Goal: Task Accomplishment & Management: Manage account settings

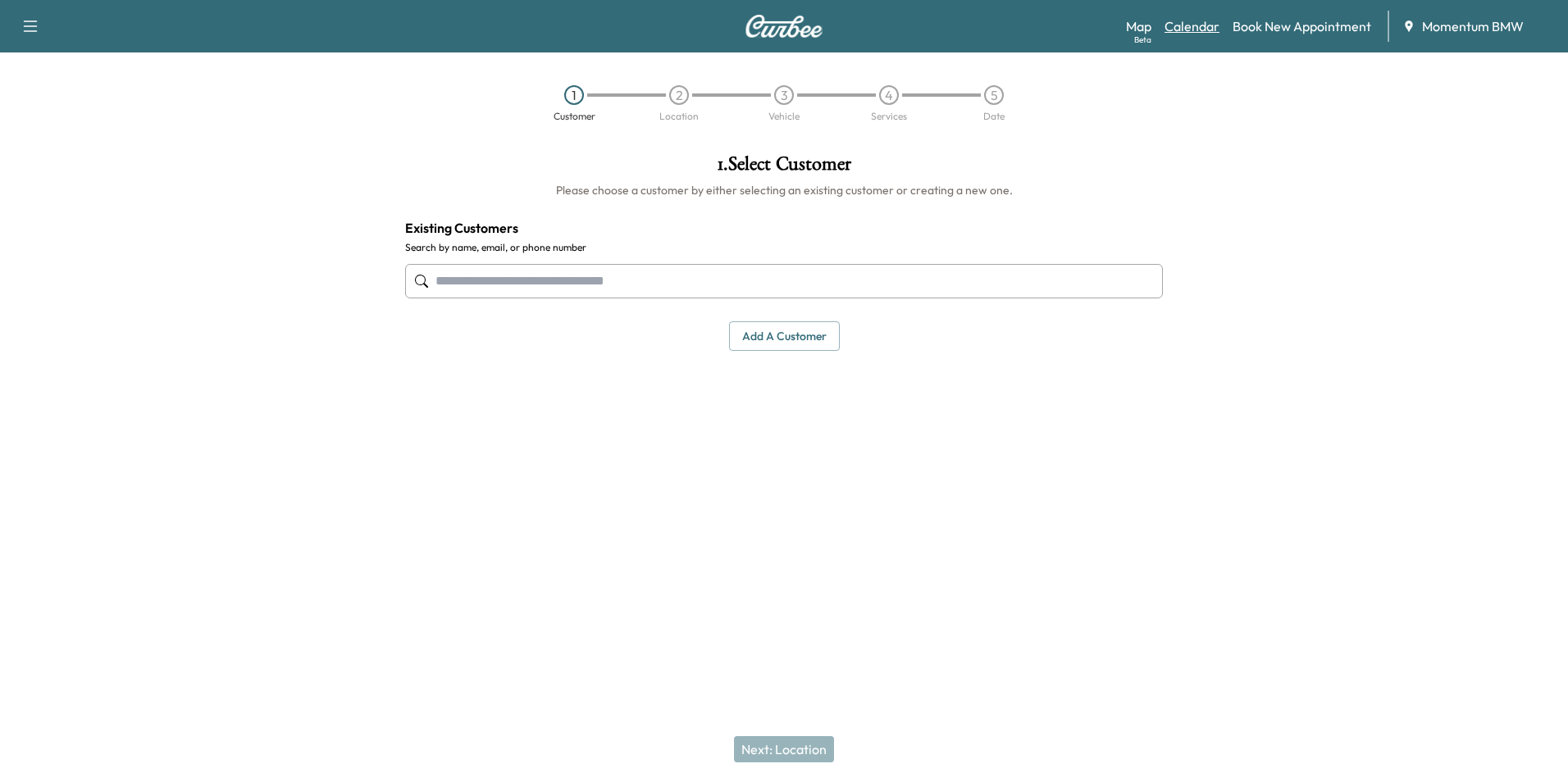
click at [1209, 16] on link "Calendar" at bounding box center [1192, 26] width 55 height 20
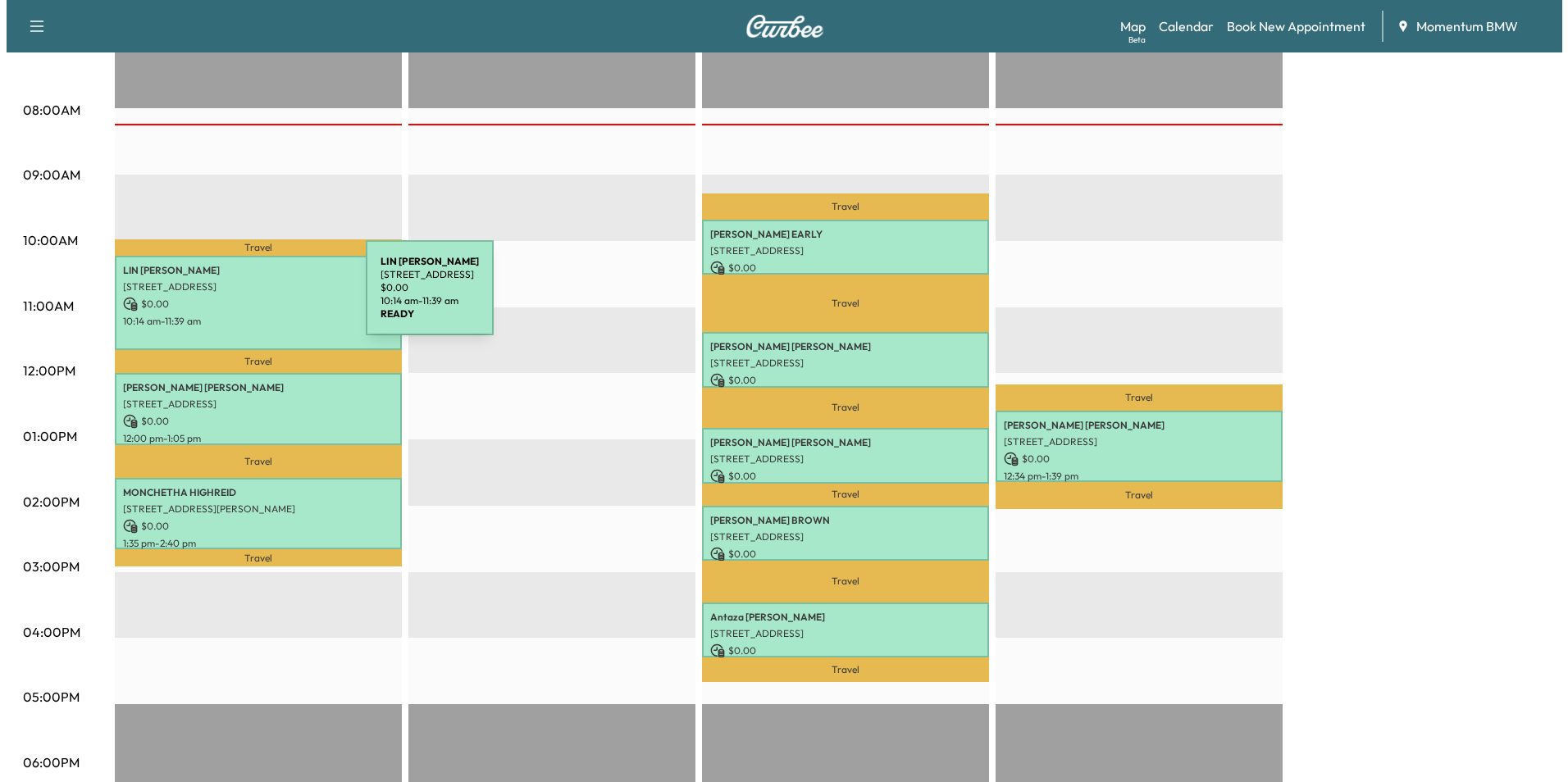
scroll to position [410, 0]
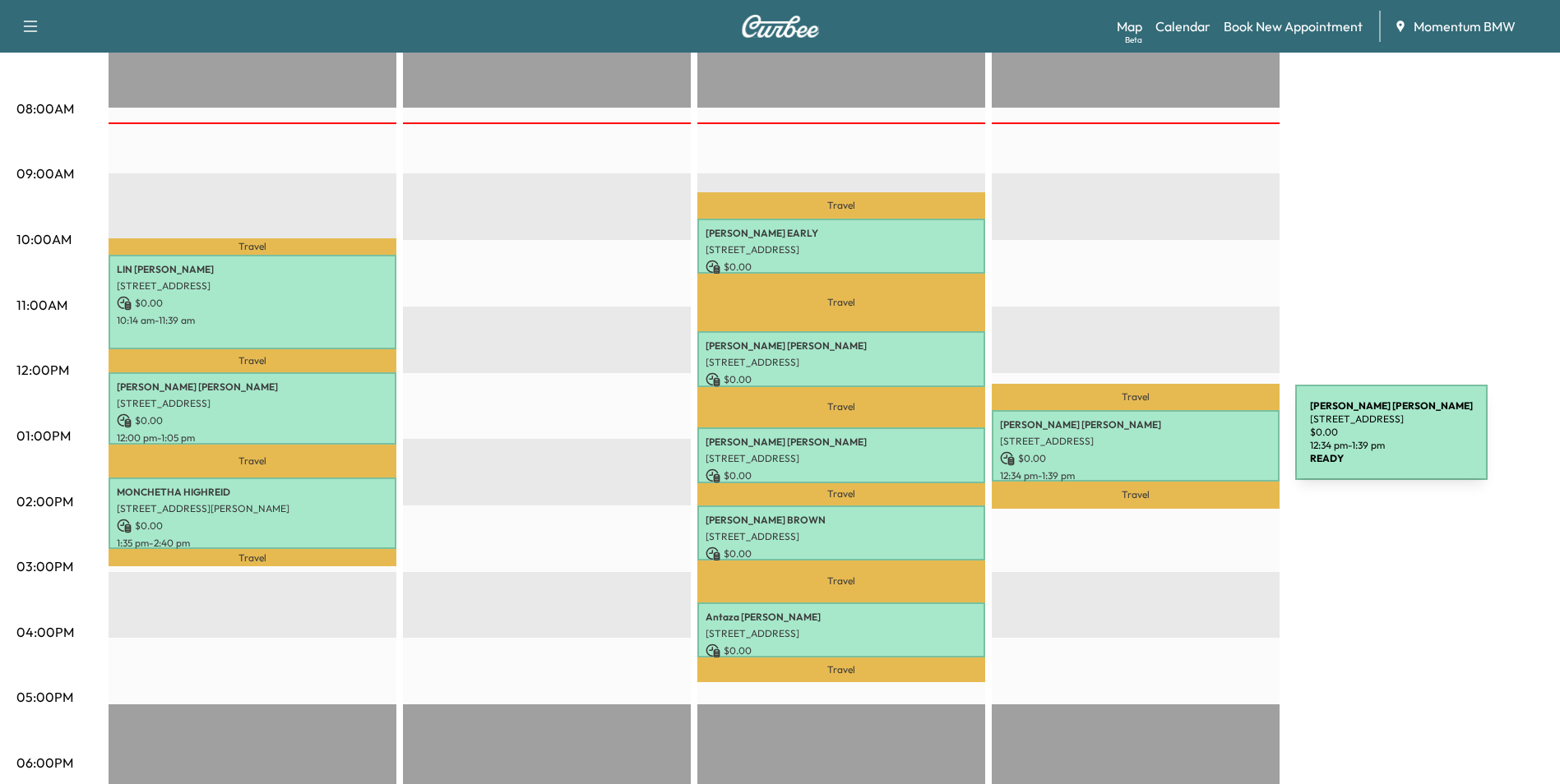
click at [1172, 442] on p "[STREET_ADDRESS]" at bounding box center [1135, 442] width 272 height 13
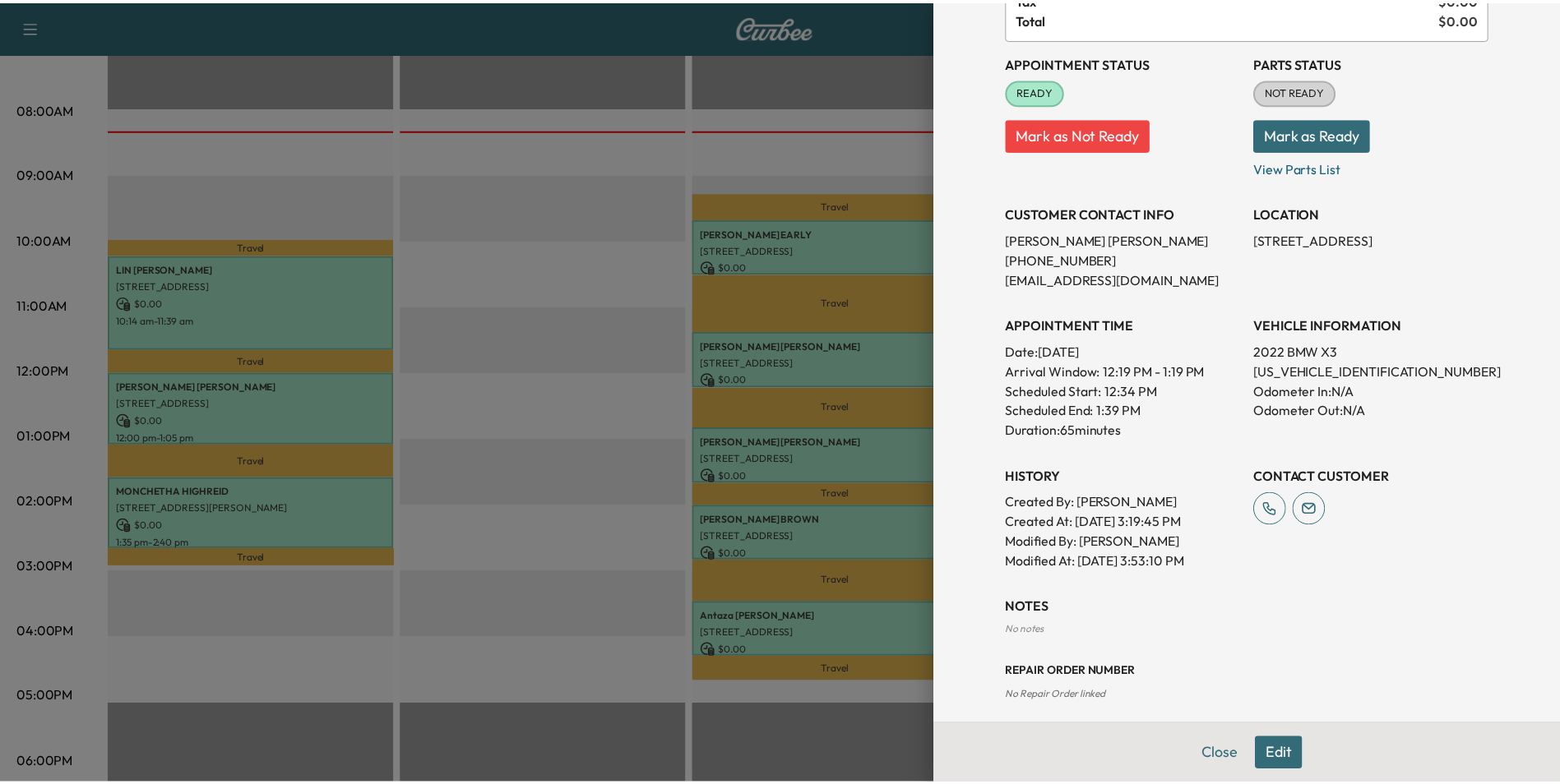
scroll to position [186, 0]
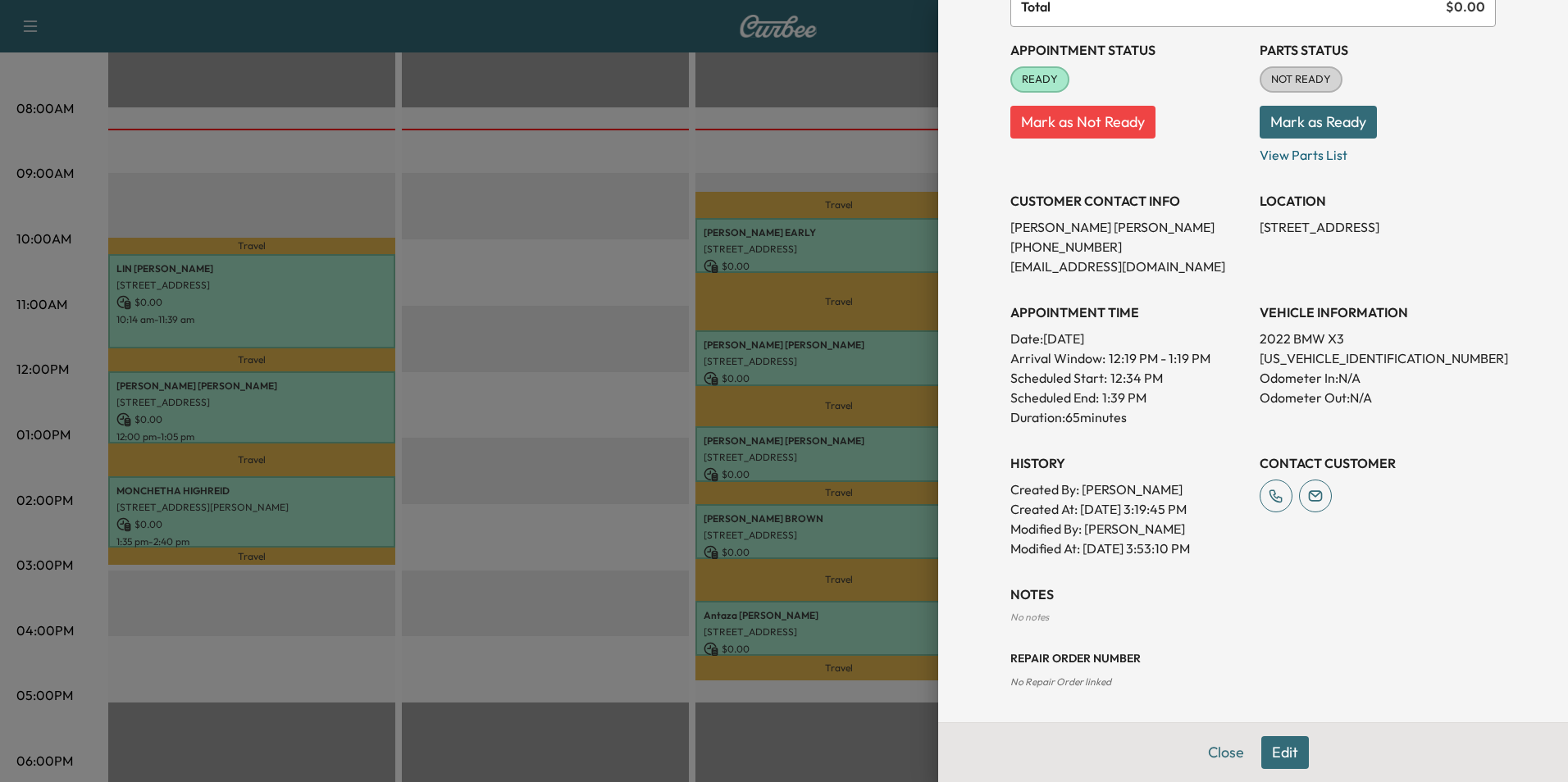
drag, startPoint x: 1239, startPoint y: 739, endPoint x: 1208, endPoint y: 755, distance: 34.9
click at [1208, 755] on button "Close" at bounding box center [1225, 753] width 57 height 33
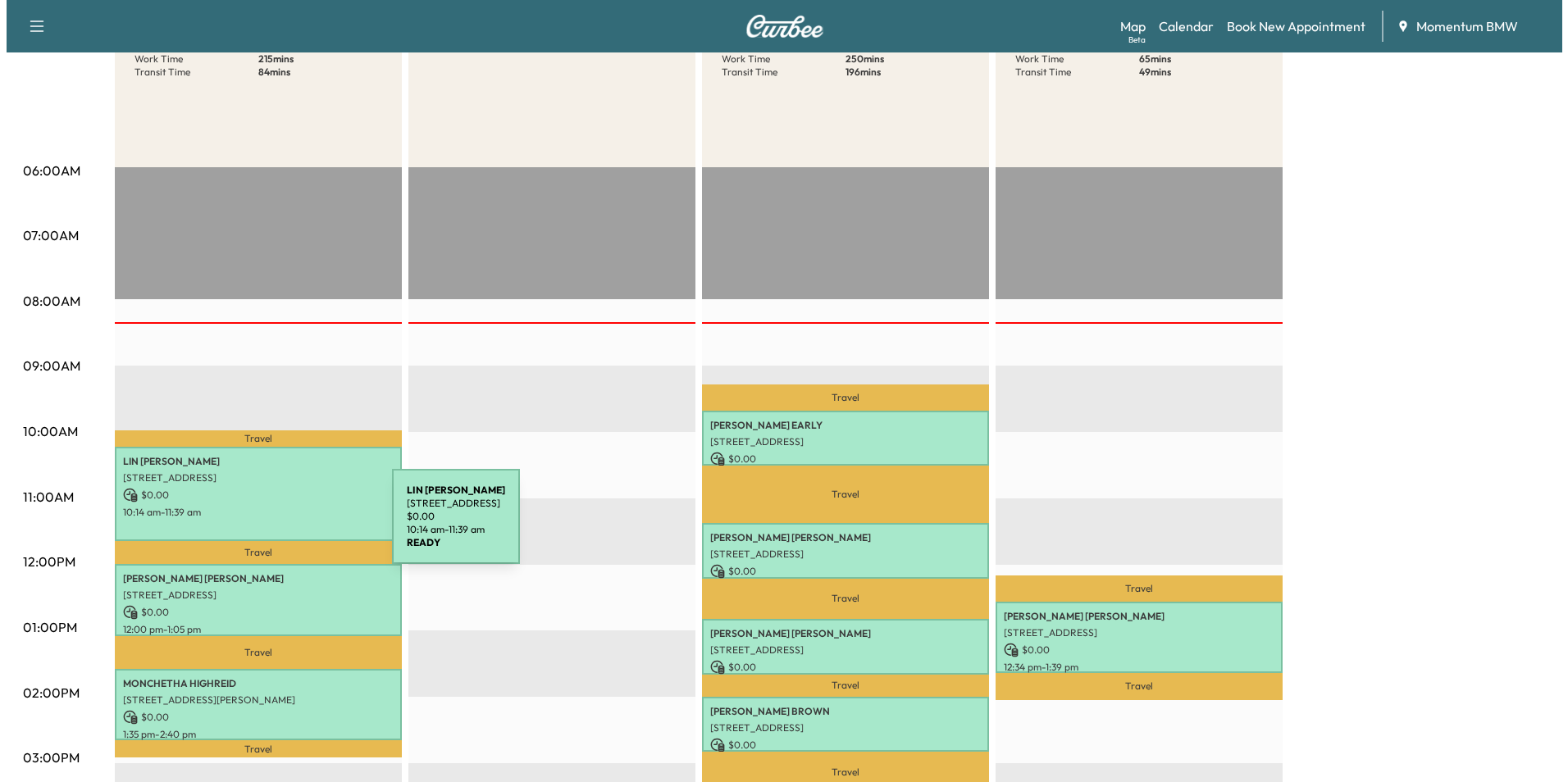
scroll to position [246, 0]
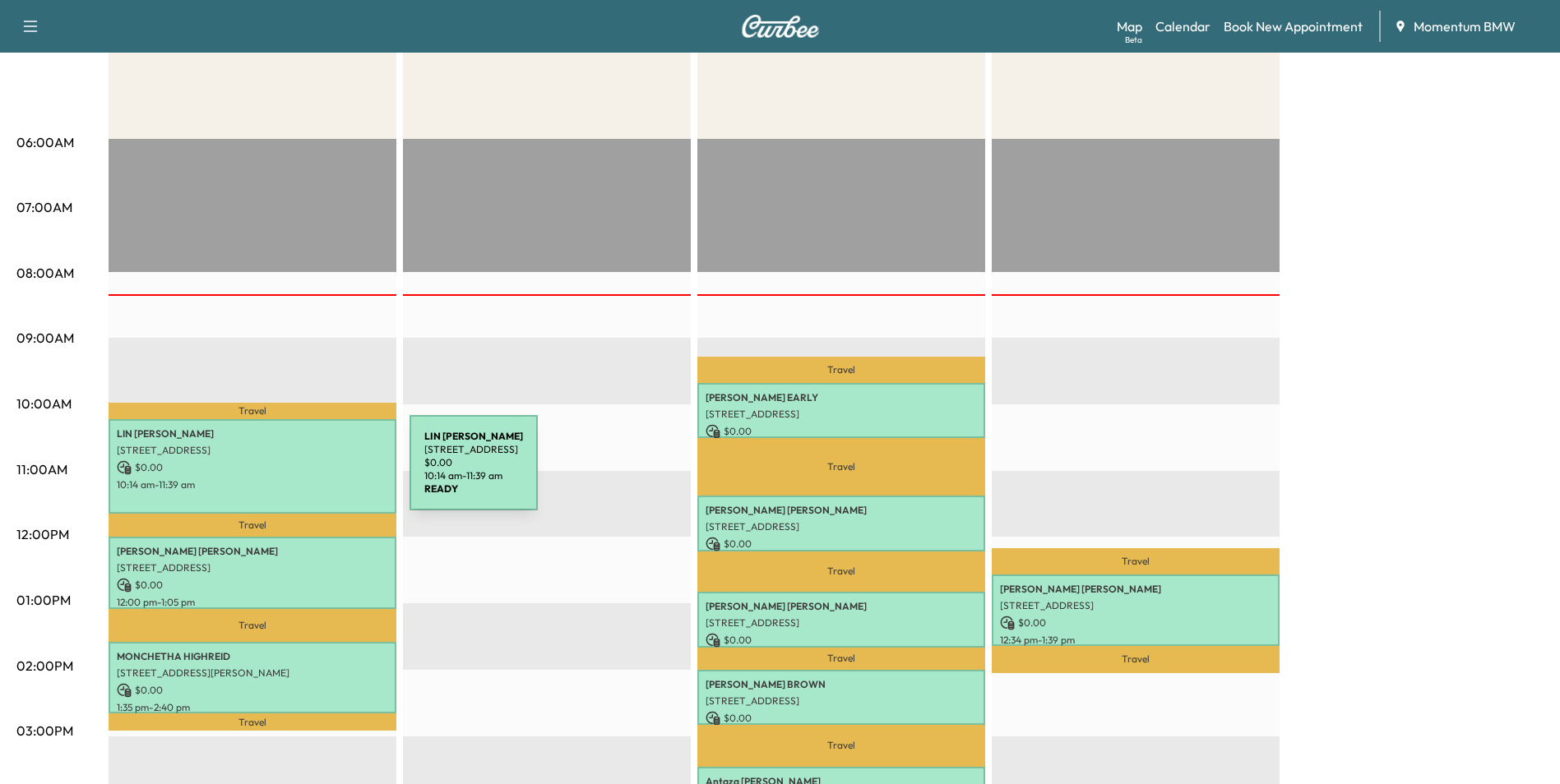
click at [286, 472] on div "[PERSON_NAME] [PERSON_NAME] [STREET_ADDRESS] $ 0.00 10:14 am - 11:39 am" at bounding box center [252, 466] width 288 height 94
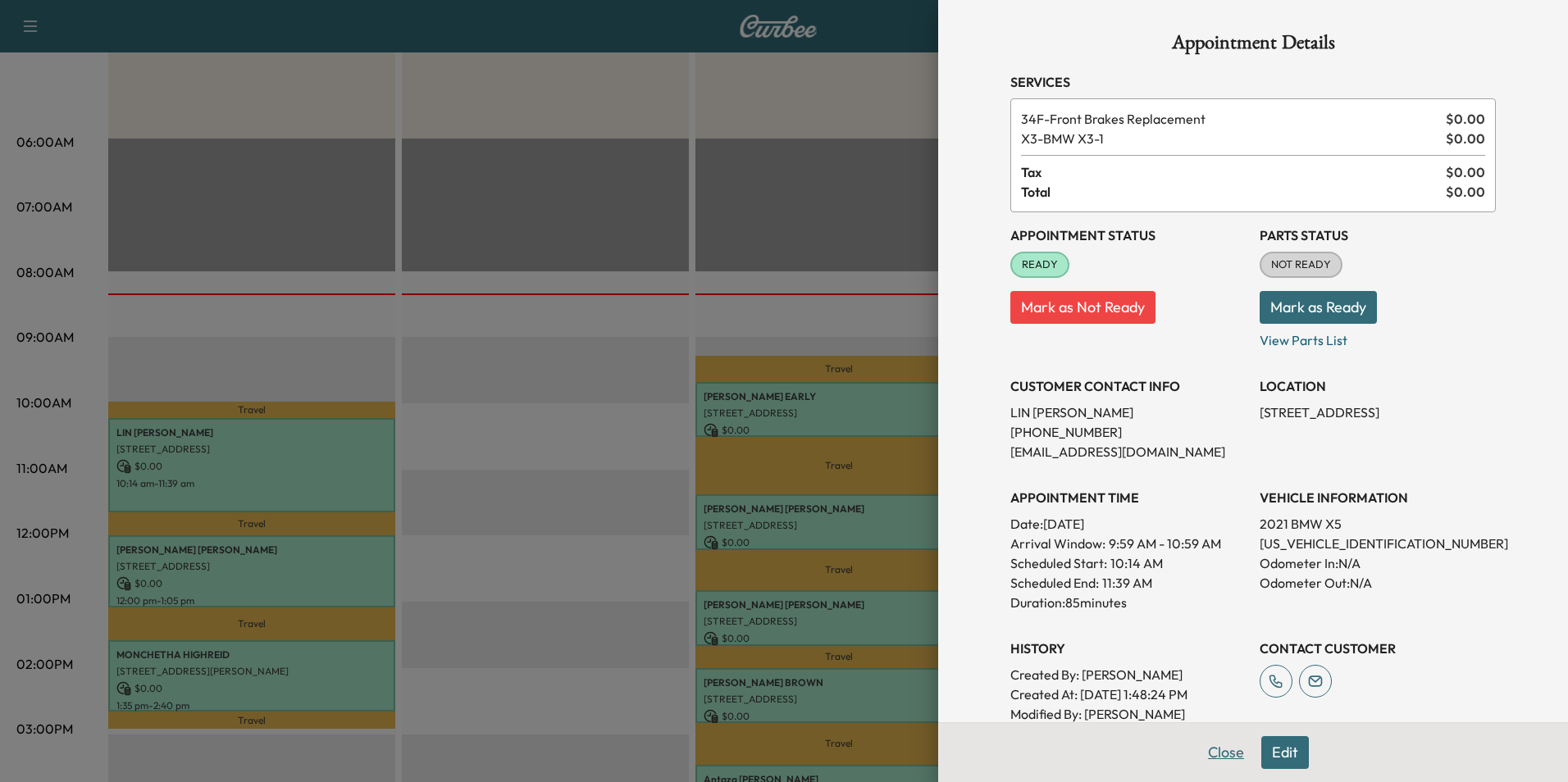
click at [1224, 756] on button "Close" at bounding box center [1225, 753] width 57 height 33
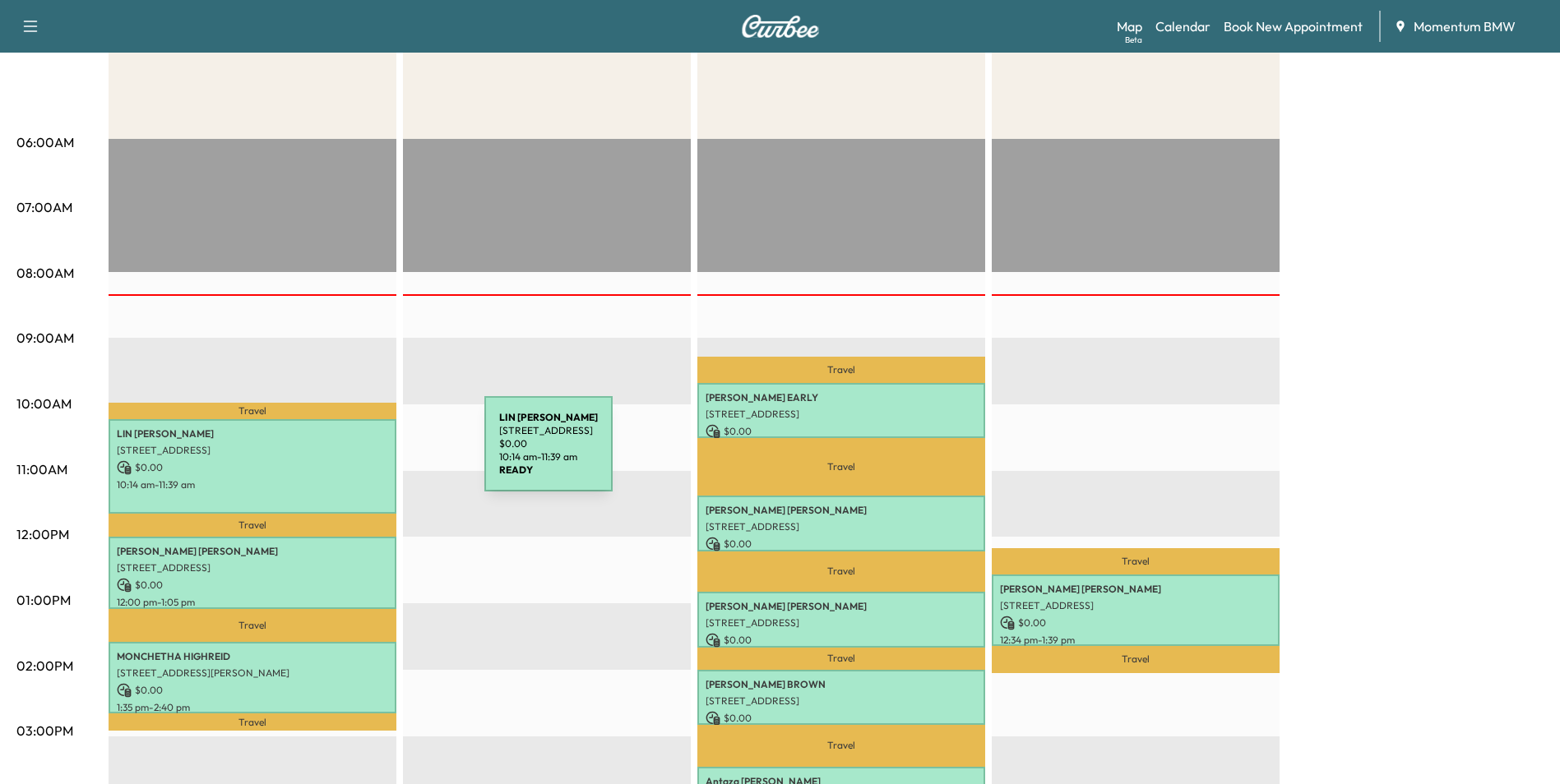
click at [361, 454] on p "[STREET_ADDRESS]" at bounding box center [253, 451] width 272 height 13
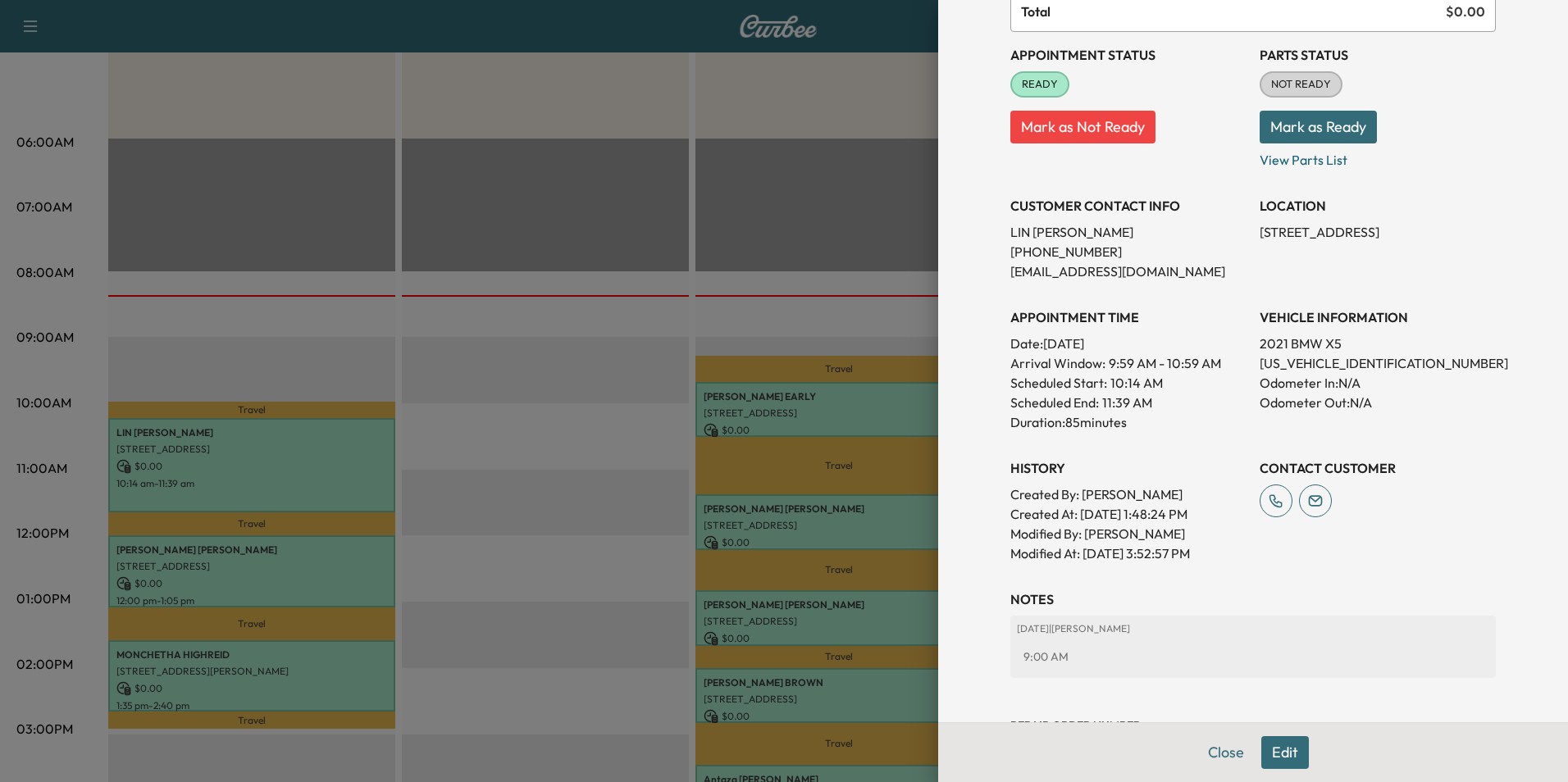
scroll to position [247, 0]
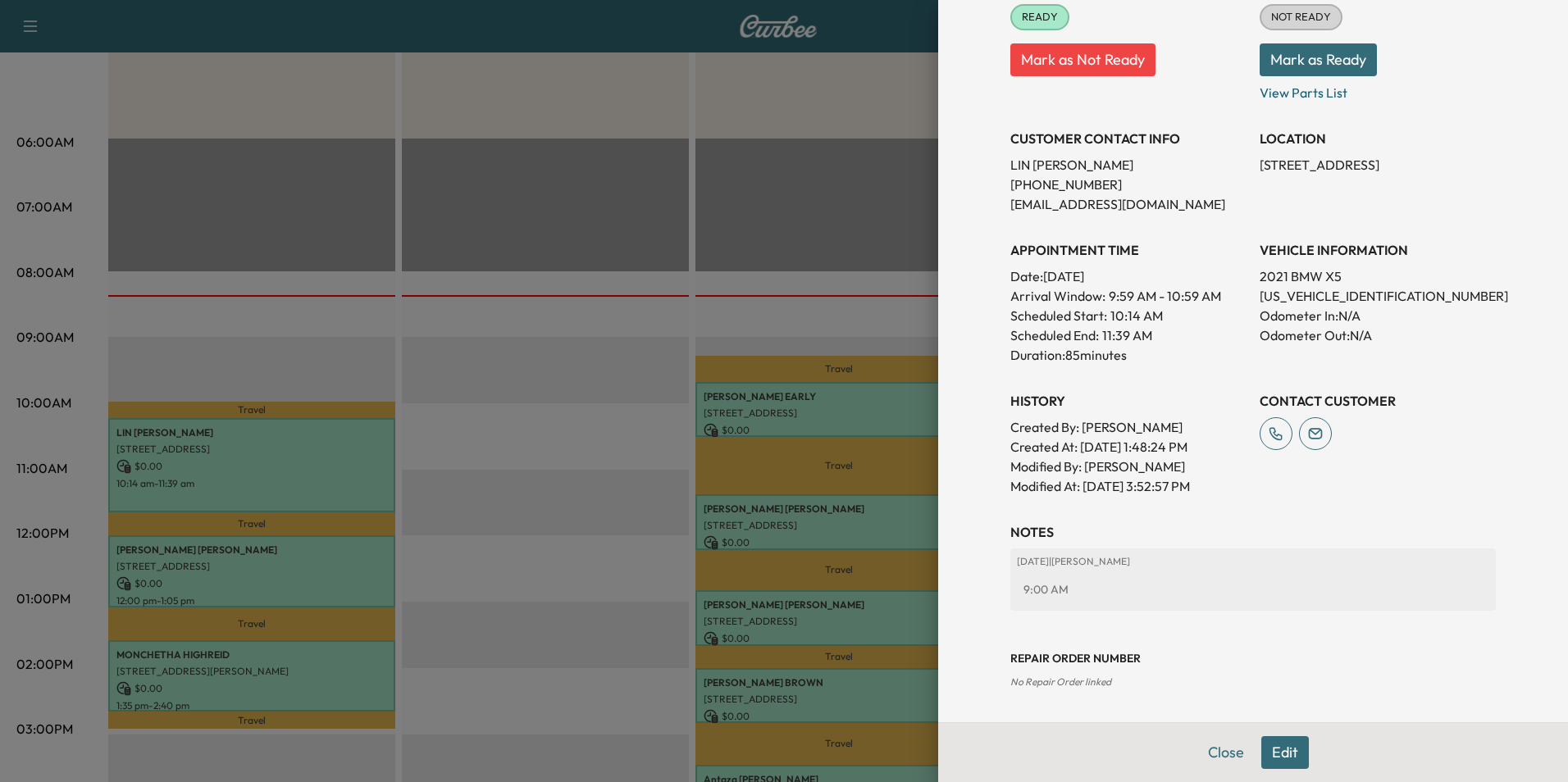
click at [1290, 750] on button "Edit" at bounding box center [1285, 753] width 47 height 33
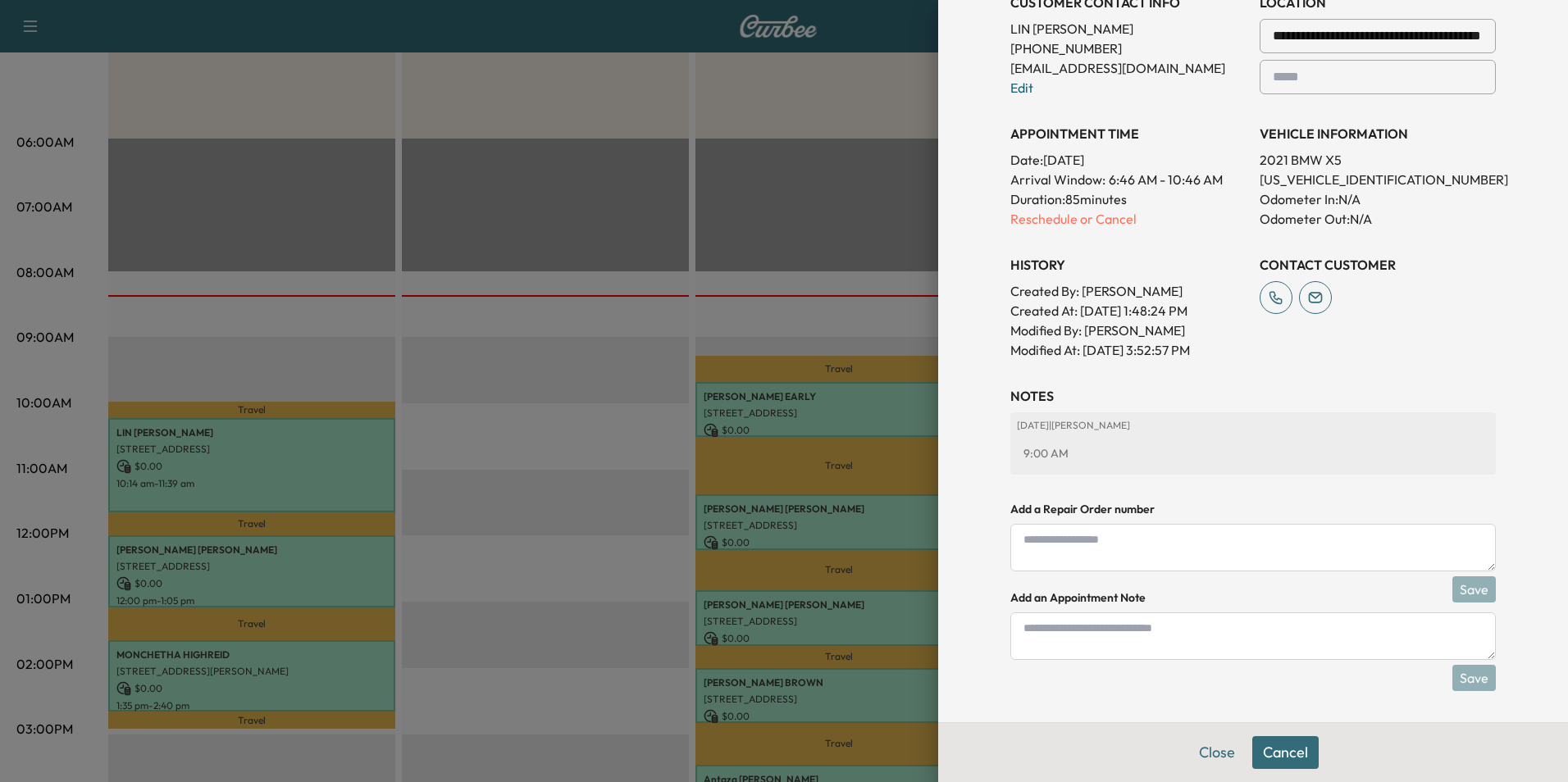
scroll to position [420, 0]
click at [1158, 648] on textarea at bounding box center [1253, 634] width 486 height 47
type textarea "****"
click at [1482, 669] on button "Save" at bounding box center [1475, 676] width 44 height 26
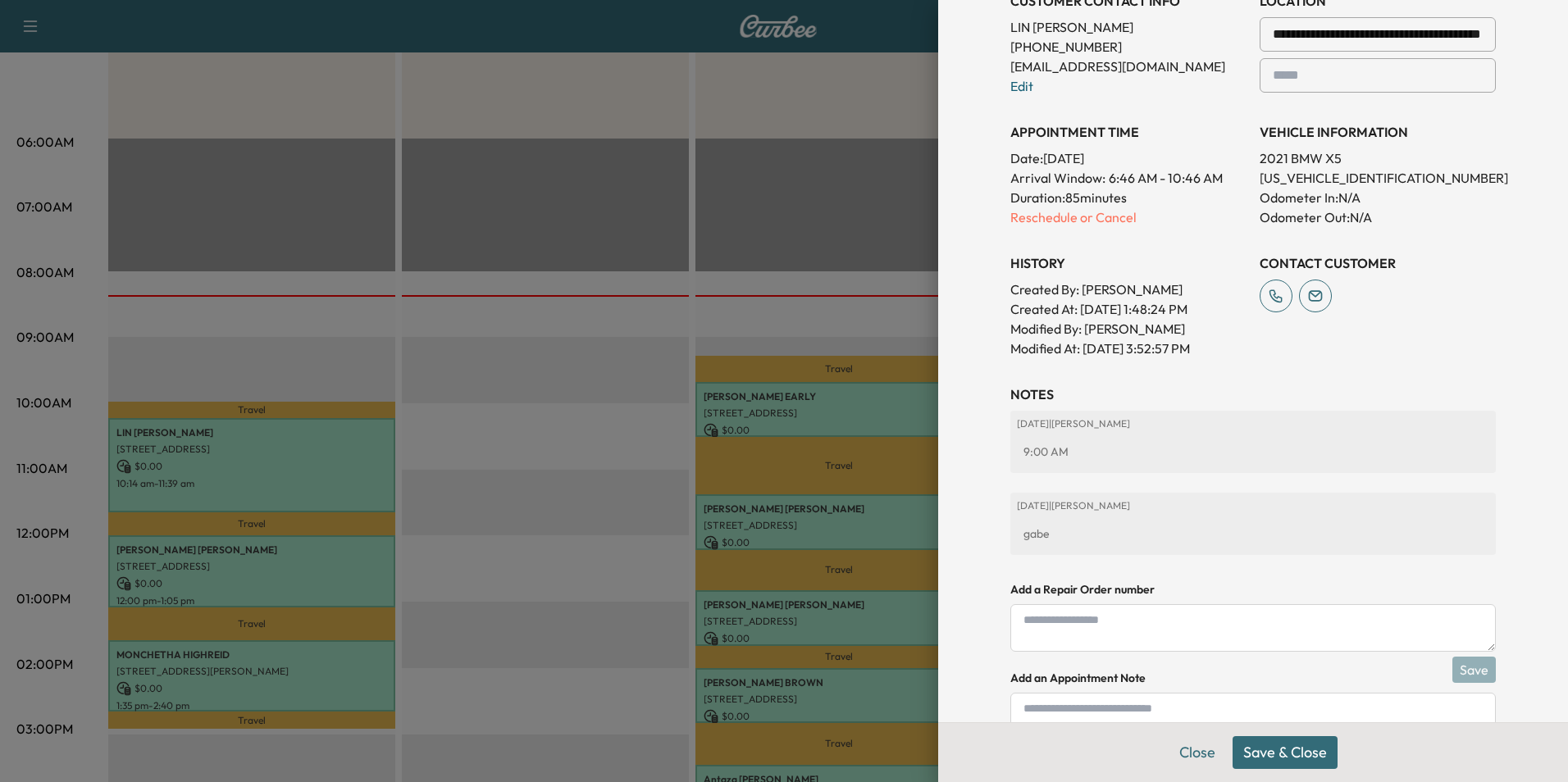
click at [1265, 752] on button "Save & Close" at bounding box center [1285, 753] width 105 height 33
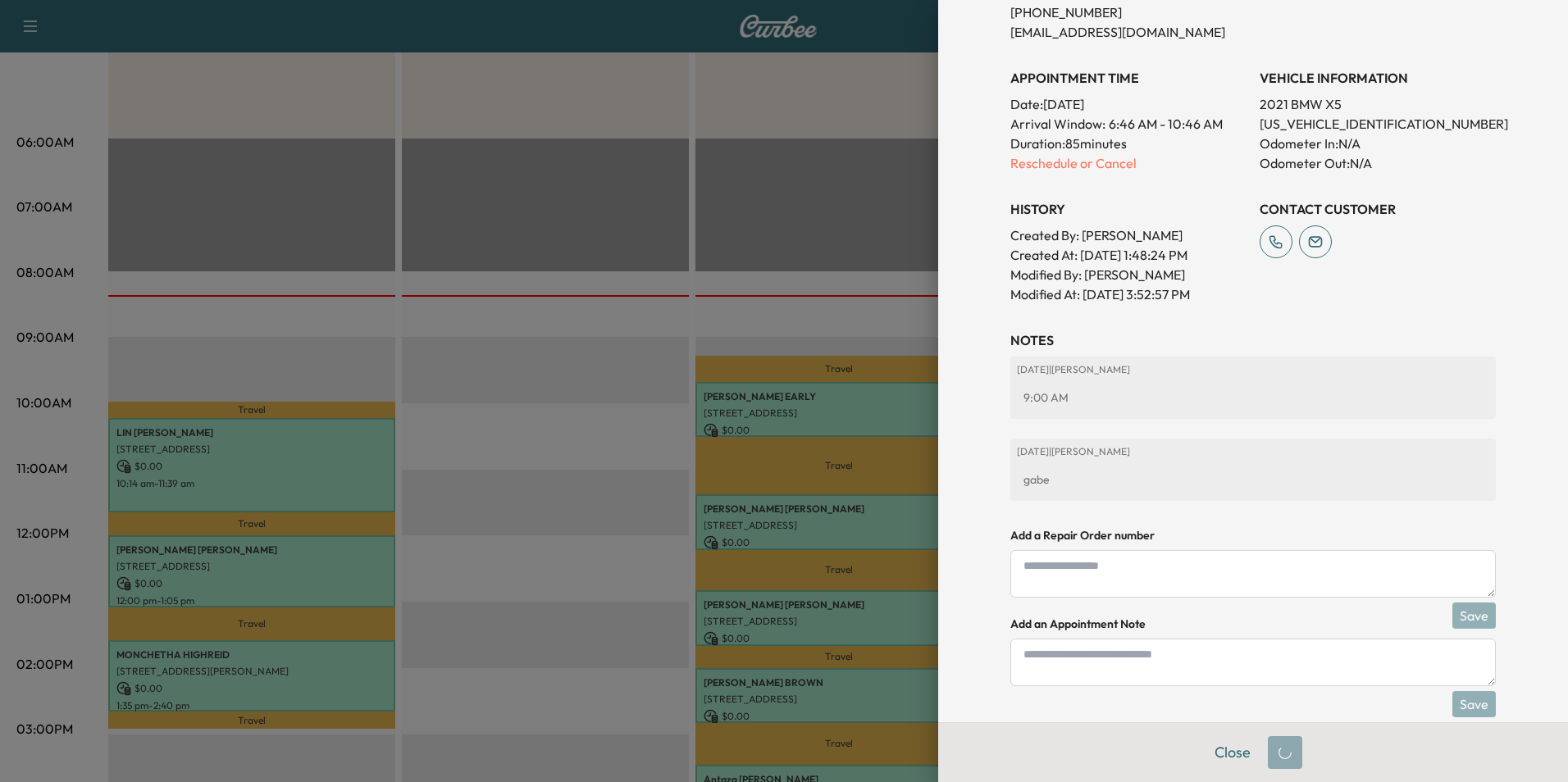
scroll to position [385, 0]
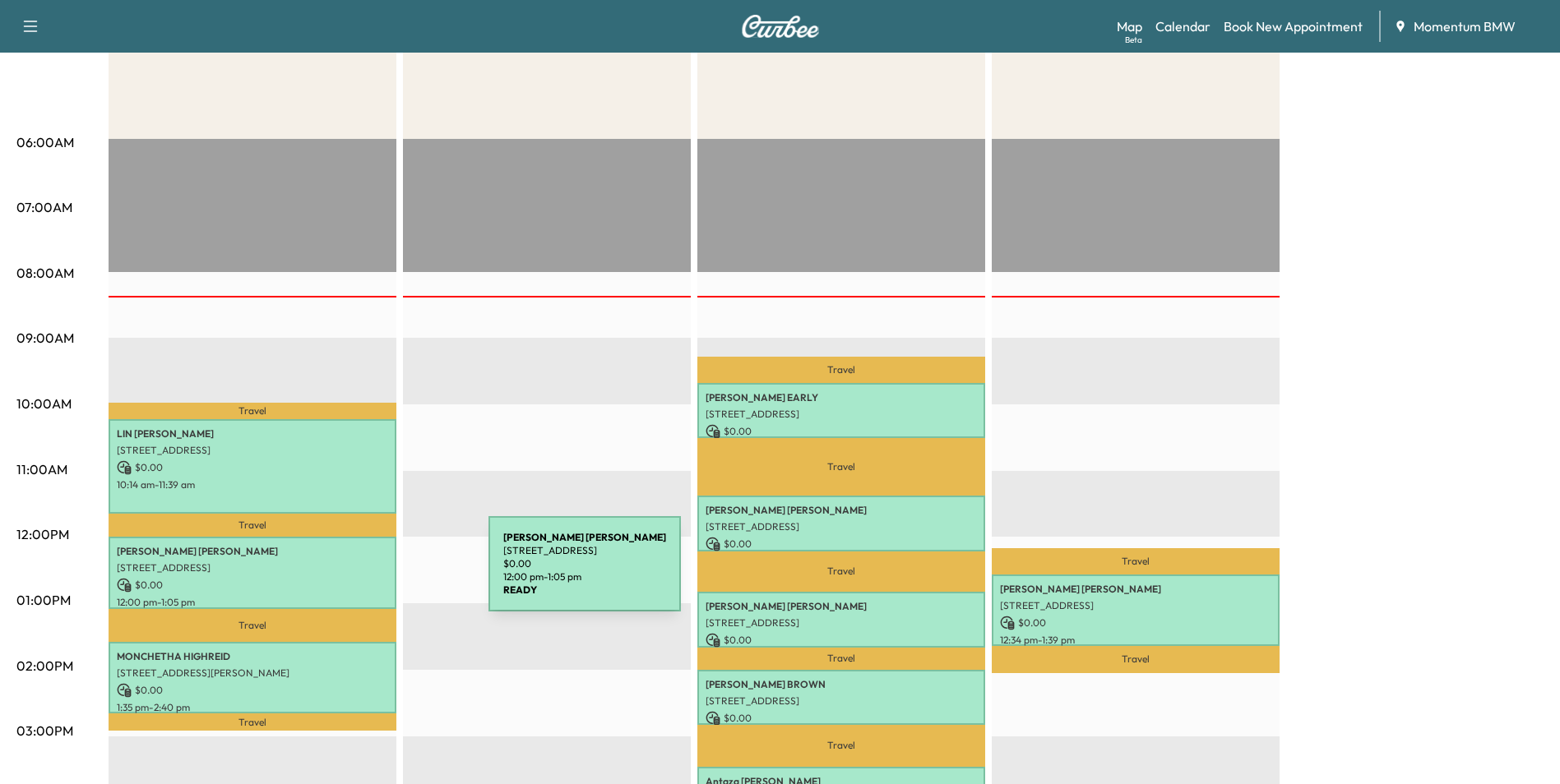
click at [365, 578] on p "$ 0.00" at bounding box center [253, 585] width 272 height 15
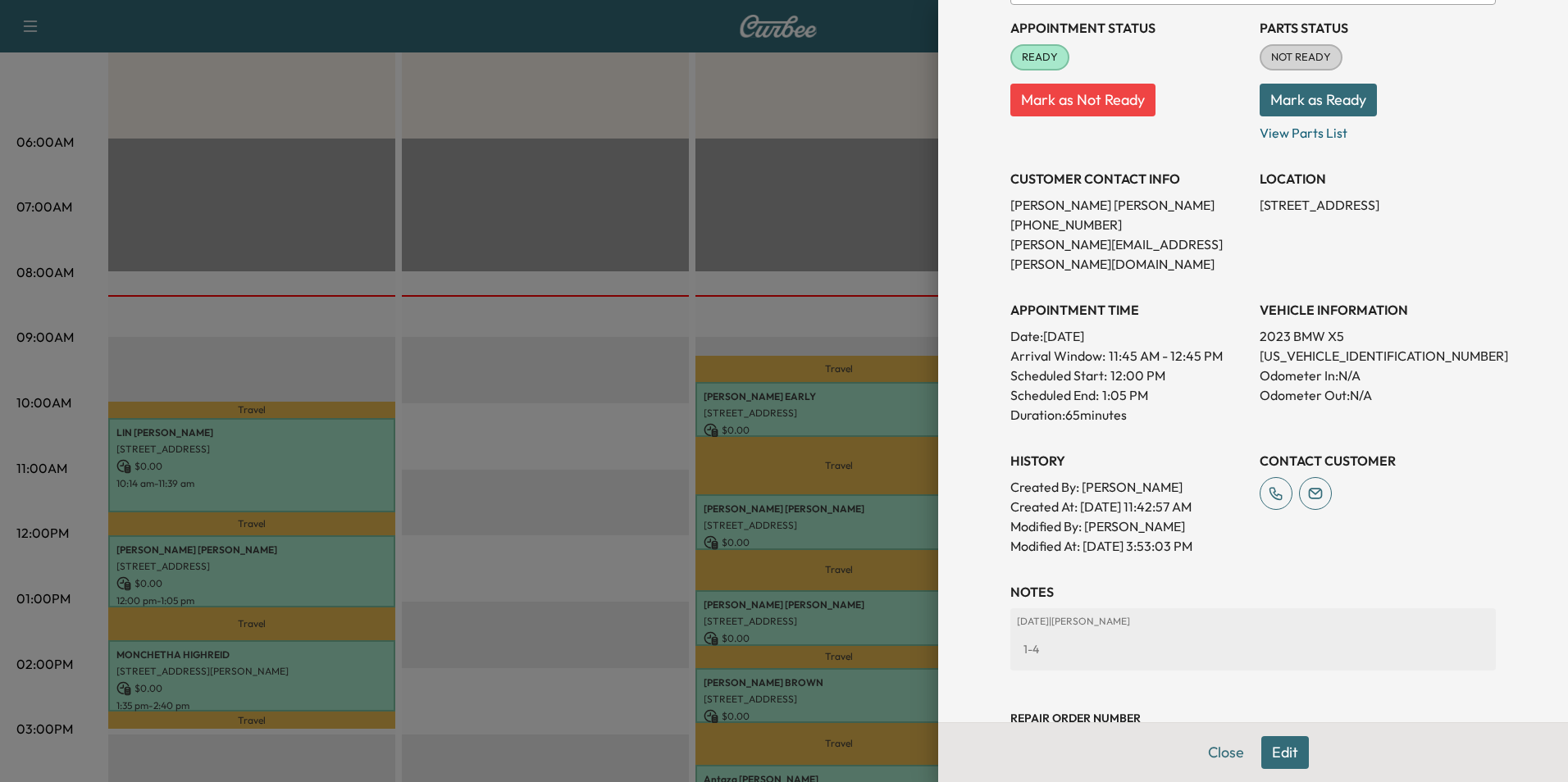
scroll to position [247, 0]
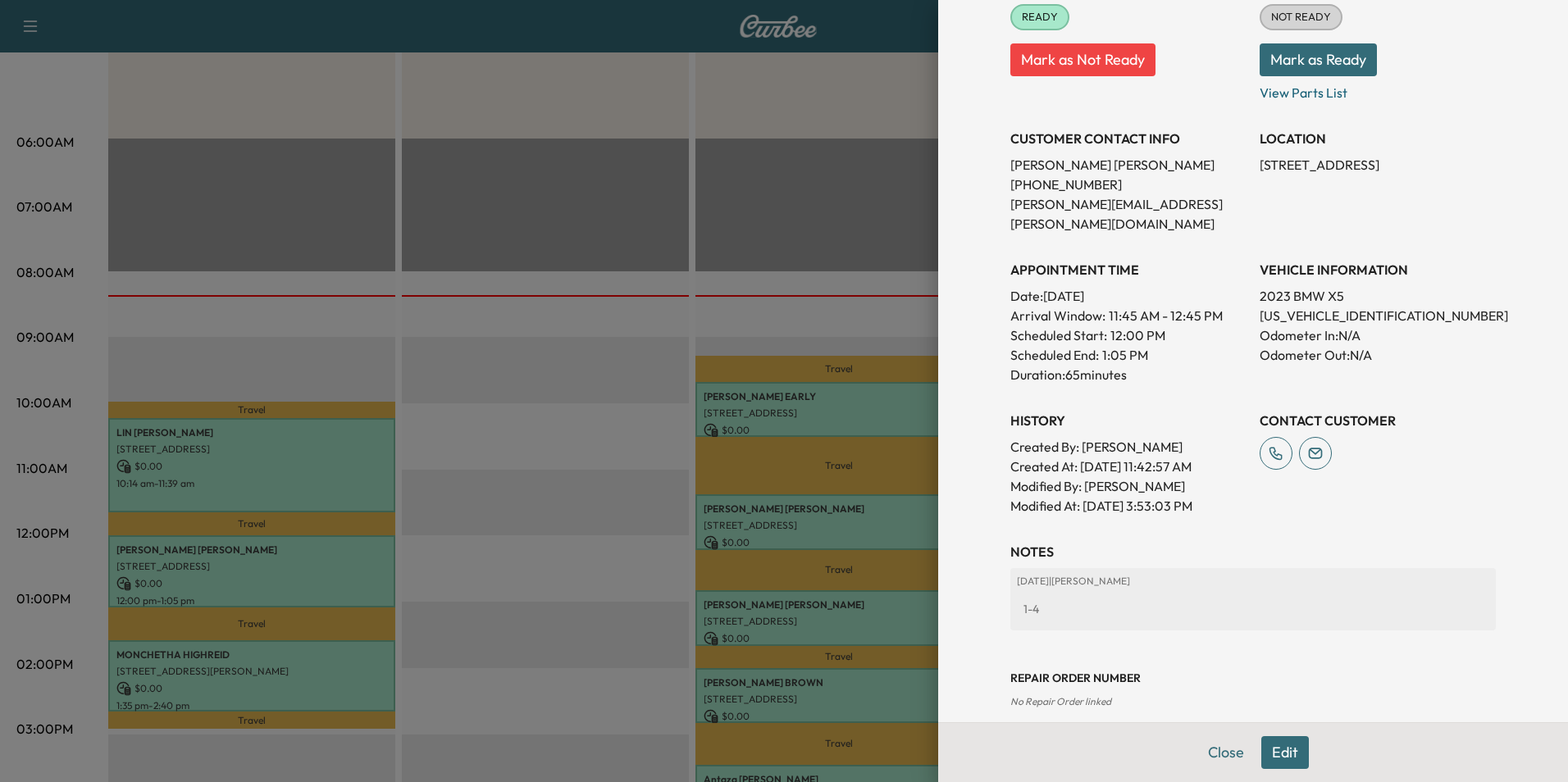
click at [1273, 750] on button "Edit" at bounding box center [1285, 753] width 47 height 33
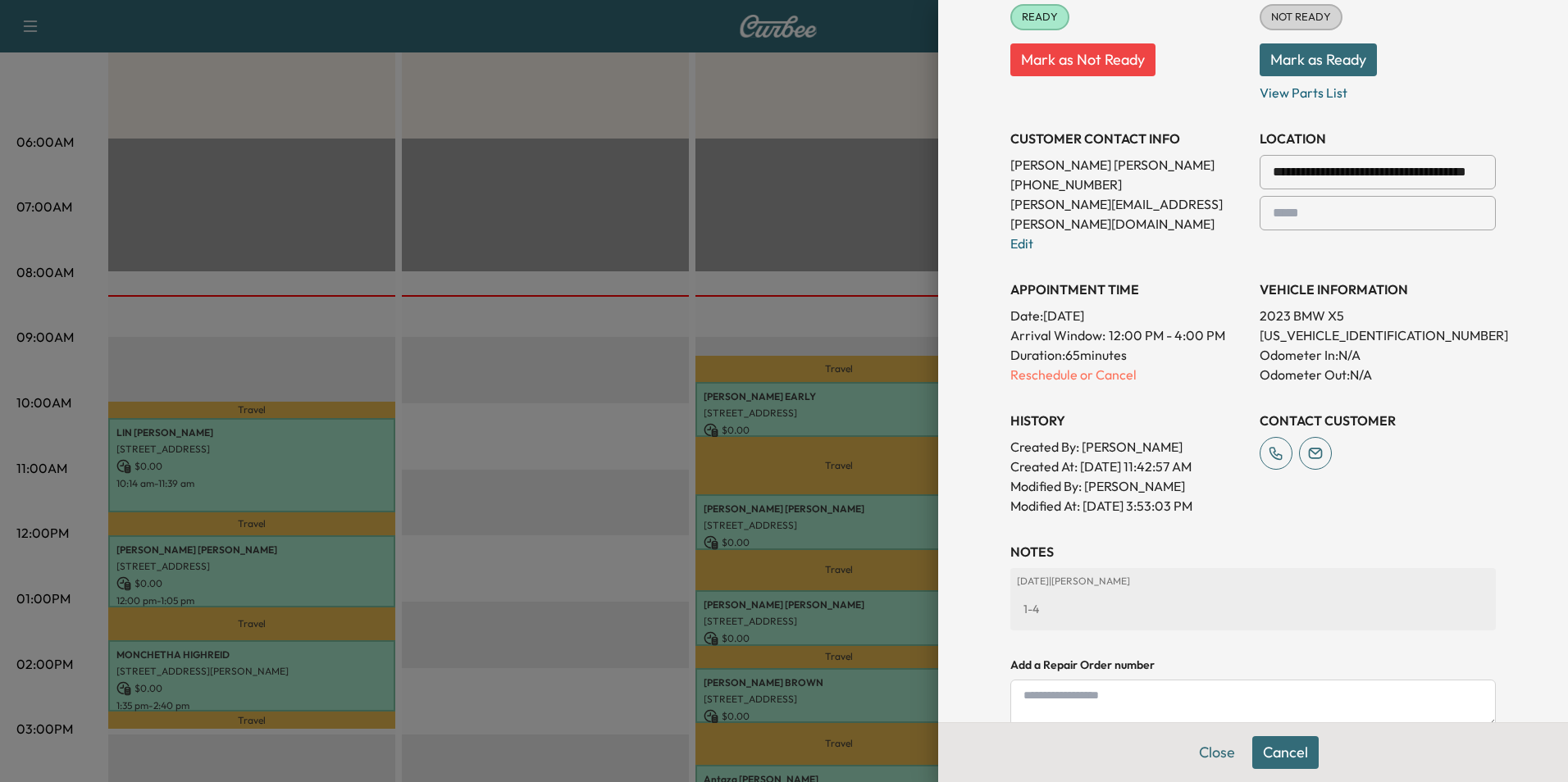
click at [1160, 686] on textarea at bounding box center [1253, 703] width 486 height 47
type textarea "*****"
click at [1469, 732] on button "Save" at bounding box center [1475, 745] width 44 height 26
click at [1312, 751] on button "Save & Close" at bounding box center [1285, 753] width 105 height 33
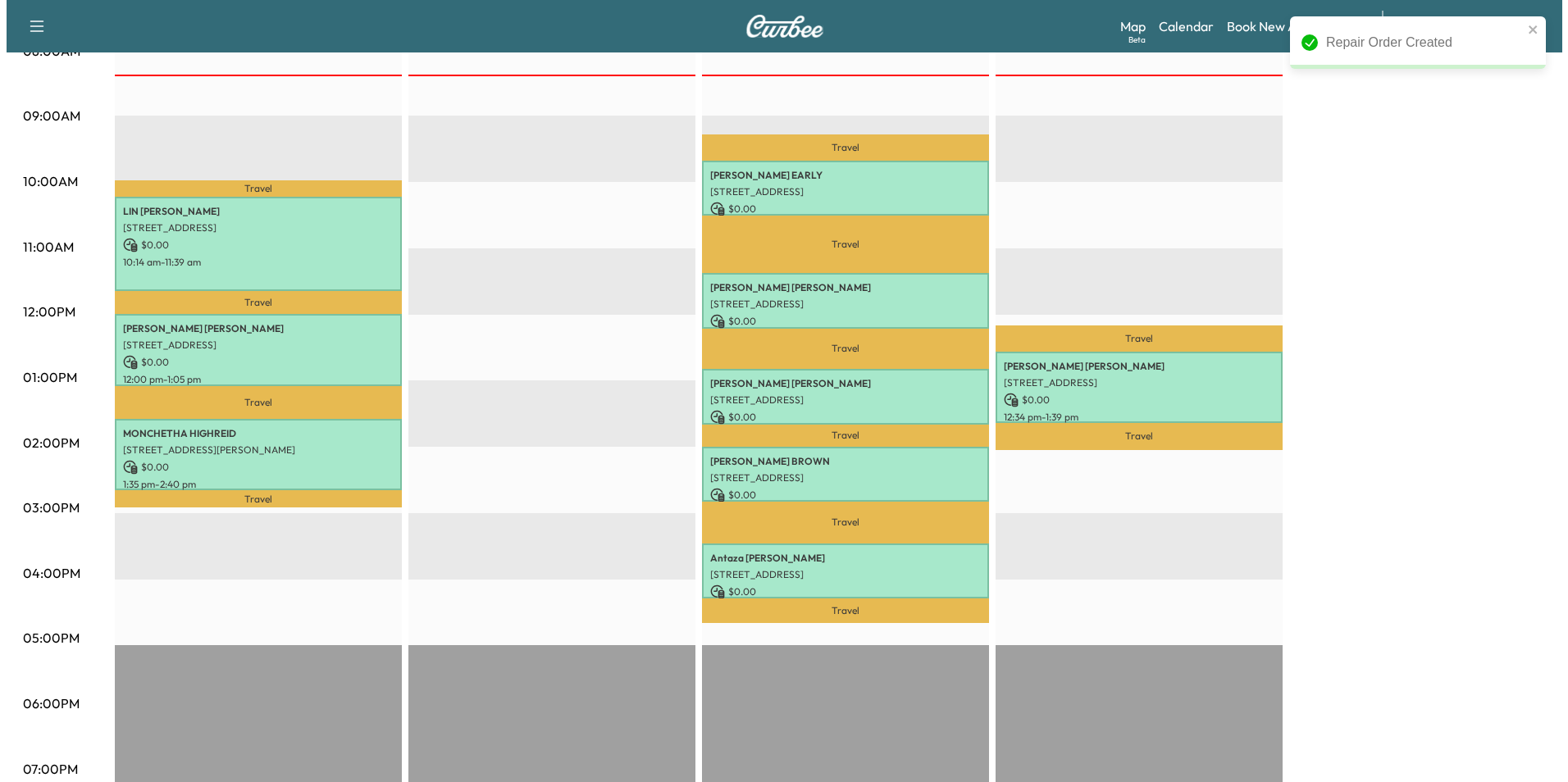
scroll to position [492, 0]
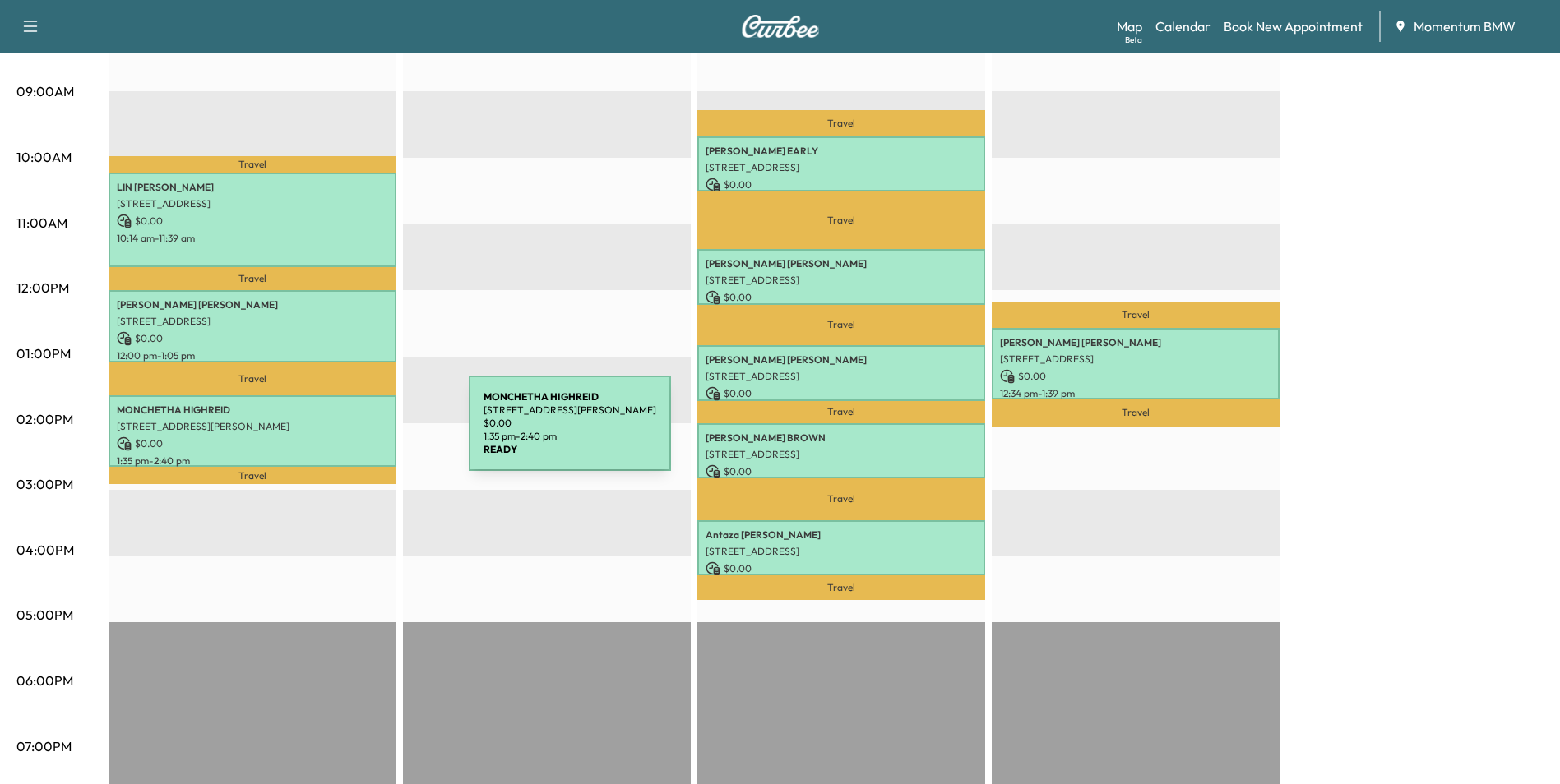
click at [343, 437] on p "$ 0.00" at bounding box center [253, 444] width 272 height 15
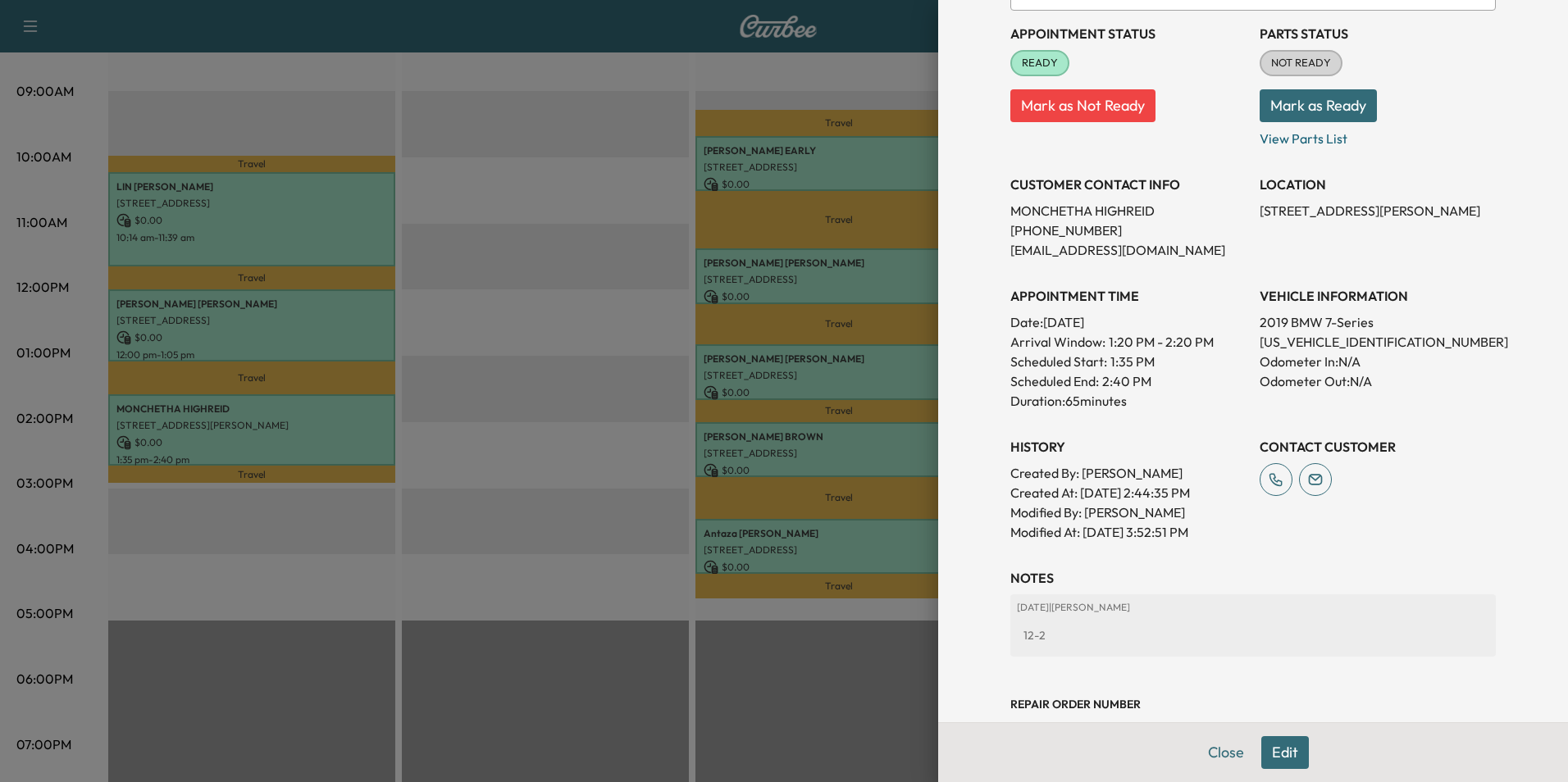
scroll to position [247, 0]
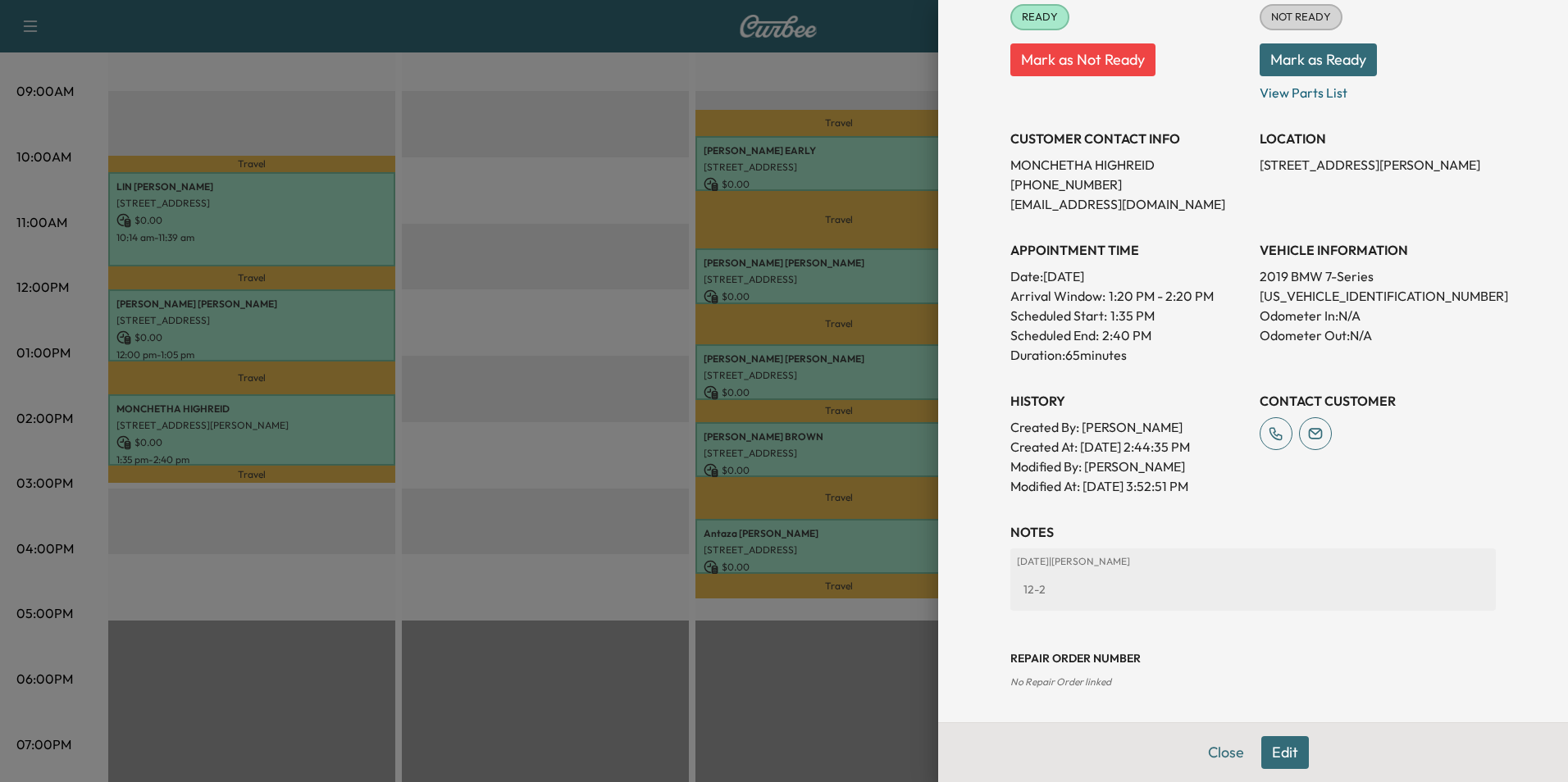
click at [1275, 748] on button "Edit" at bounding box center [1285, 753] width 47 height 33
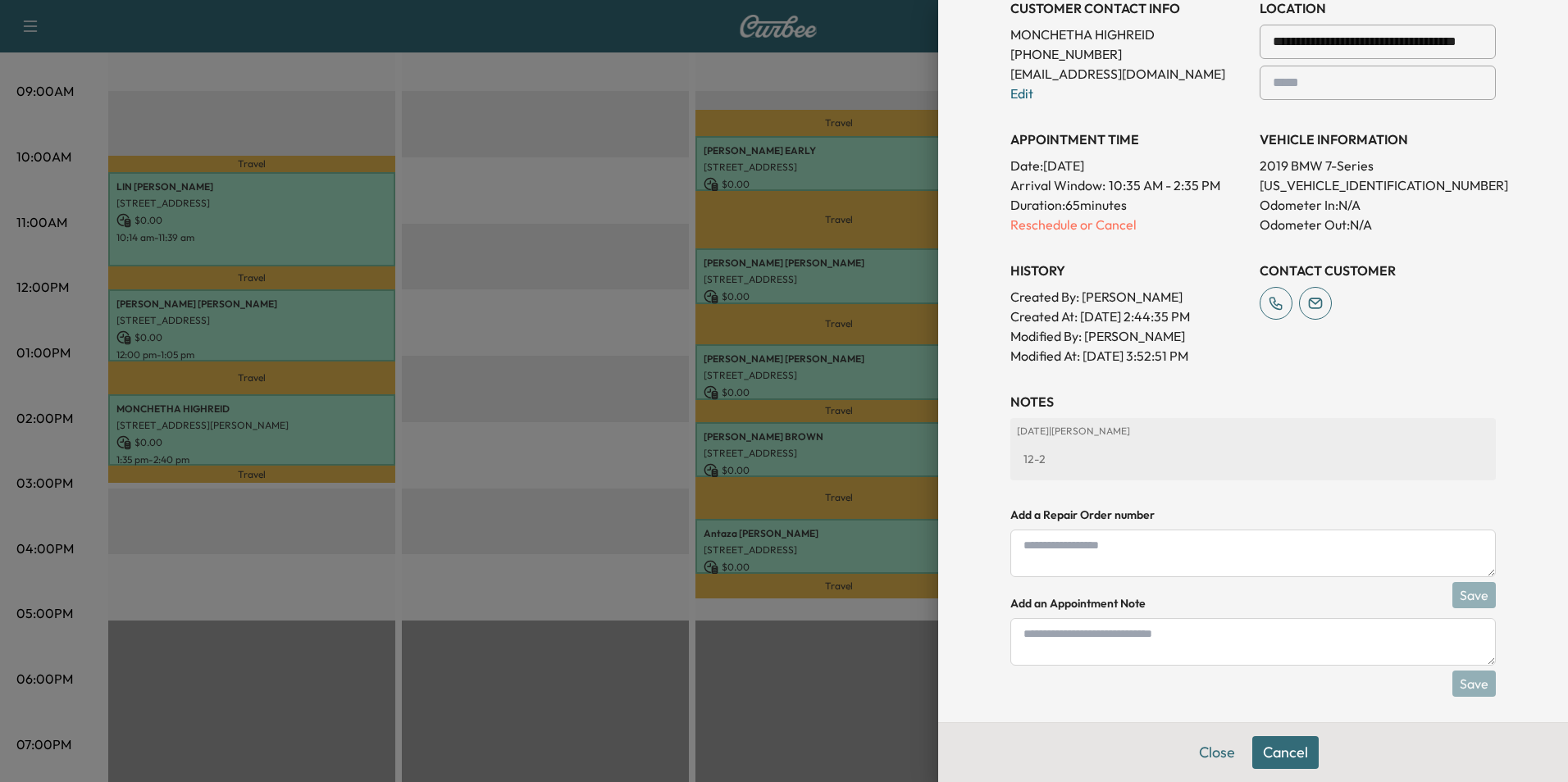
scroll to position [420, 0]
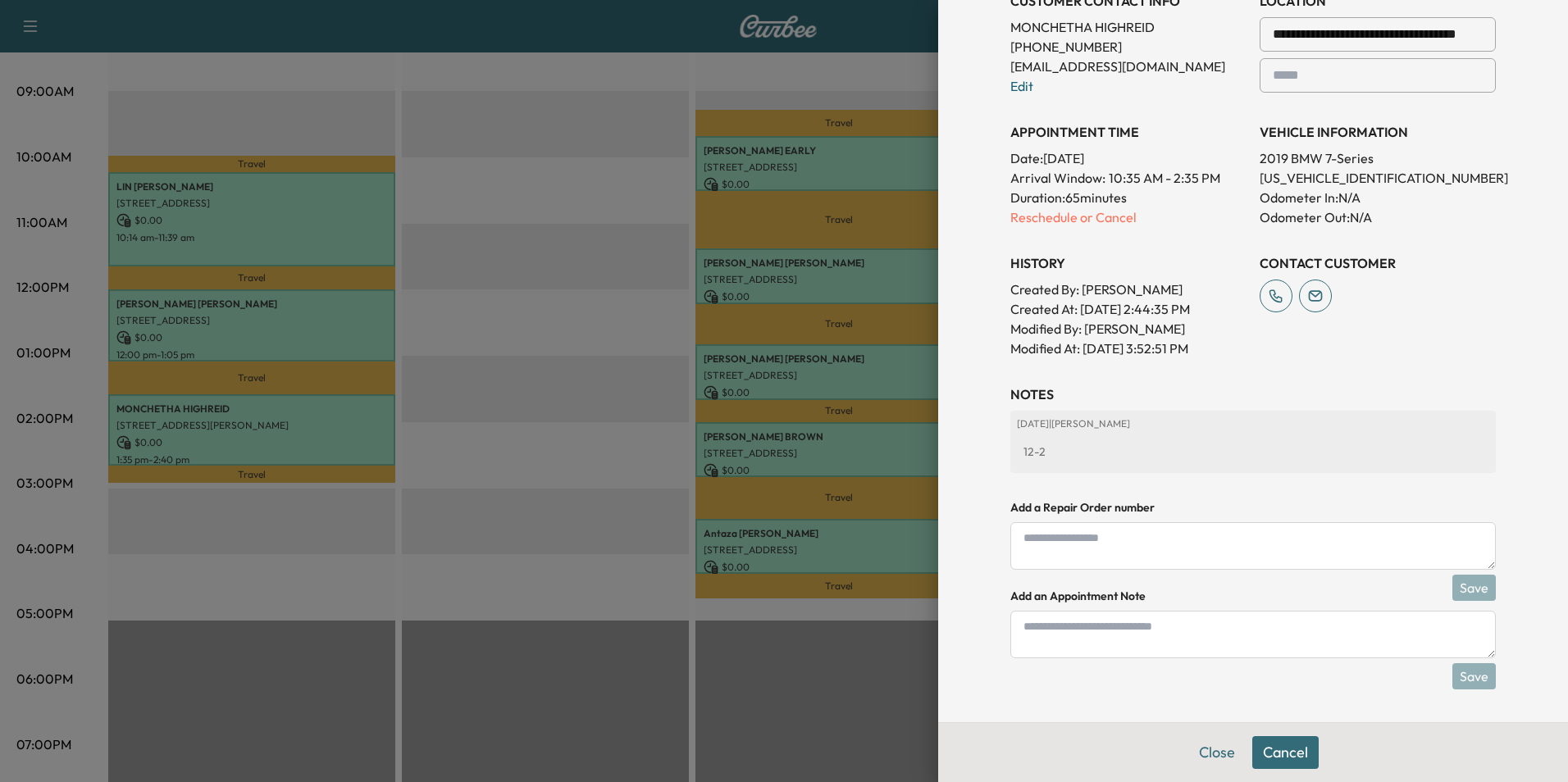
click at [1152, 640] on textarea at bounding box center [1253, 634] width 486 height 47
type textarea "*****"
click at [1470, 669] on button "Save" at bounding box center [1475, 676] width 44 height 26
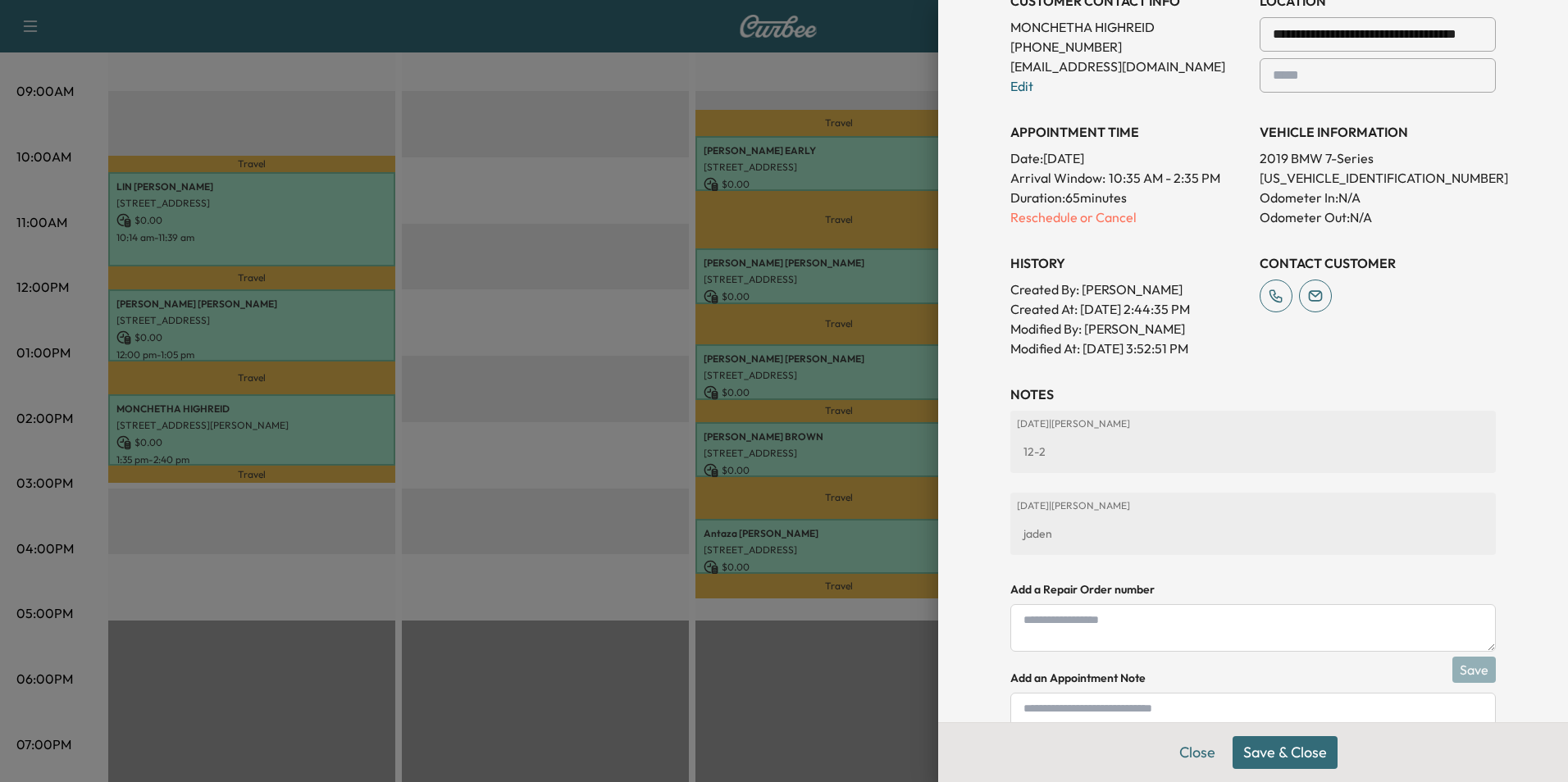
click at [1299, 751] on button "Save & Close" at bounding box center [1285, 753] width 105 height 33
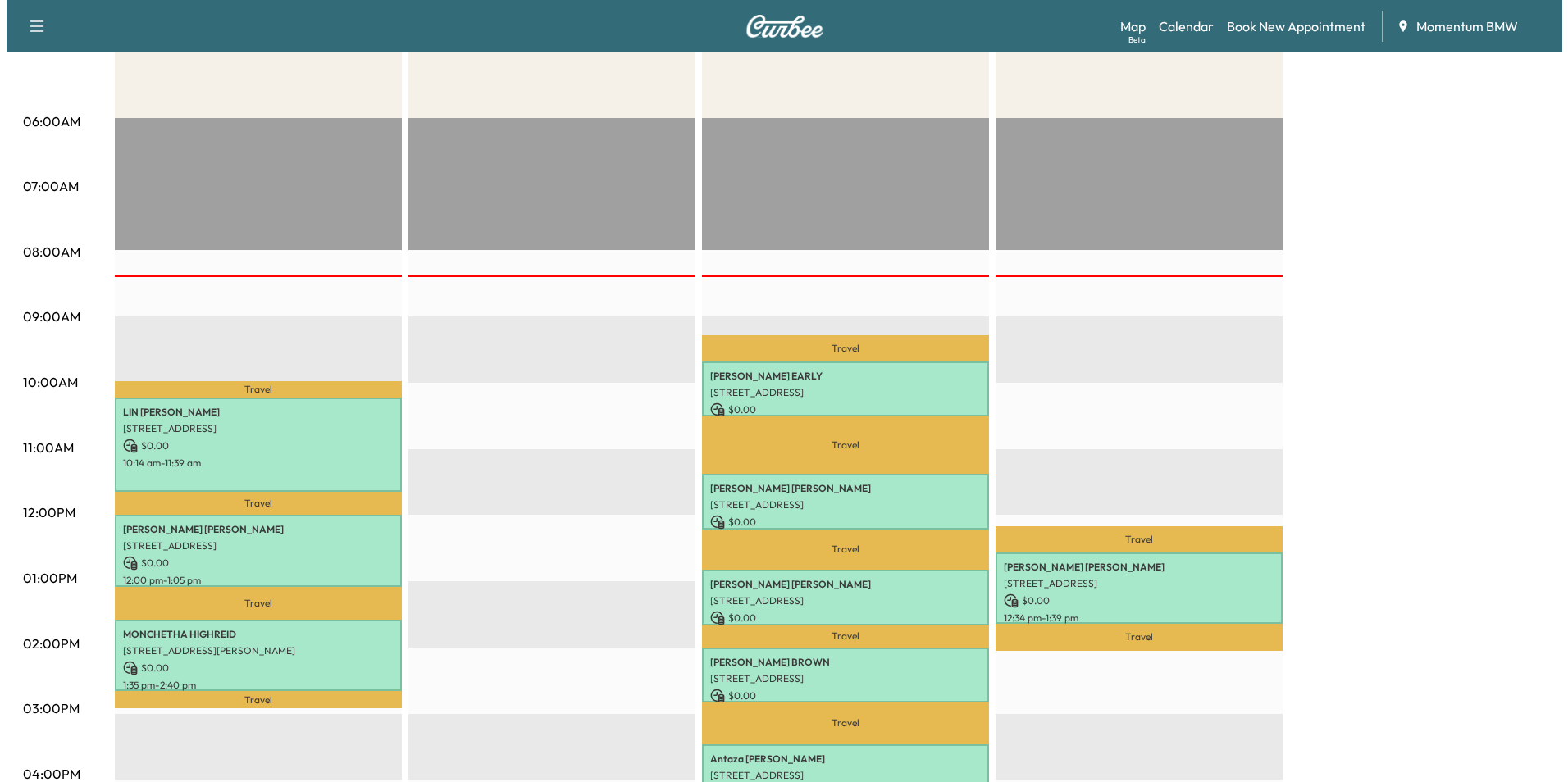
scroll to position [246, 0]
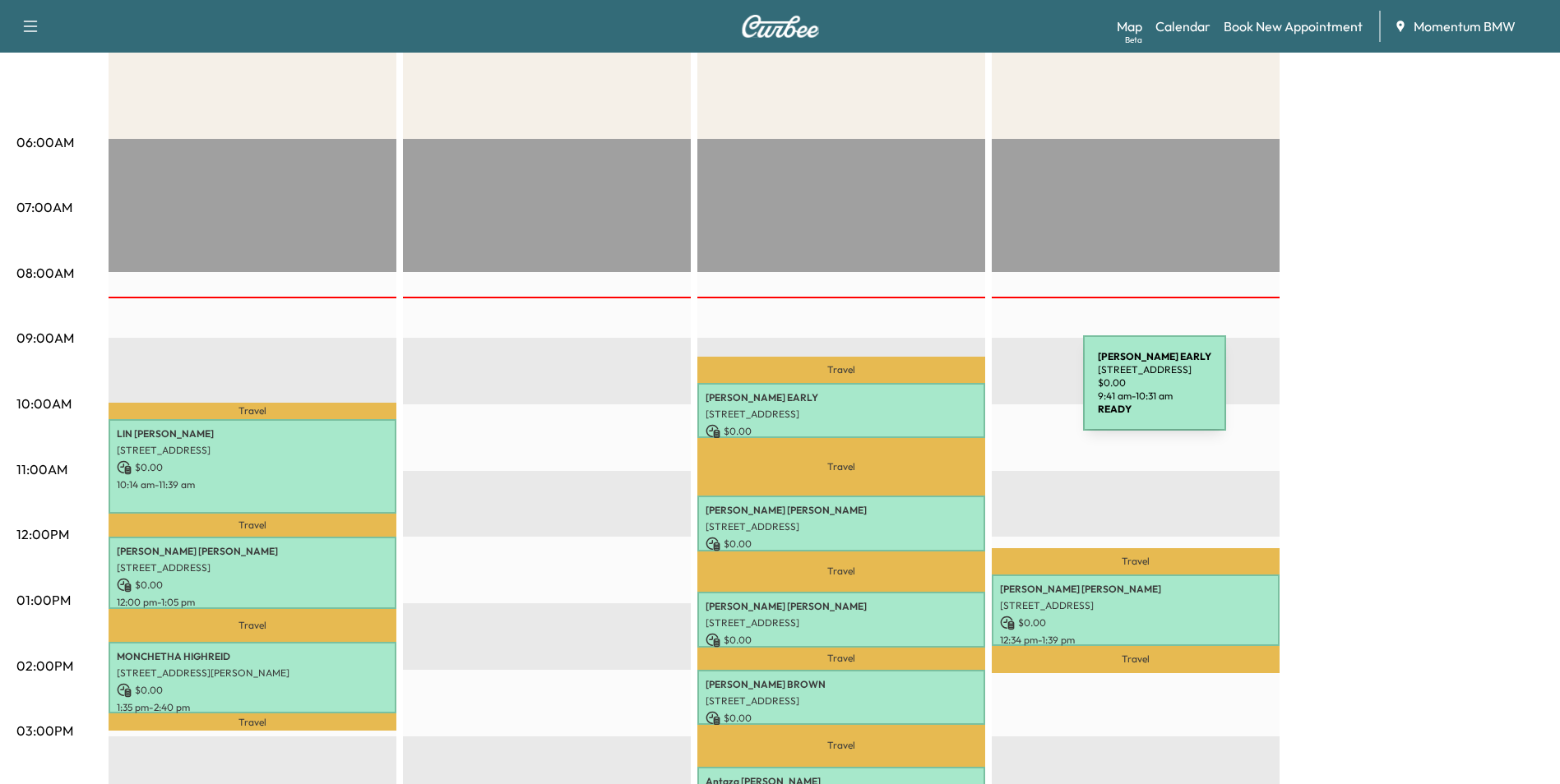
click at [959, 393] on p "[PERSON_NAME] EARLY" at bounding box center [840, 398] width 272 height 13
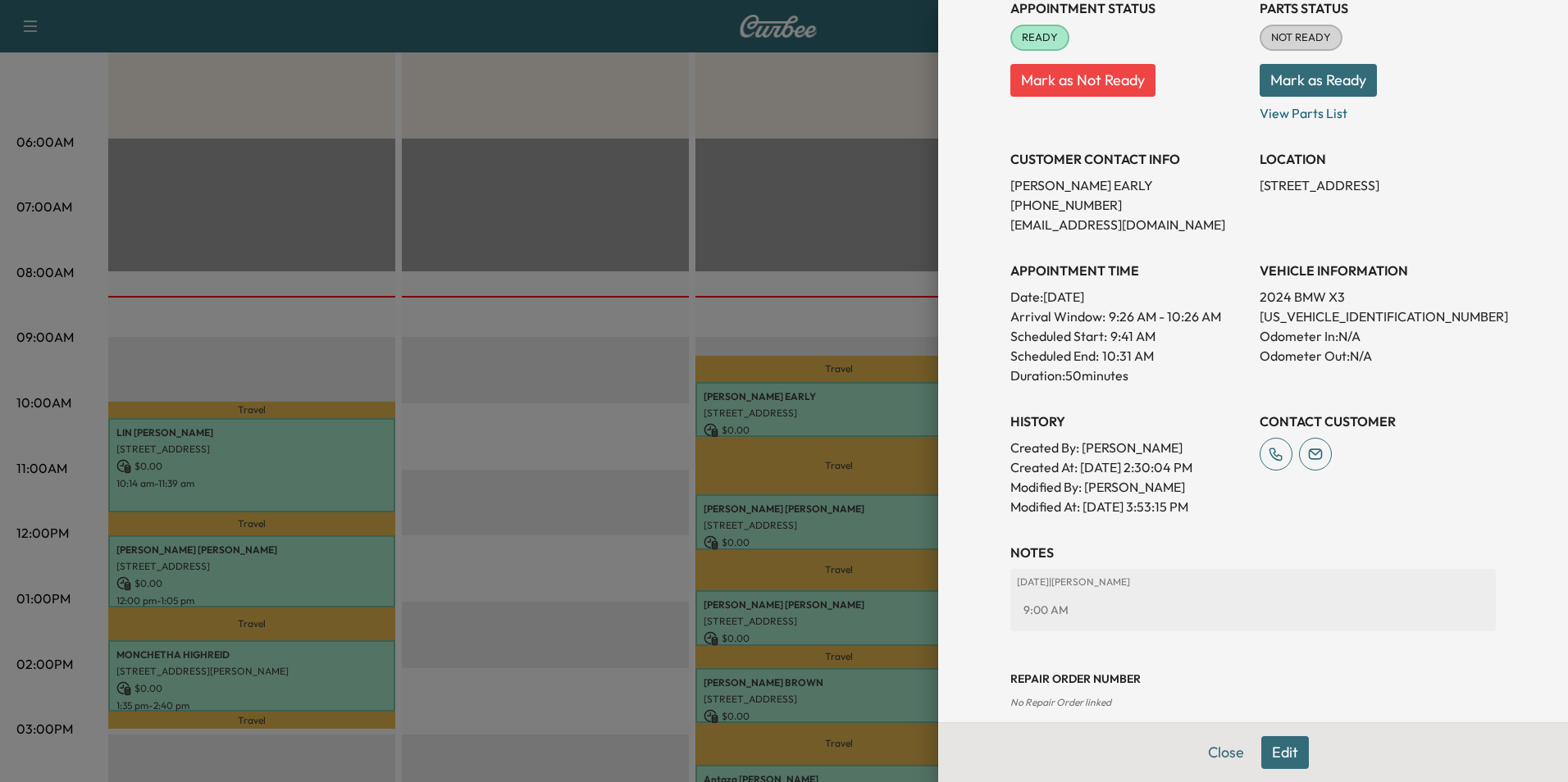
scroll to position [228, 0]
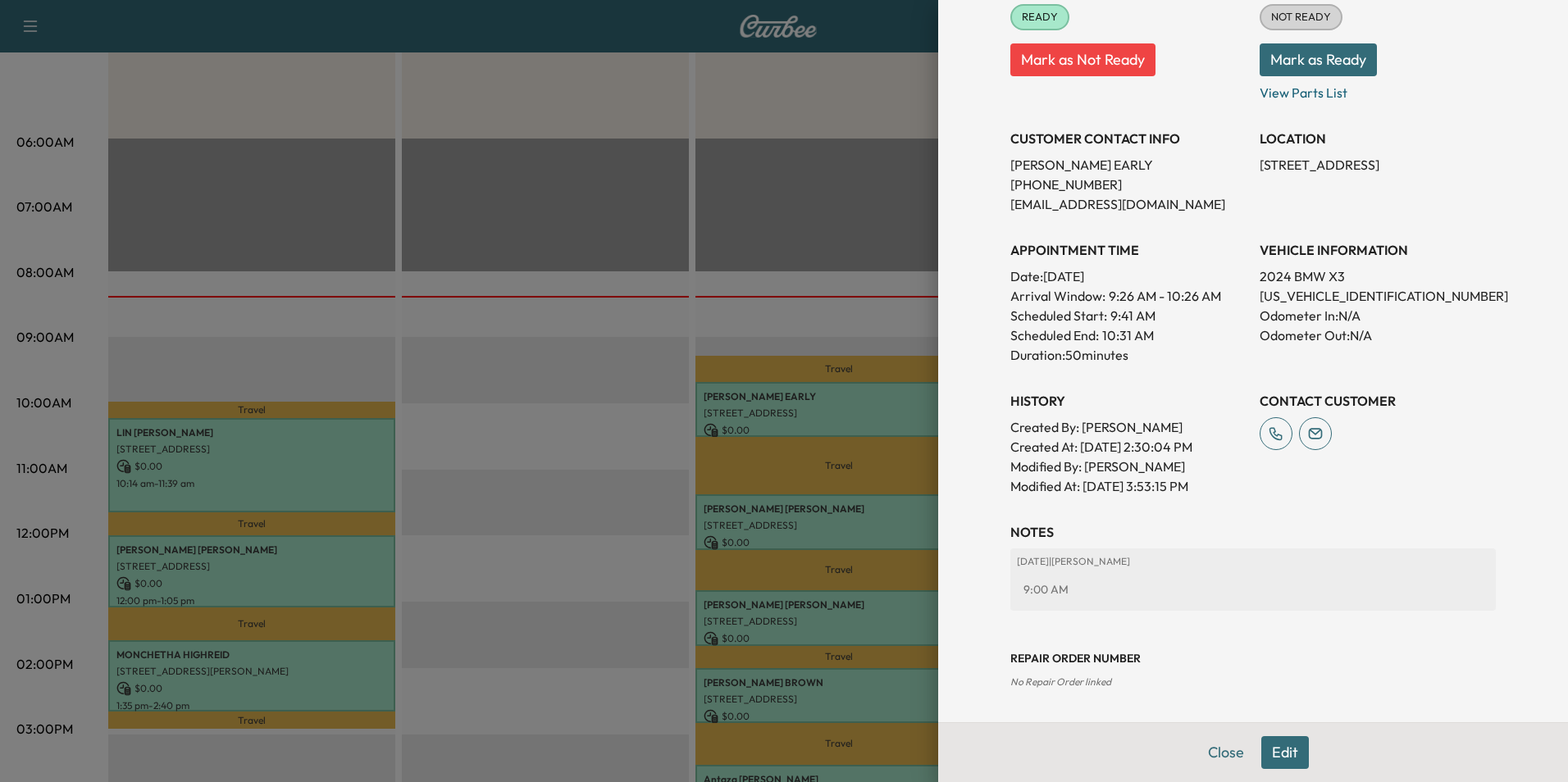
click at [1265, 748] on button "Edit" at bounding box center [1285, 753] width 47 height 33
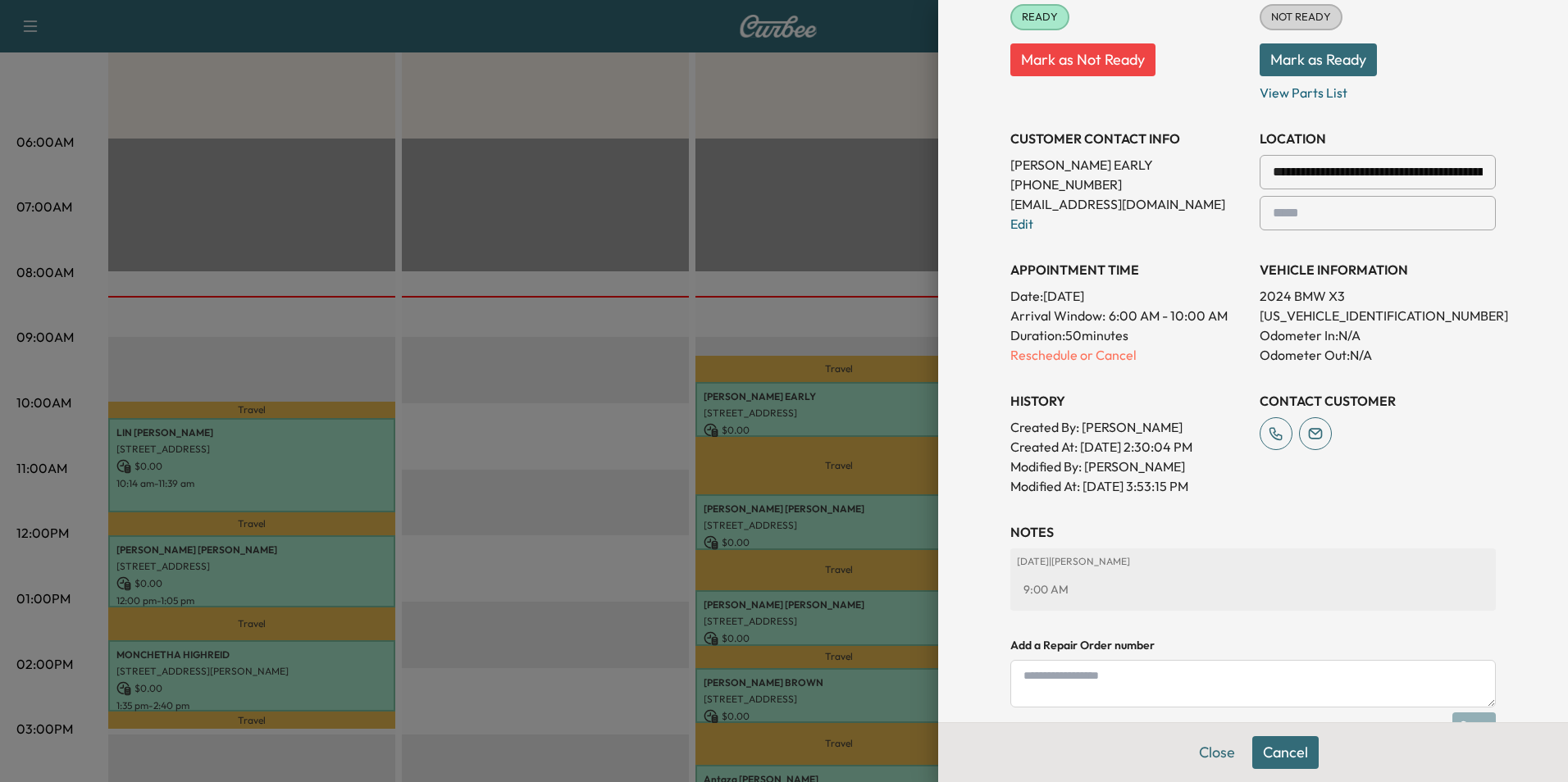
click at [1144, 692] on textarea at bounding box center [1253, 683] width 486 height 47
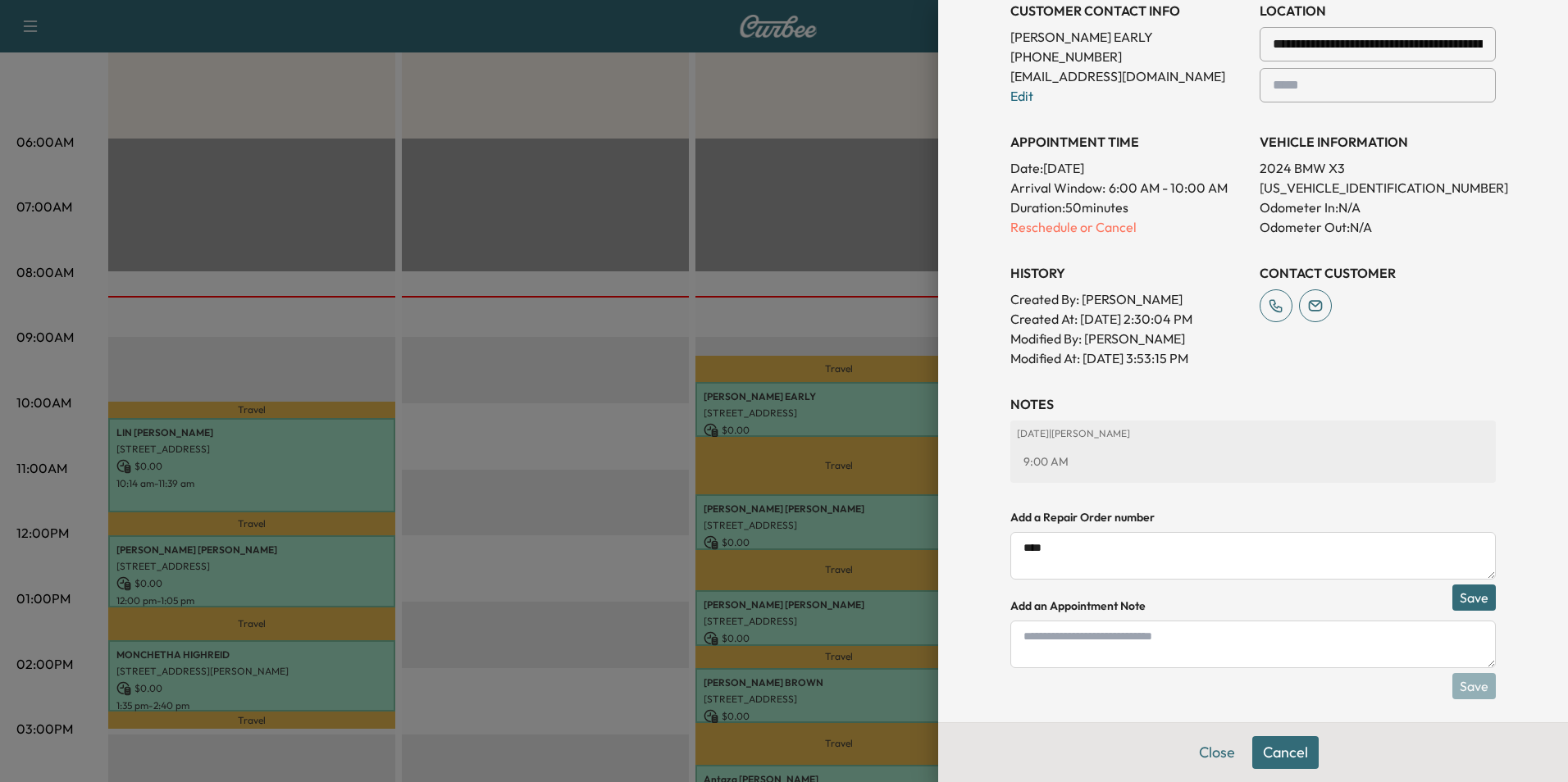
scroll to position [401, 0]
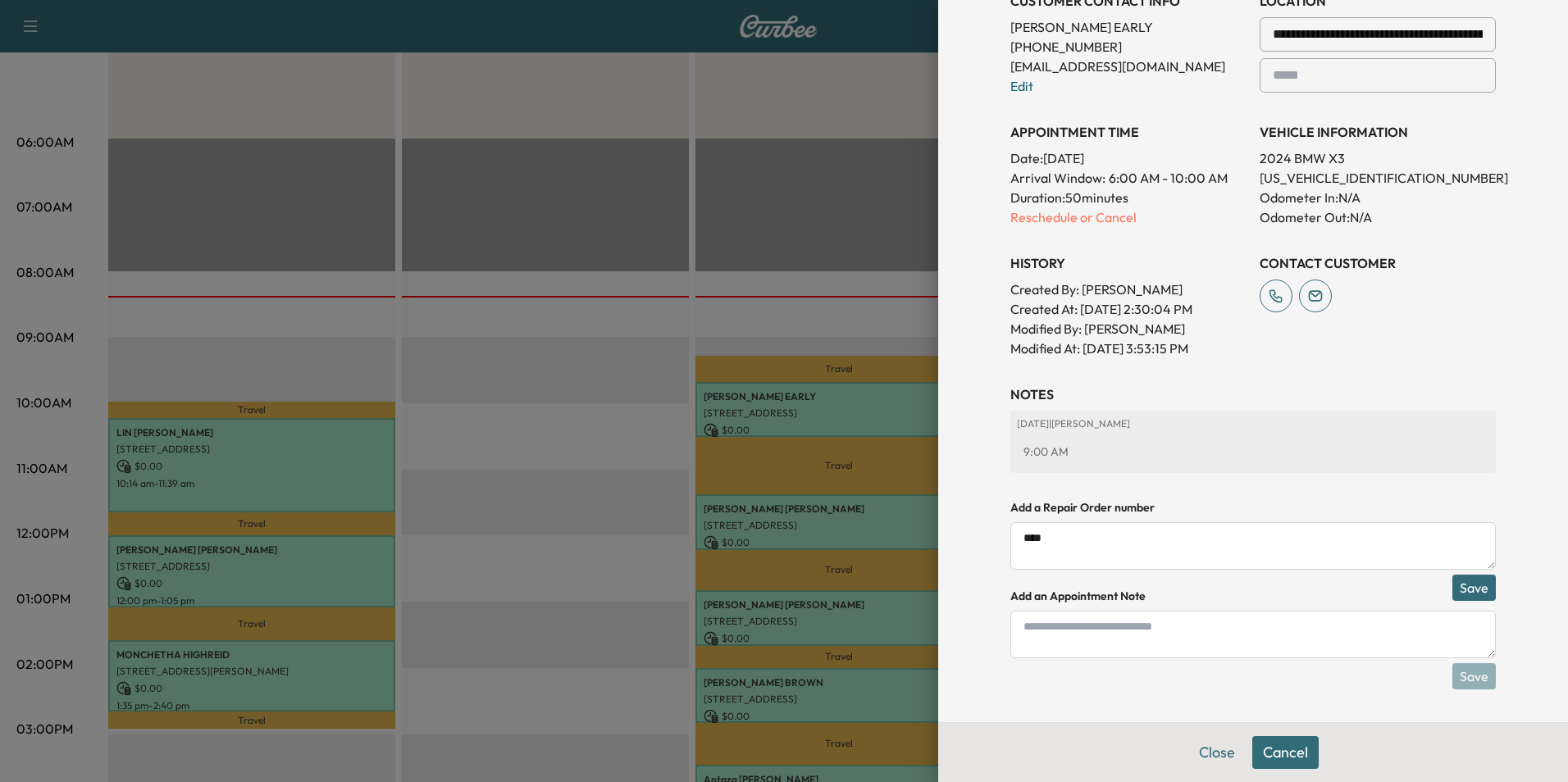
type textarea "****"
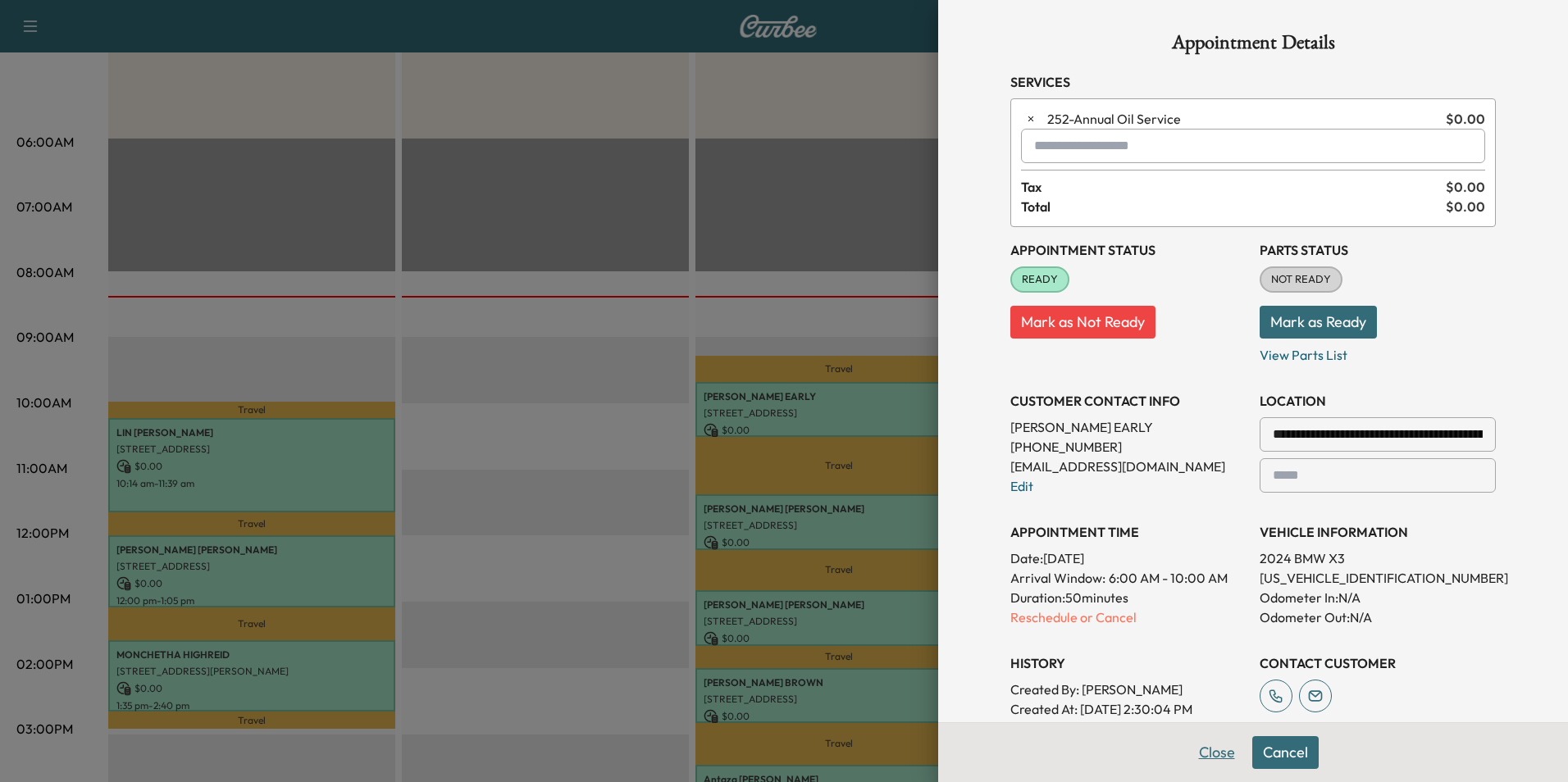
click at [1195, 747] on button "Close" at bounding box center [1216, 753] width 57 height 33
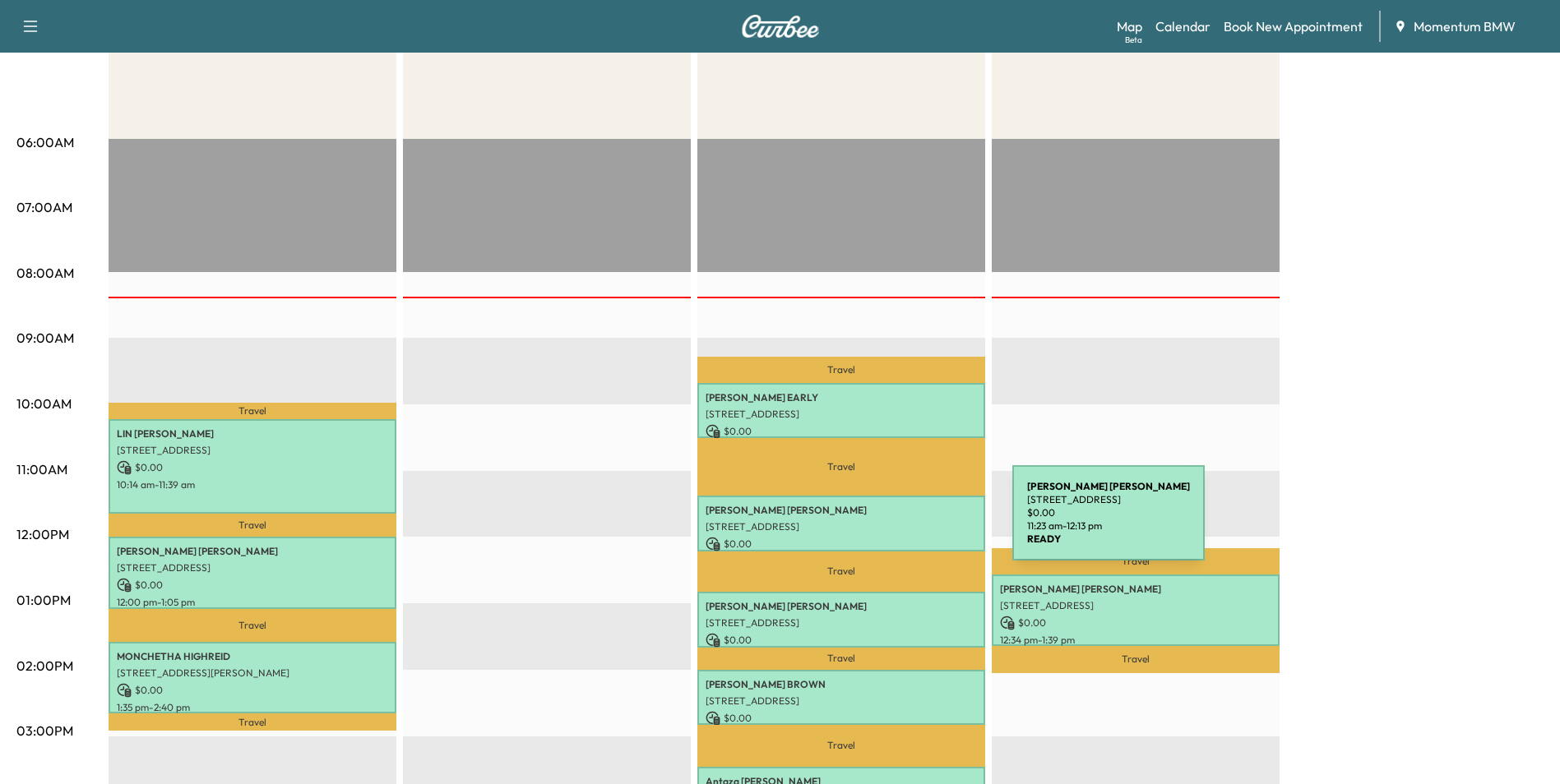
click at [889, 523] on p "[STREET_ADDRESS]" at bounding box center [840, 527] width 272 height 13
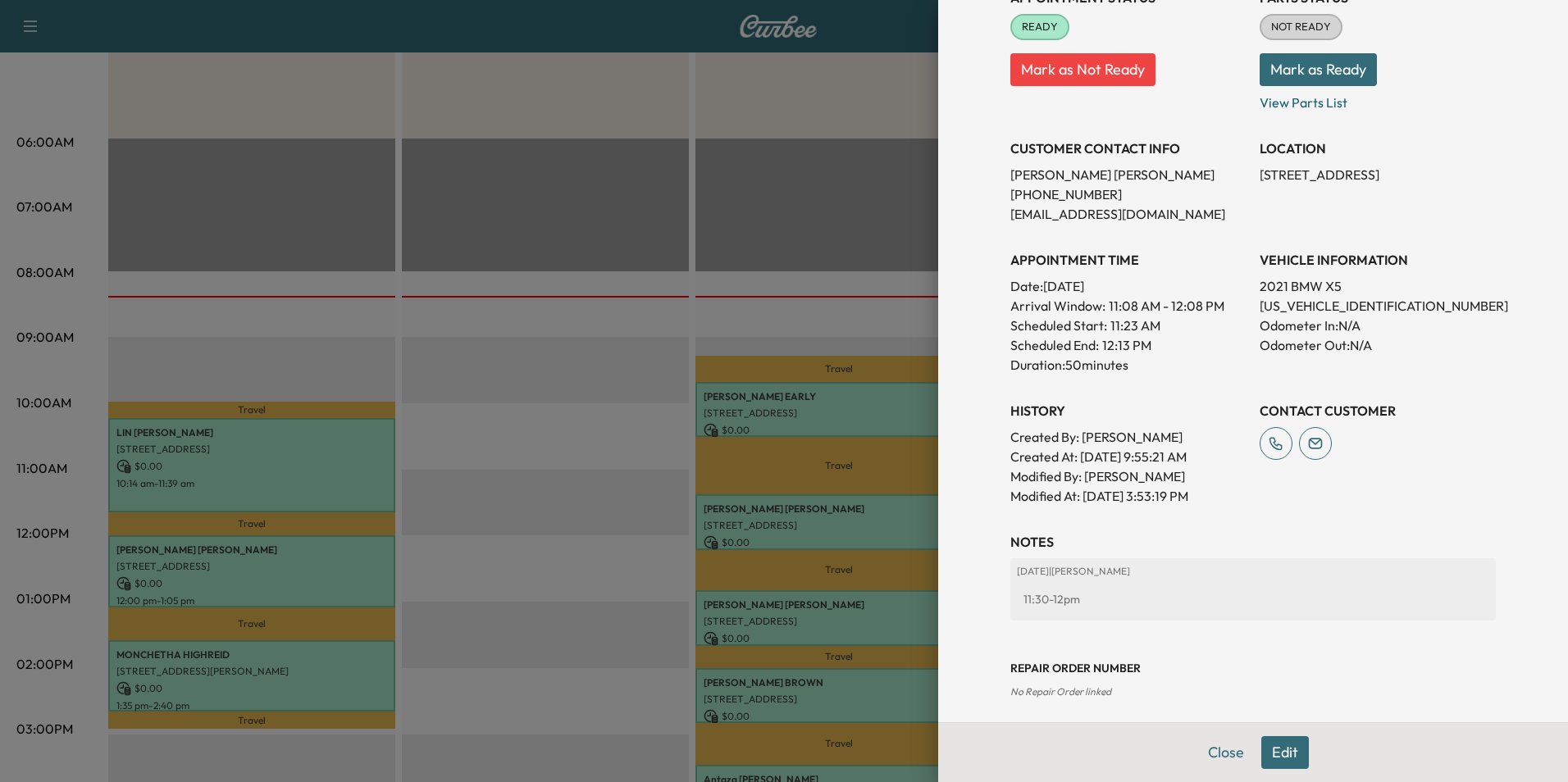
scroll to position [228, 0]
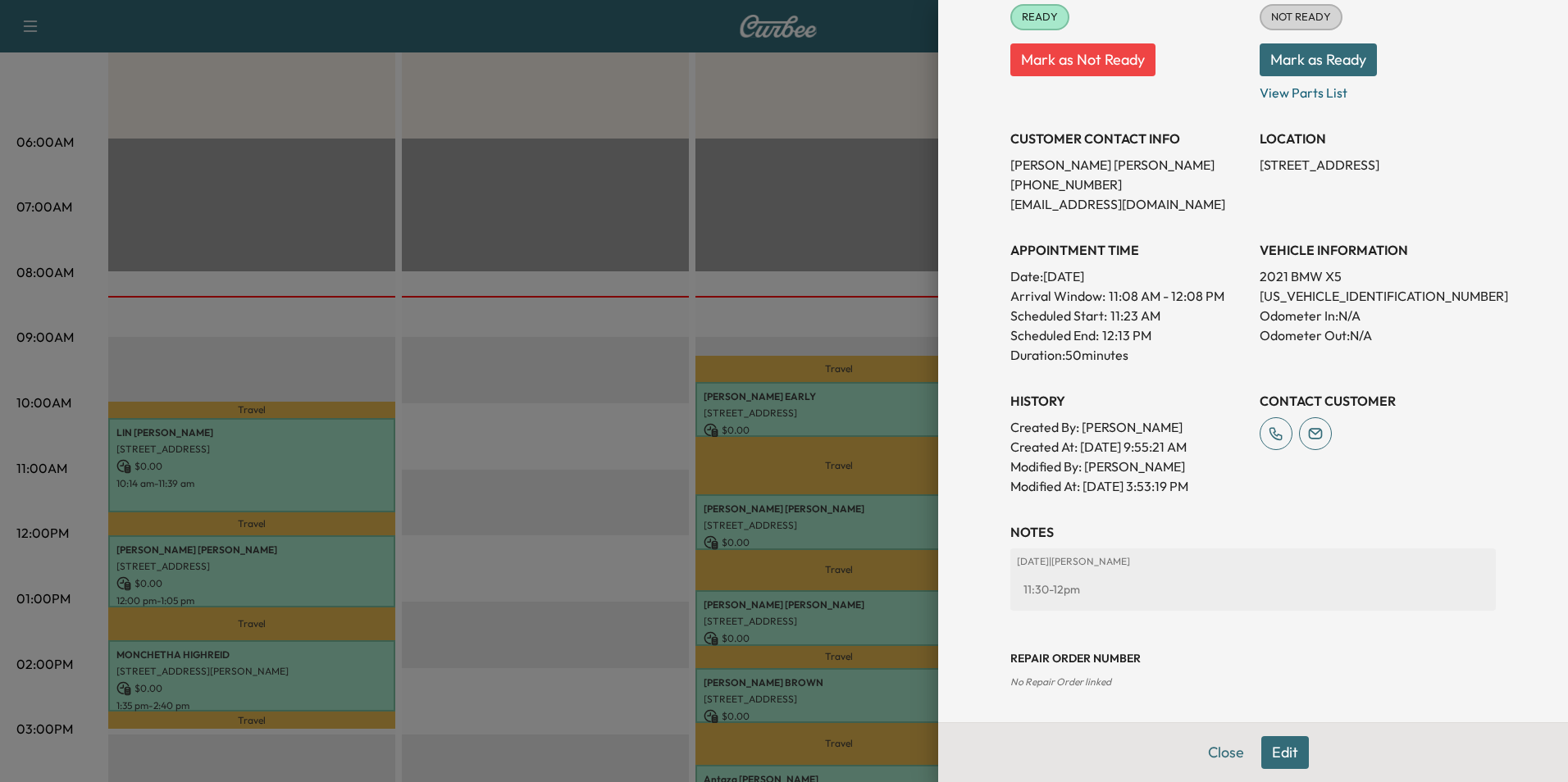
click at [1283, 742] on button "Edit" at bounding box center [1285, 753] width 47 height 33
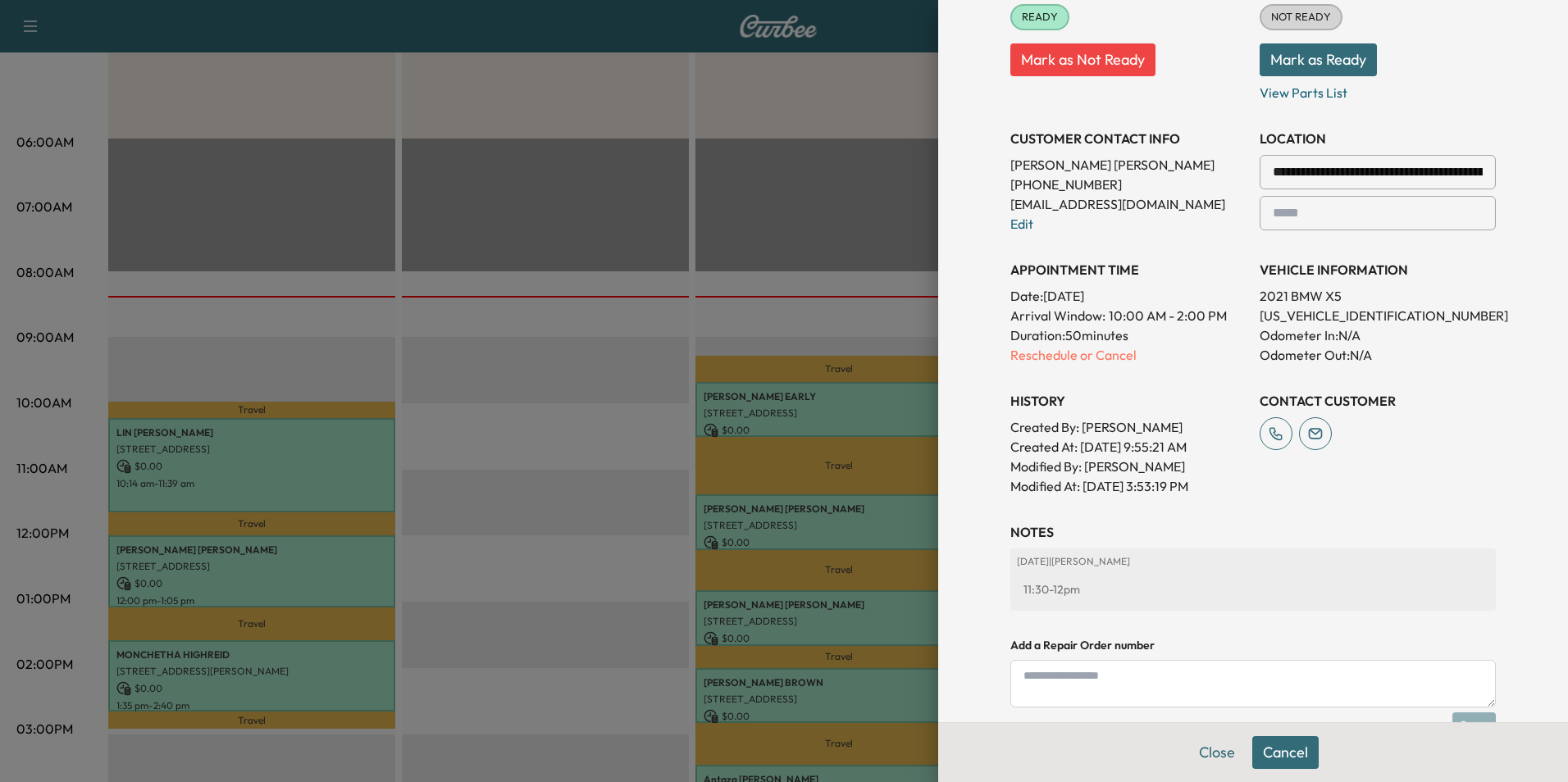
click at [1186, 678] on textarea at bounding box center [1253, 683] width 486 height 47
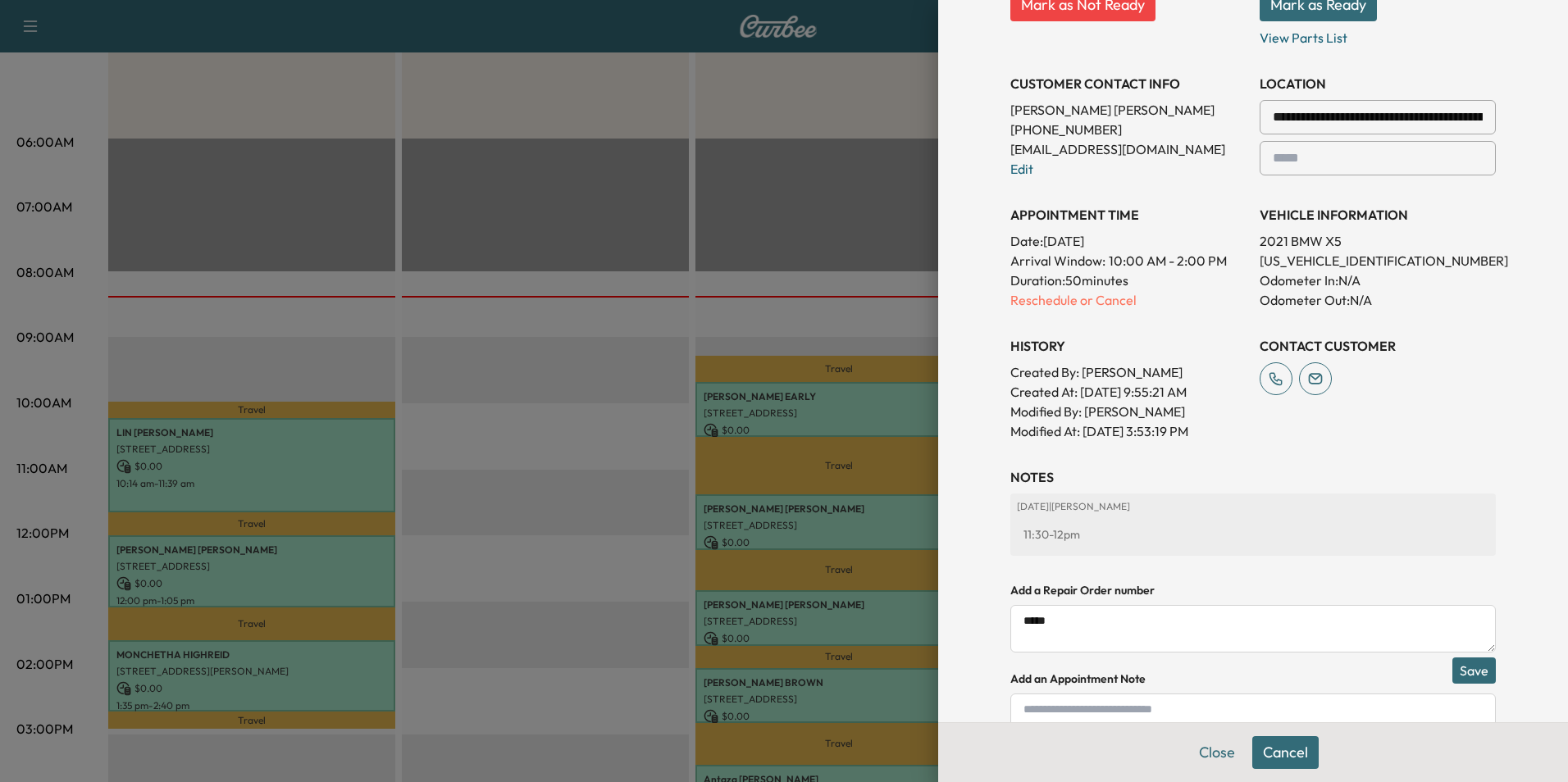
scroll to position [401, 0]
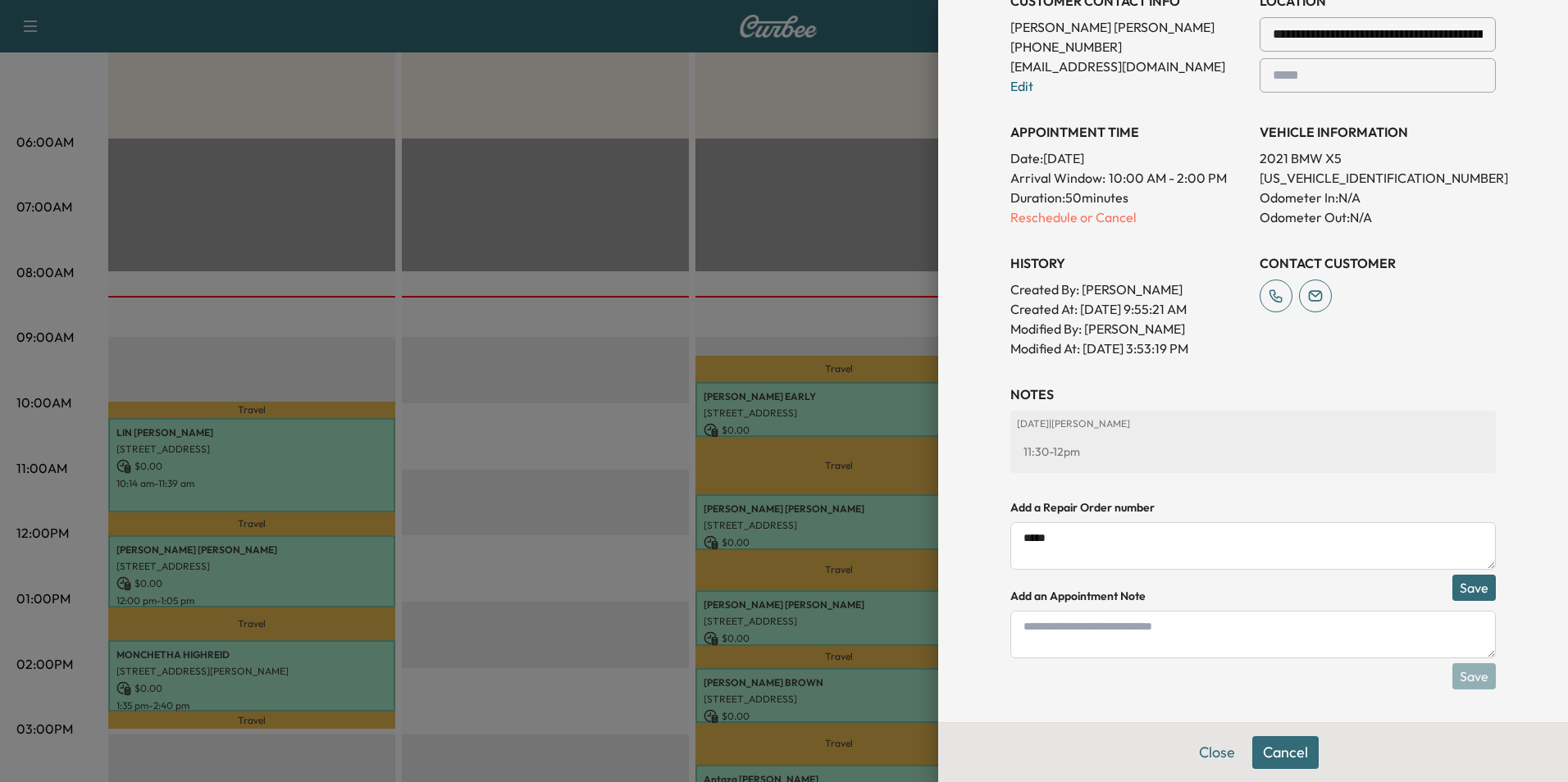
type textarea "*****"
click at [1460, 579] on button "Save" at bounding box center [1475, 587] width 44 height 26
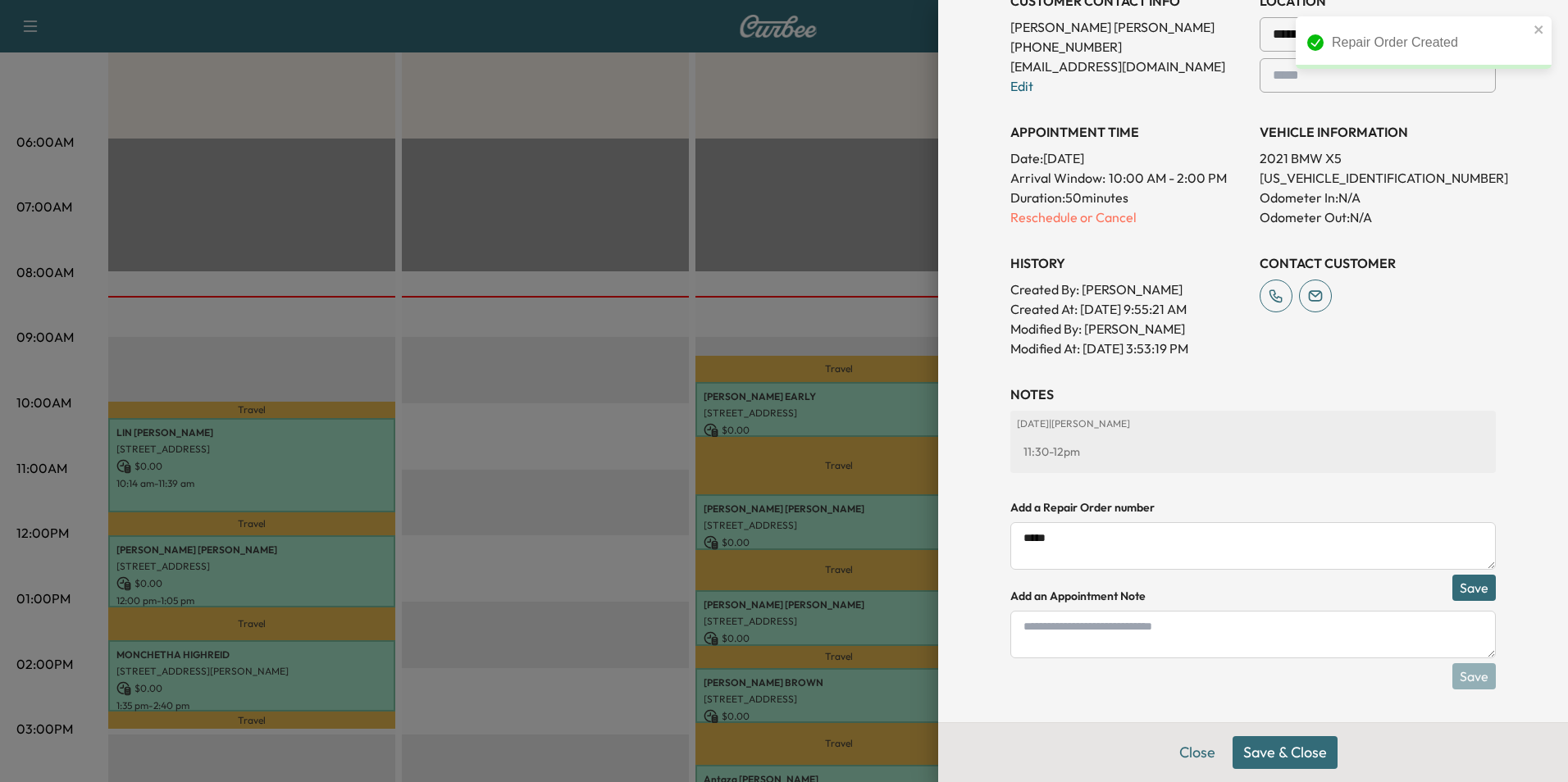
click at [1263, 739] on button "Save & Close" at bounding box center [1285, 753] width 105 height 33
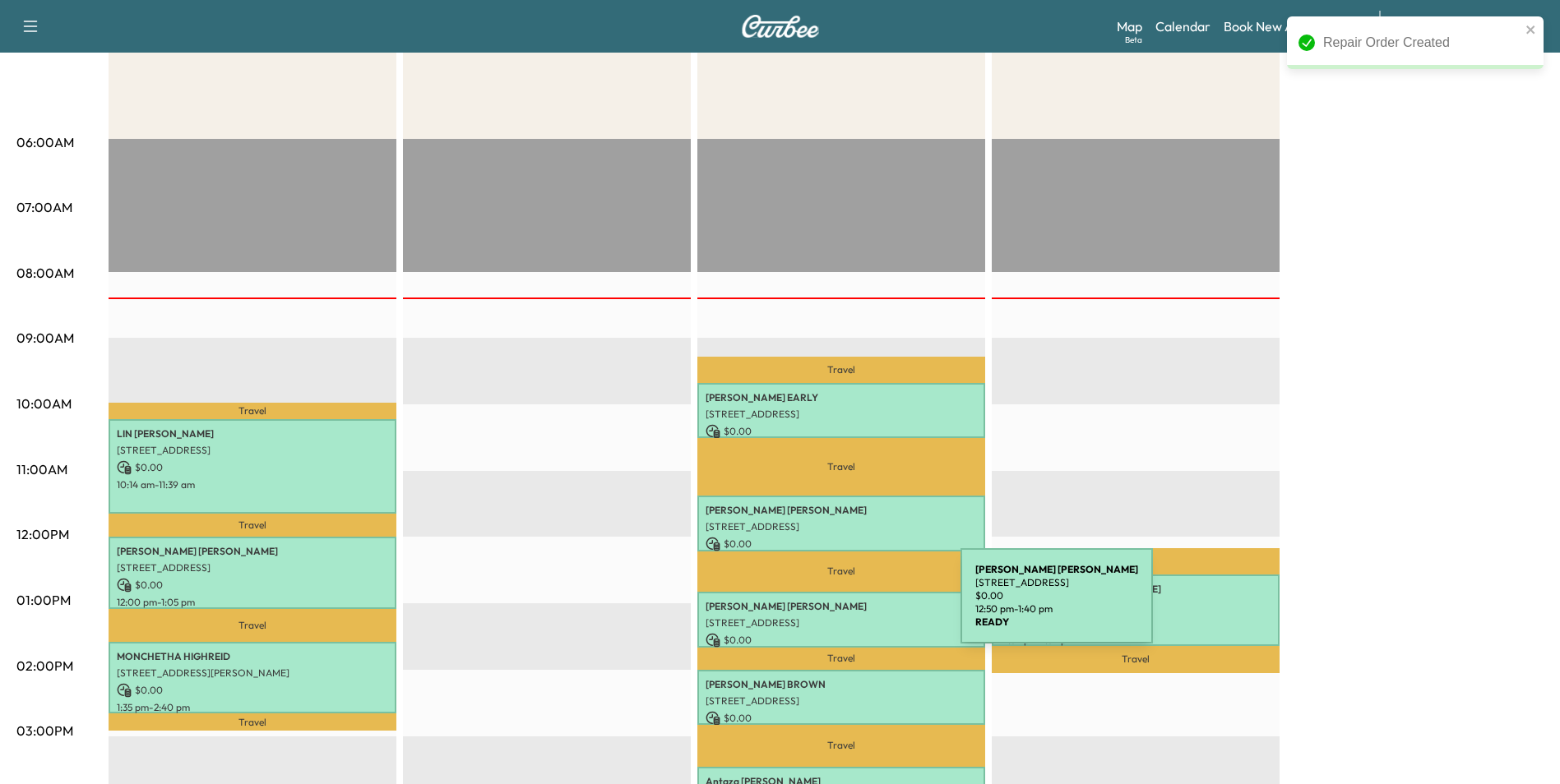
click at [837, 606] on p "[PERSON_NAME]" at bounding box center [840, 607] width 272 height 13
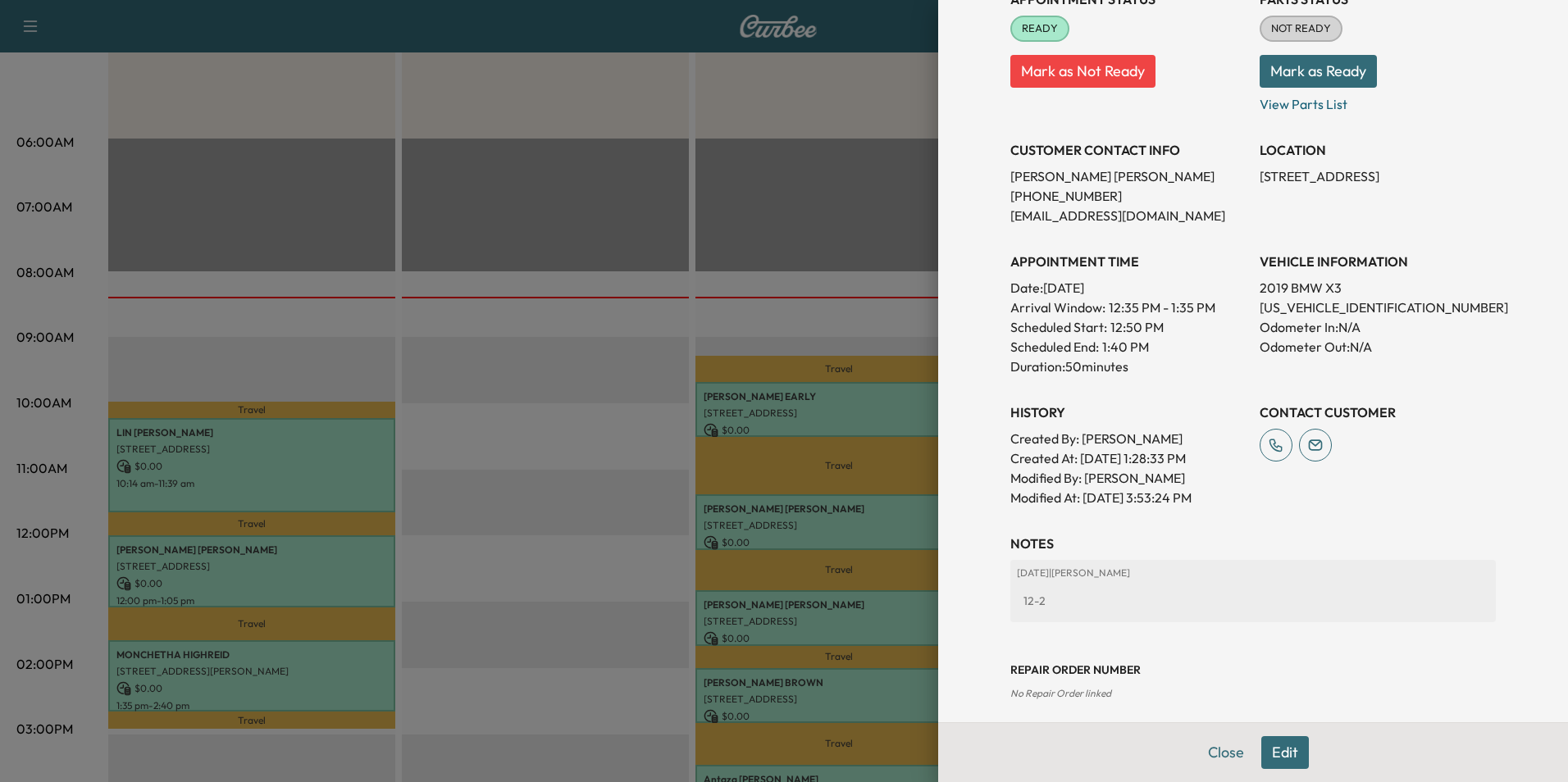
scroll to position [228, 0]
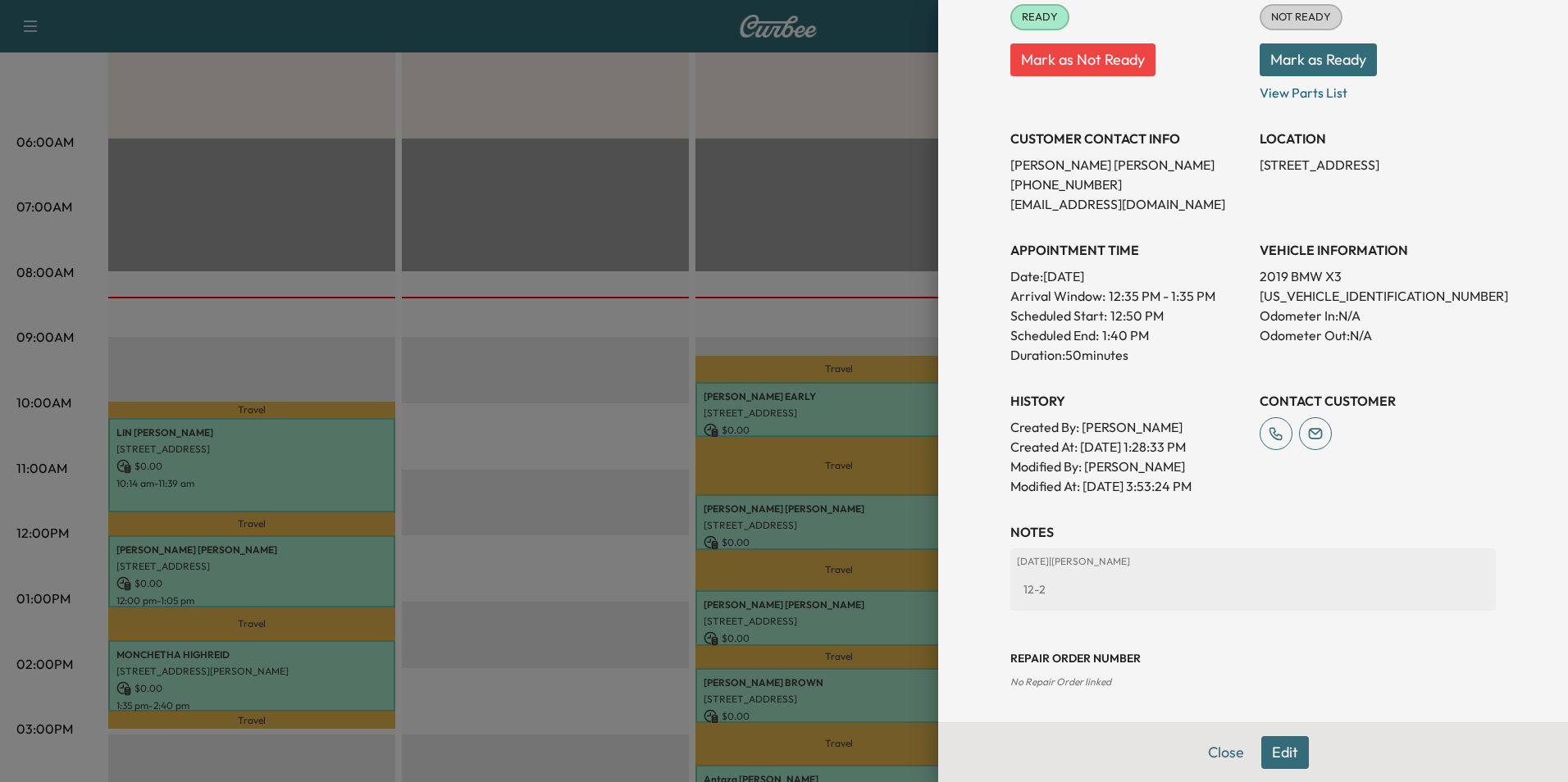
click at [1263, 747] on button "Edit" at bounding box center [1285, 753] width 47 height 33
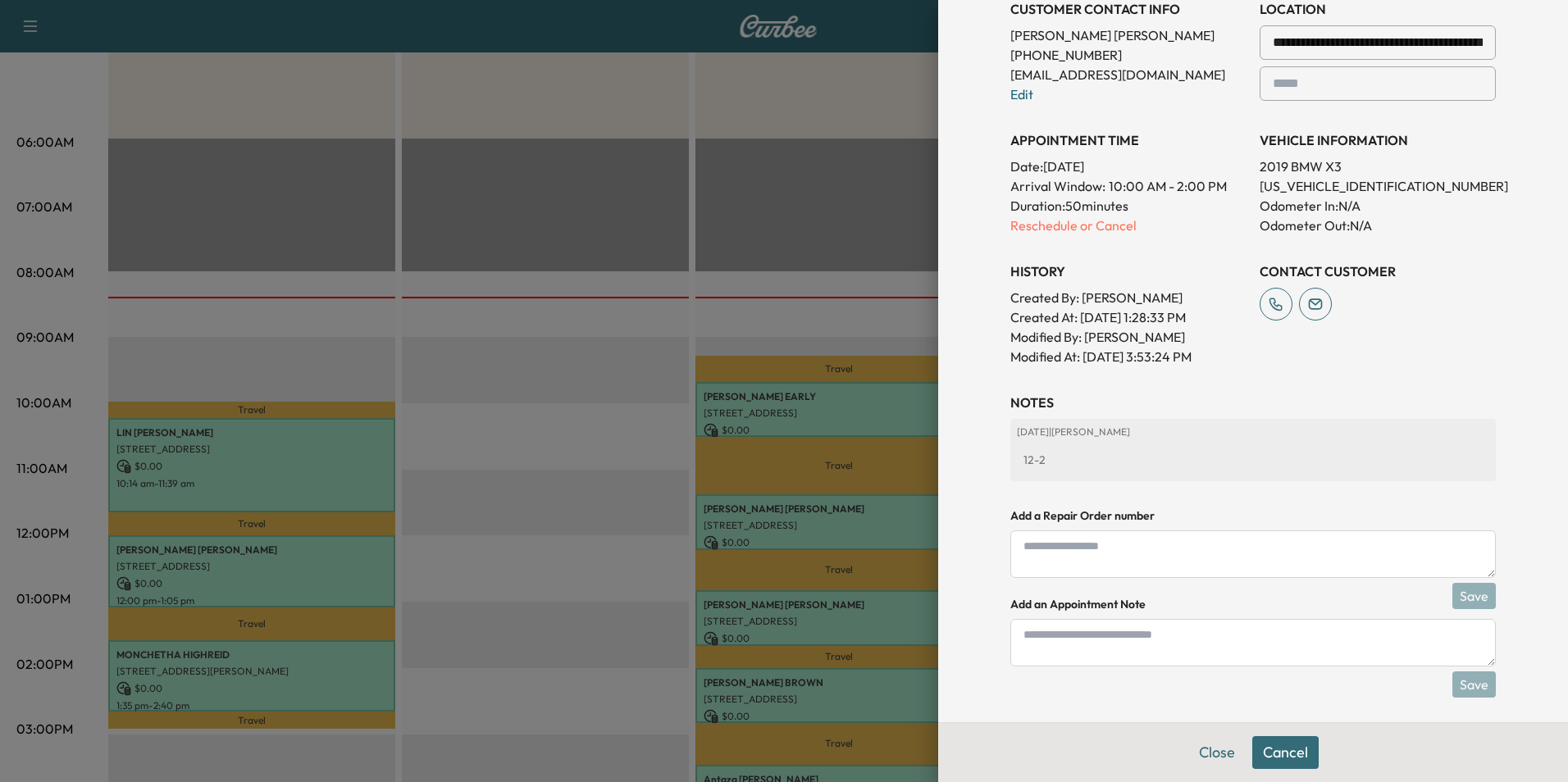
scroll to position [401, 0]
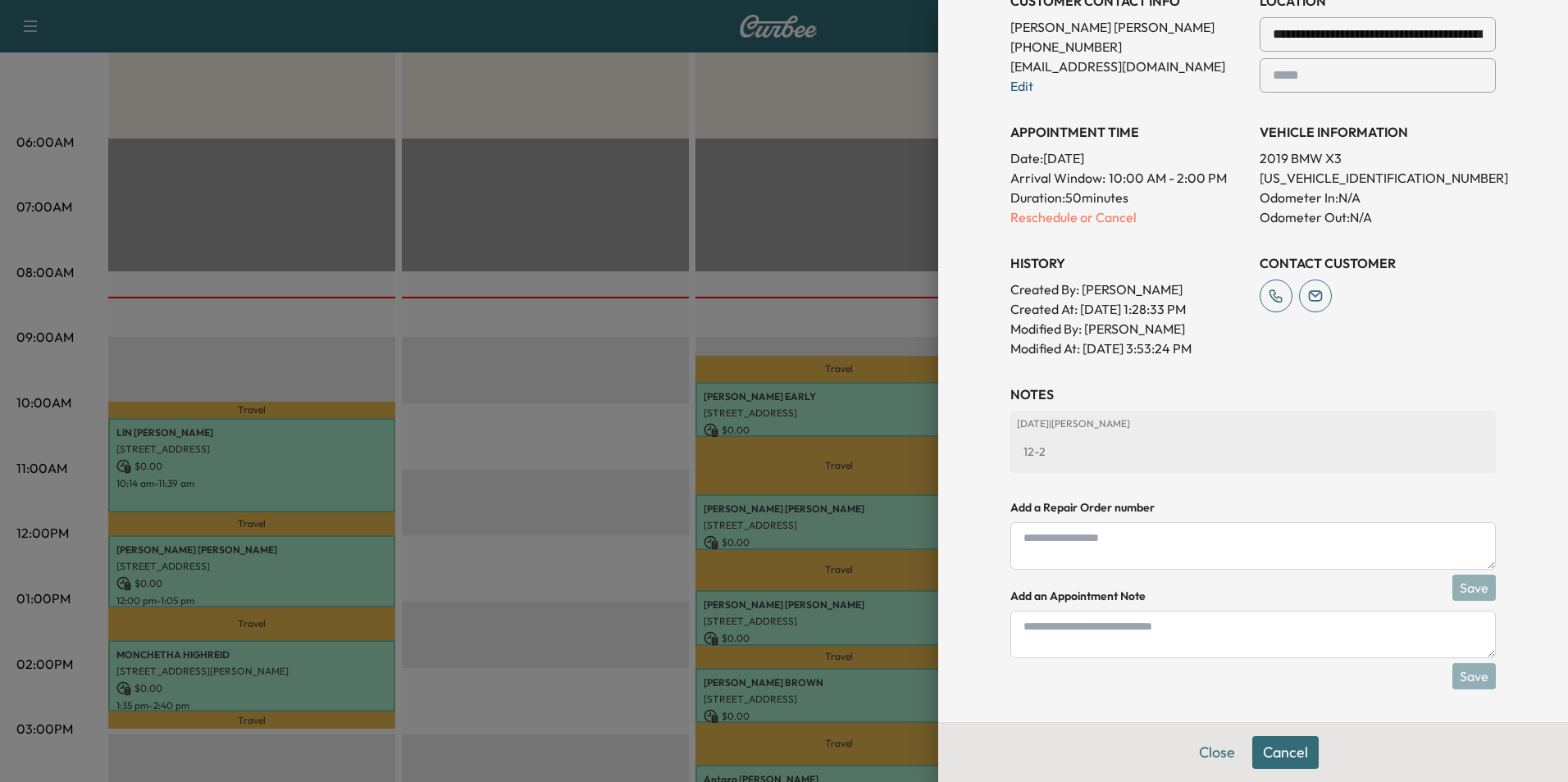
click at [1123, 636] on textarea at bounding box center [1253, 634] width 486 height 47
type textarea "*****"
click at [1462, 671] on button "Save" at bounding box center [1475, 676] width 44 height 26
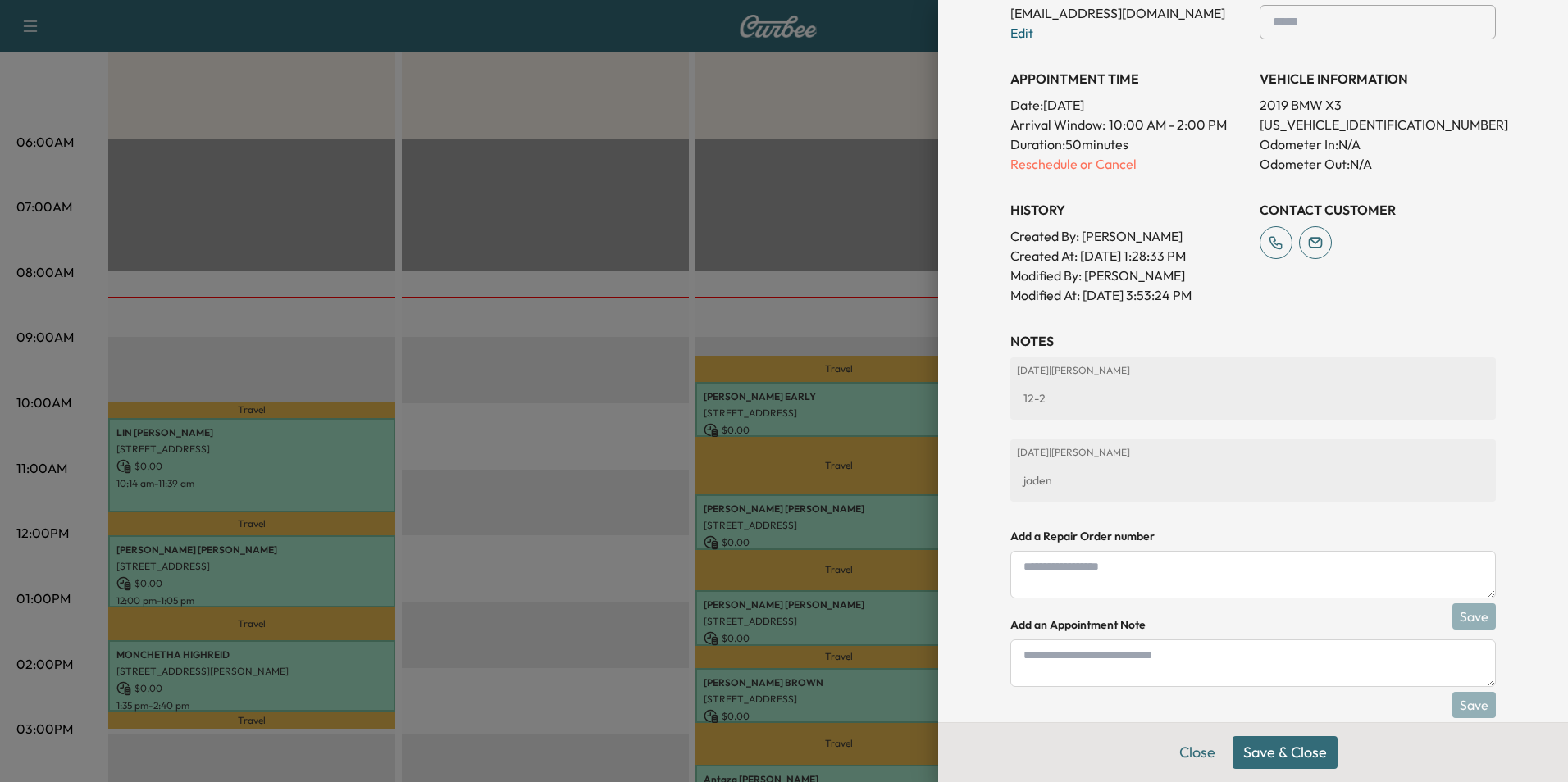
scroll to position [482, 0]
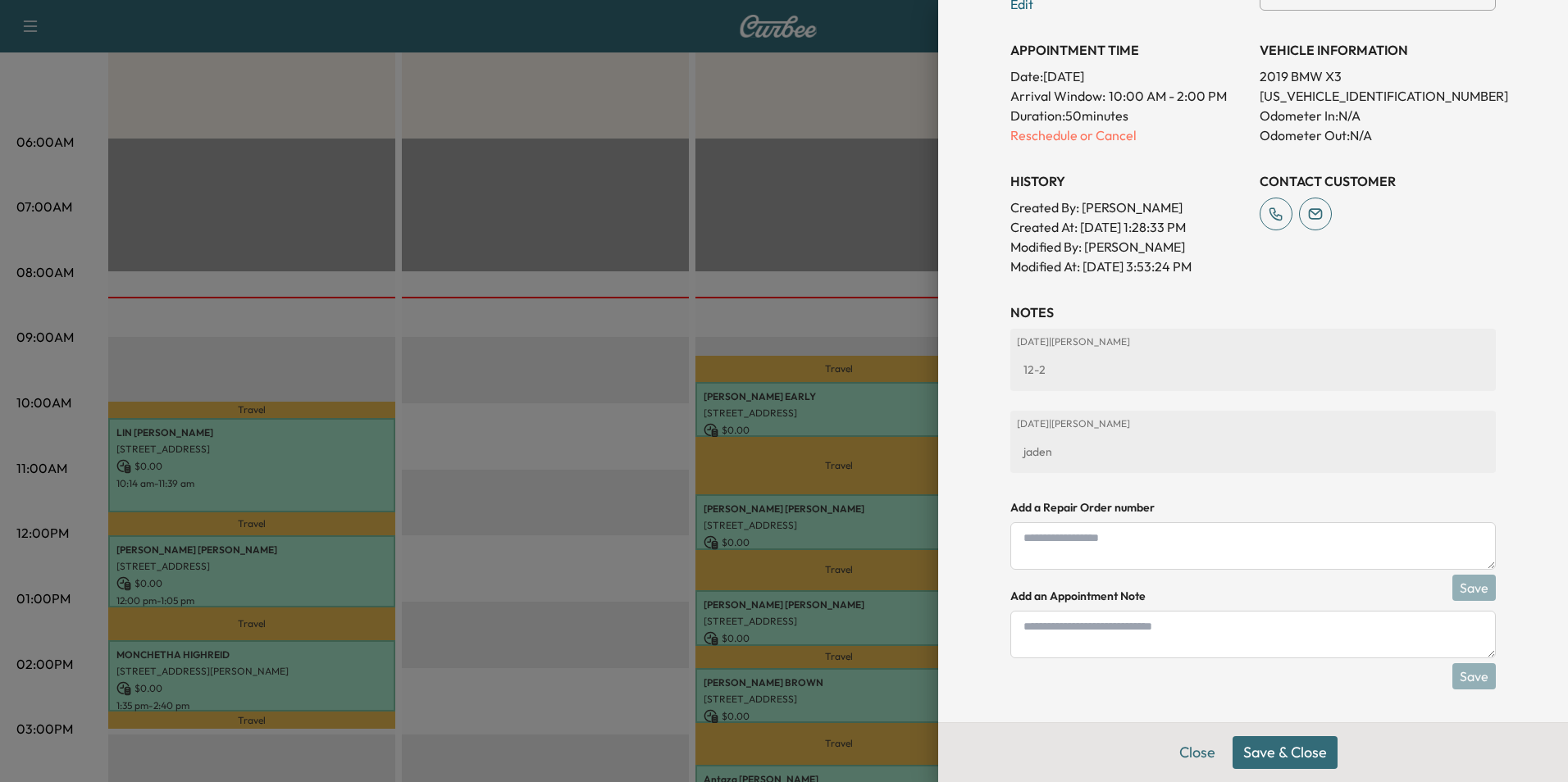
click at [1257, 754] on button "Save & Close" at bounding box center [1285, 753] width 105 height 33
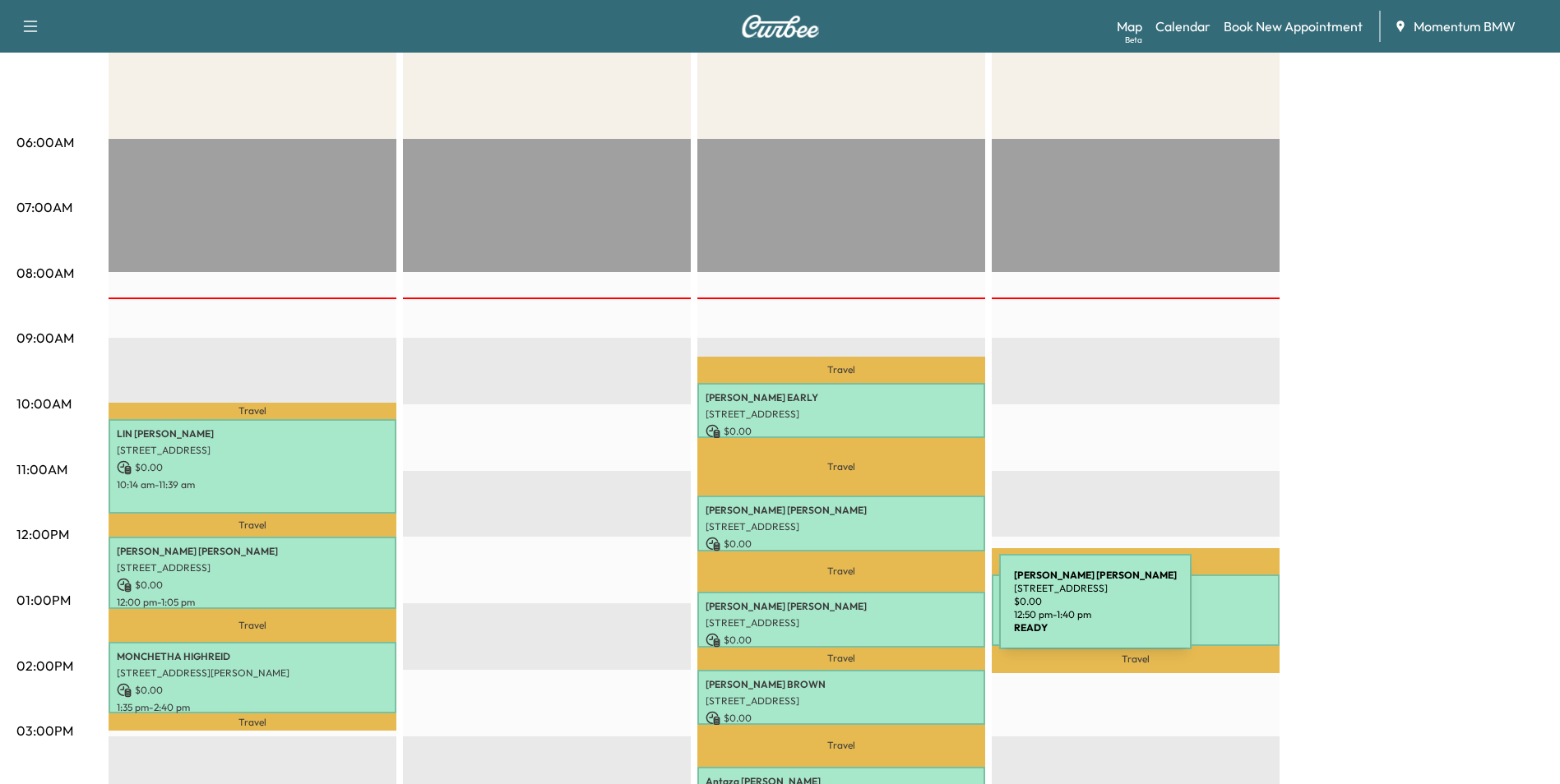
click at [876, 617] on p "[STREET_ADDRESS]" at bounding box center [840, 623] width 272 height 13
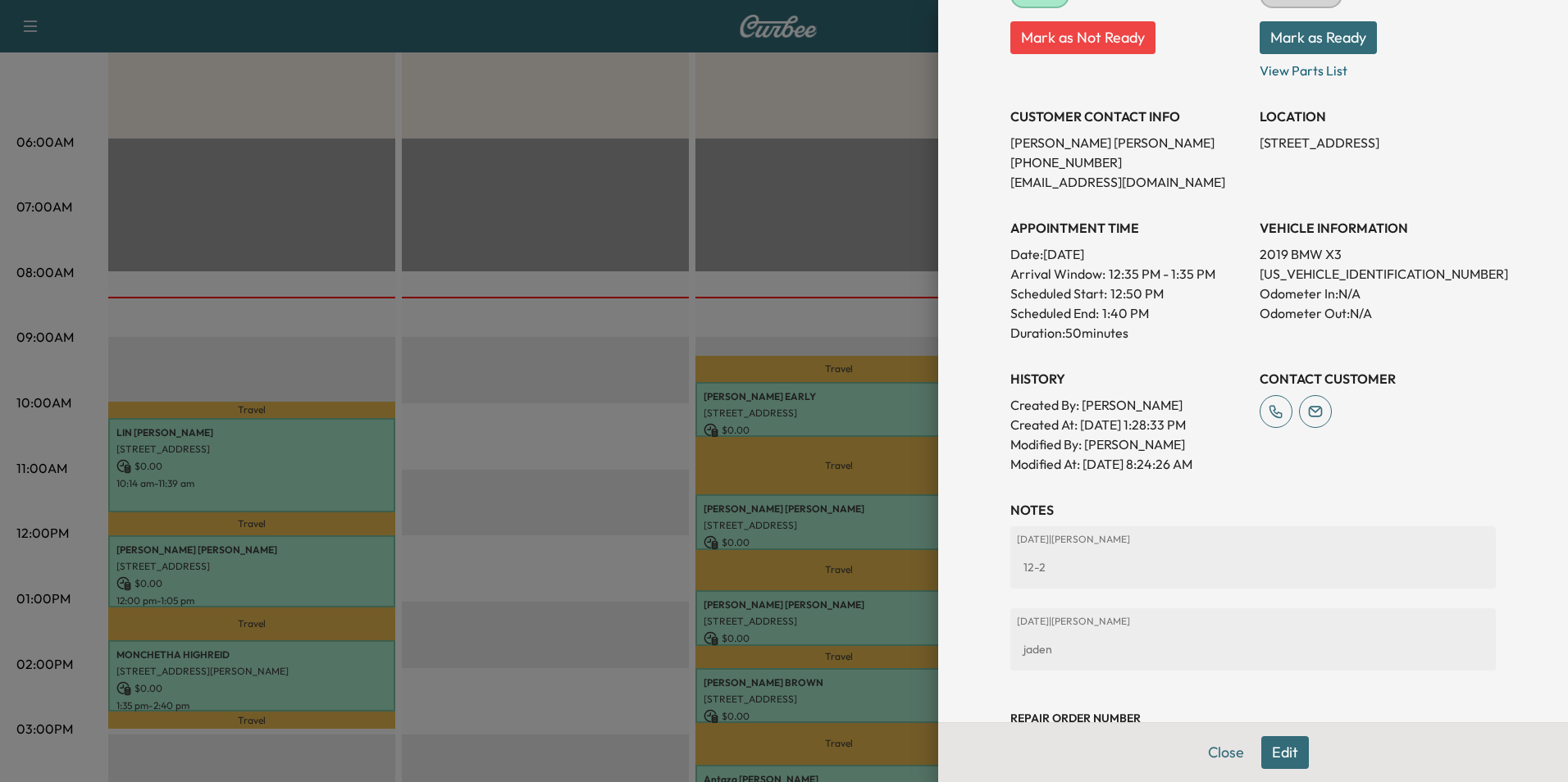
scroll to position [310, 0]
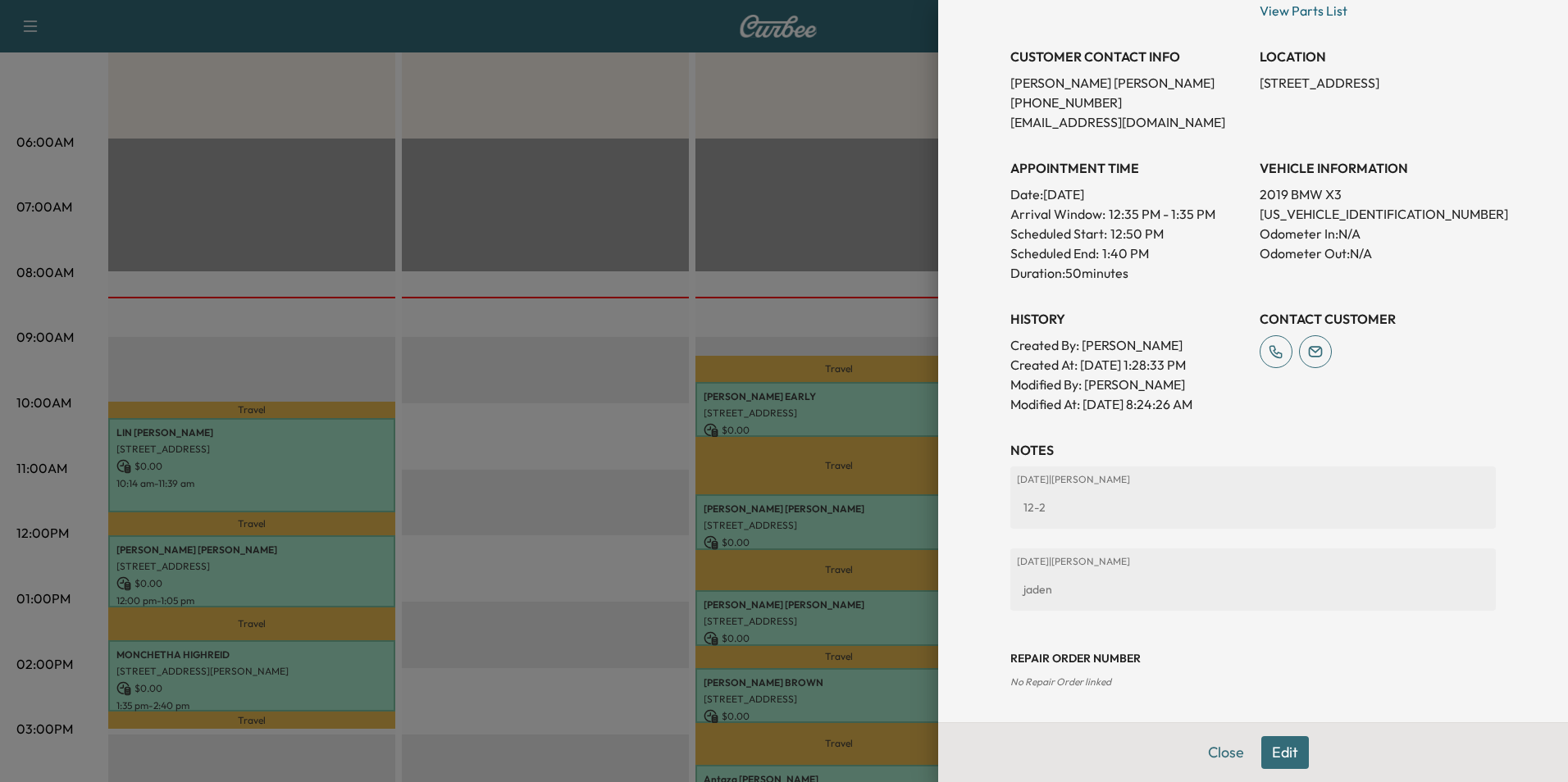
drag, startPoint x: 1214, startPoint y: 747, endPoint x: 1178, endPoint y: 727, distance: 41.2
click at [1213, 746] on button "Close" at bounding box center [1225, 753] width 57 height 33
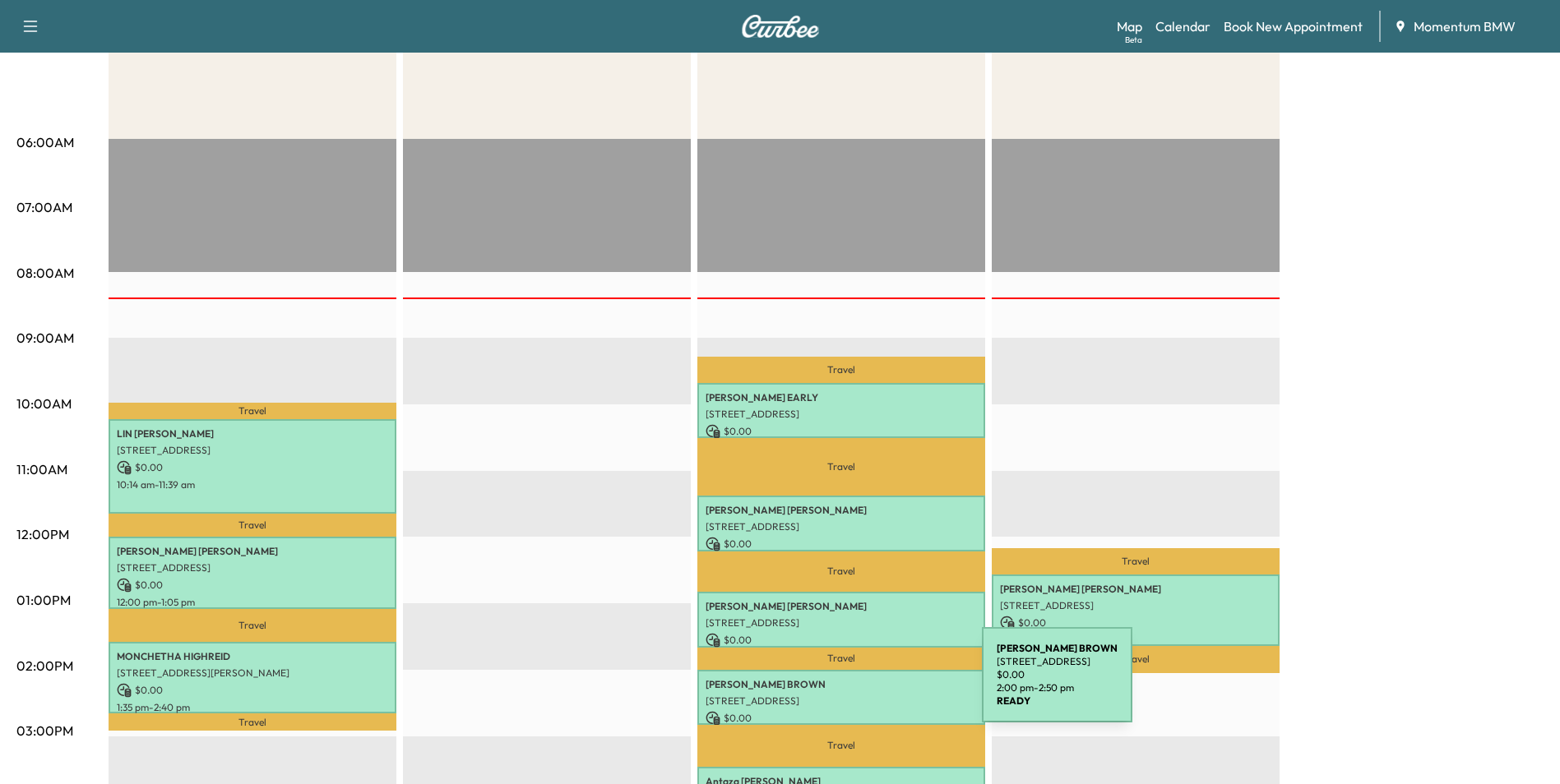
click at [859, 685] on p "[PERSON_NAME]" at bounding box center [840, 685] width 272 height 13
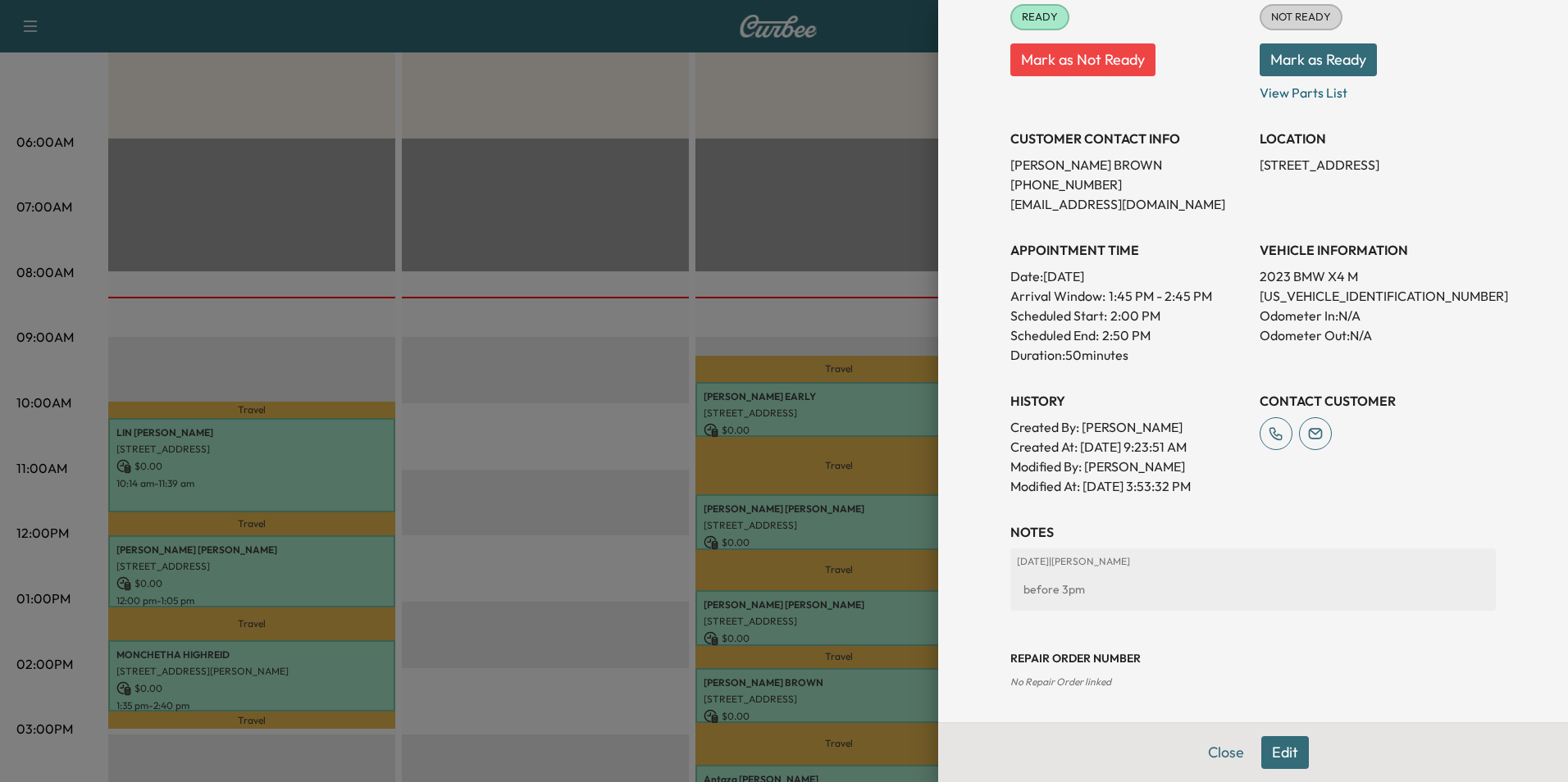
scroll to position [0, 0]
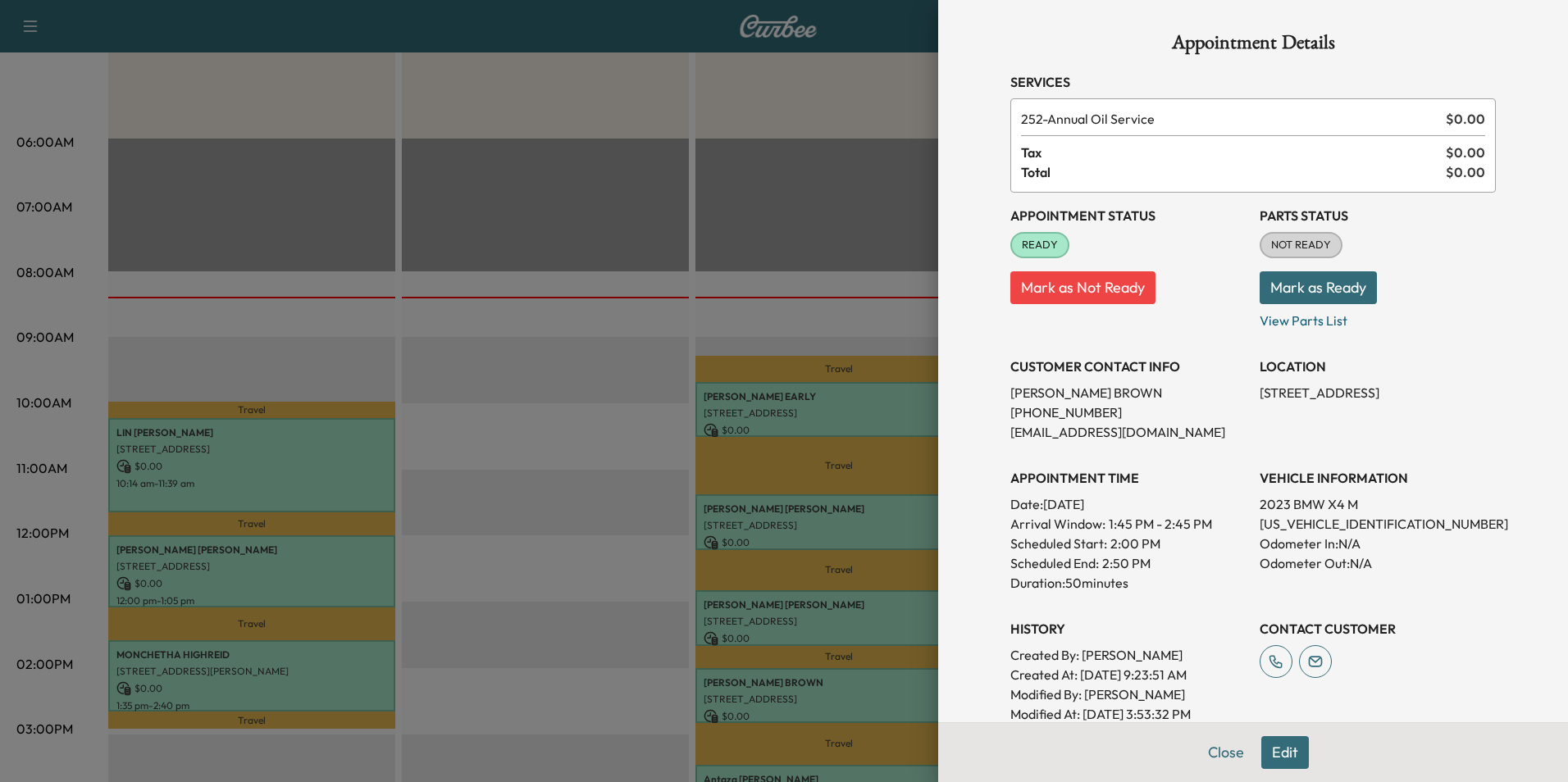
click at [1265, 752] on div "Appointment Details Services 252 - Annual Oil Service $ 0.00 Tax $ 0.00 Total $…" at bounding box center [1253, 391] width 630 height 782
click at [1266, 749] on button "Edit" at bounding box center [1285, 753] width 47 height 33
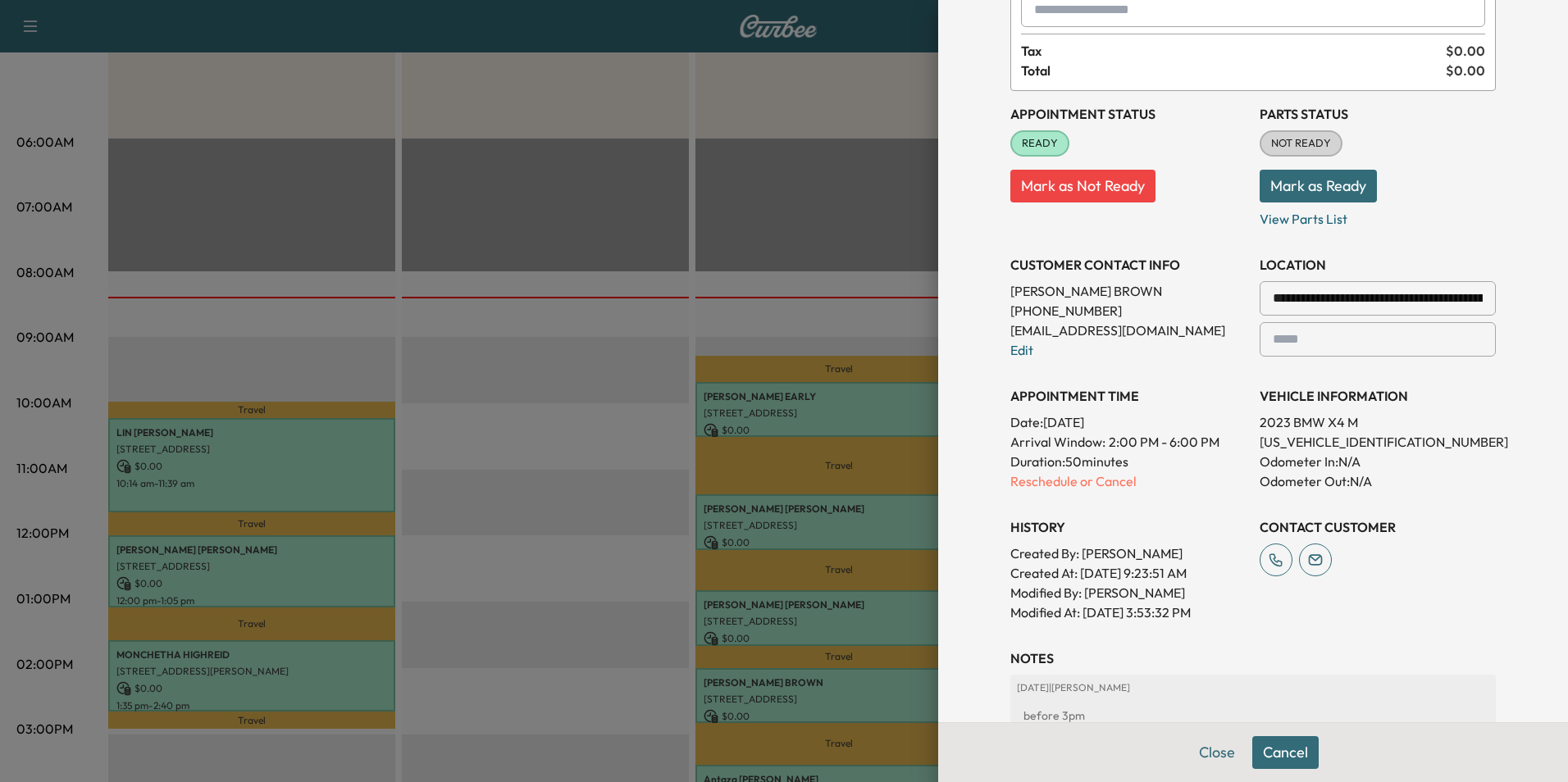
scroll to position [401, 0]
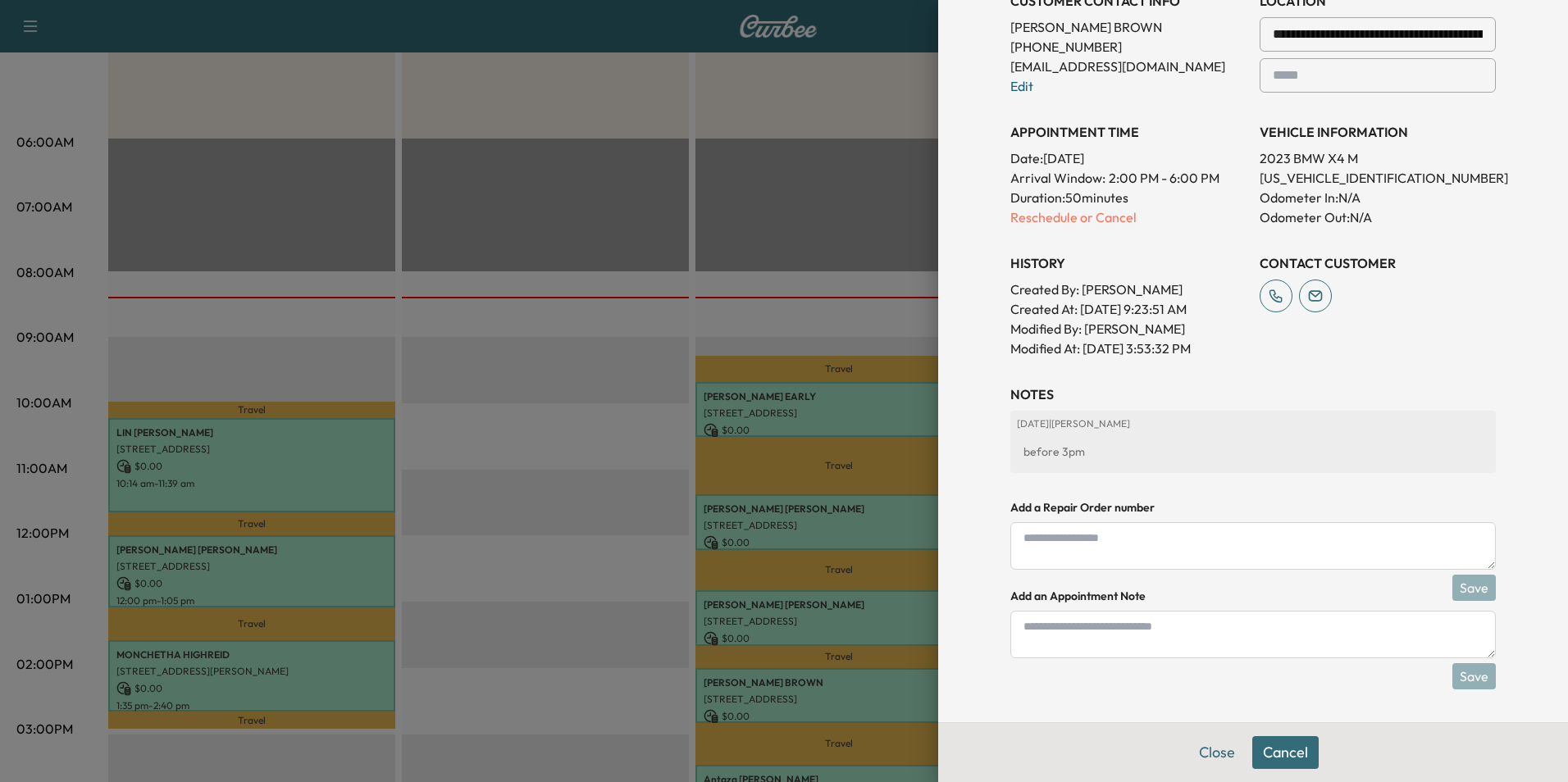
click at [1228, 655] on textarea at bounding box center [1253, 634] width 486 height 47
type textarea "****"
click at [1462, 680] on button "Save" at bounding box center [1475, 676] width 44 height 26
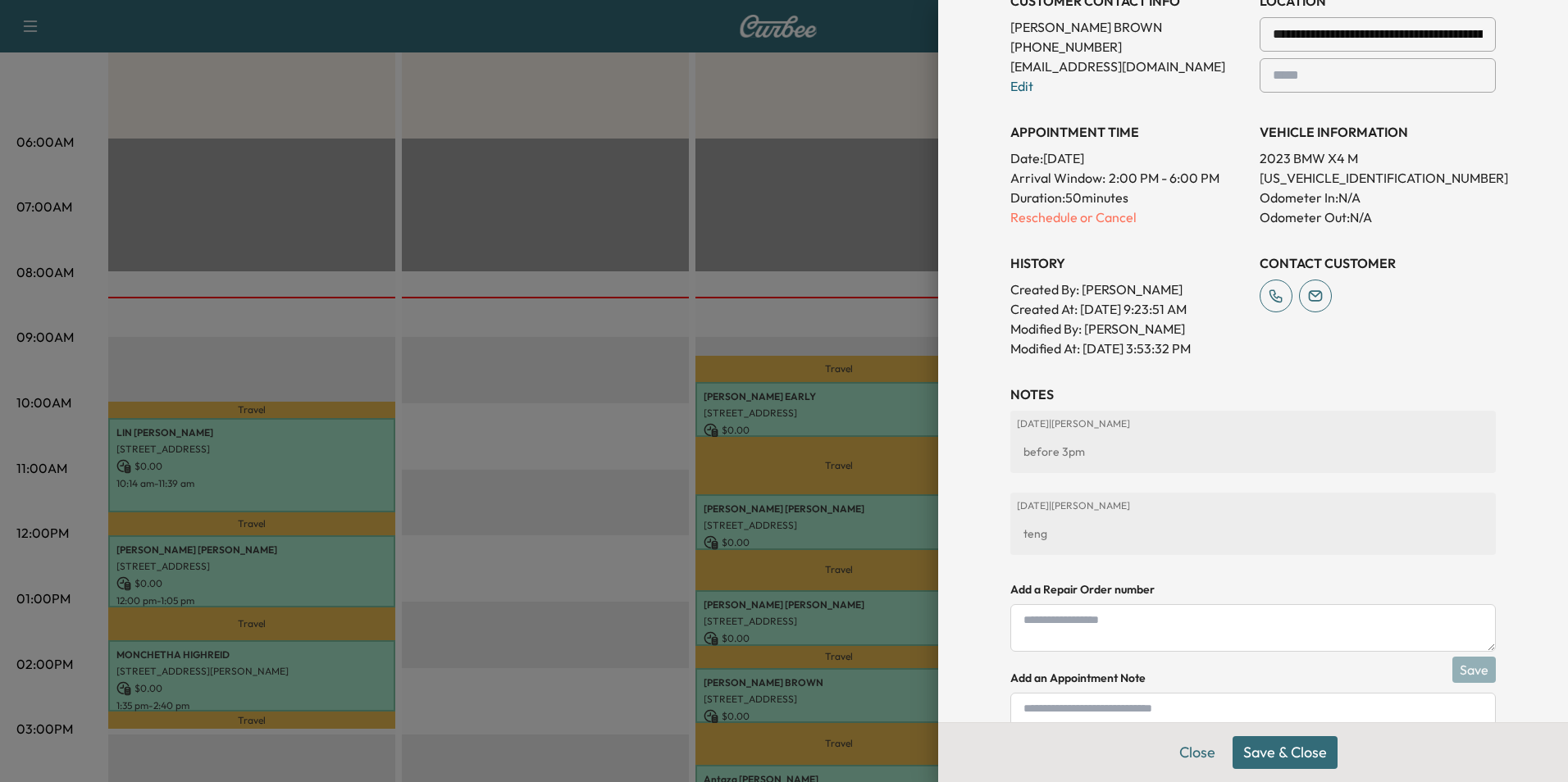
click at [1286, 755] on button "Save & Close" at bounding box center [1285, 753] width 105 height 33
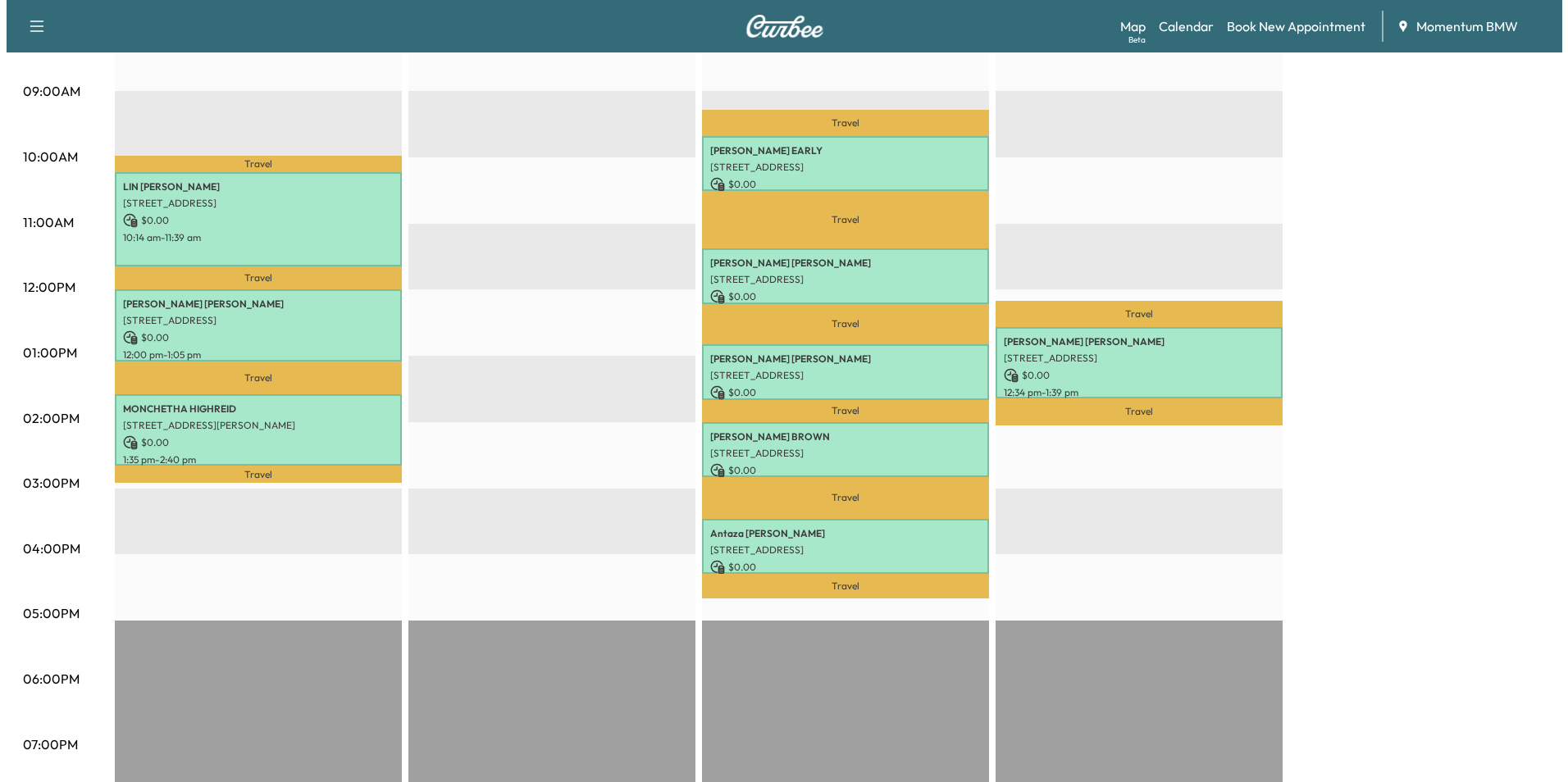
scroll to position [574, 0]
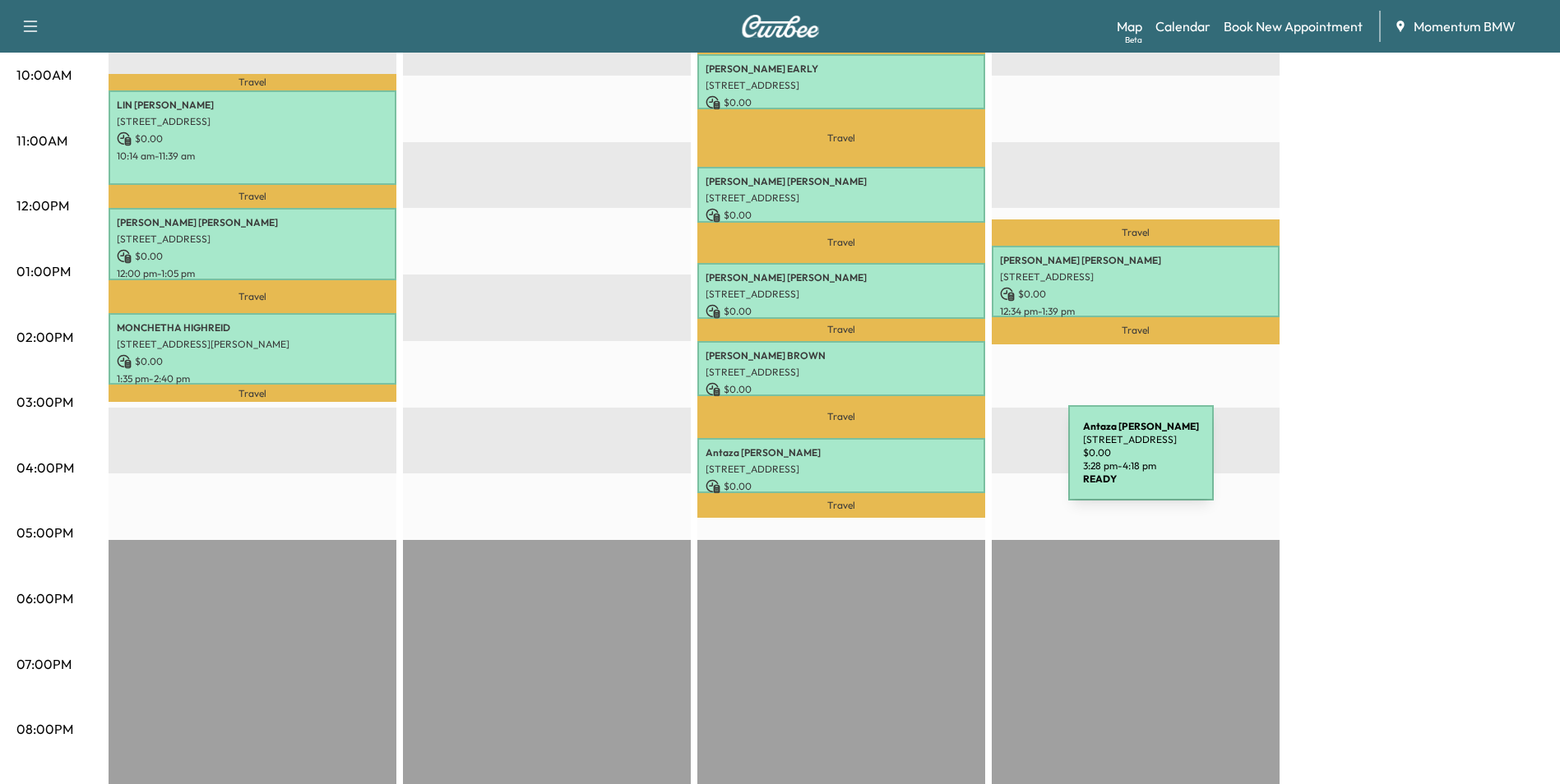
click at [945, 462] on p "[STREET_ADDRESS]" at bounding box center [840, 469] width 272 height 13
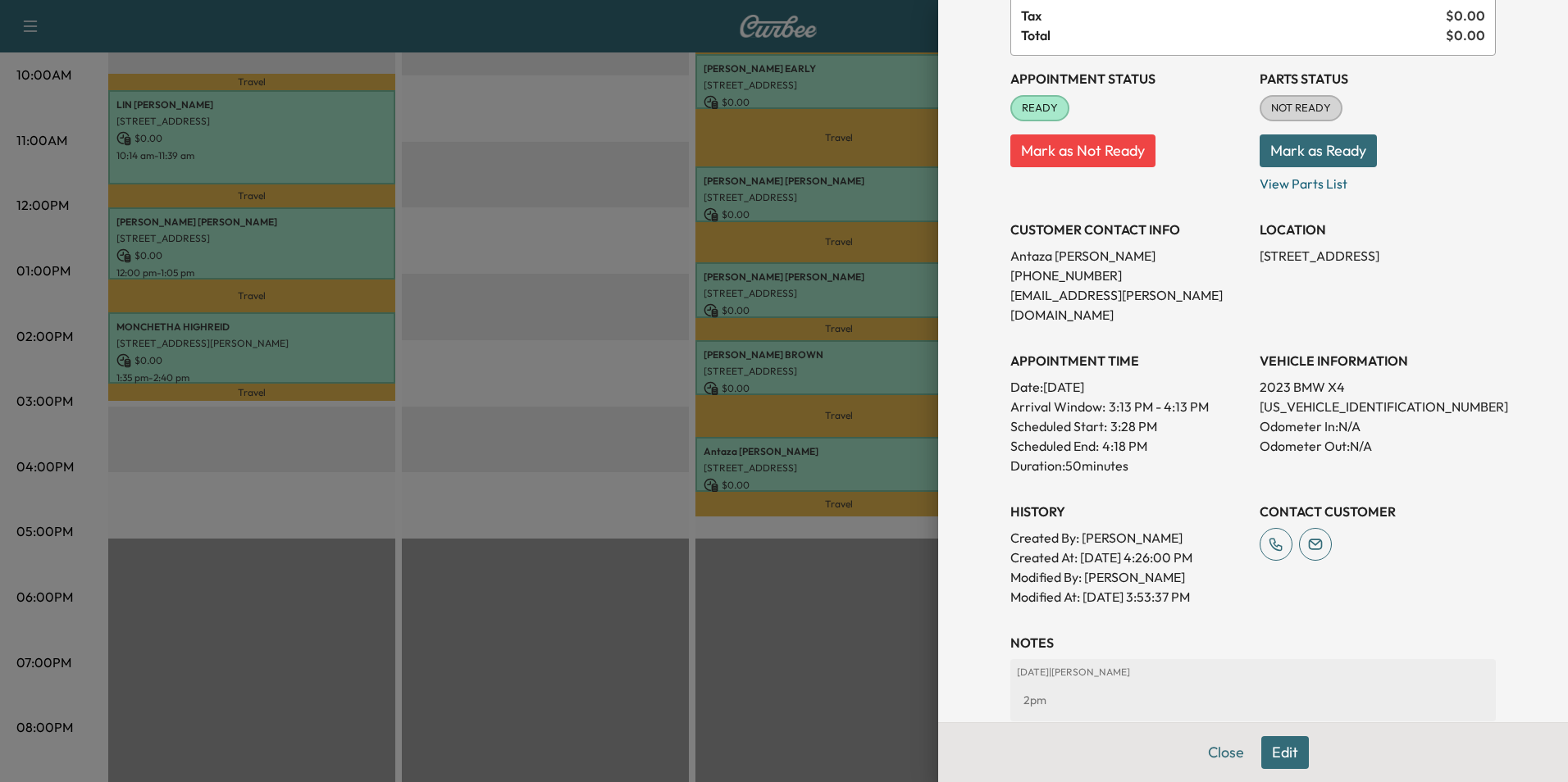
scroll to position [0, 0]
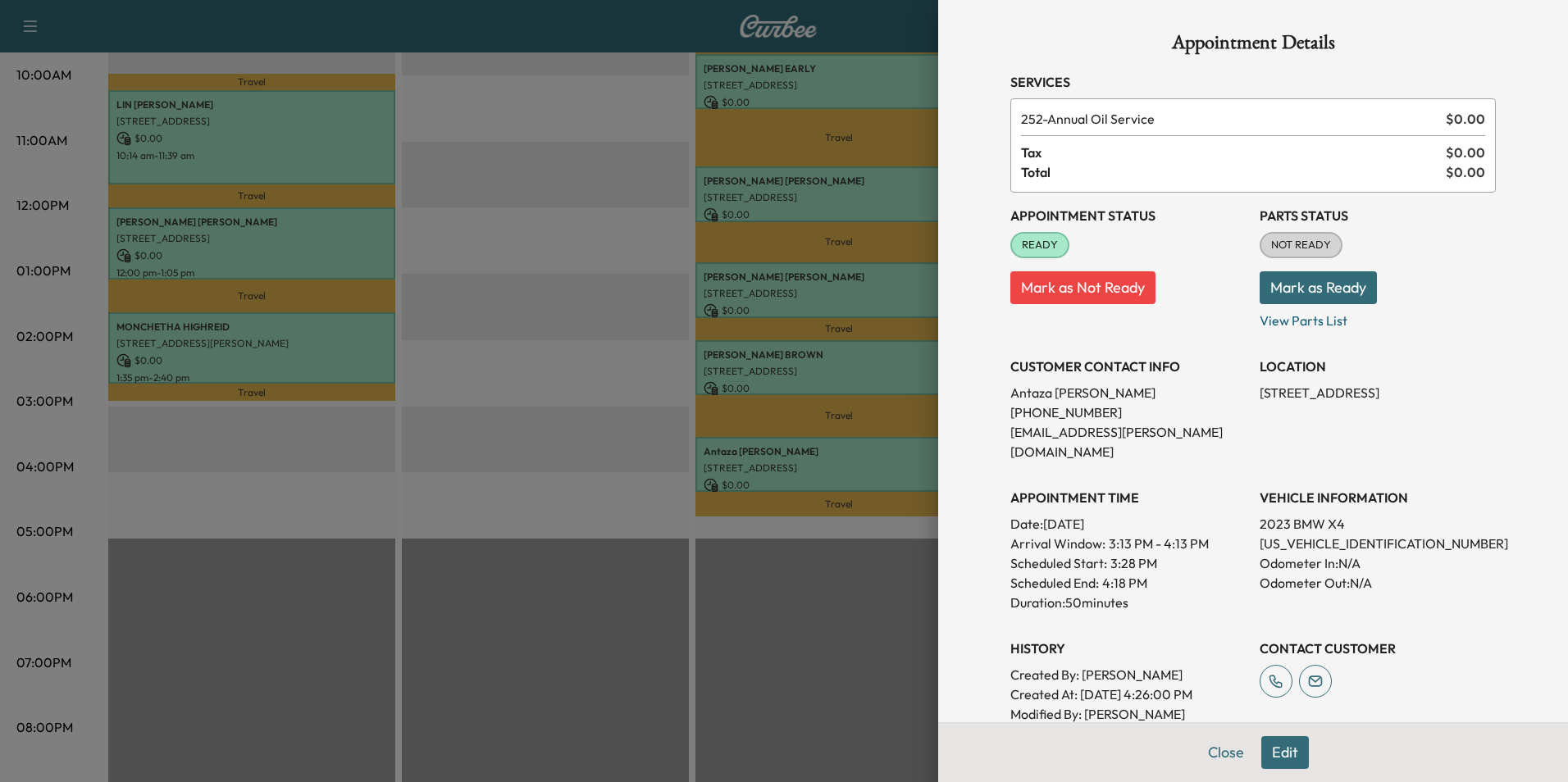
click at [1269, 752] on button "Edit" at bounding box center [1285, 753] width 47 height 33
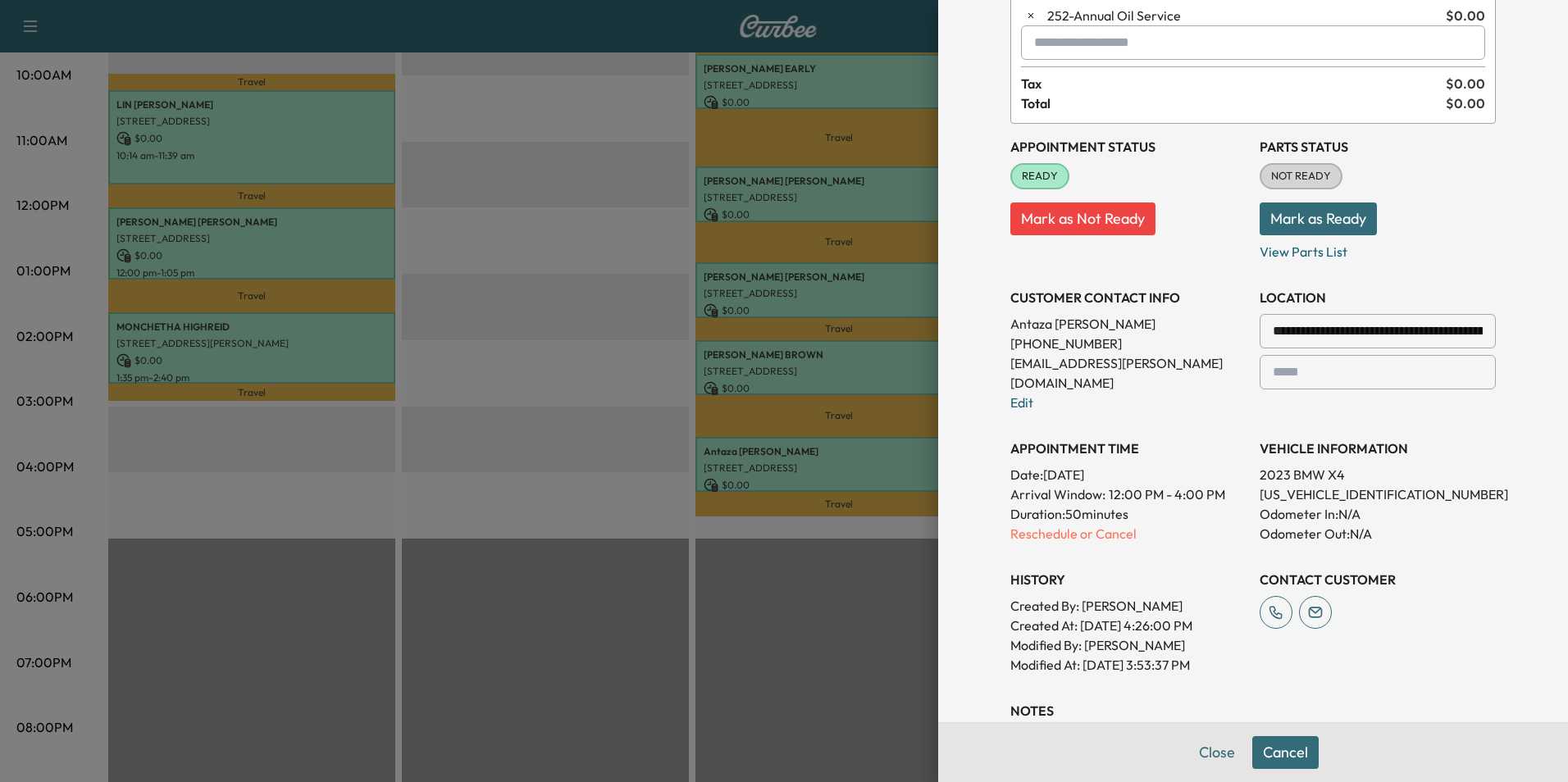
scroll to position [401, 0]
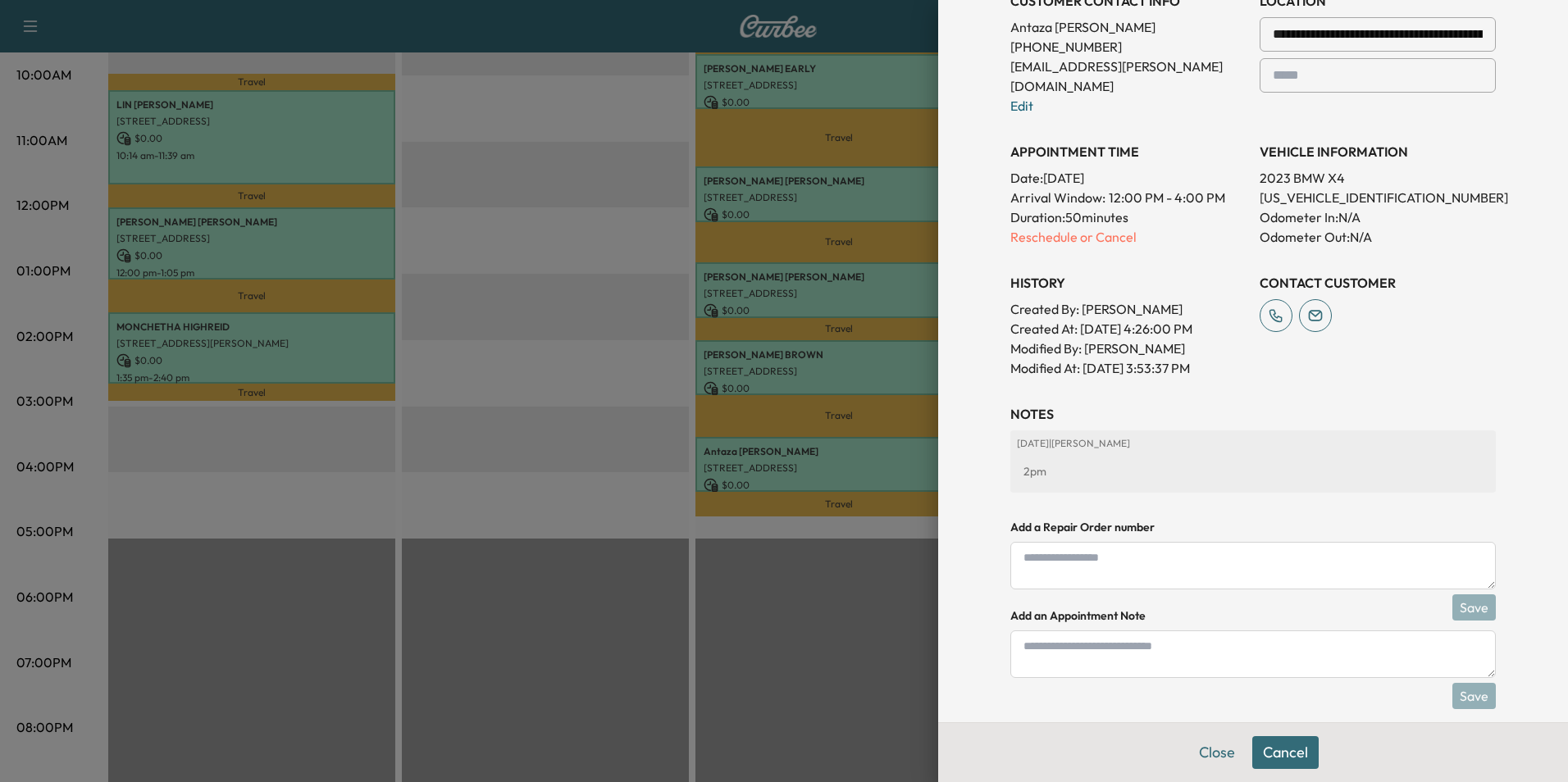
click at [1186, 632] on textarea at bounding box center [1253, 654] width 486 height 47
type textarea "****"
click at [1461, 683] on button "Save" at bounding box center [1475, 696] width 44 height 26
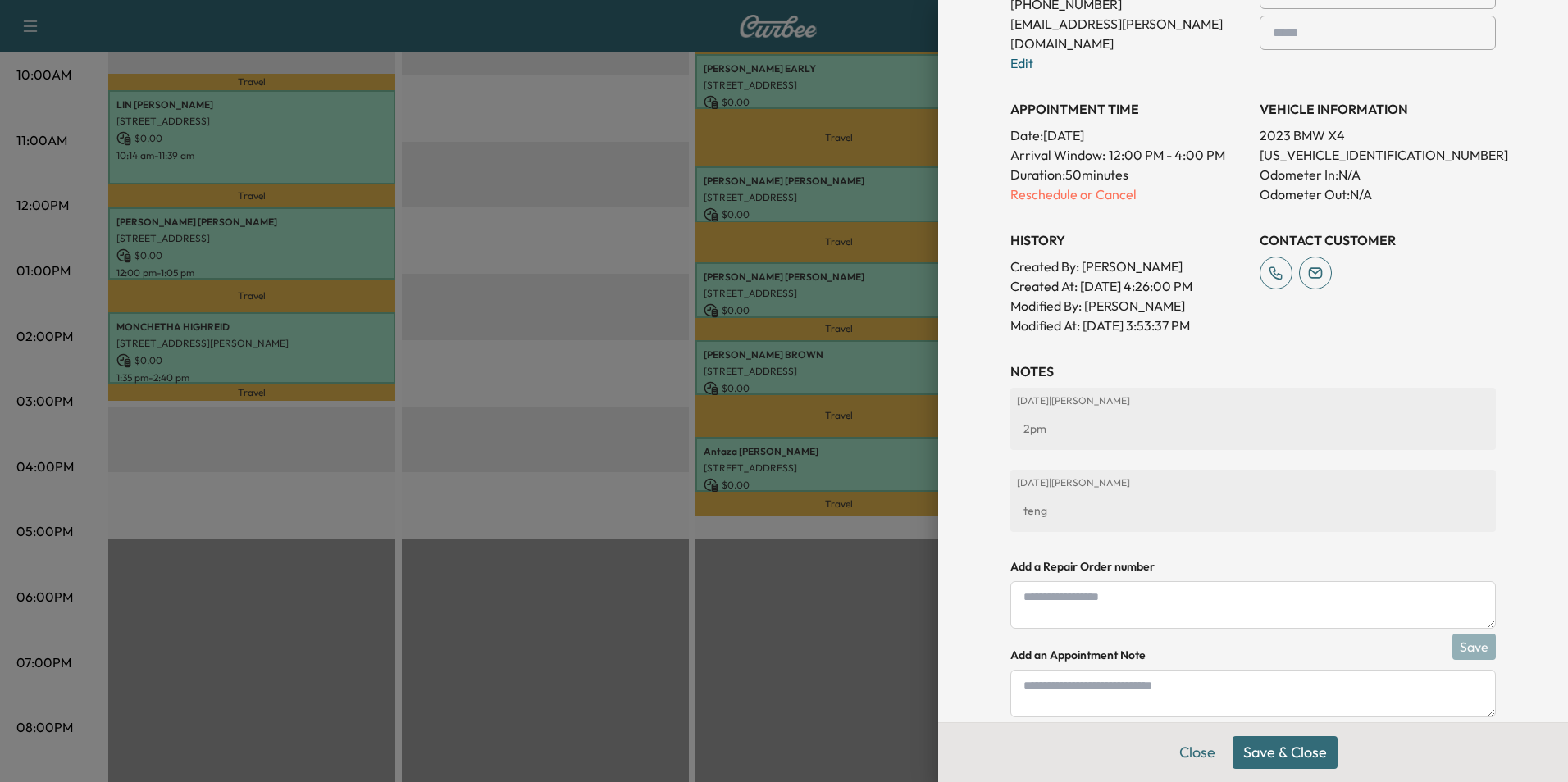
scroll to position [482, 0]
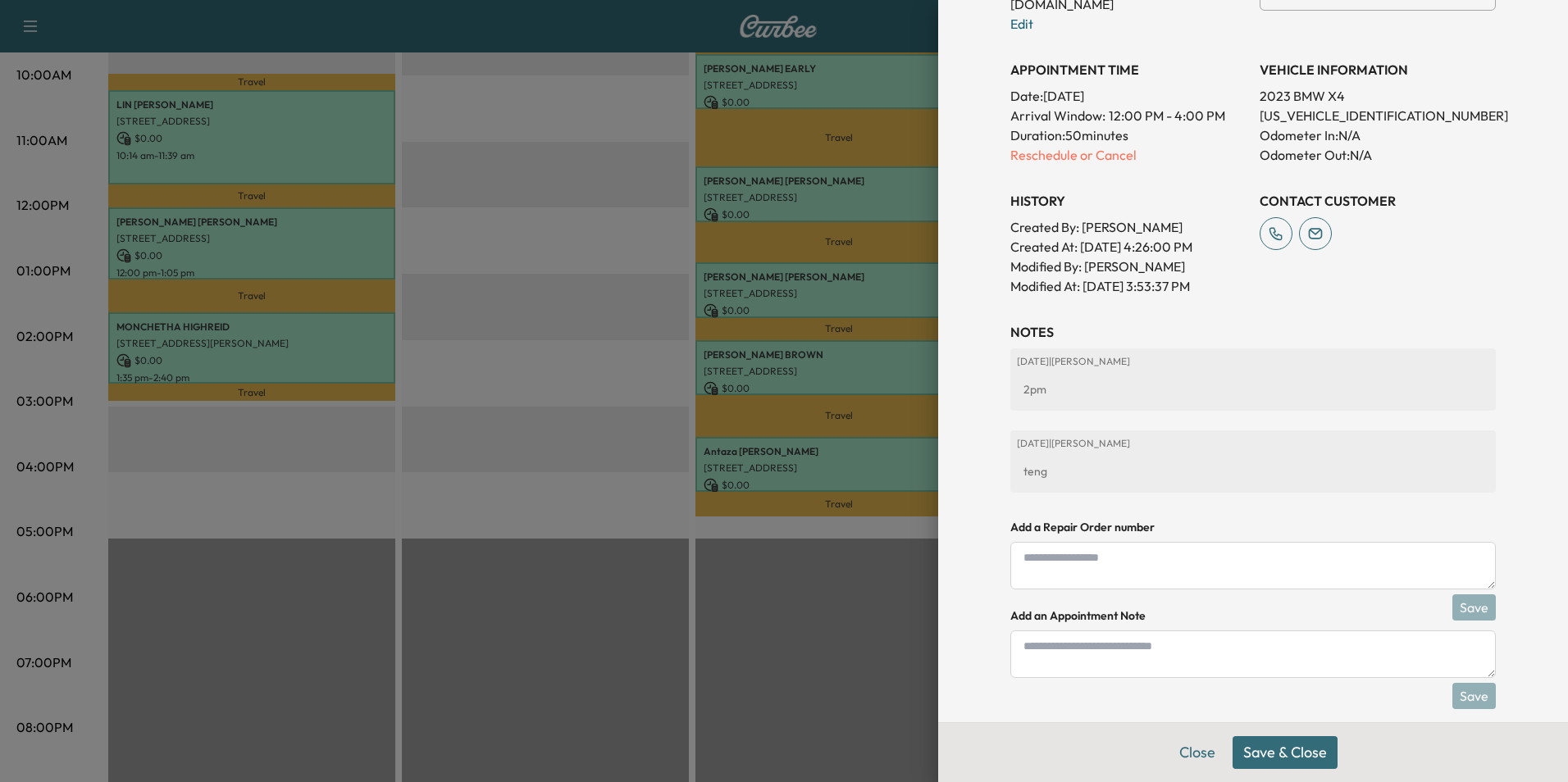
click at [1287, 760] on button "Save & Close" at bounding box center [1285, 753] width 105 height 33
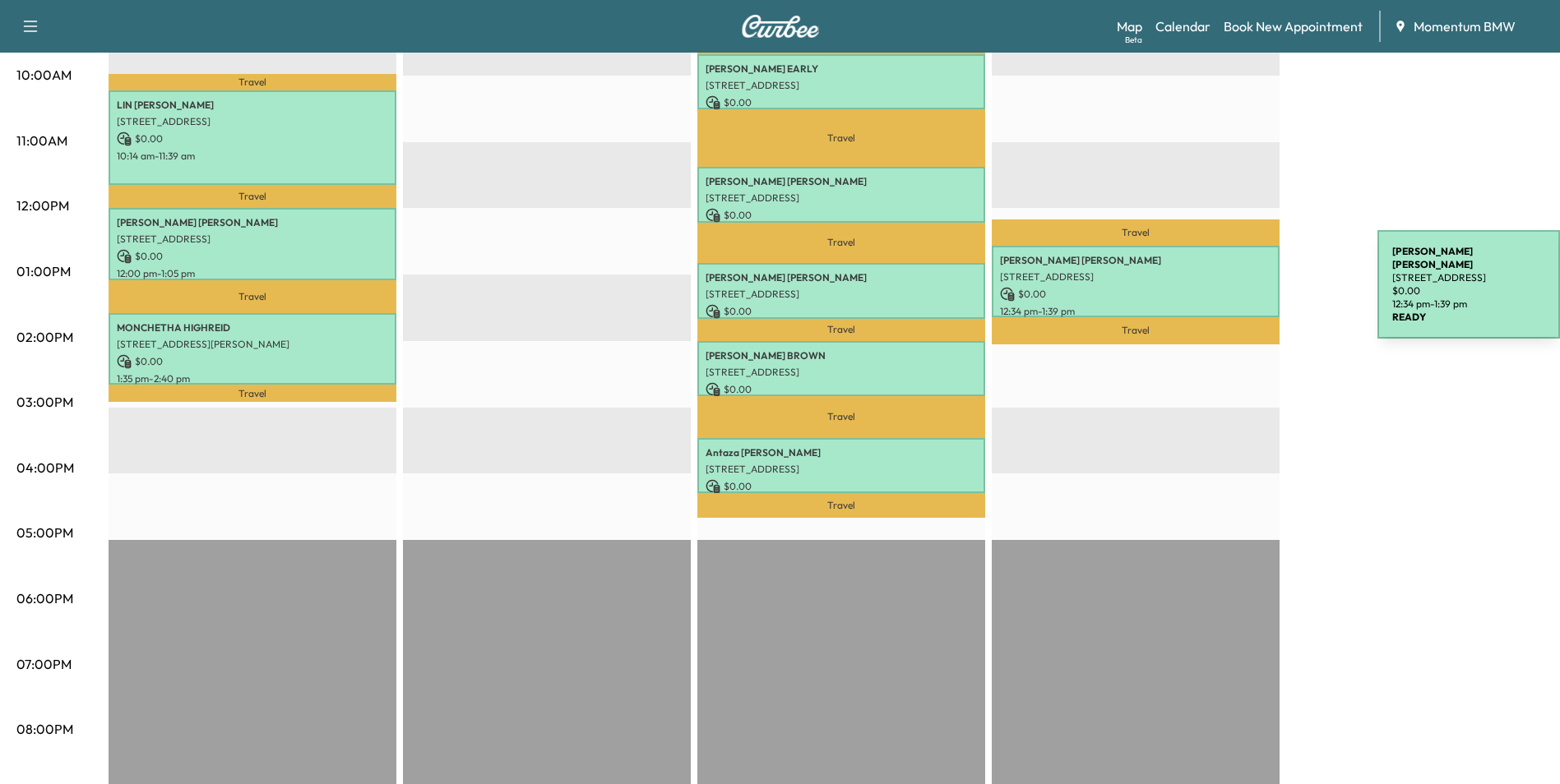
click at [1254, 288] on p "$ 0.00" at bounding box center [1135, 294] width 272 height 15
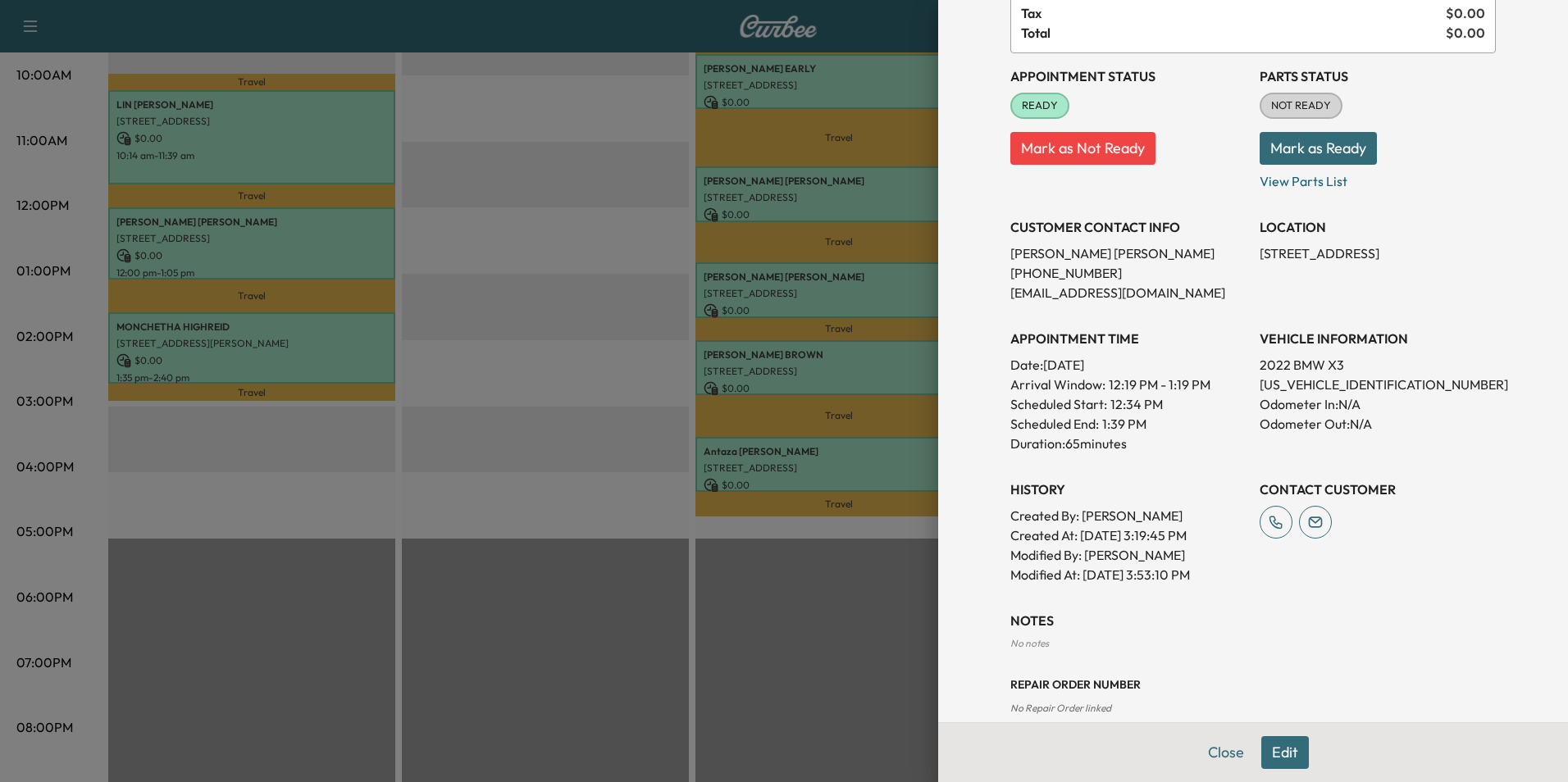
scroll to position [186, 0]
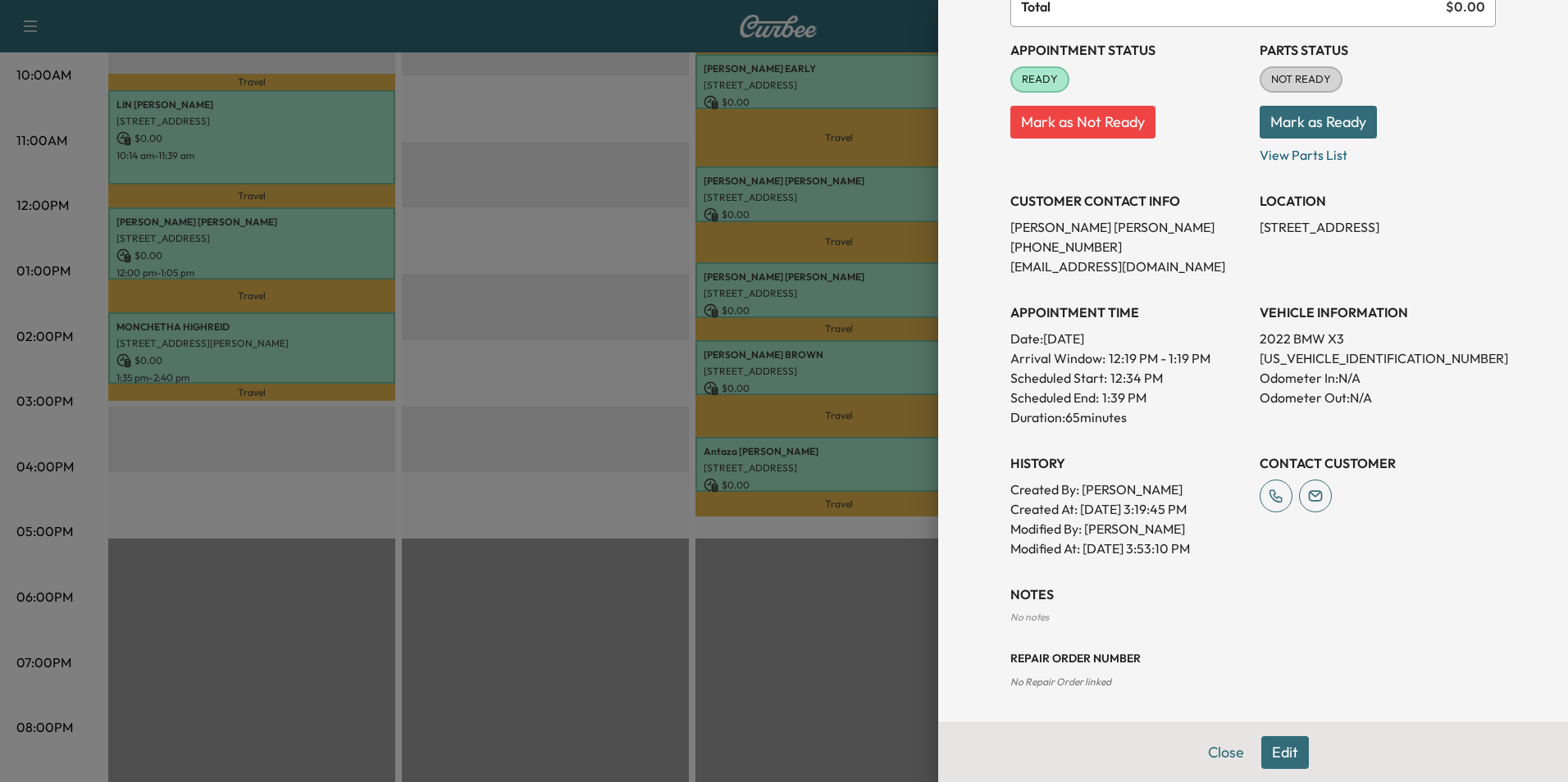
click at [1282, 746] on button "Edit" at bounding box center [1285, 753] width 47 height 33
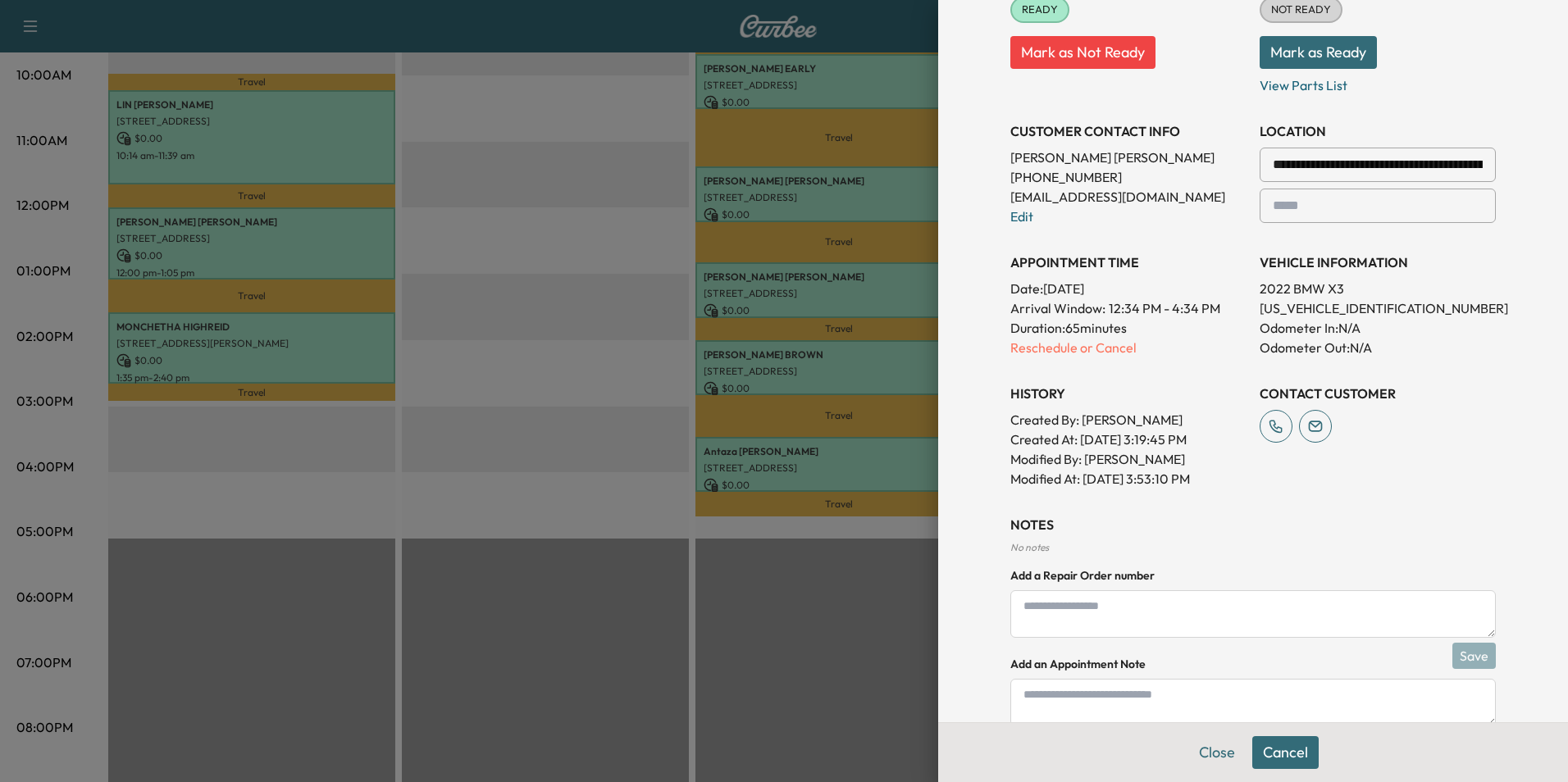
scroll to position [358, 0]
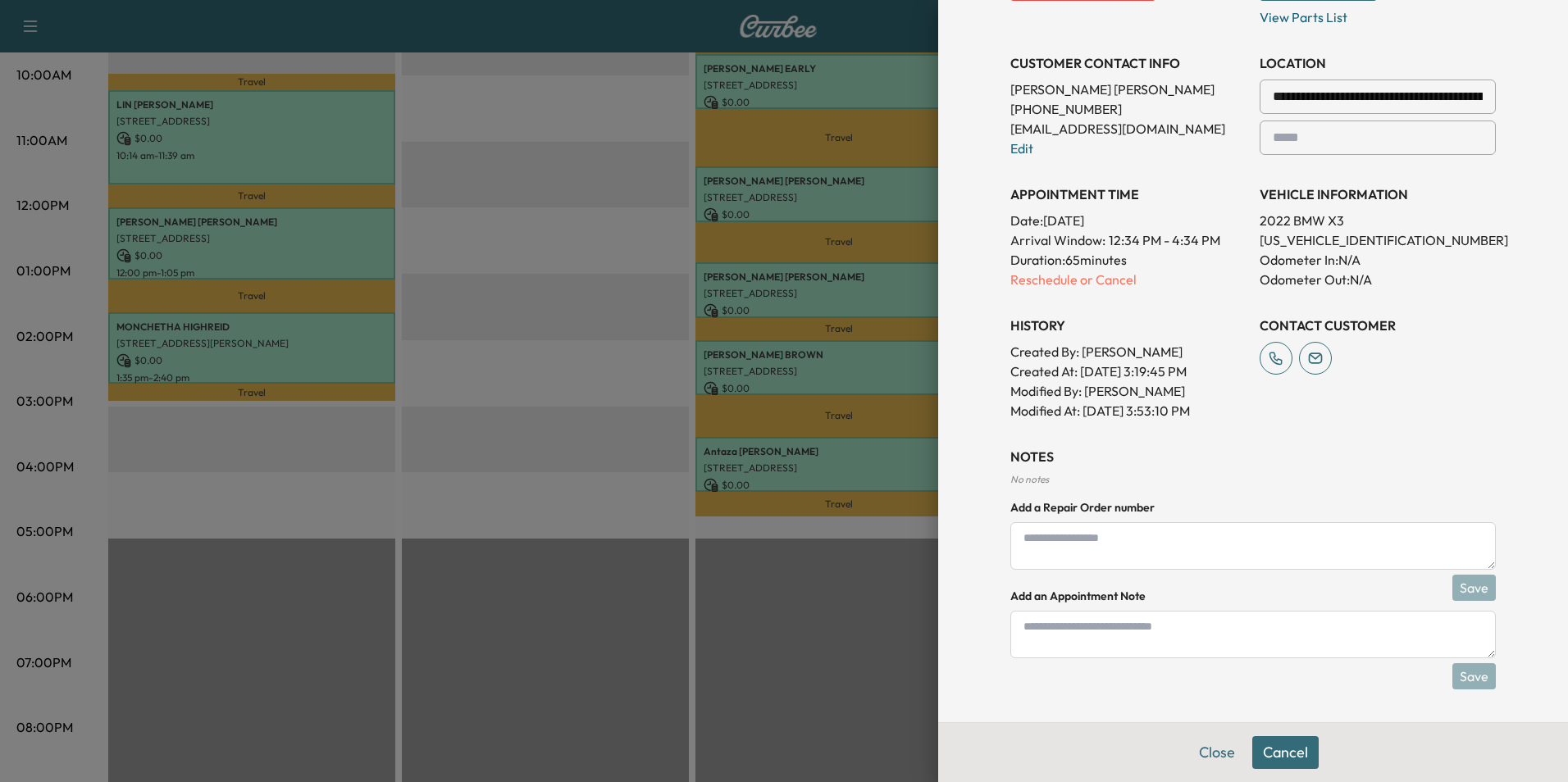
click at [1220, 645] on textarea at bounding box center [1253, 634] width 486 height 47
type textarea "****"
click at [1476, 677] on button "Save" at bounding box center [1475, 676] width 44 height 26
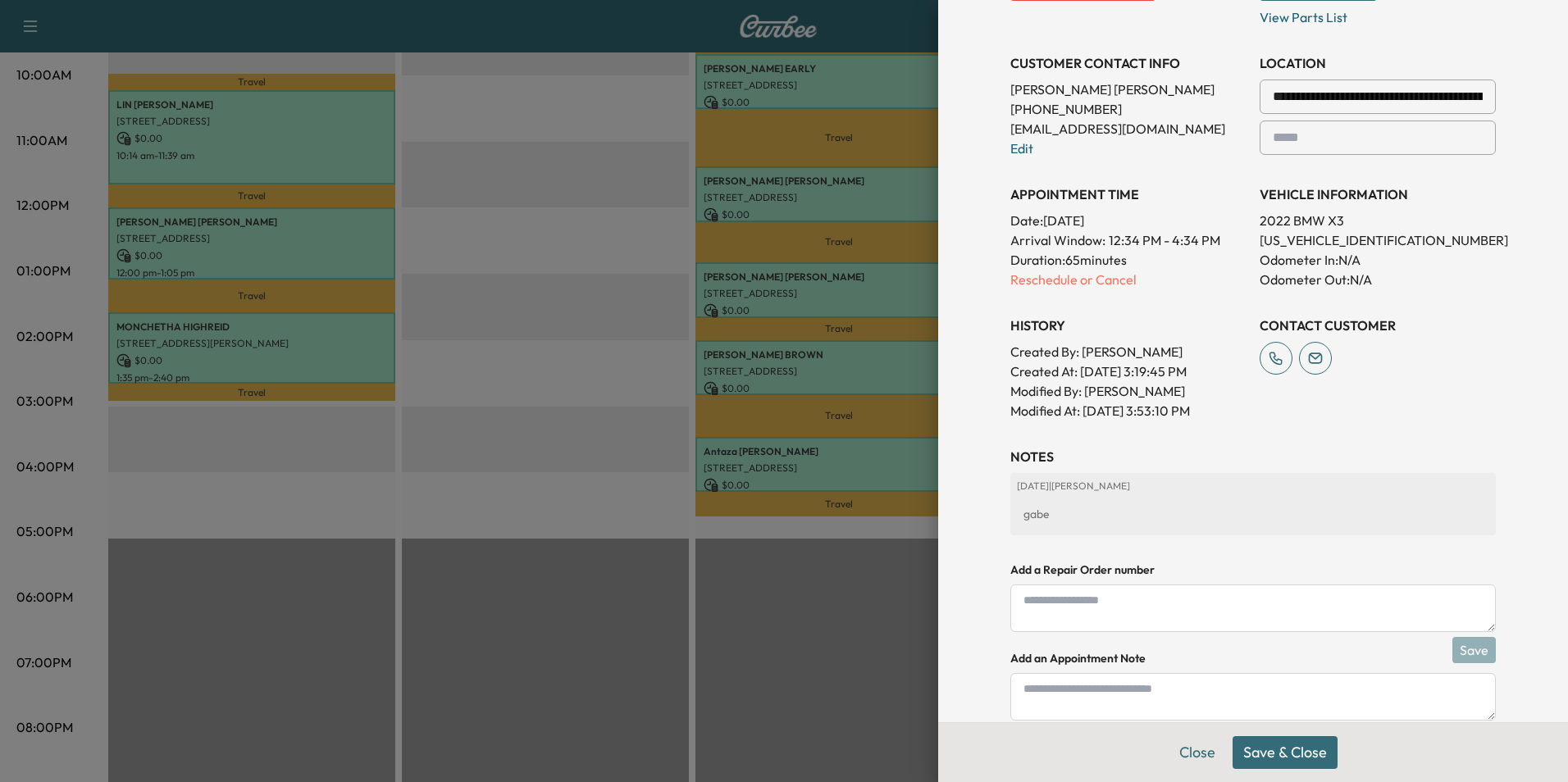
click at [1273, 753] on button "Save & Close" at bounding box center [1285, 753] width 105 height 33
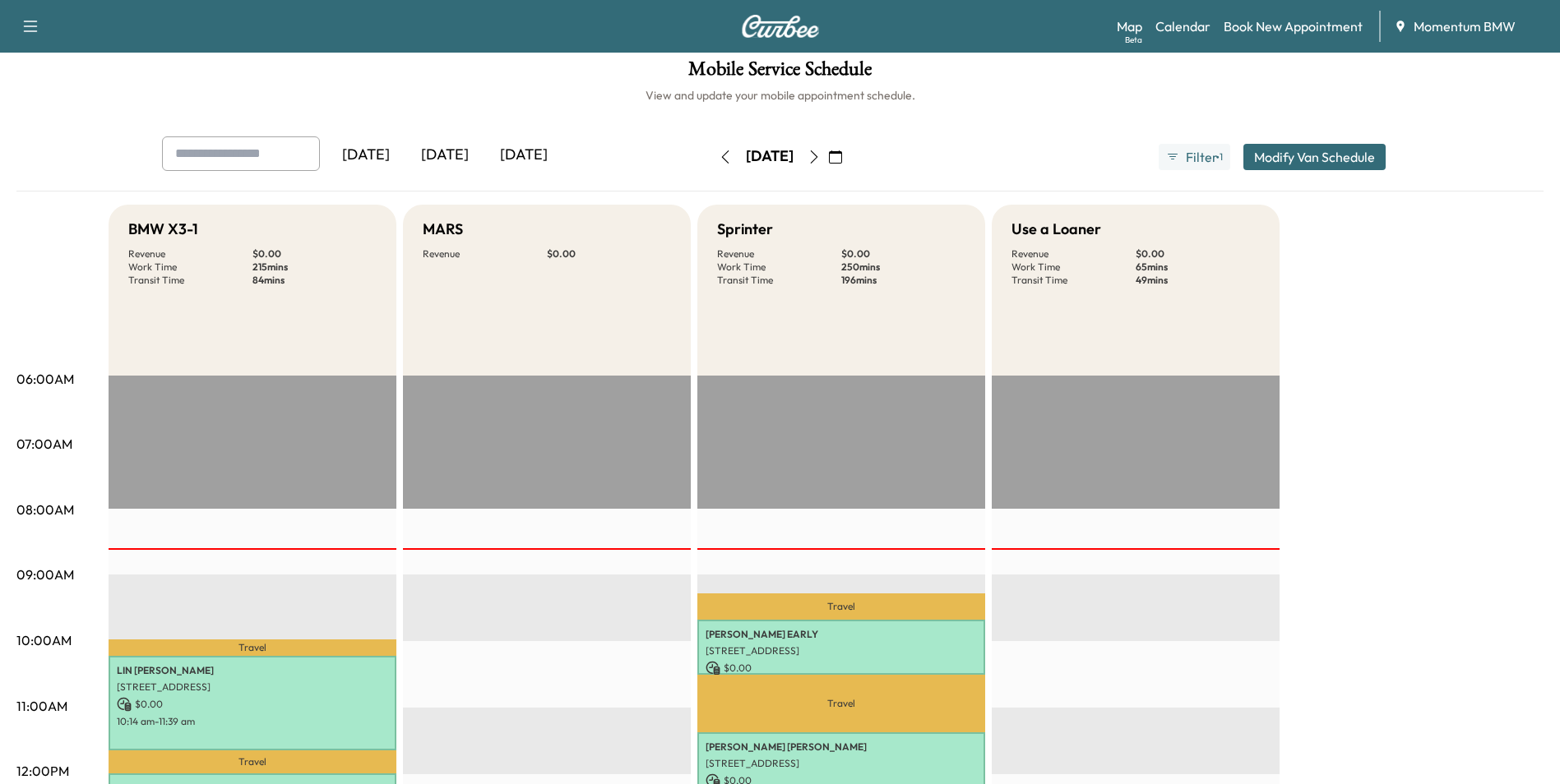
scroll to position [0, 0]
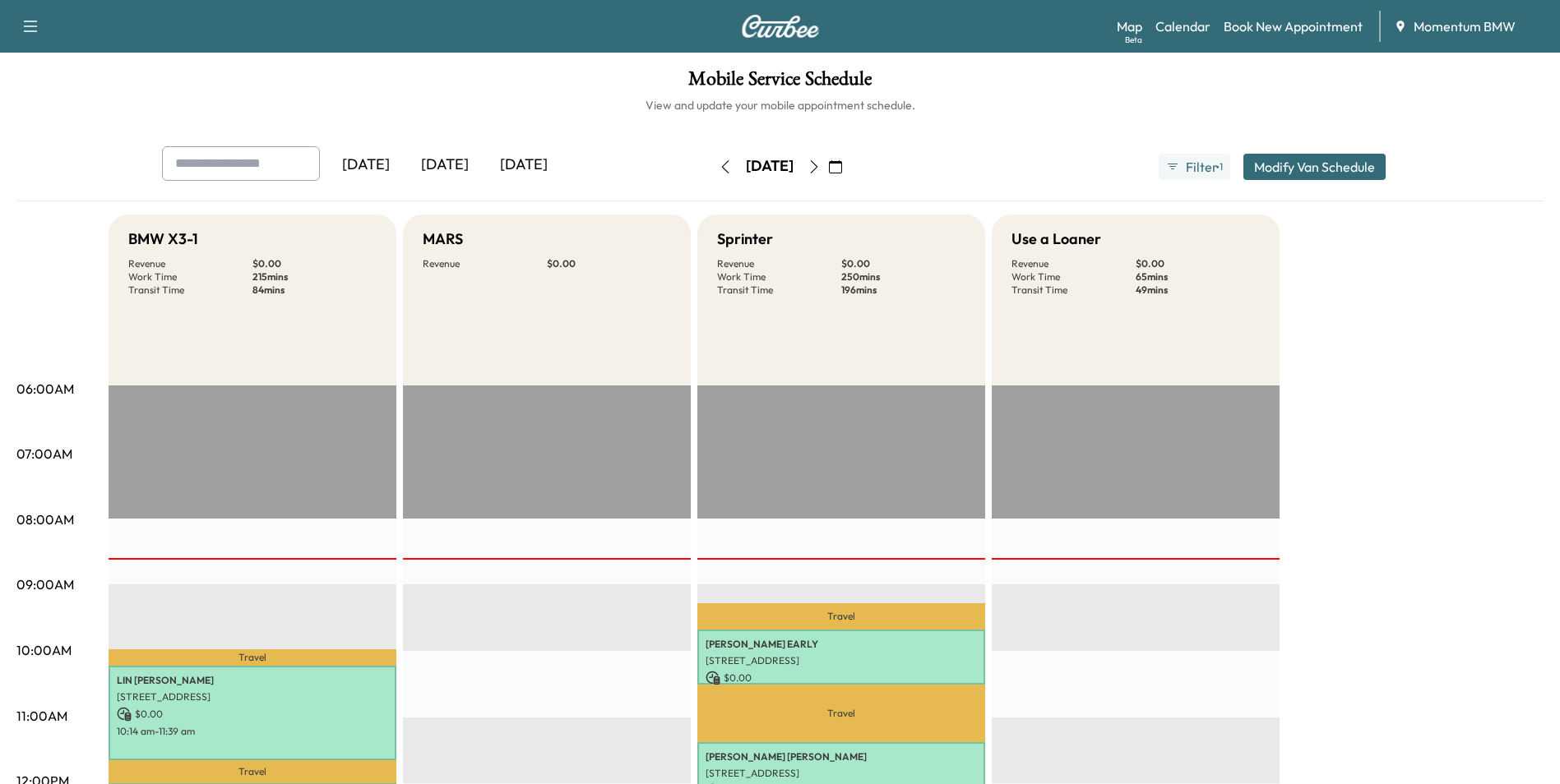
click at [711, 158] on button "button" at bounding box center [725, 166] width 28 height 26
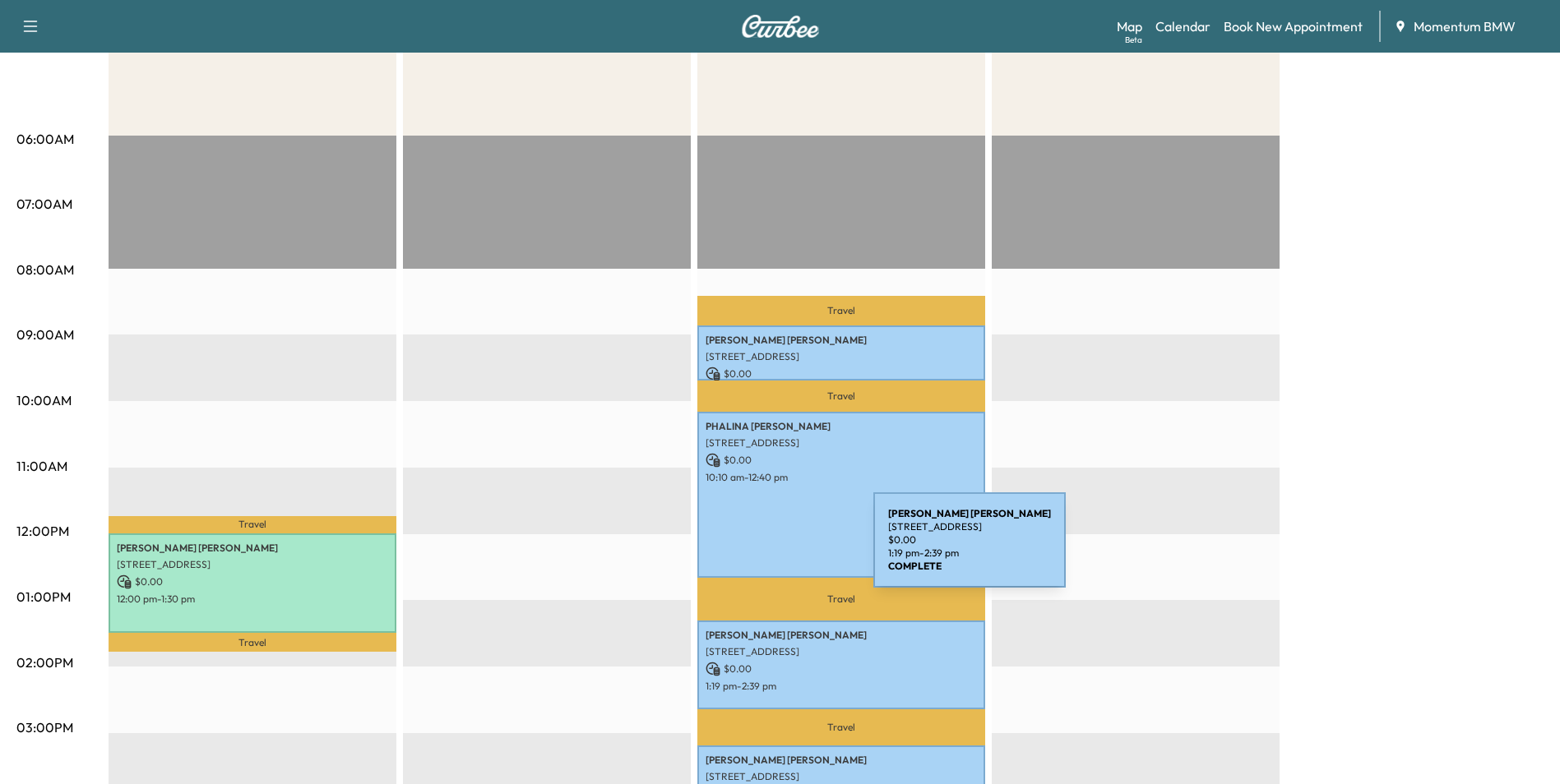
scroll to position [82, 0]
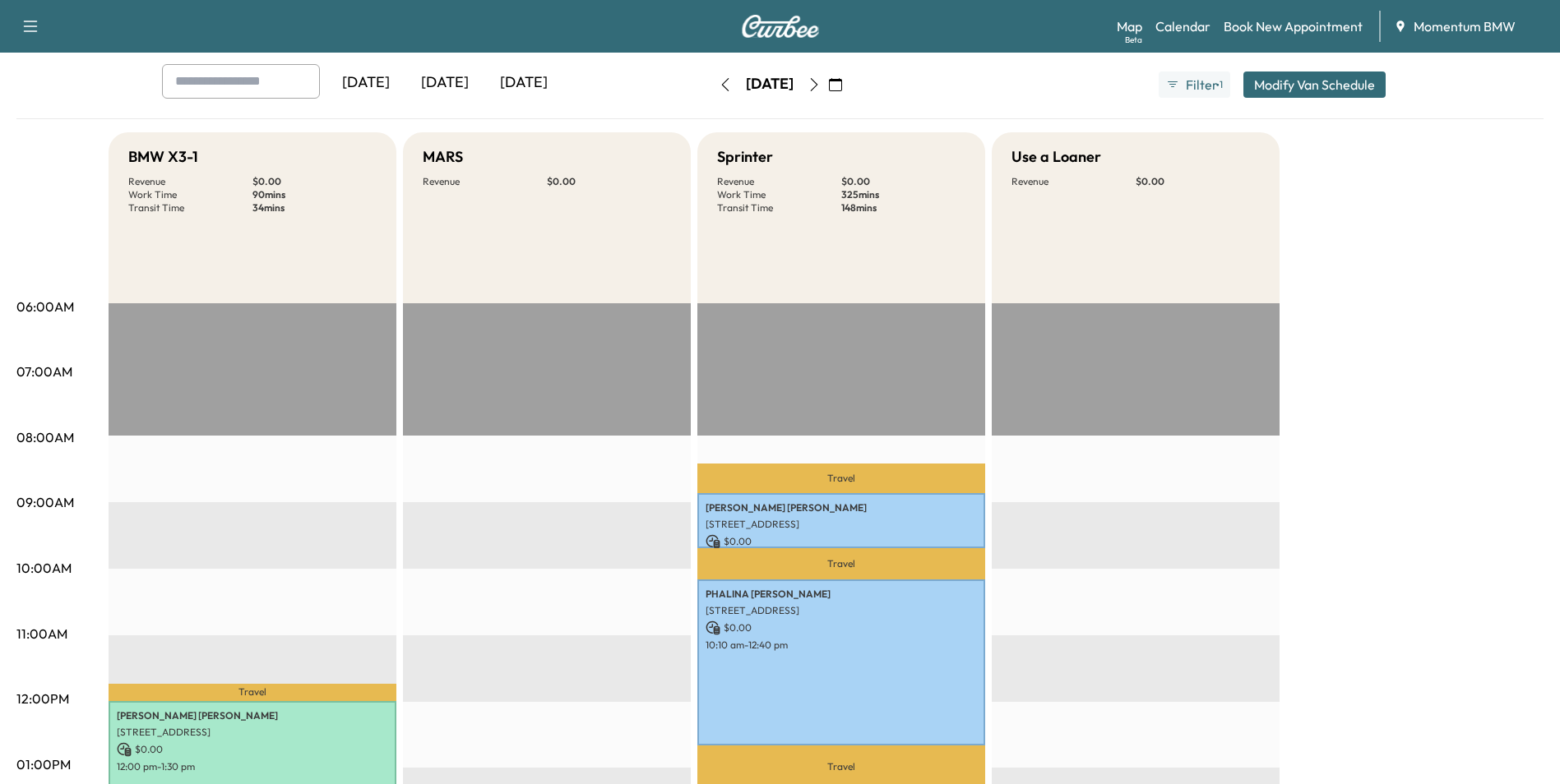
click at [820, 82] on icon "button" at bounding box center [814, 84] width 13 height 13
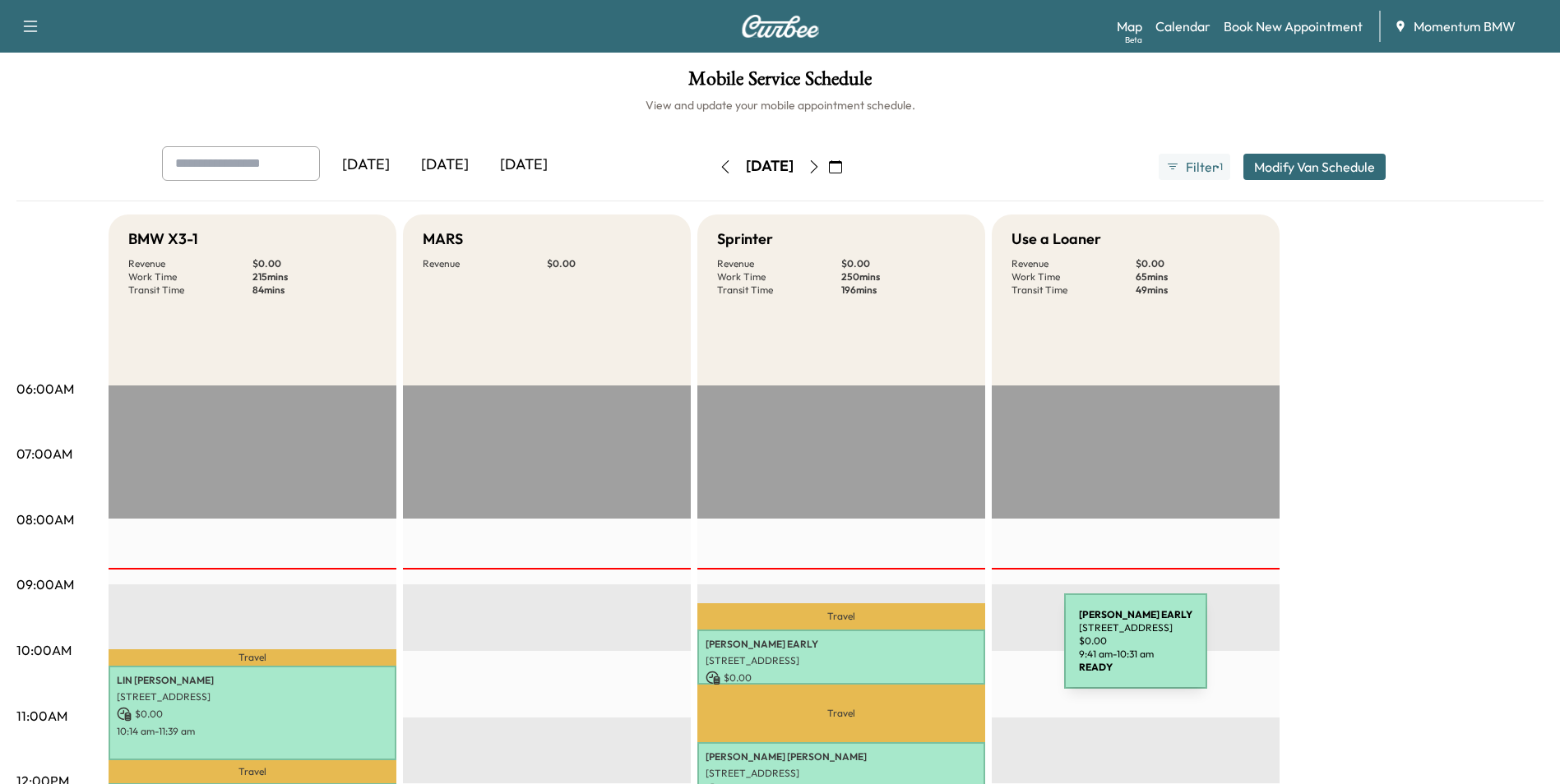
click at [940, 654] on p "[STREET_ADDRESS]" at bounding box center [840, 660] width 272 height 13
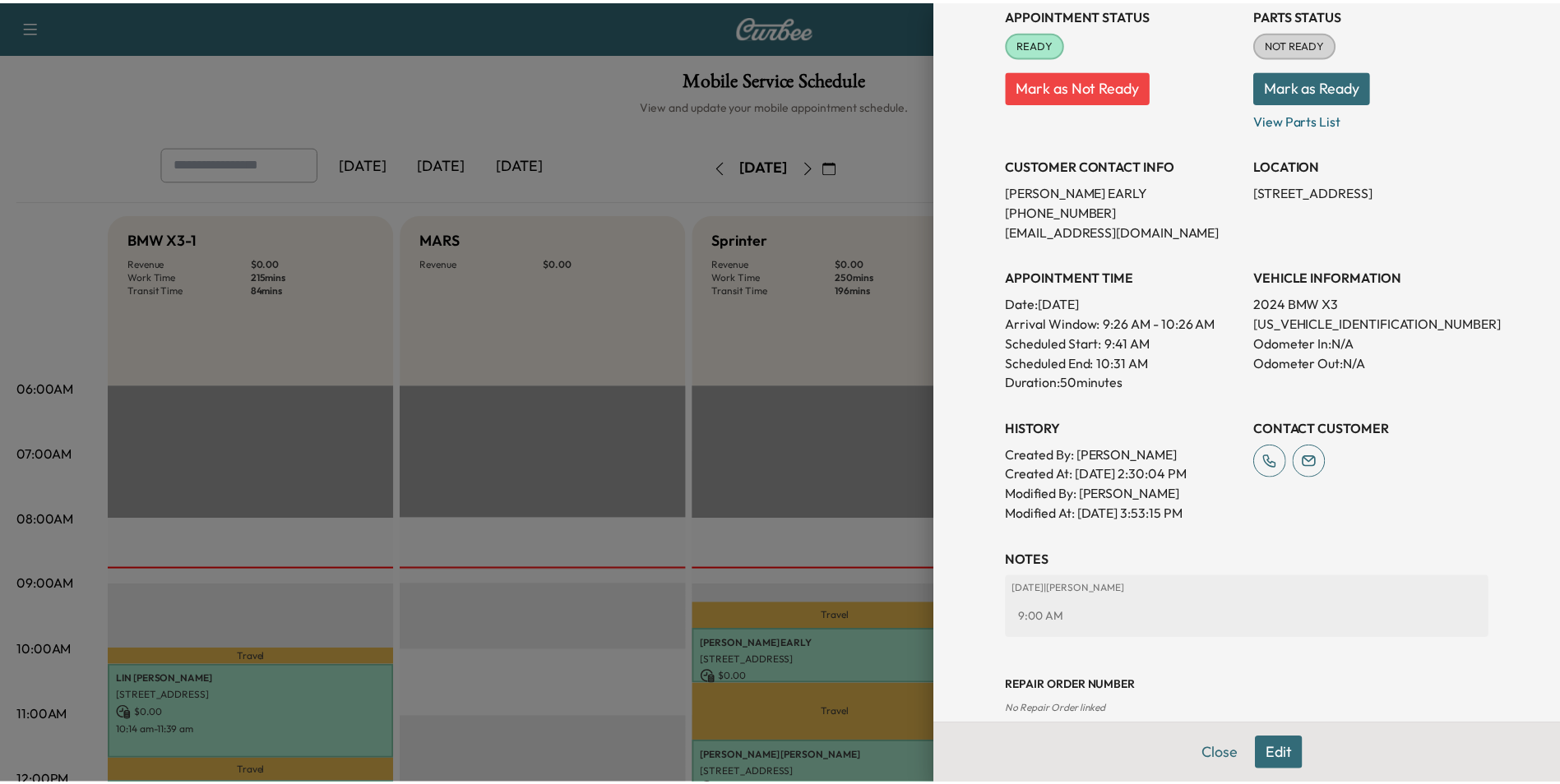
scroll to position [229, 0]
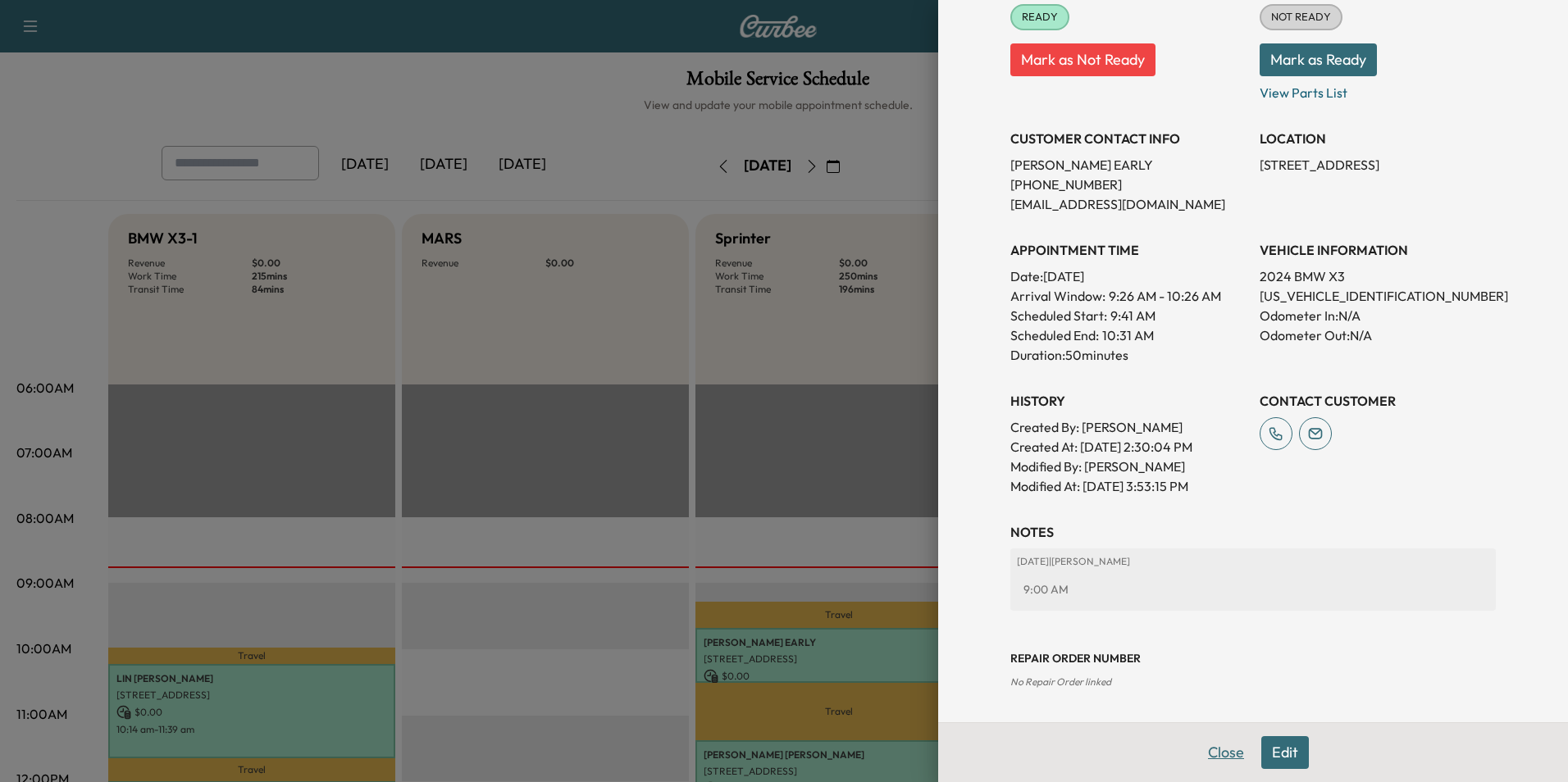
click at [1219, 761] on button "Close" at bounding box center [1225, 753] width 57 height 33
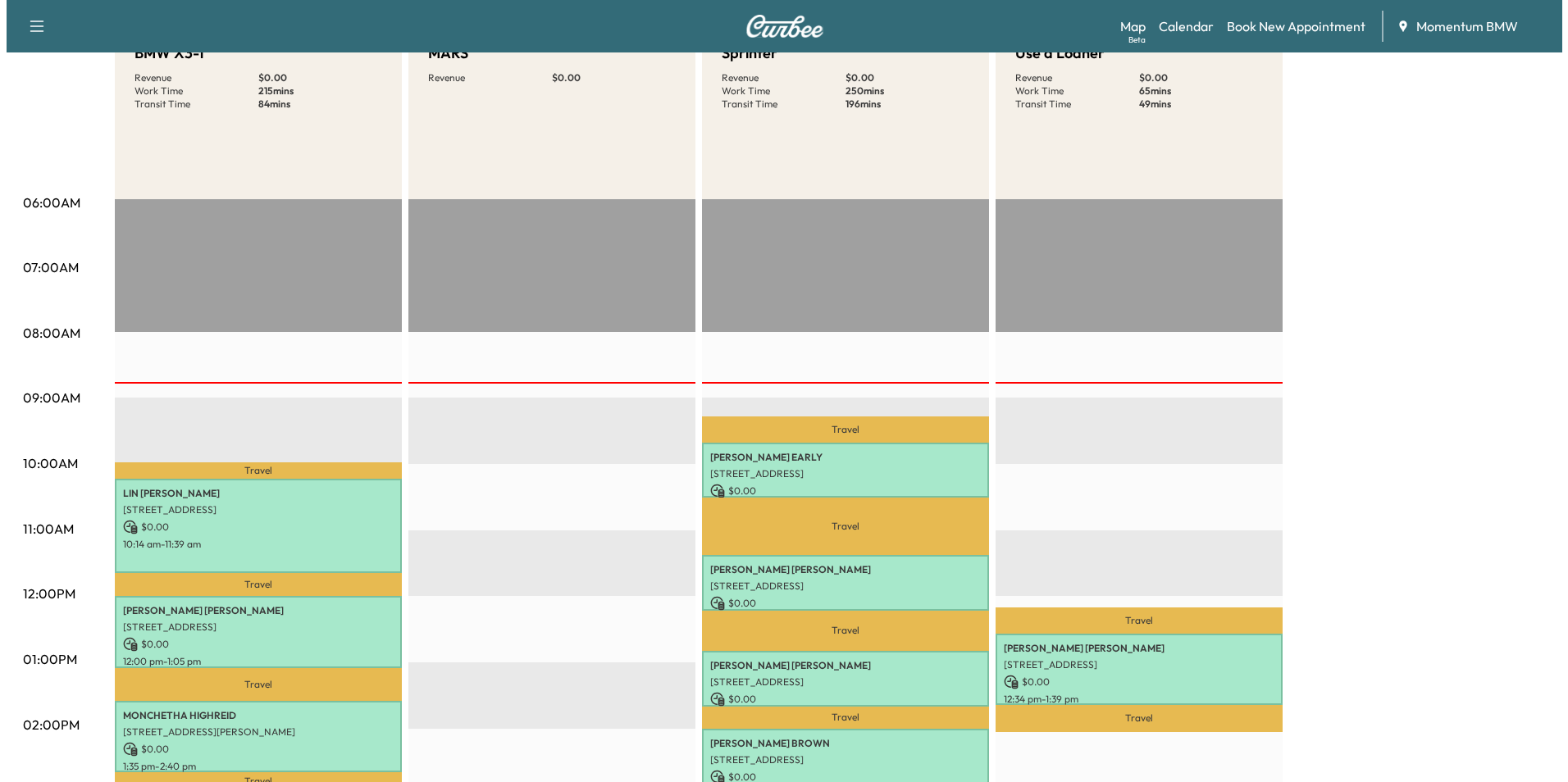
scroll to position [246, 0]
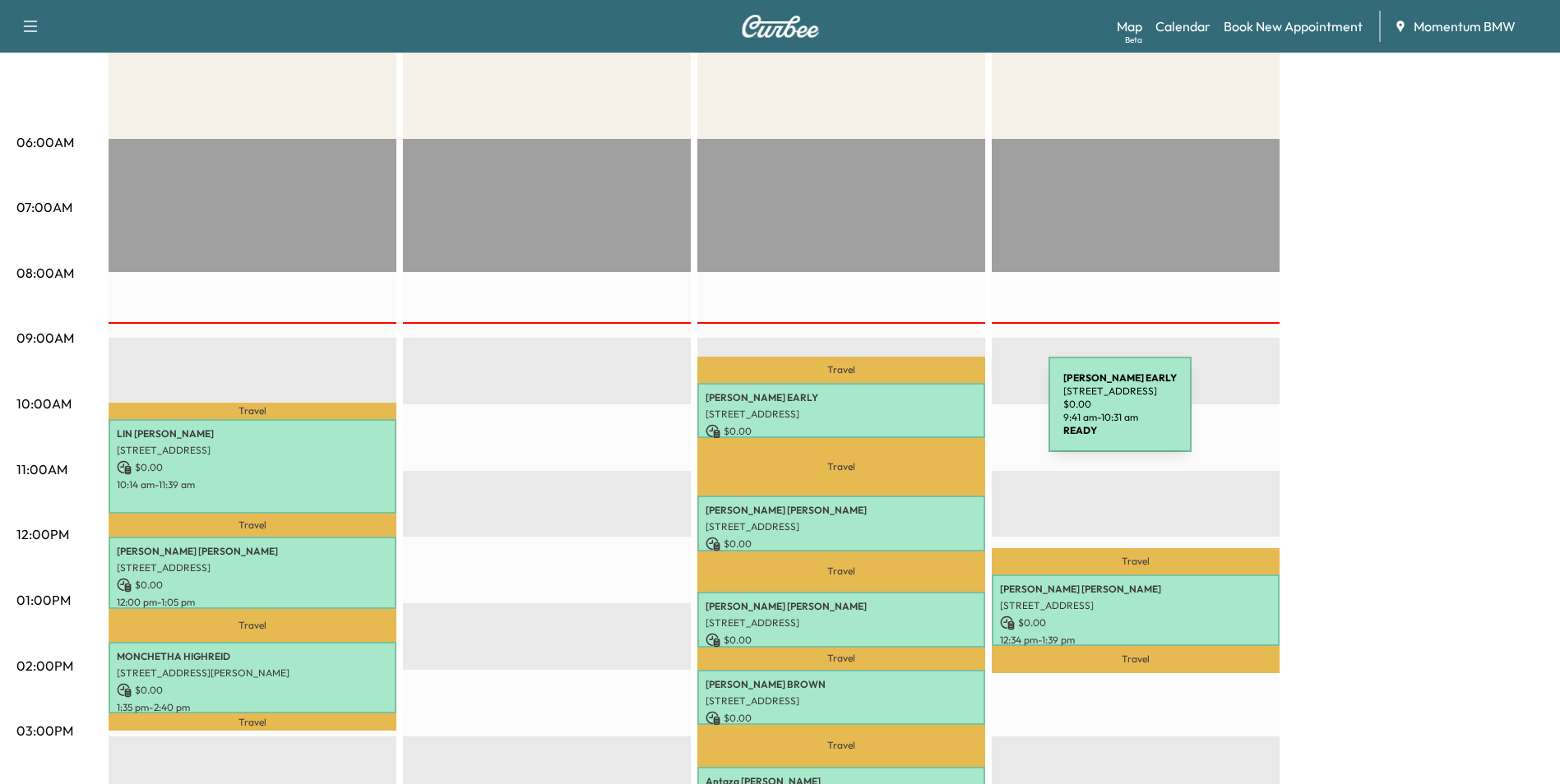
click at [925, 414] on p "[STREET_ADDRESS]" at bounding box center [840, 414] width 272 height 13
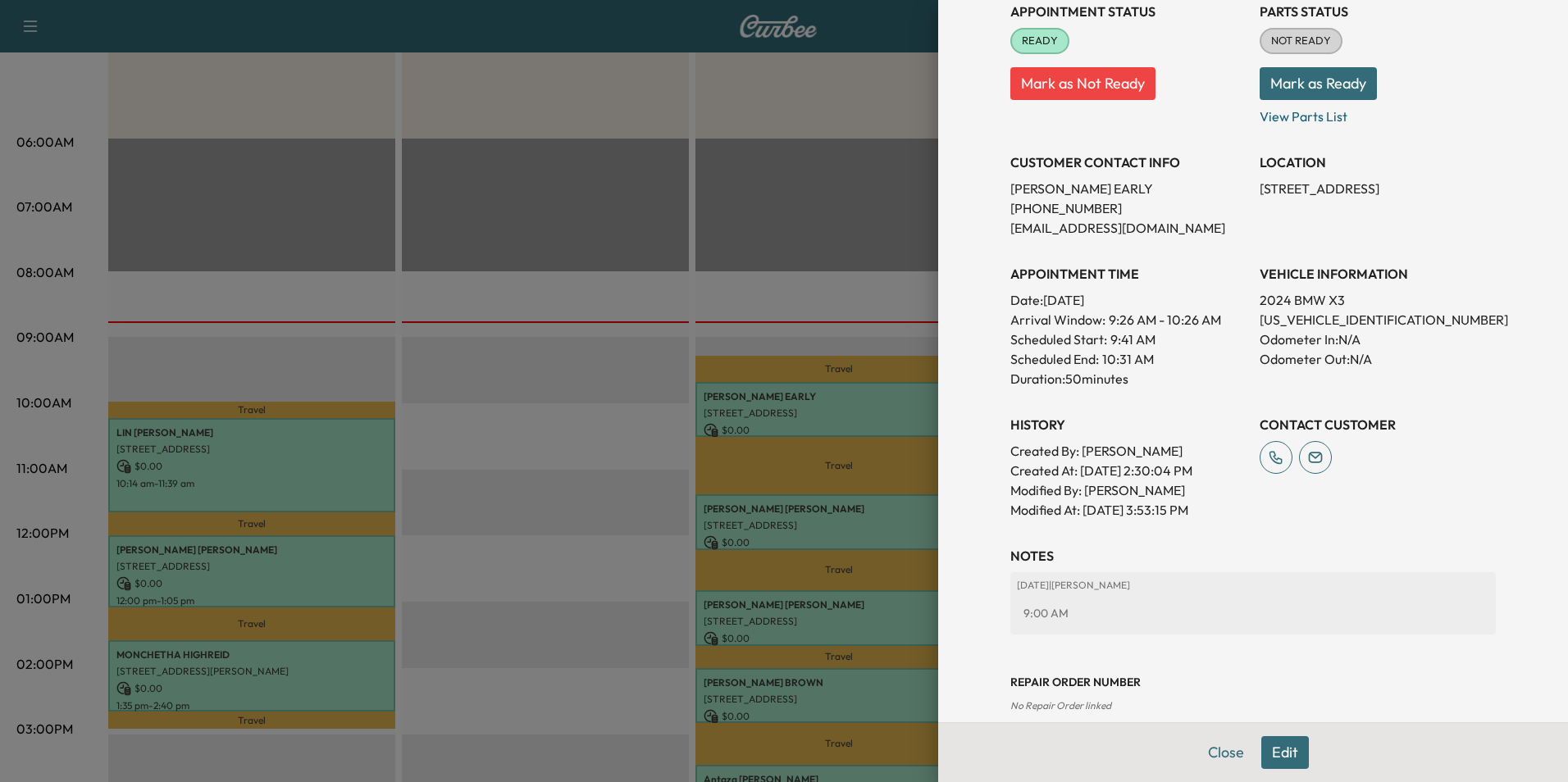
scroll to position [228, 0]
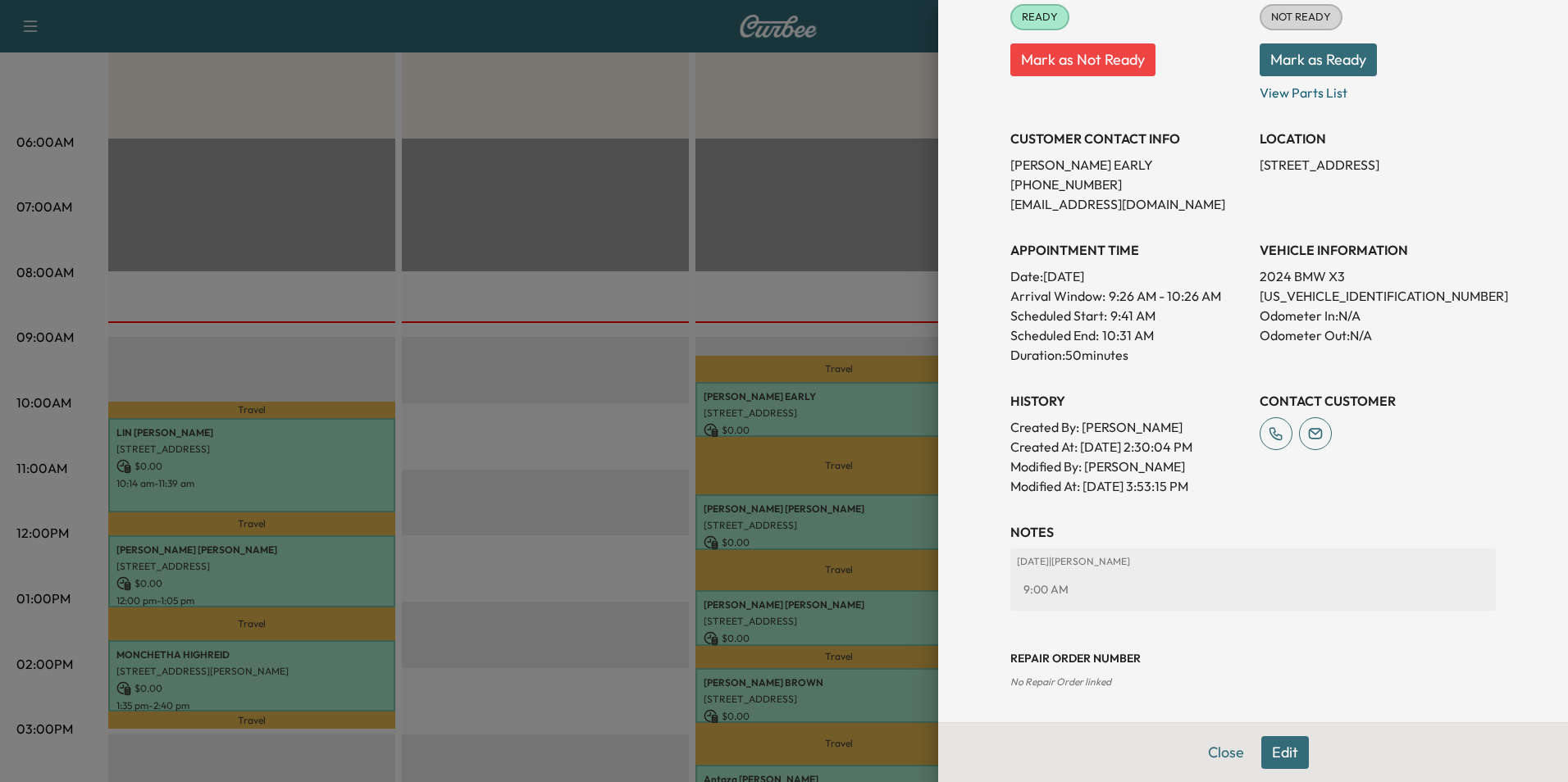
drag, startPoint x: 1282, startPoint y: 752, endPoint x: 1293, endPoint y: 748, distance: 11.7
click at [1283, 752] on button "Edit" at bounding box center [1285, 753] width 47 height 33
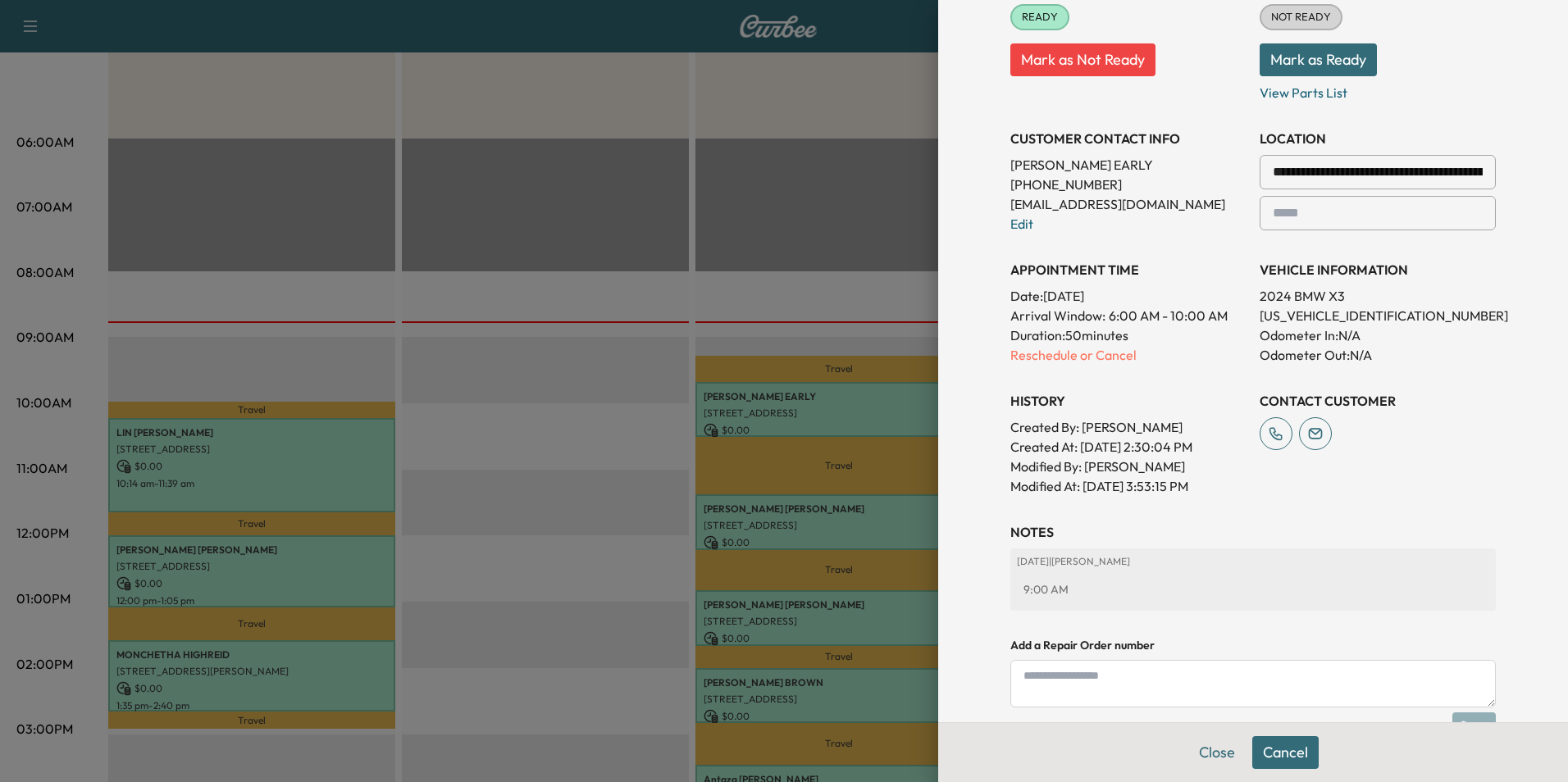
scroll to position [401, 0]
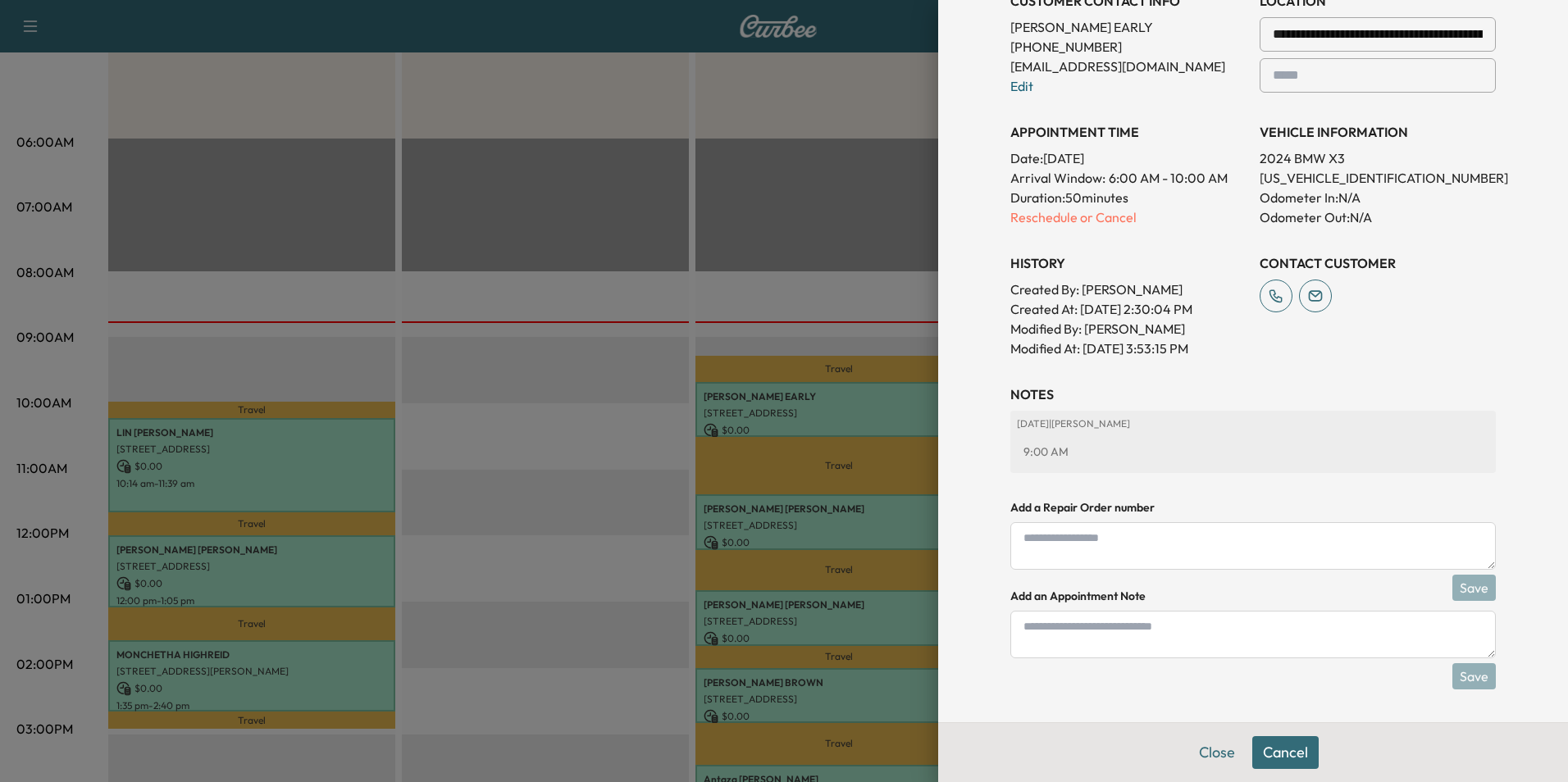
click at [1176, 646] on textarea at bounding box center [1253, 634] width 486 height 47
click at [1050, 628] on textarea "*" at bounding box center [1253, 634] width 486 height 47
type textarea "*********"
click at [1462, 678] on button "Save" at bounding box center [1475, 676] width 44 height 26
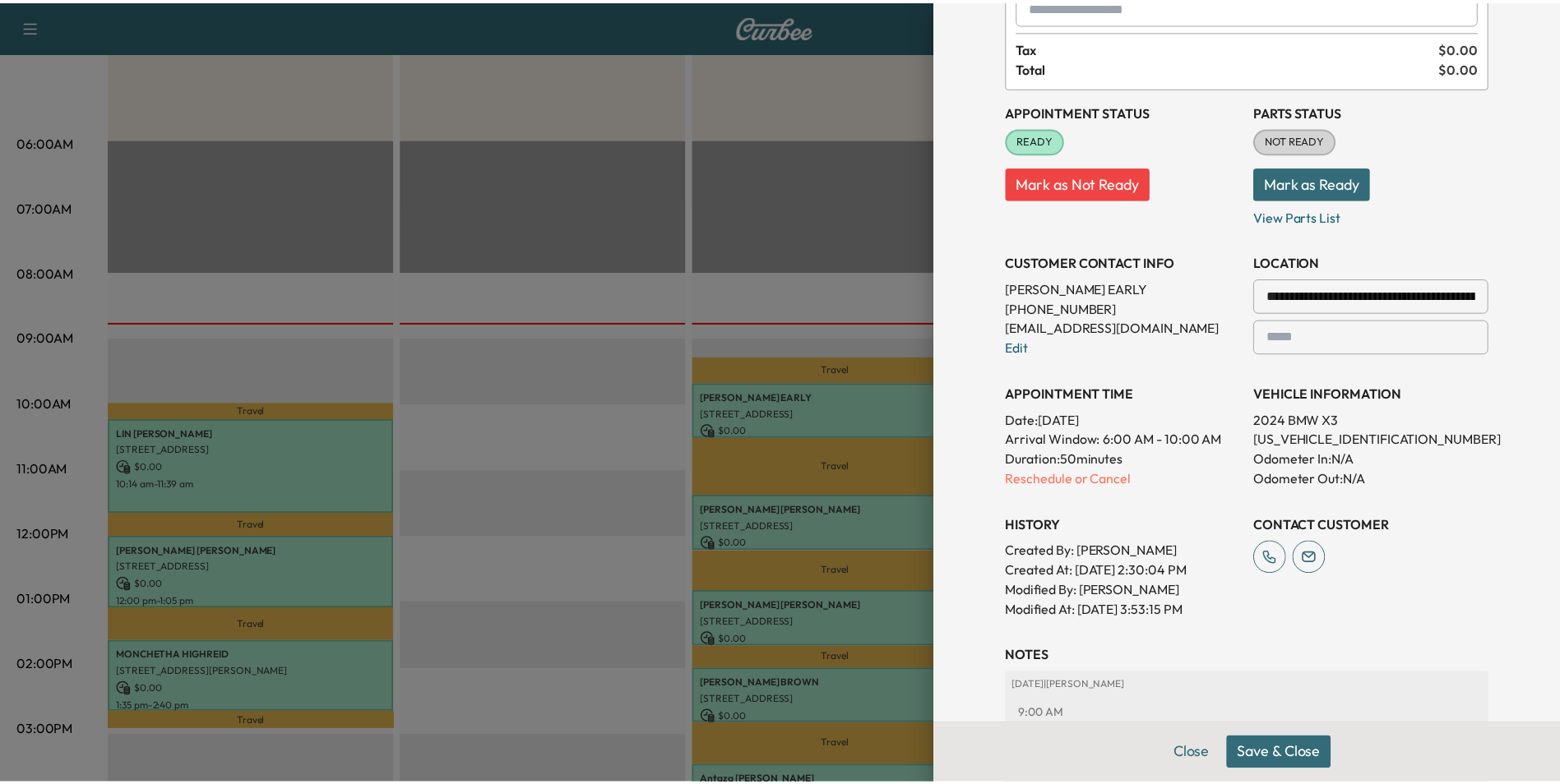
scroll to position [411, 0]
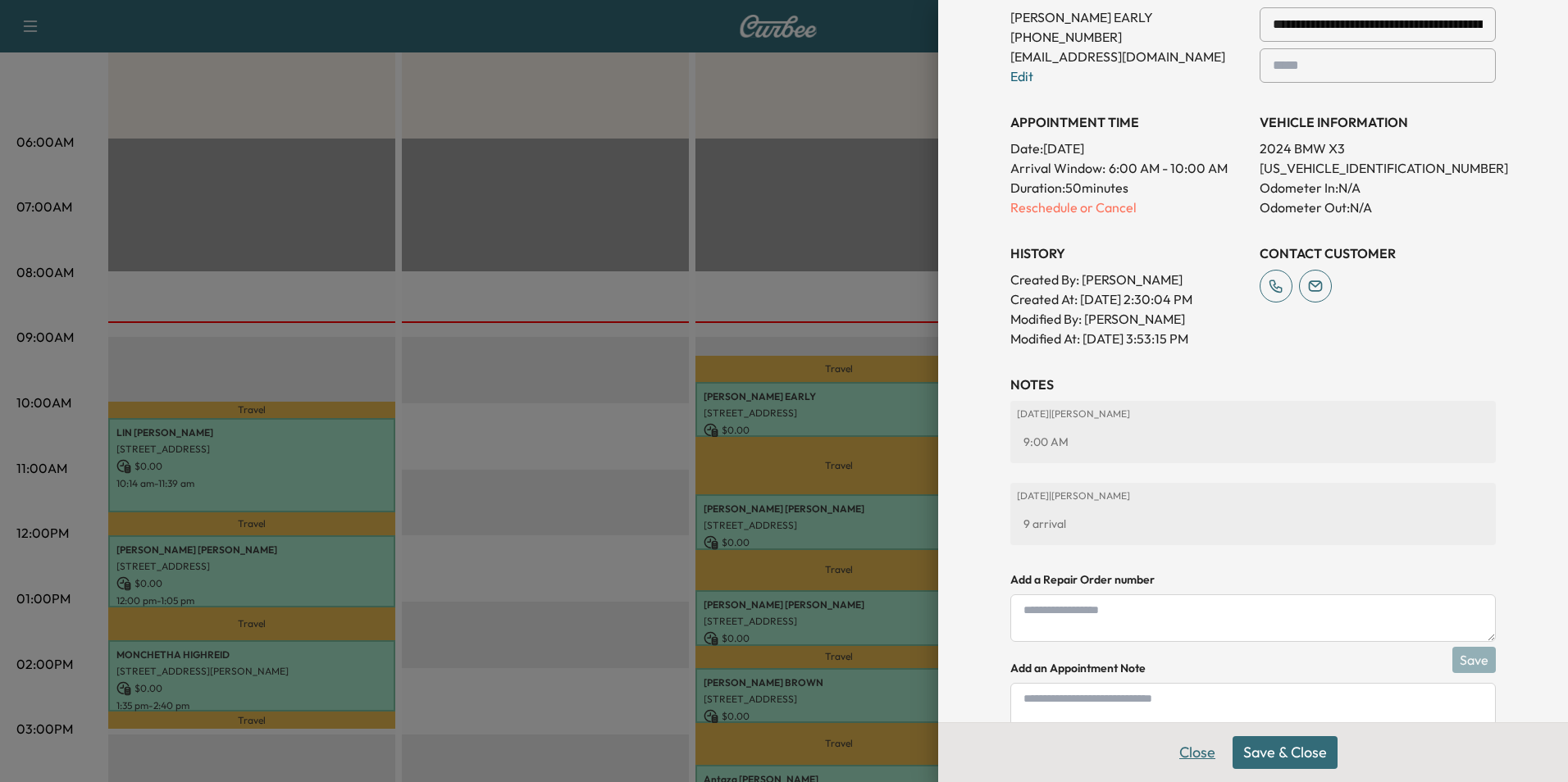
click at [1189, 753] on button "Close" at bounding box center [1197, 753] width 57 height 33
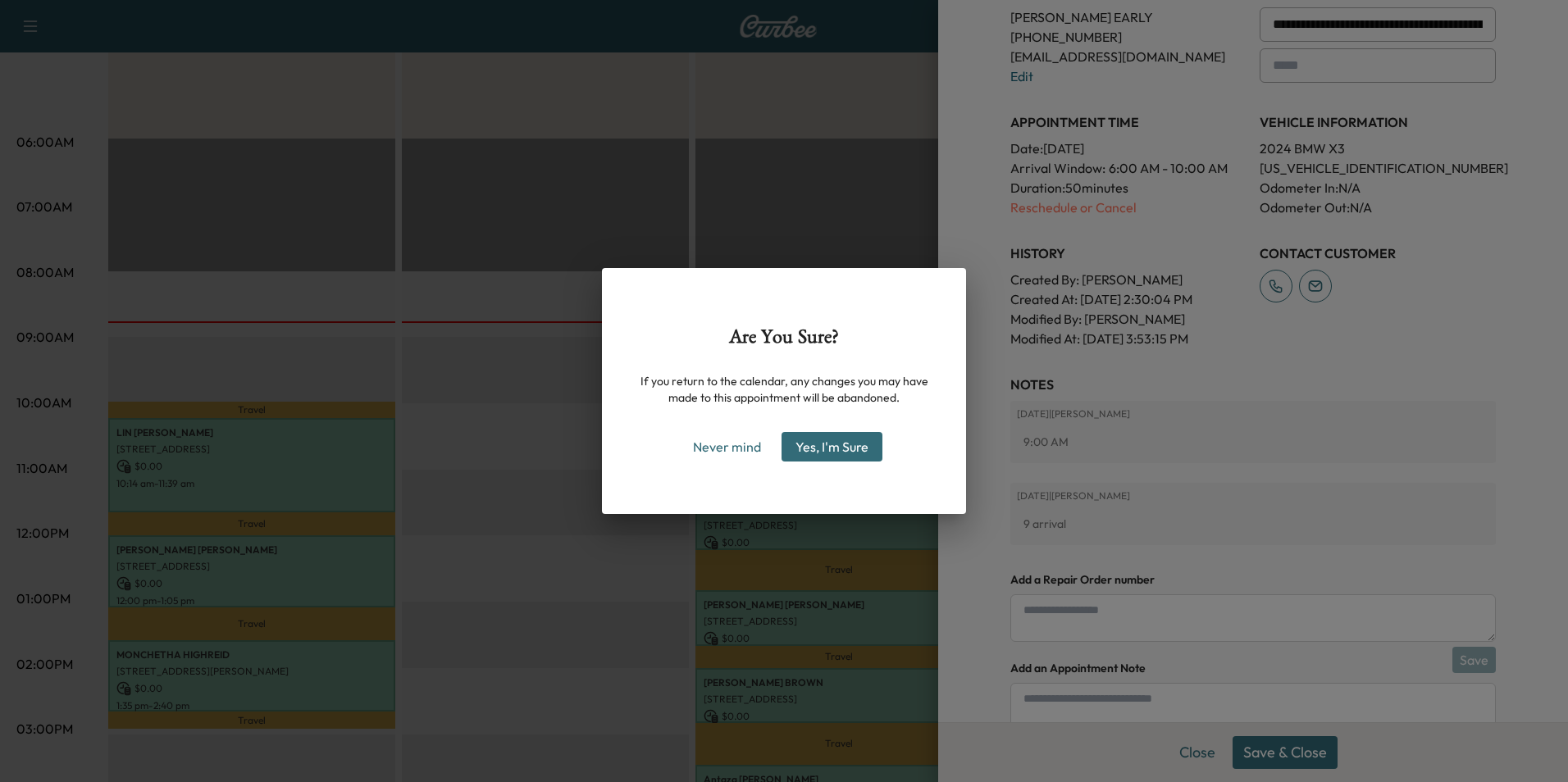
click at [836, 451] on button "Yes, I'm Sure" at bounding box center [831, 447] width 101 height 30
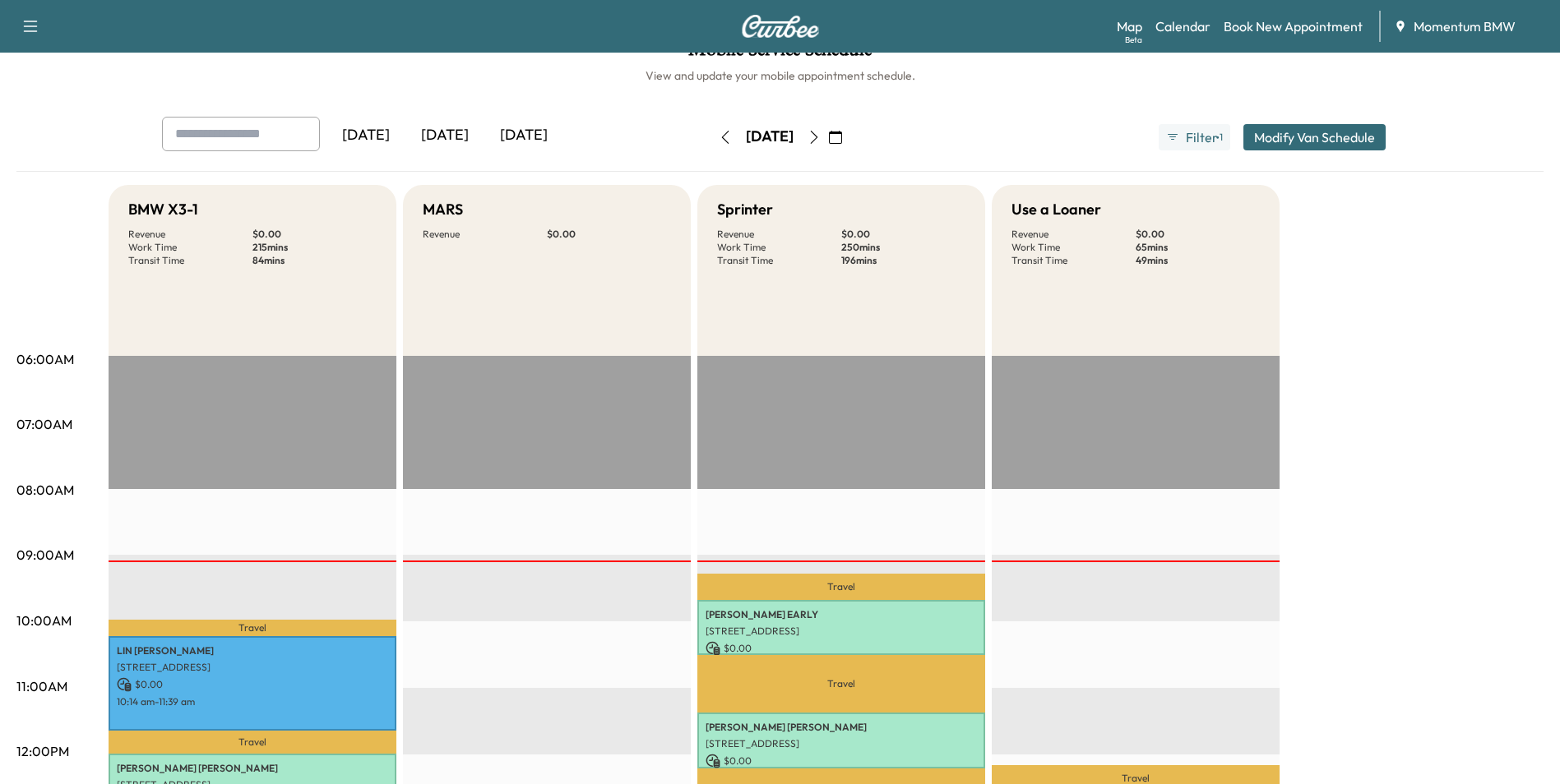
scroll to position [0, 0]
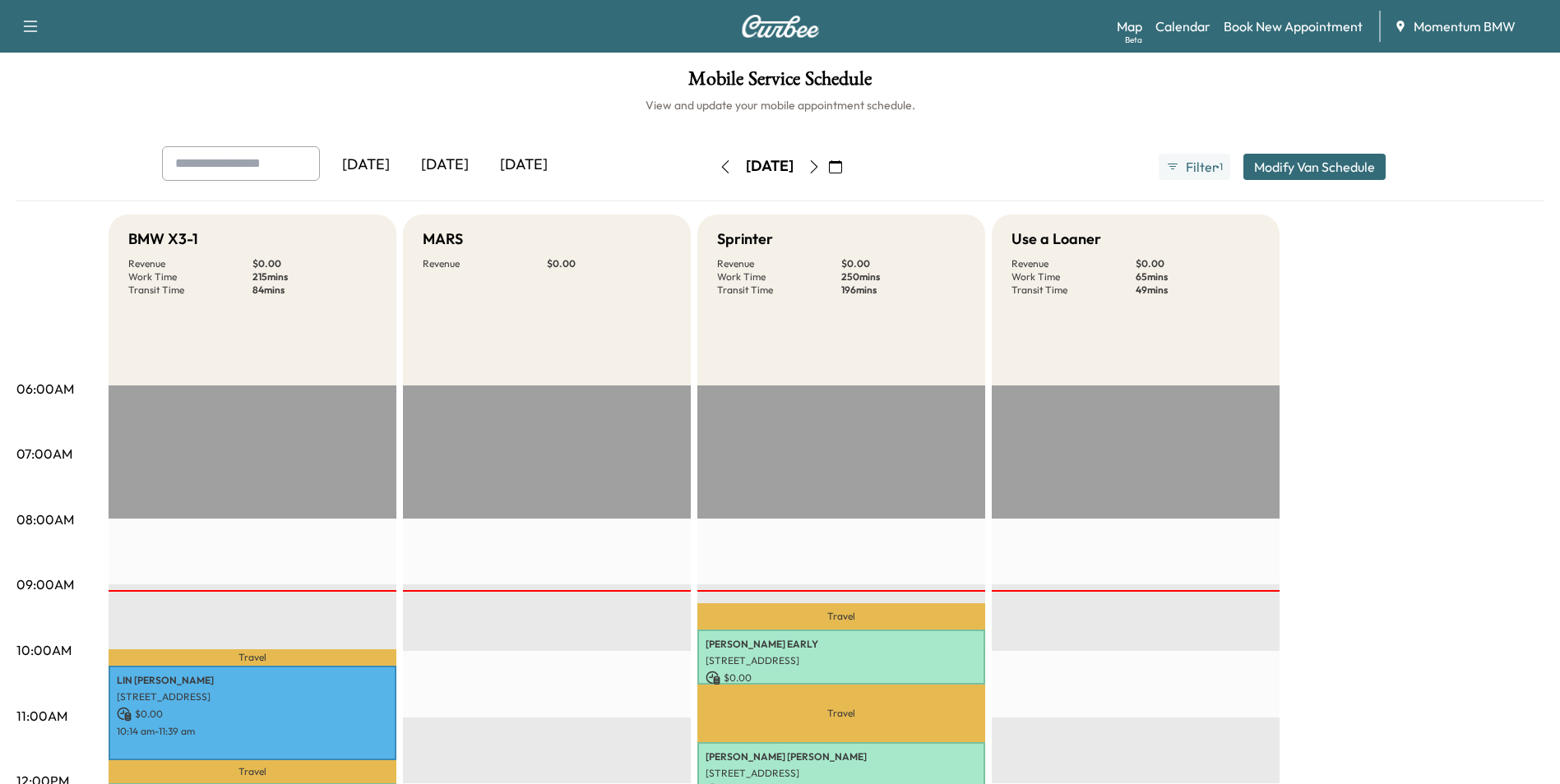
click at [842, 168] on icon "button" at bounding box center [835, 166] width 13 height 13
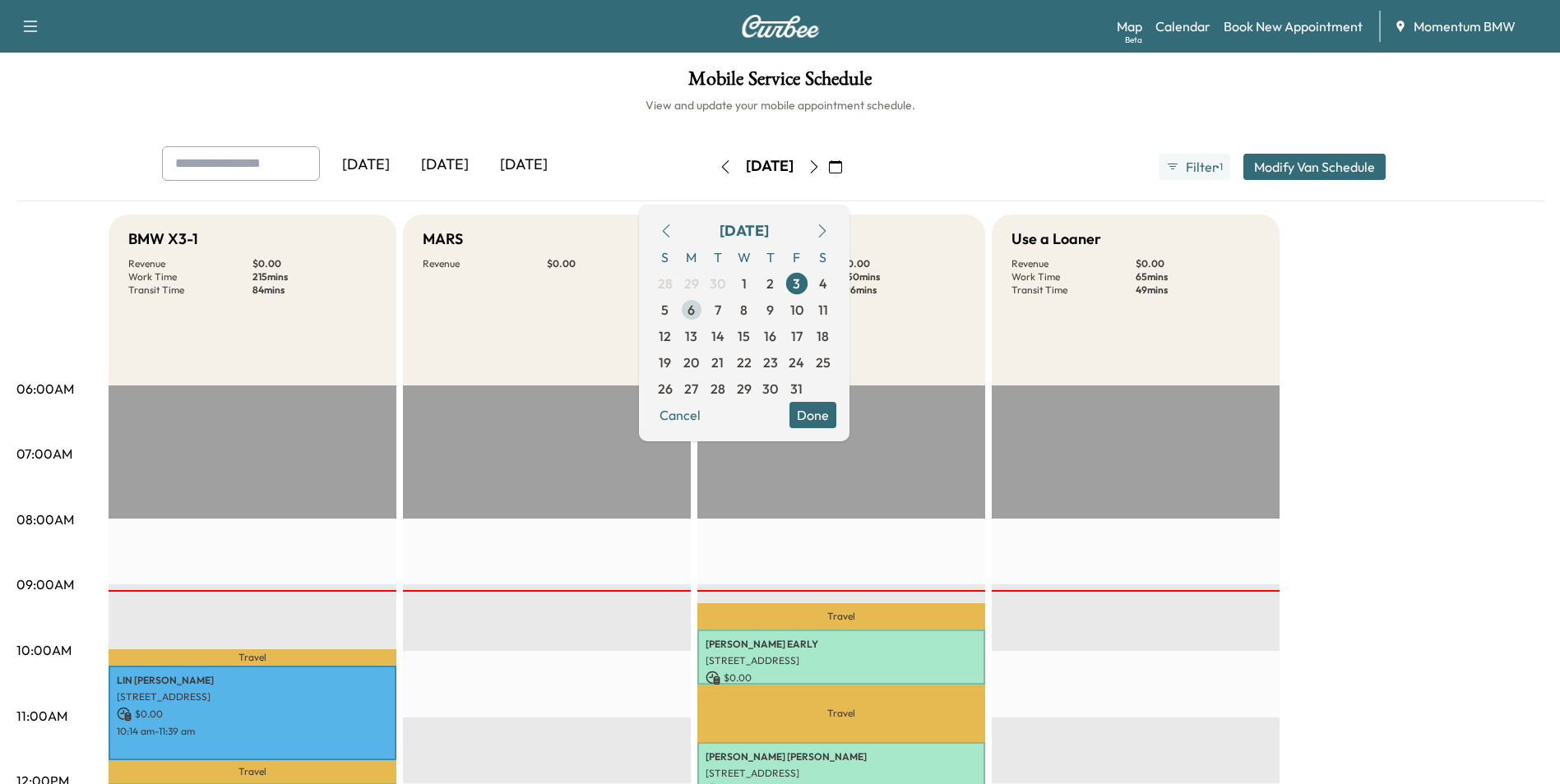
click at [695, 308] on span "6" at bounding box center [691, 310] width 7 height 20
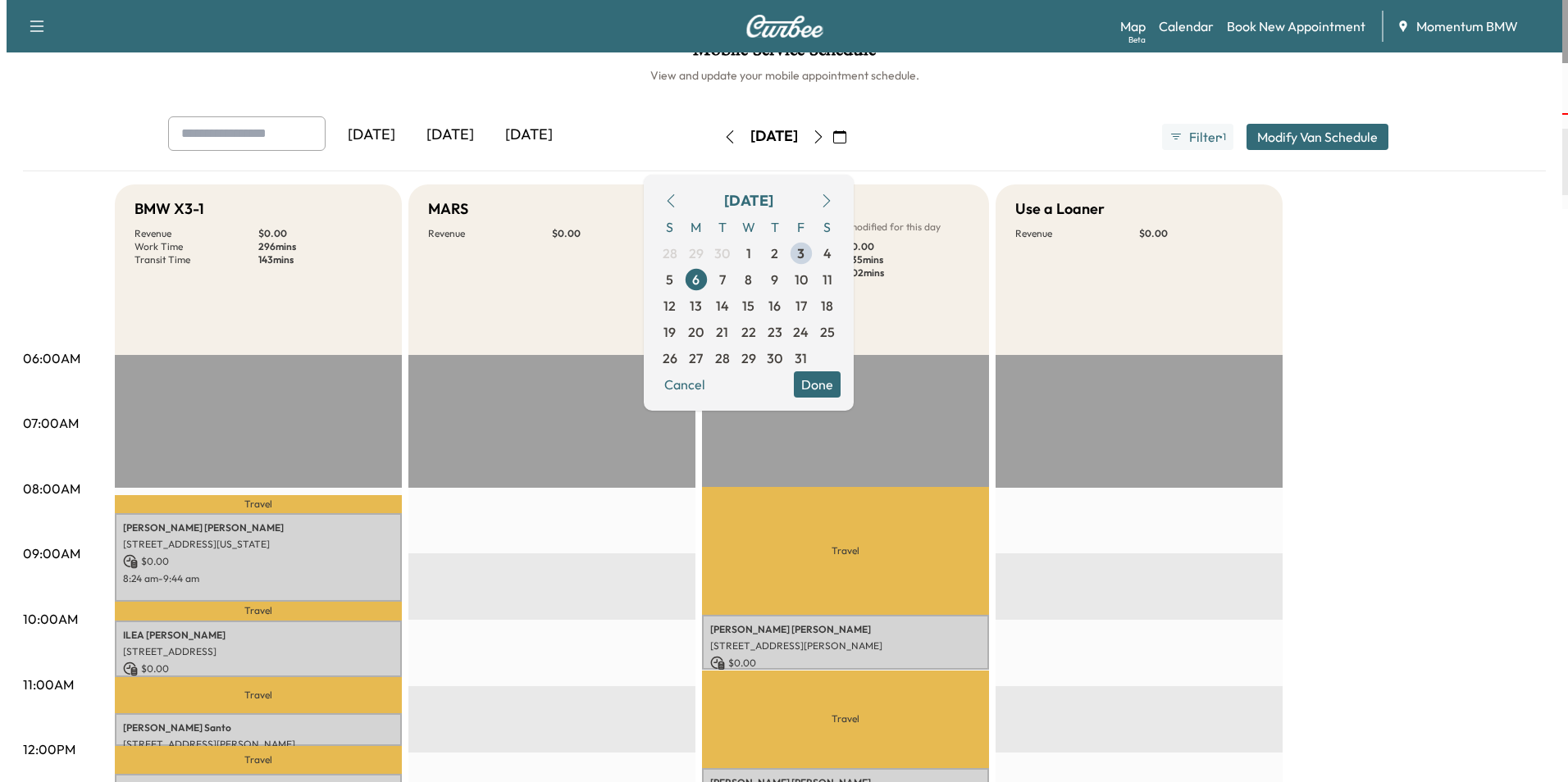
scroll to position [82, 0]
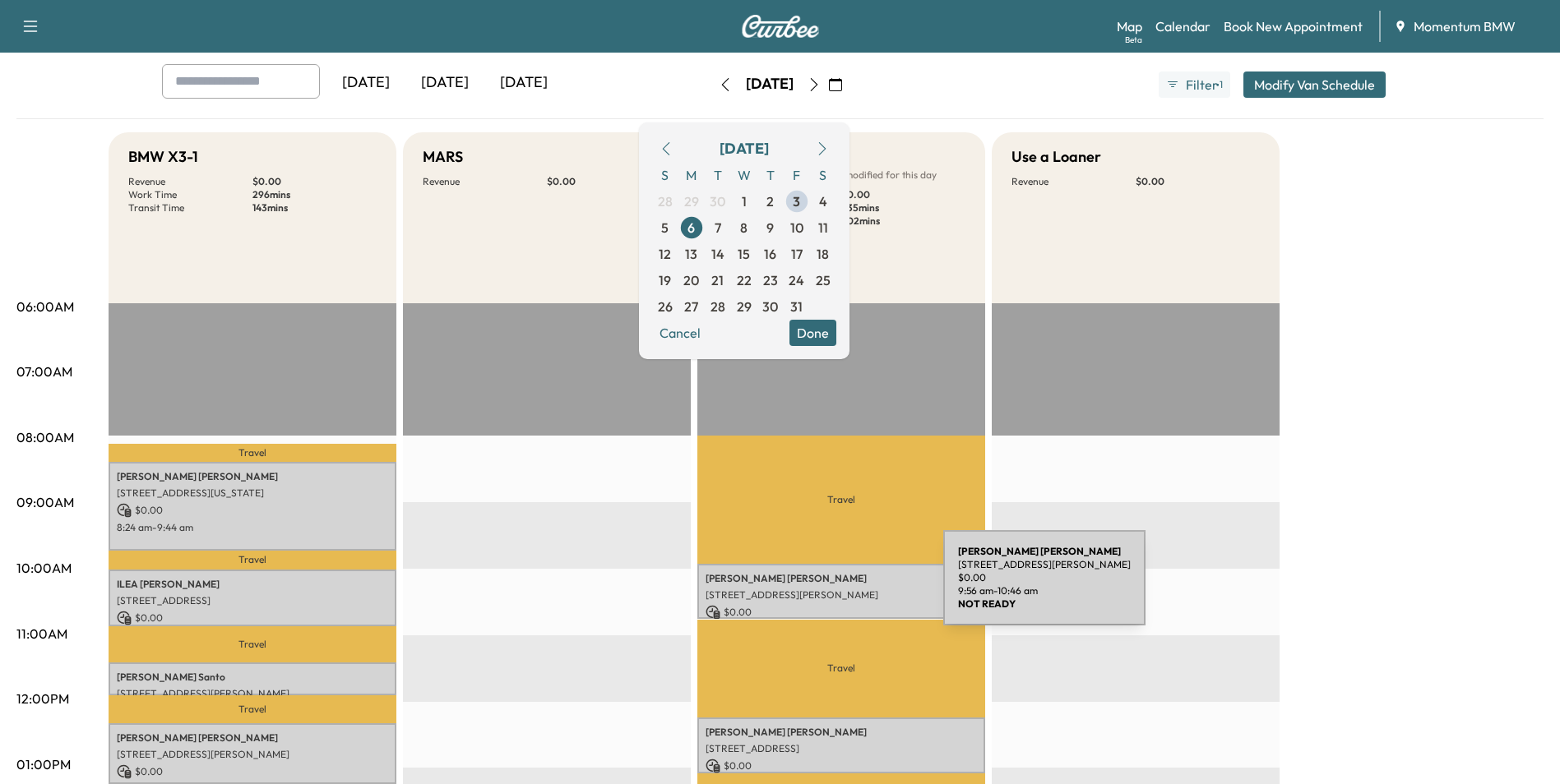
click at [820, 589] on p "[STREET_ADDRESS][PERSON_NAME]" at bounding box center [840, 595] width 272 height 13
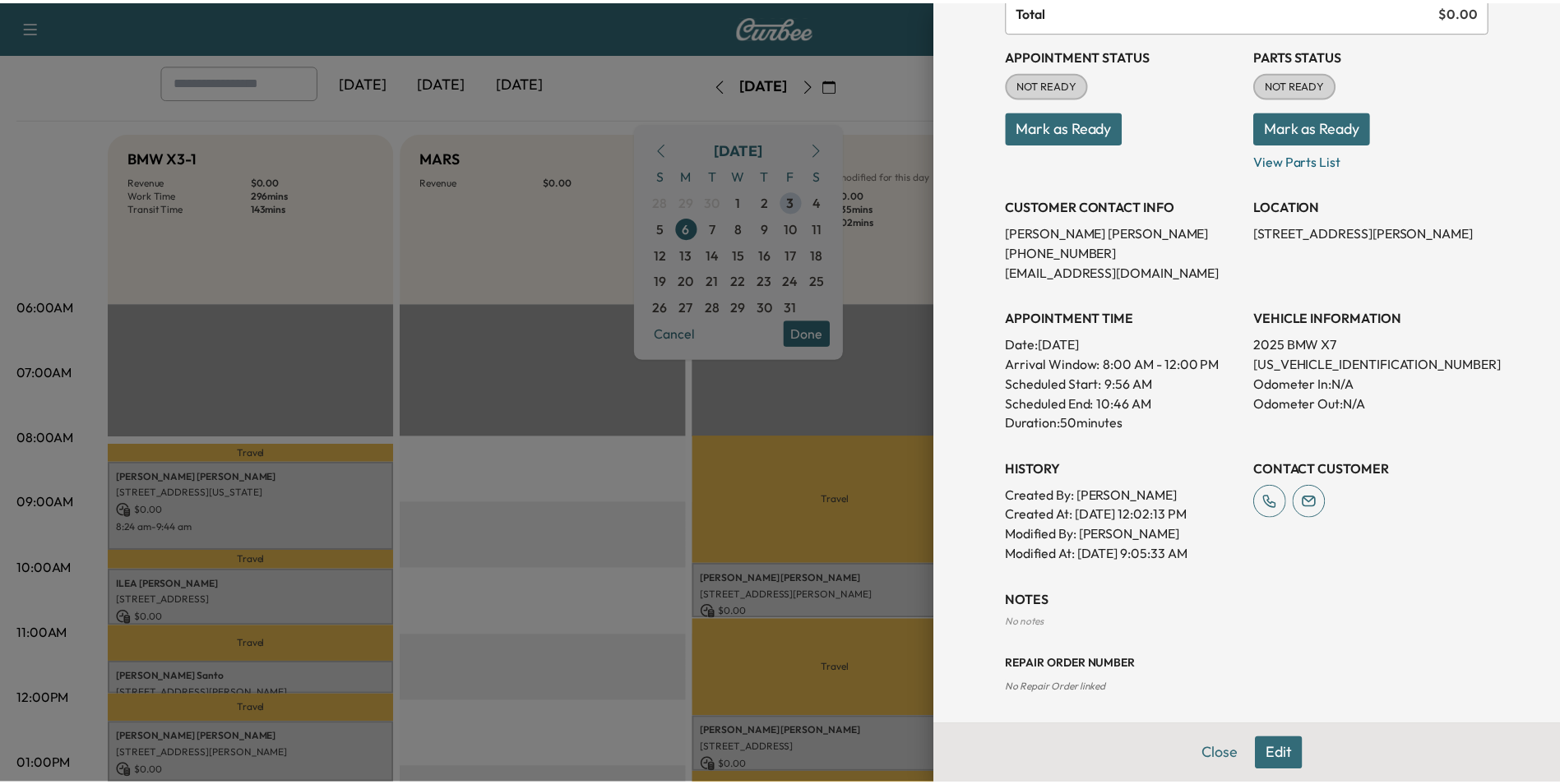
scroll to position [166, 0]
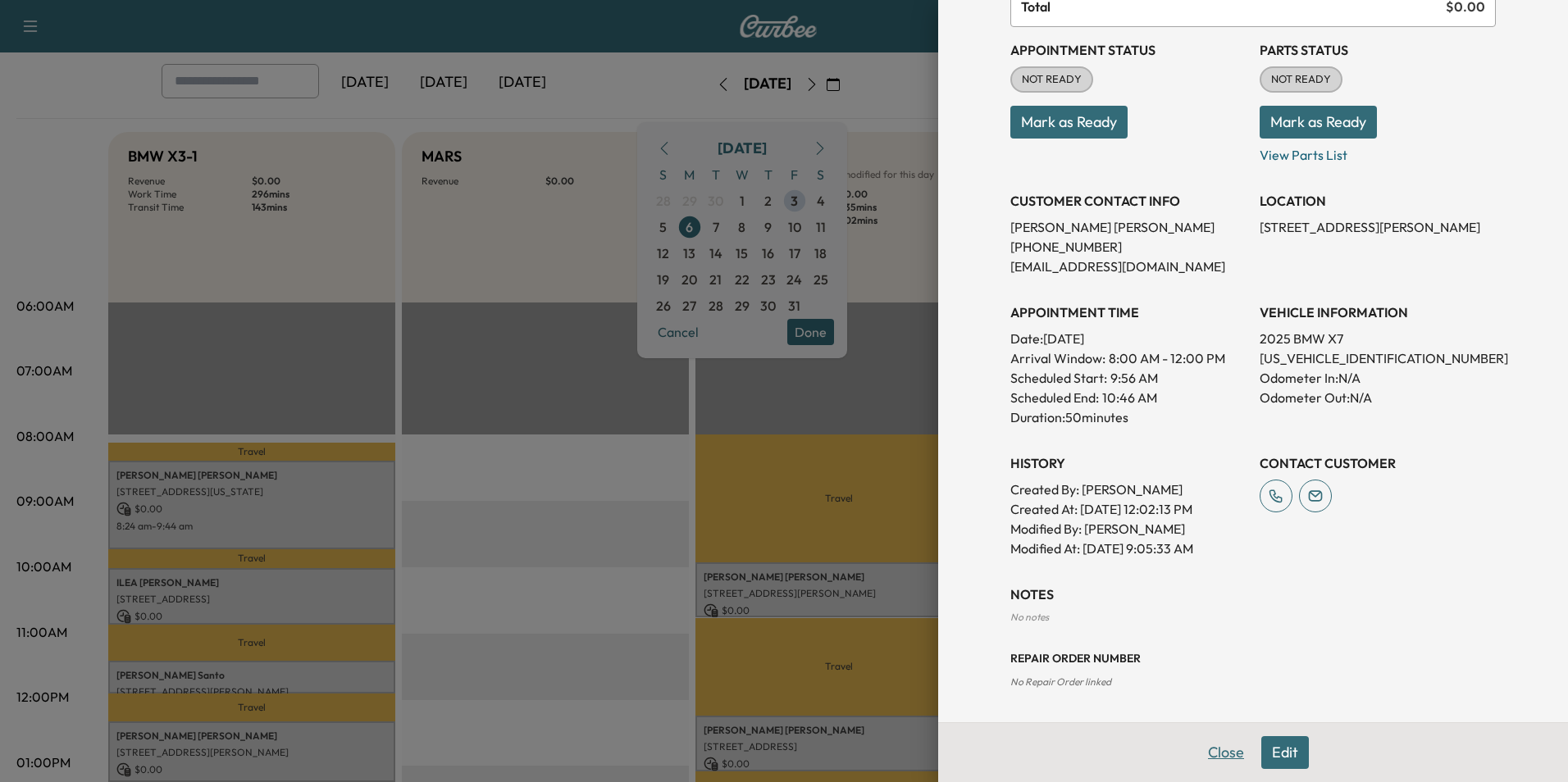
click at [1209, 747] on button "Close" at bounding box center [1225, 753] width 57 height 33
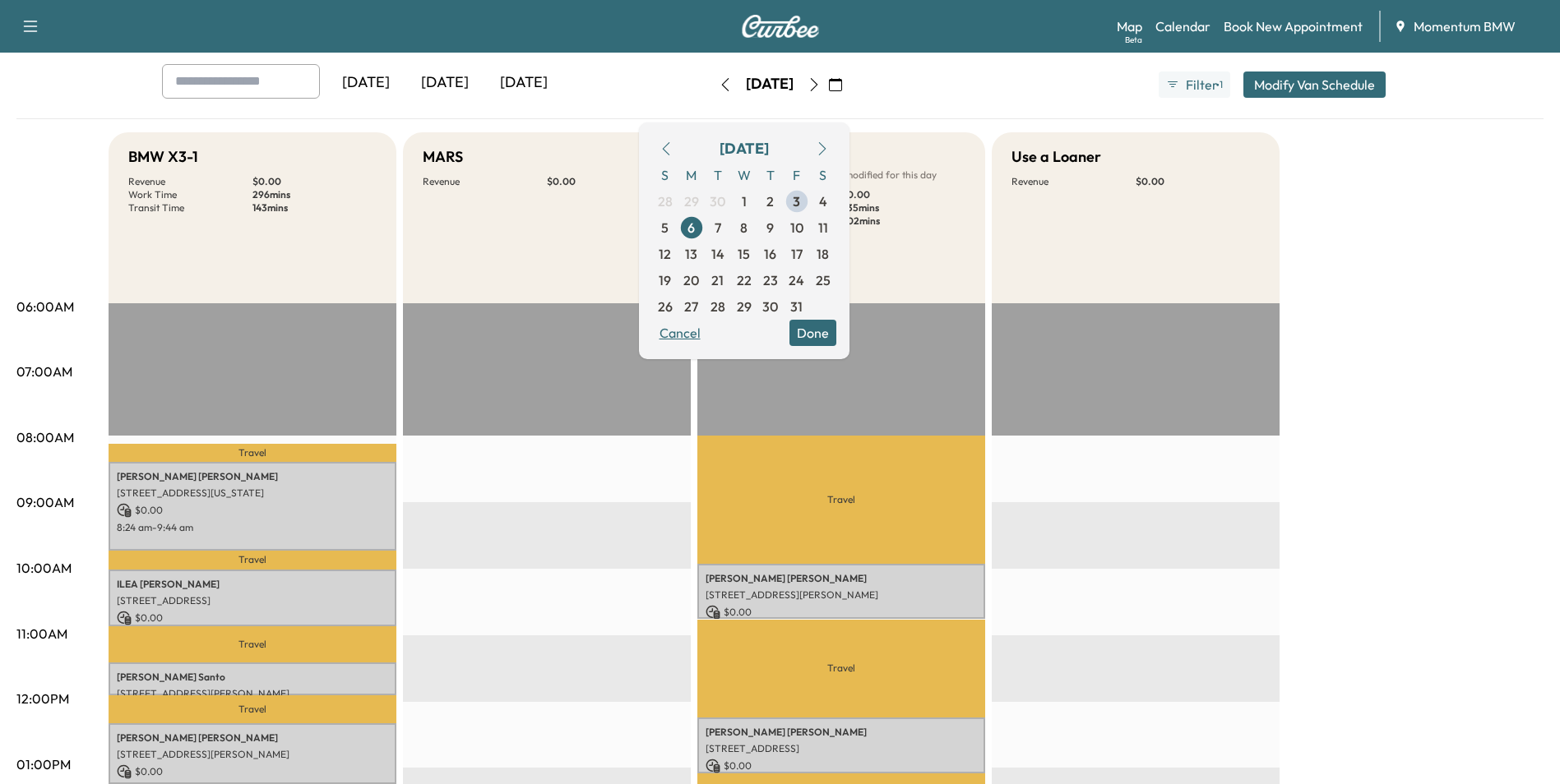
click at [708, 336] on button "Cancel" at bounding box center [681, 332] width 56 height 26
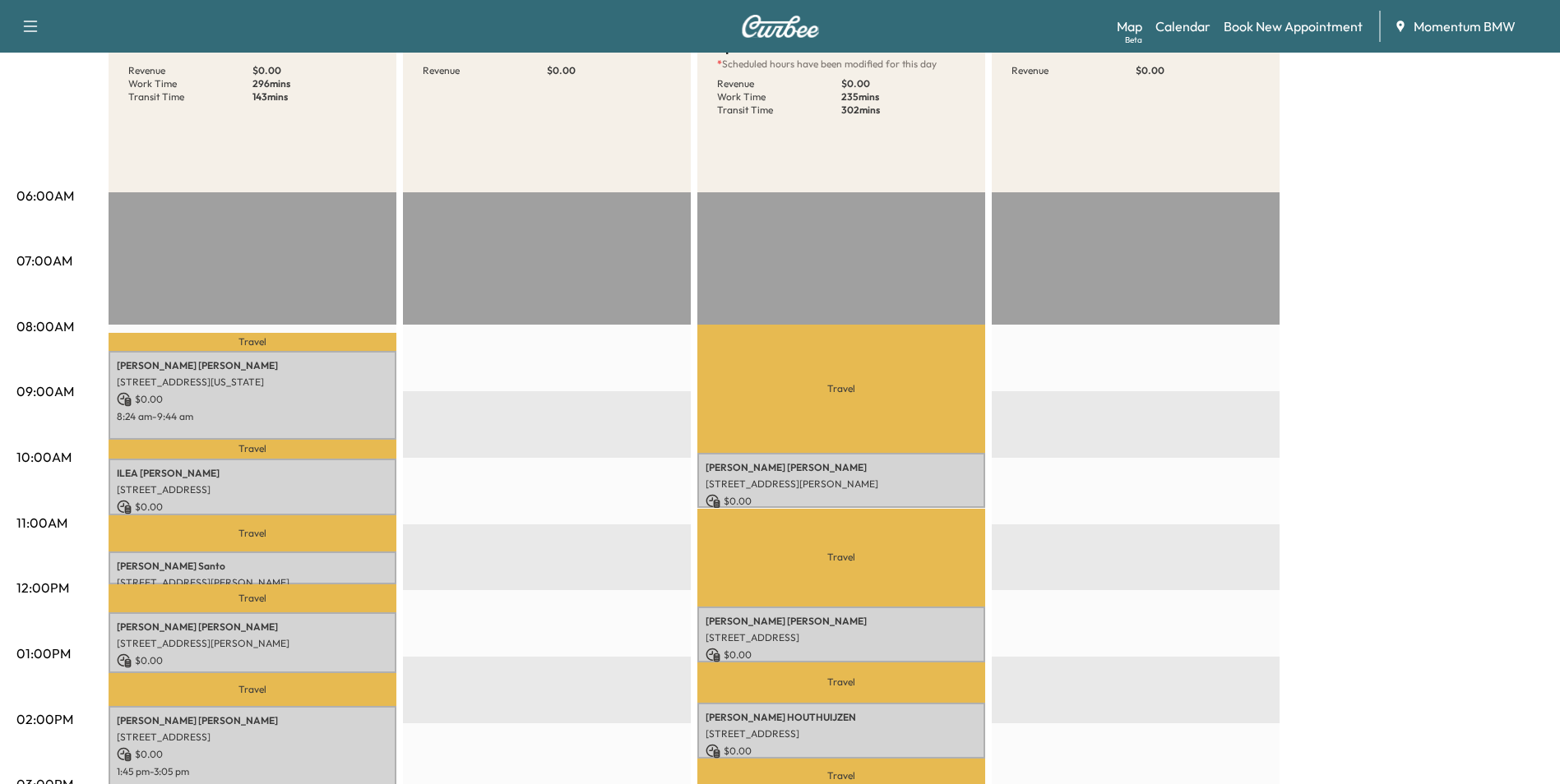
scroll to position [164, 0]
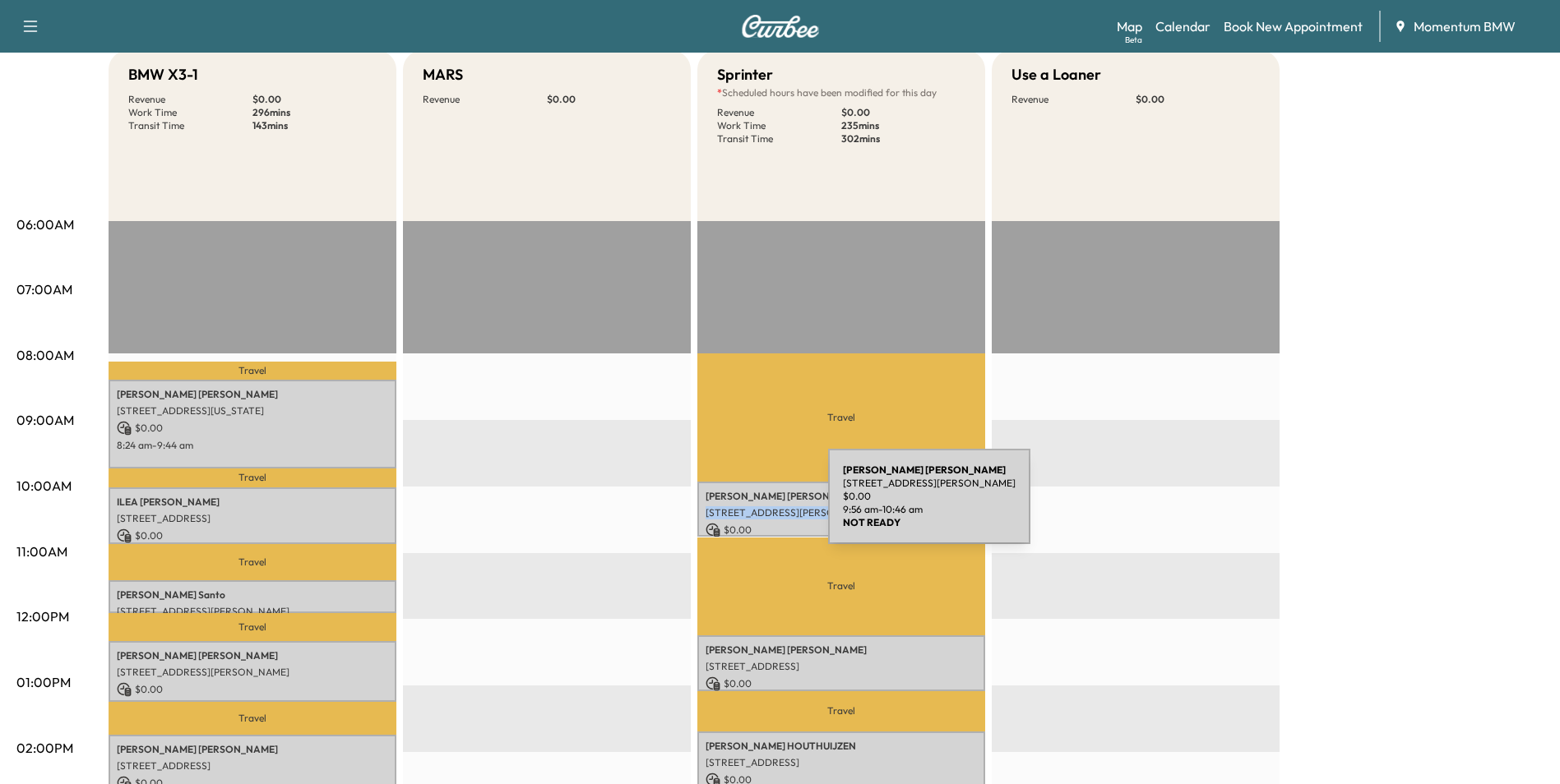
drag, startPoint x: 835, startPoint y: 508, endPoint x: 705, endPoint y: 506, distance: 130.0
click at [705, 506] on div "[PERSON_NAME] [STREET_ADDRESS][PERSON_NAME] $ 0.00 9:56 am - 10:46 am" at bounding box center [840, 509] width 288 height 55
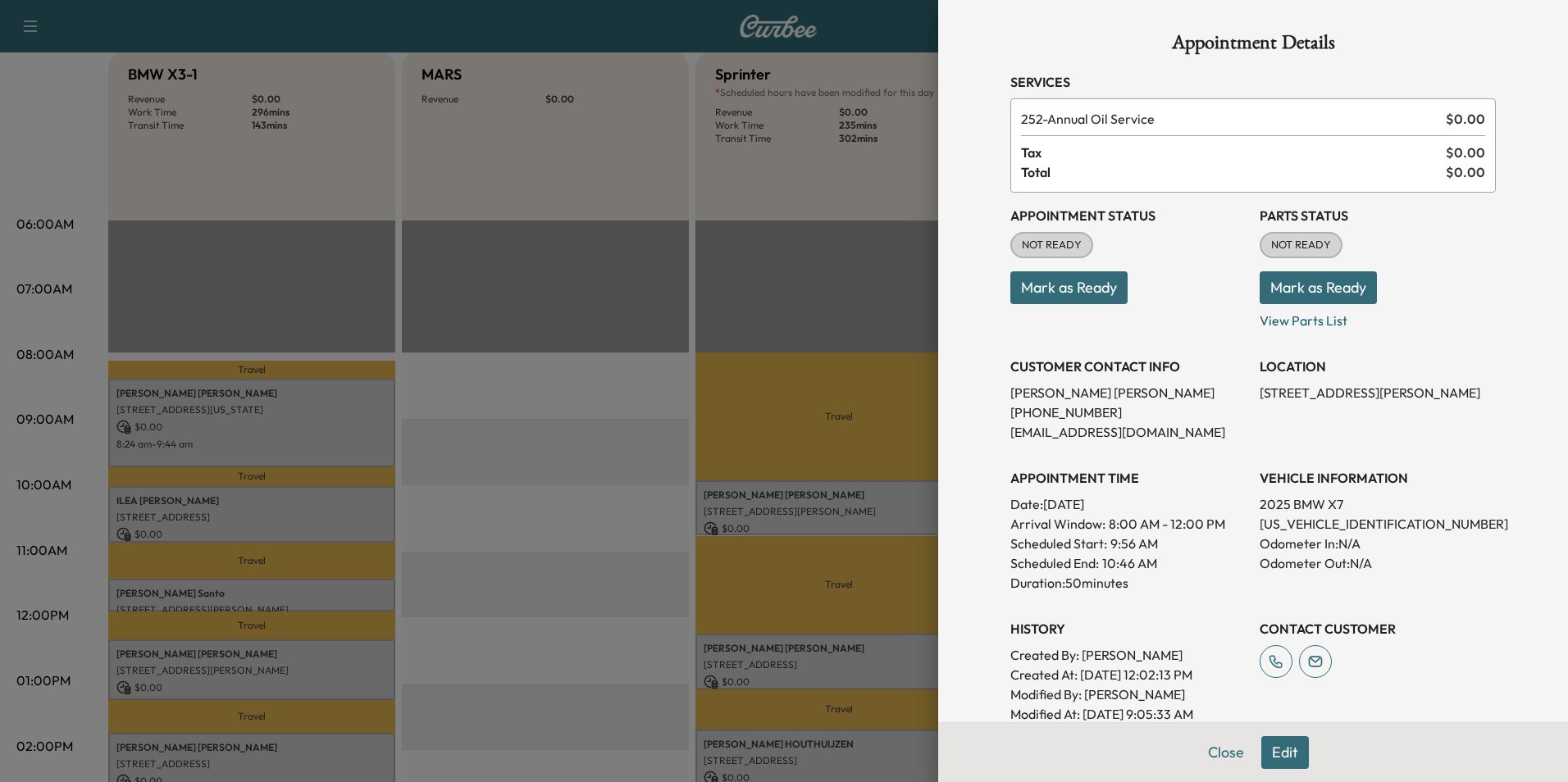
drag, startPoint x: 703, startPoint y: 505, endPoint x: 769, endPoint y: 511, distance: 66.3
drag, startPoint x: 769, startPoint y: 511, endPoint x: 623, endPoint y: 609, distance: 175.8
click at [617, 610] on div at bounding box center [784, 391] width 1568 height 782
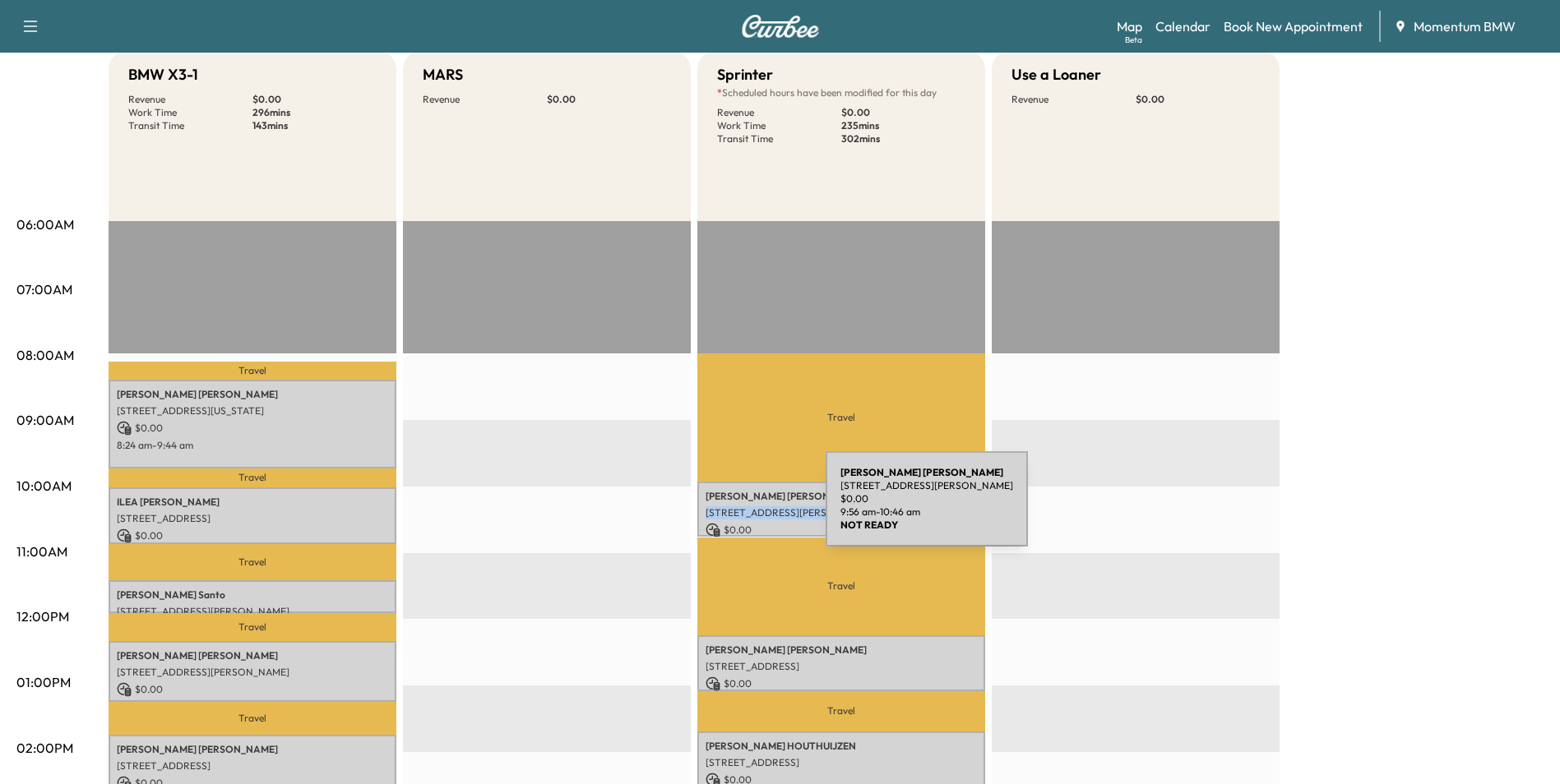
drag, startPoint x: 835, startPoint y: 508, endPoint x: 703, endPoint y: 510, distance: 132.0
click at [703, 510] on div "[PERSON_NAME] [STREET_ADDRESS][PERSON_NAME] $ 0.00 9:56 am - 10:46 am" at bounding box center [840, 509] width 288 height 55
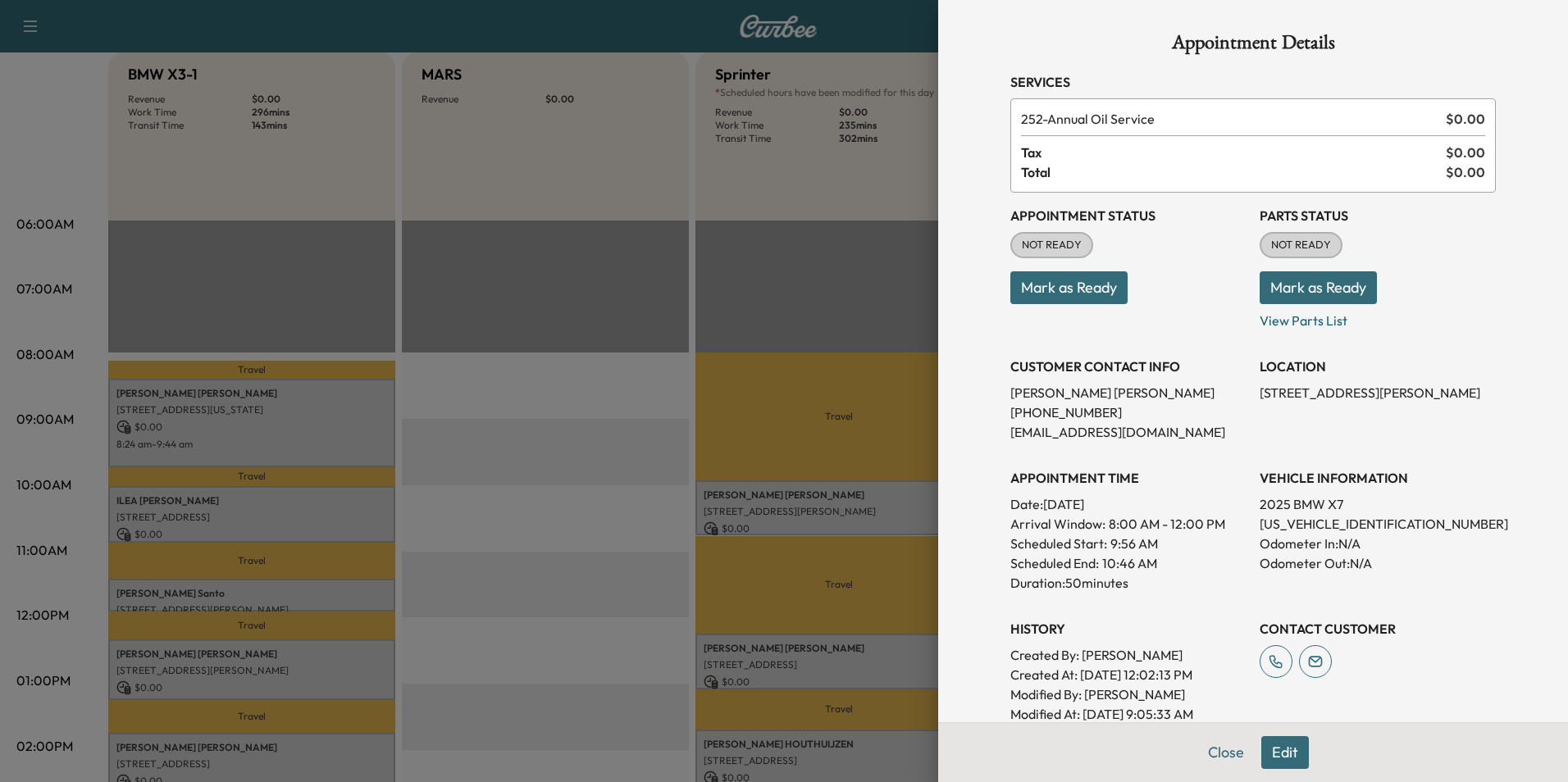
drag, startPoint x: 702, startPoint y: 508, endPoint x: 782, endPoint y: 511, distance: 80.1
drag, startPoint x: 782, startPoint y: 511, endPoint x: 924, endPoint y: 601, distance: 168.1
click at [924, 601] on div at bounding box center [784, 391] width 1568 height 782
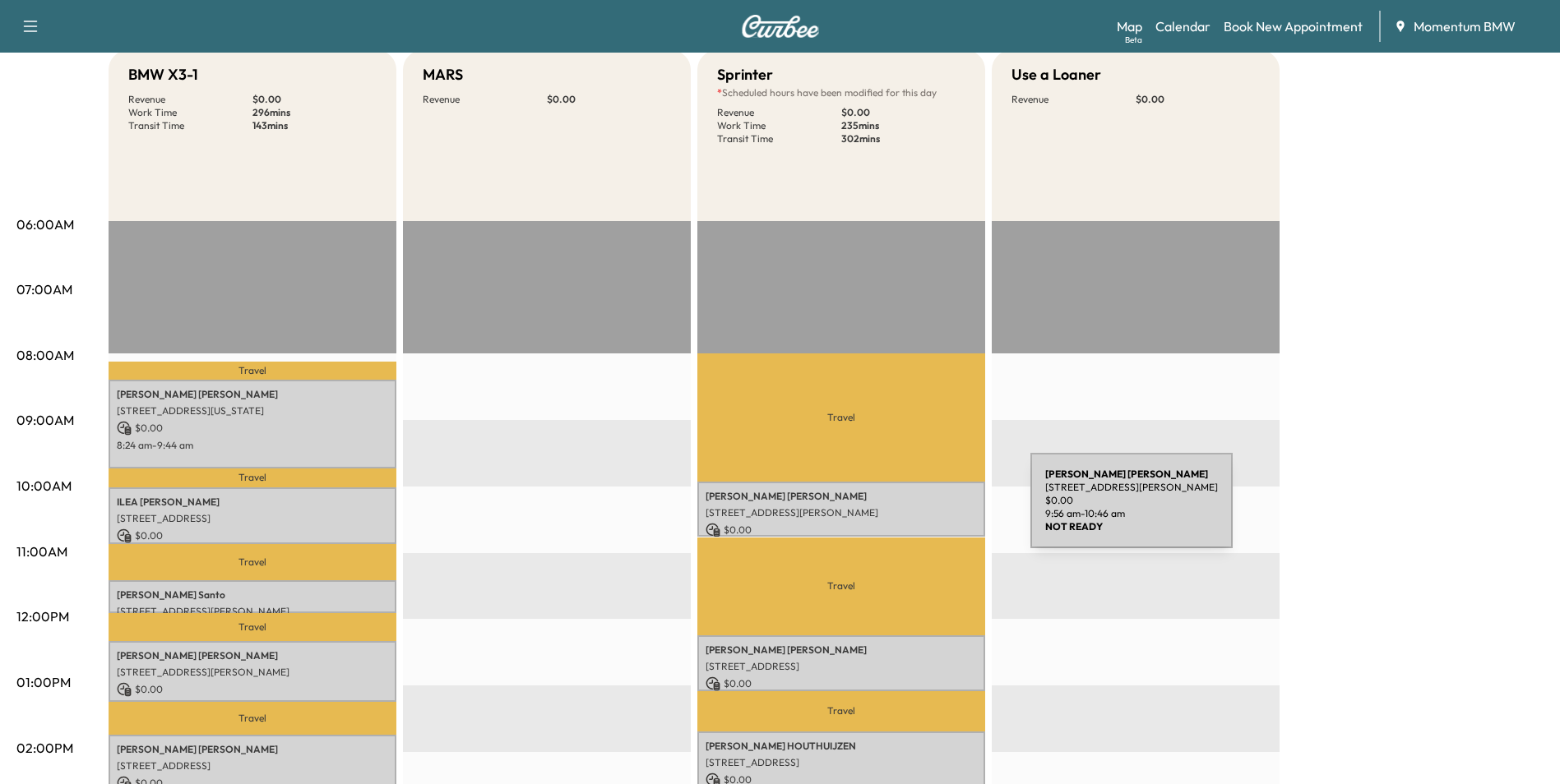
click at [907, 511] on p "[STREET_ADDRESS][PERSON_NAME]" at bounding box center [840, 512] width 272 height 13
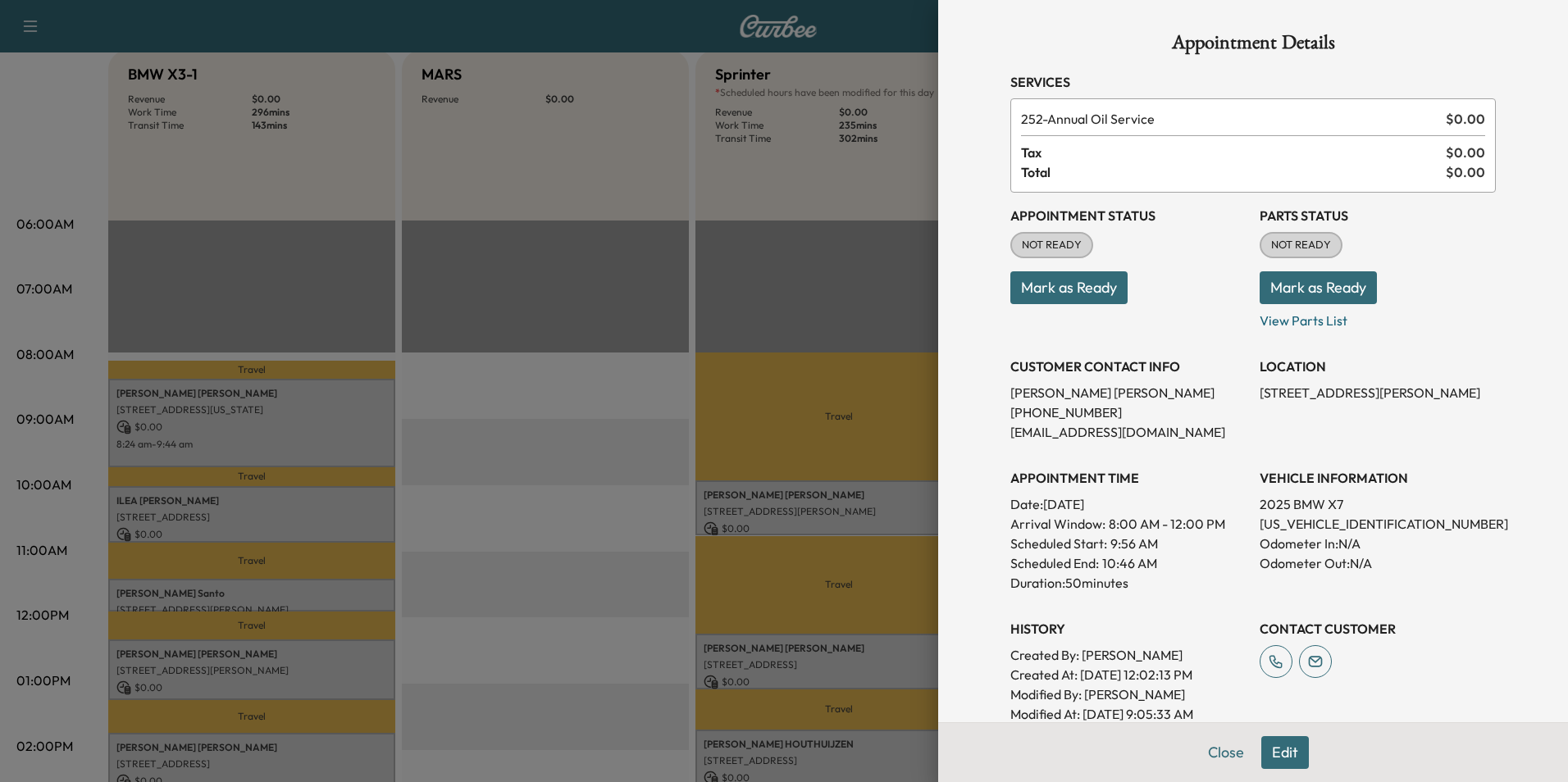
click at [1284, 755] on button "Edit" at bounding box center [1285, 753] width 47 height 33
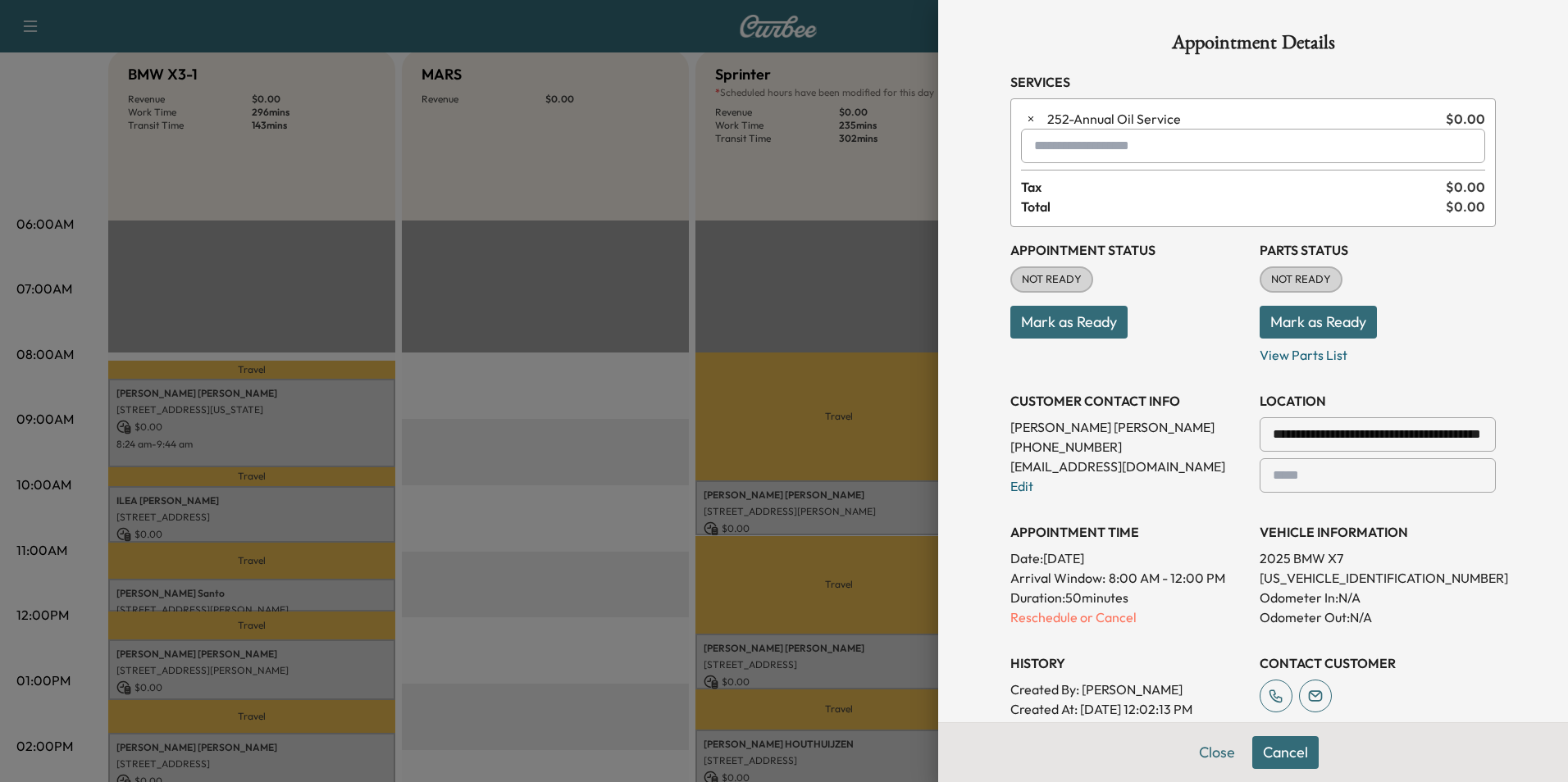
click at [1132, 150] on input "text" at bounding box center [1253, 146] width 464 height 34
click at [1204, 756] on button "Close" at bounding box center [1216, 753] width 57 height 33
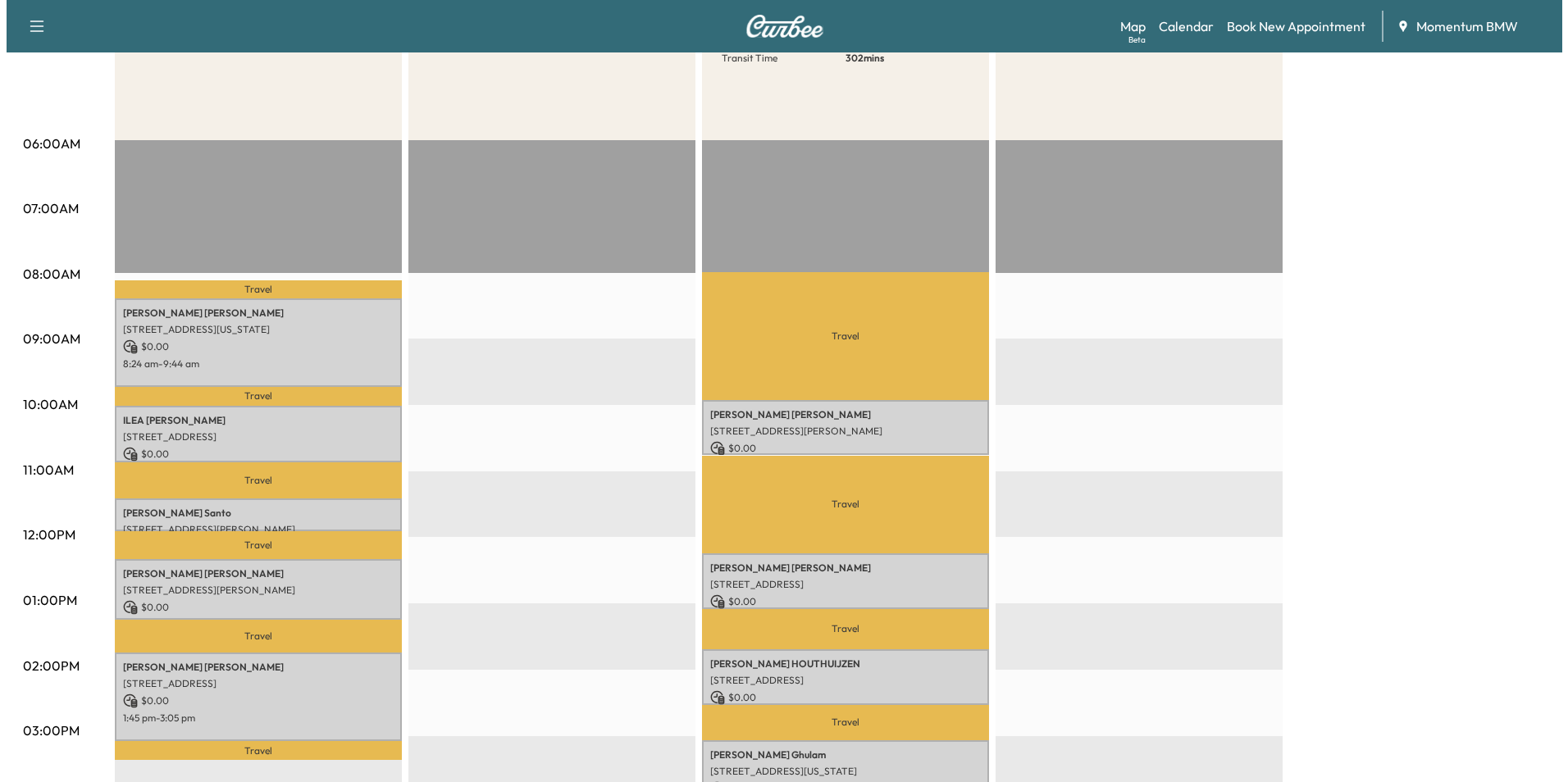
scroll to position [246, 0]
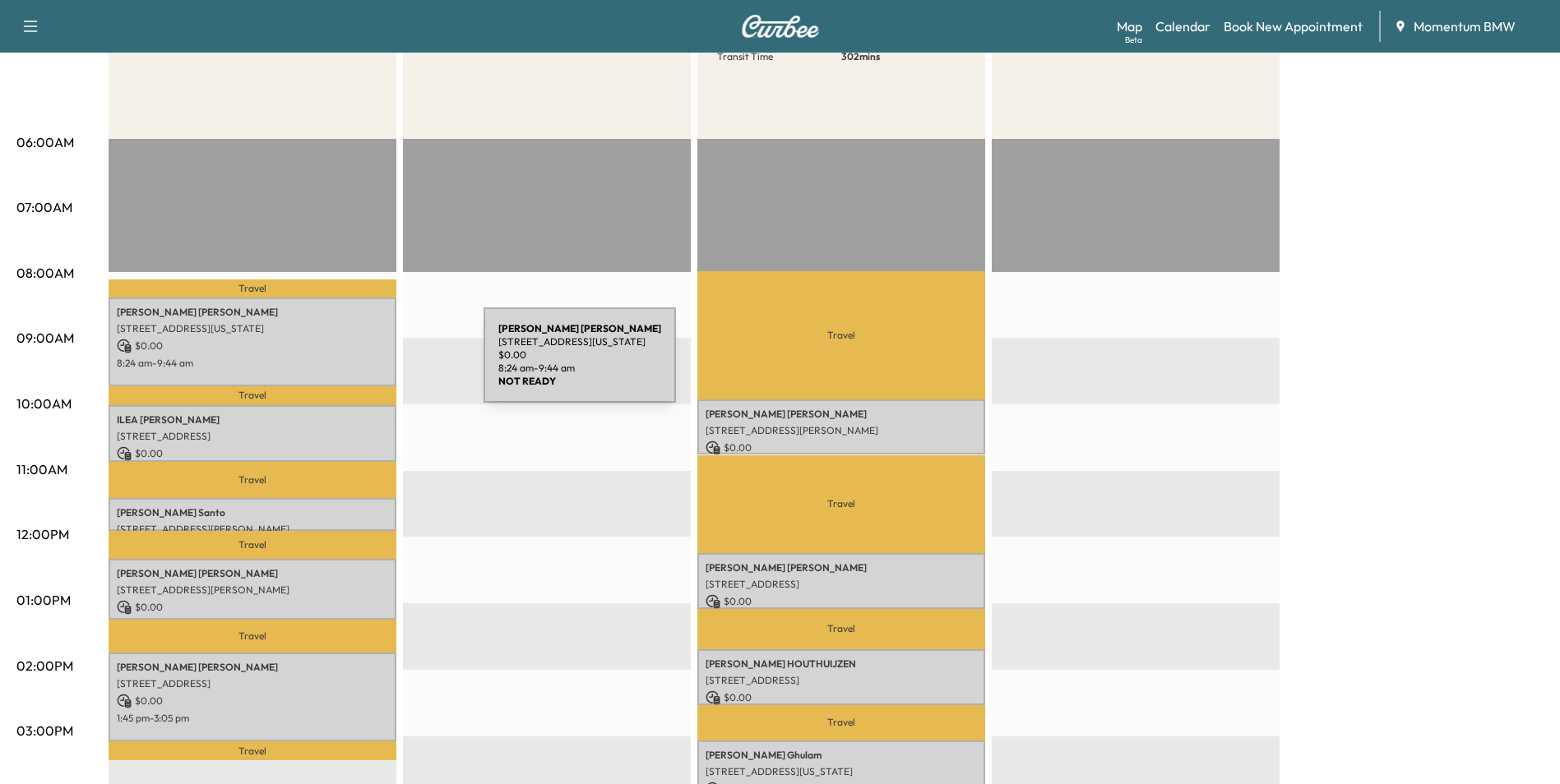
click at [360, 366] on p "8:24 am - 9:44 am" at bounding box center [253, 363] width 272 height 13
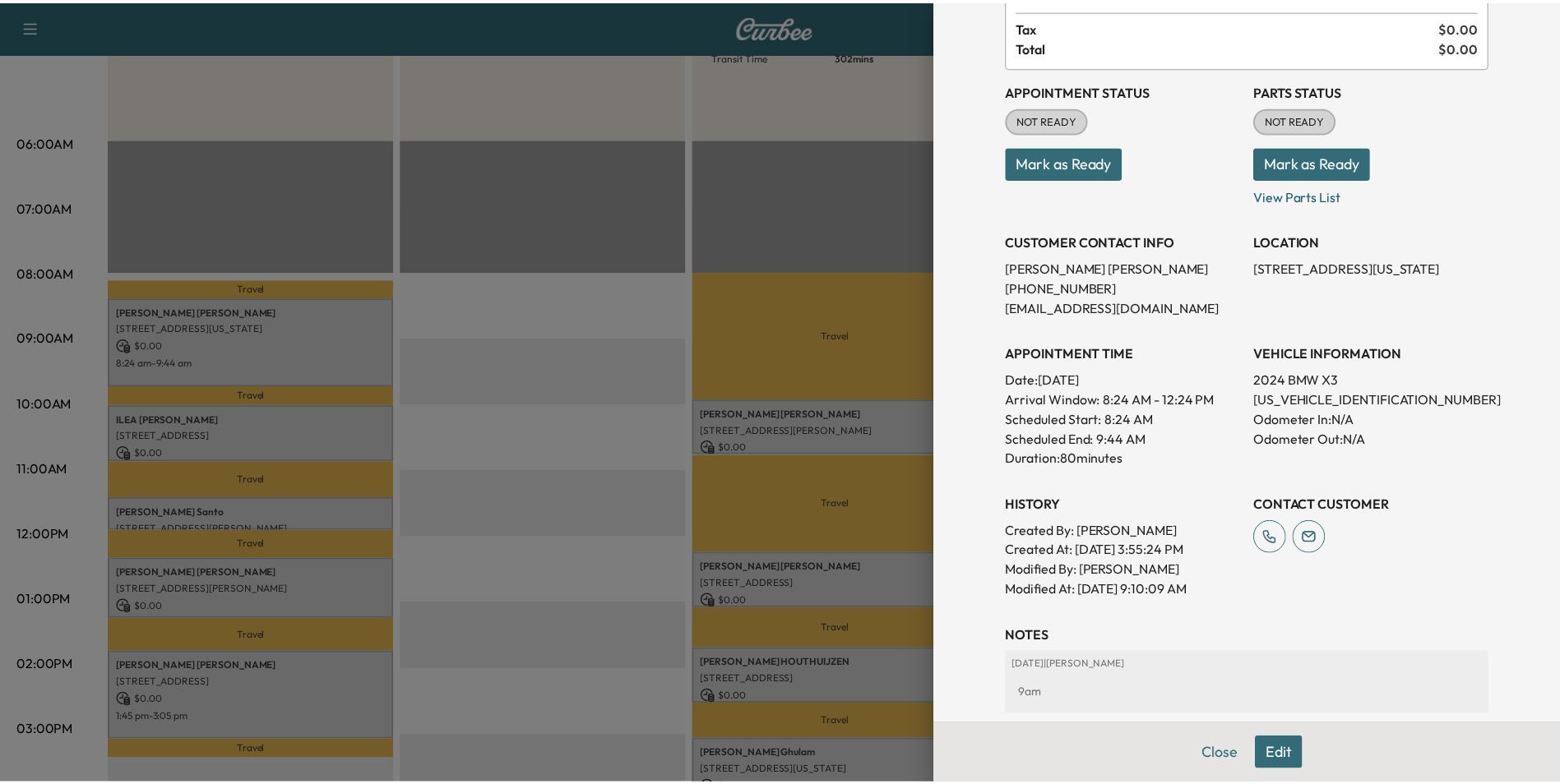
scroll to position [229, 0]
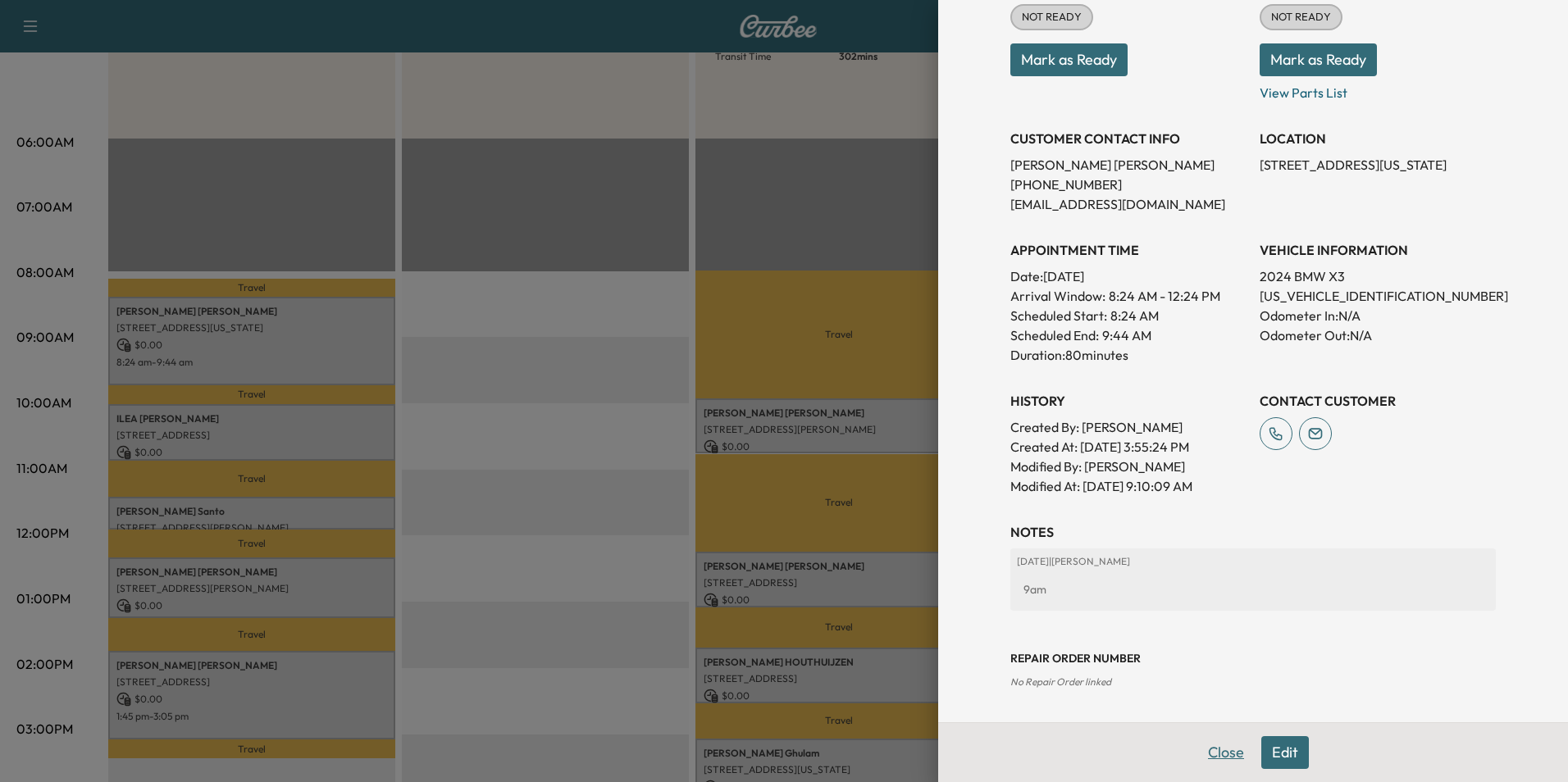
click at [1219, 752] on button "Close" at bounding box center [1225, 753] width 57 height 33
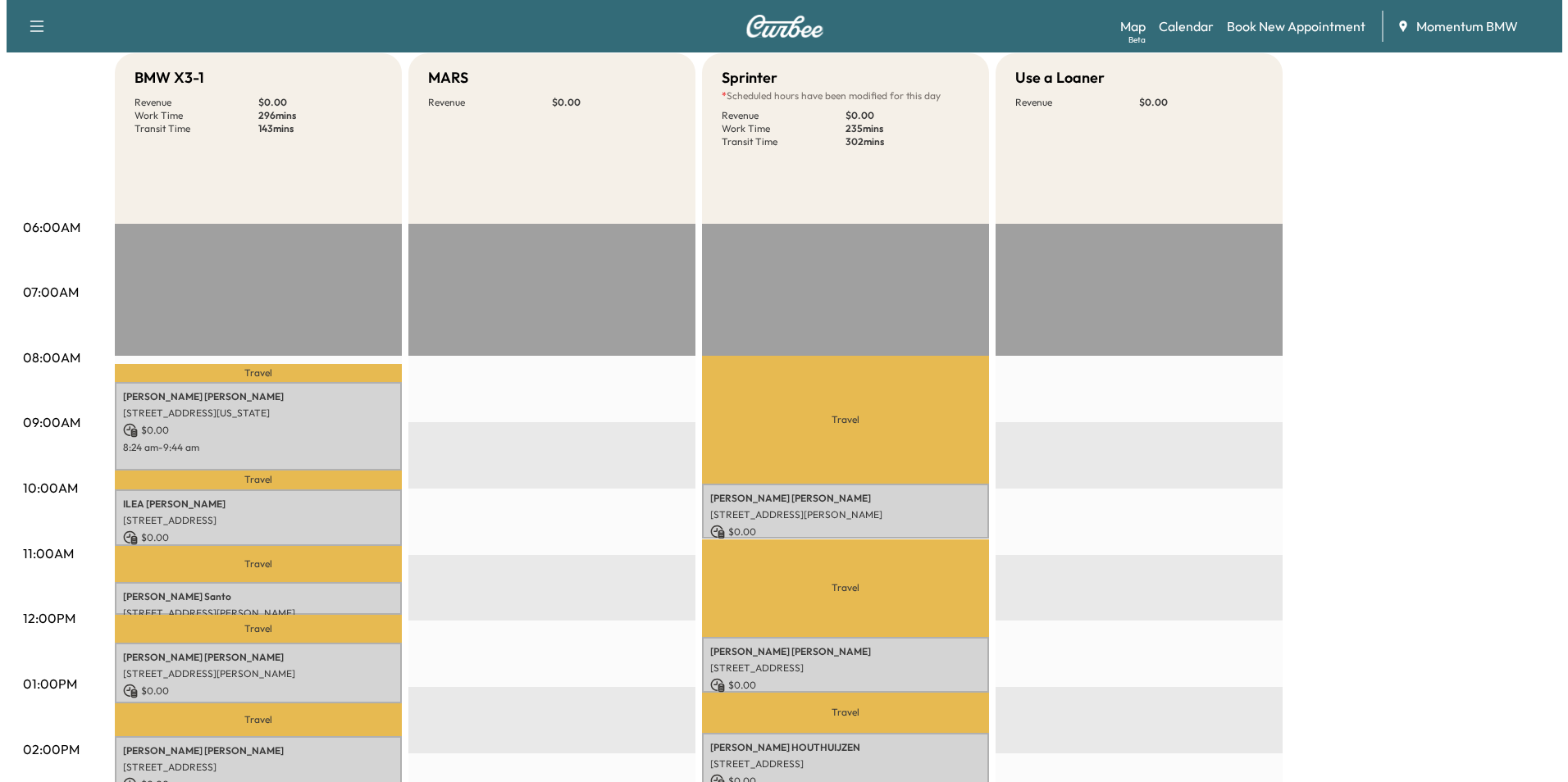
scroll to position [164, 0]
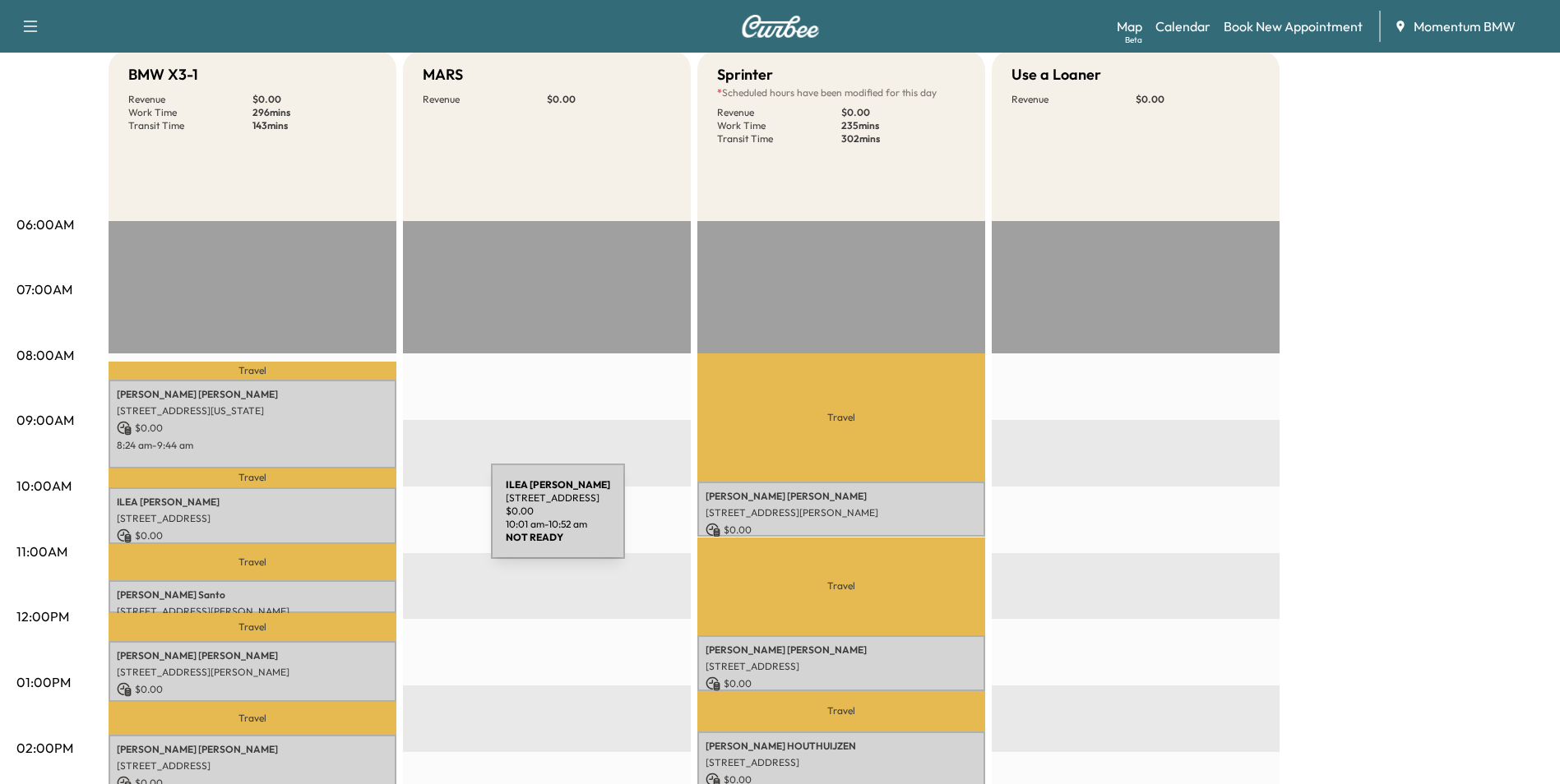
click at [368, 521] on p "[STREET_ADDRESS]" at bounding box center [253, 519] width 272 height 13
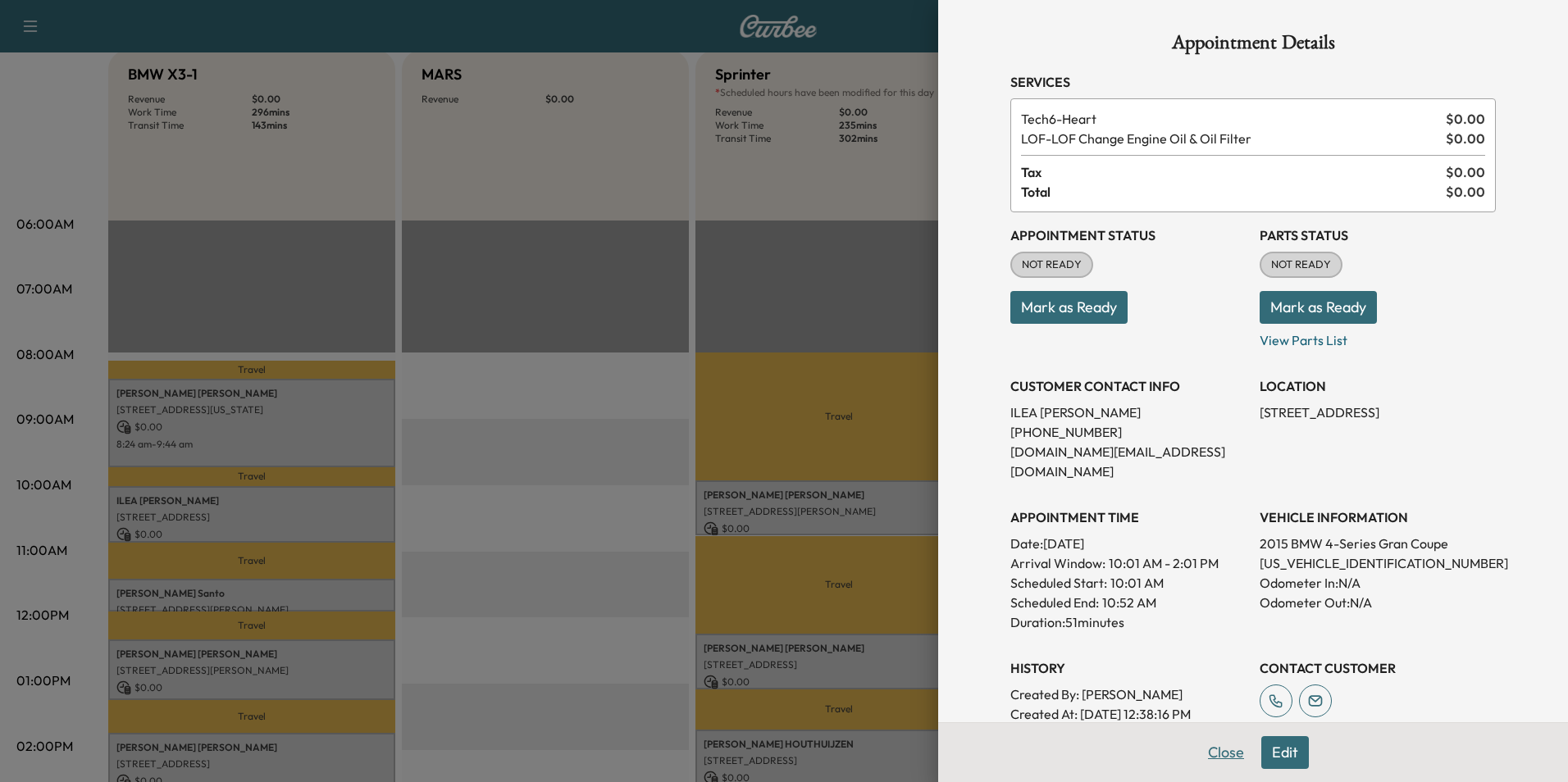
click at [1211, 744] on button "Close" at bounding box center [1225, 753] width 57 height 33
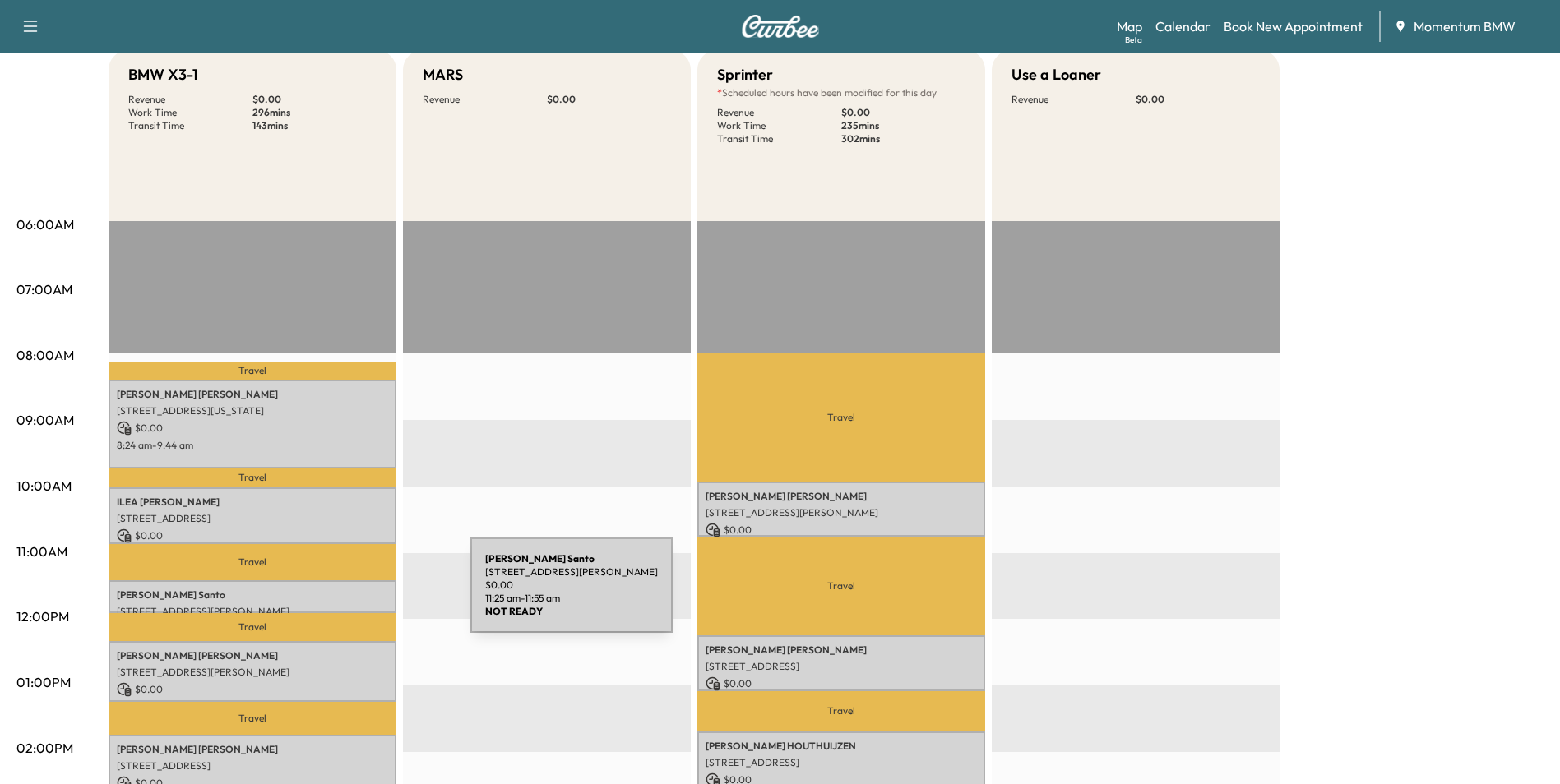
click at [347, 596] on p "[PERSON_NAME]" at bounding box center [253, 595] width 272 height 13
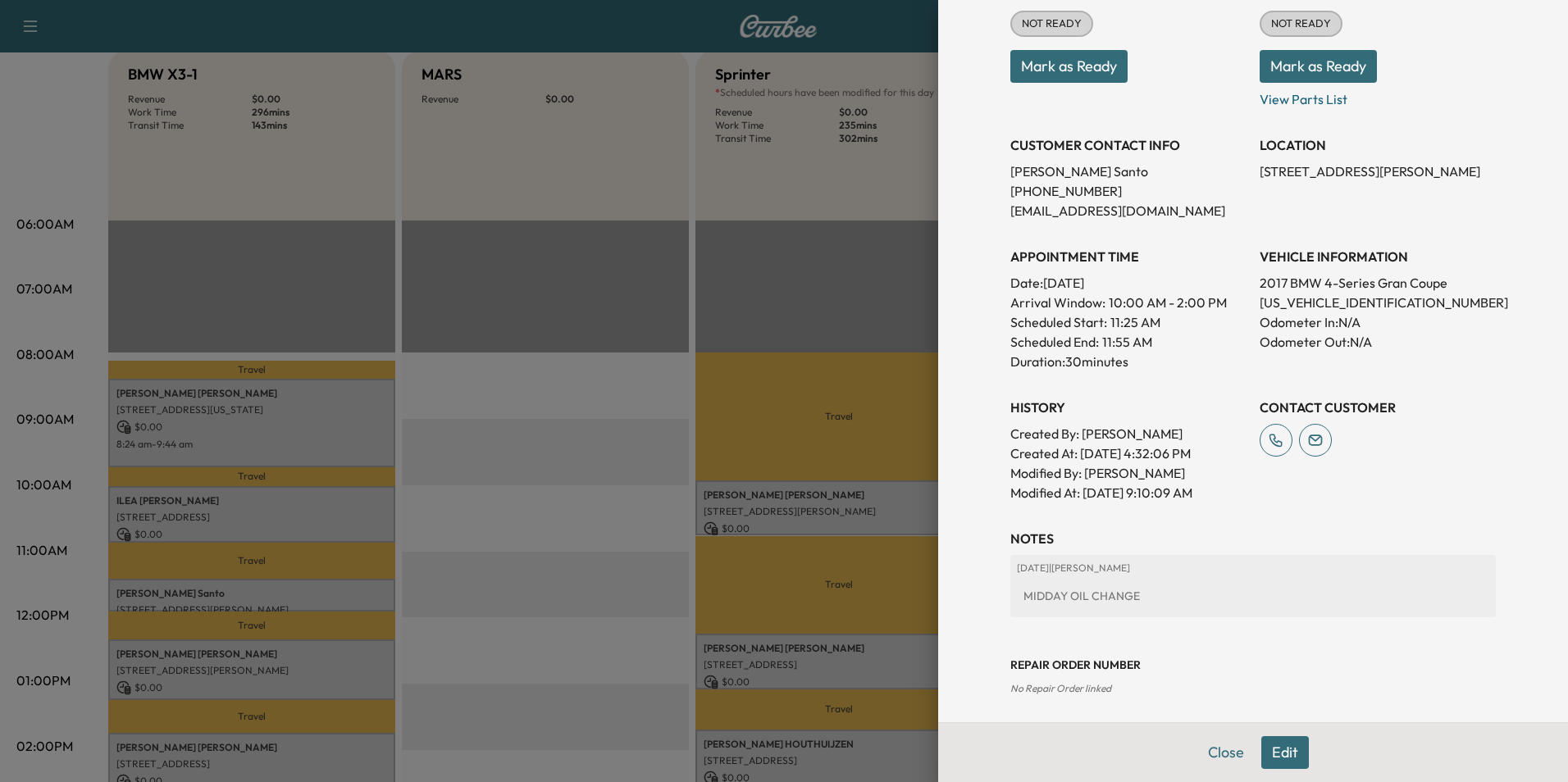
scroll to position [228, 0]
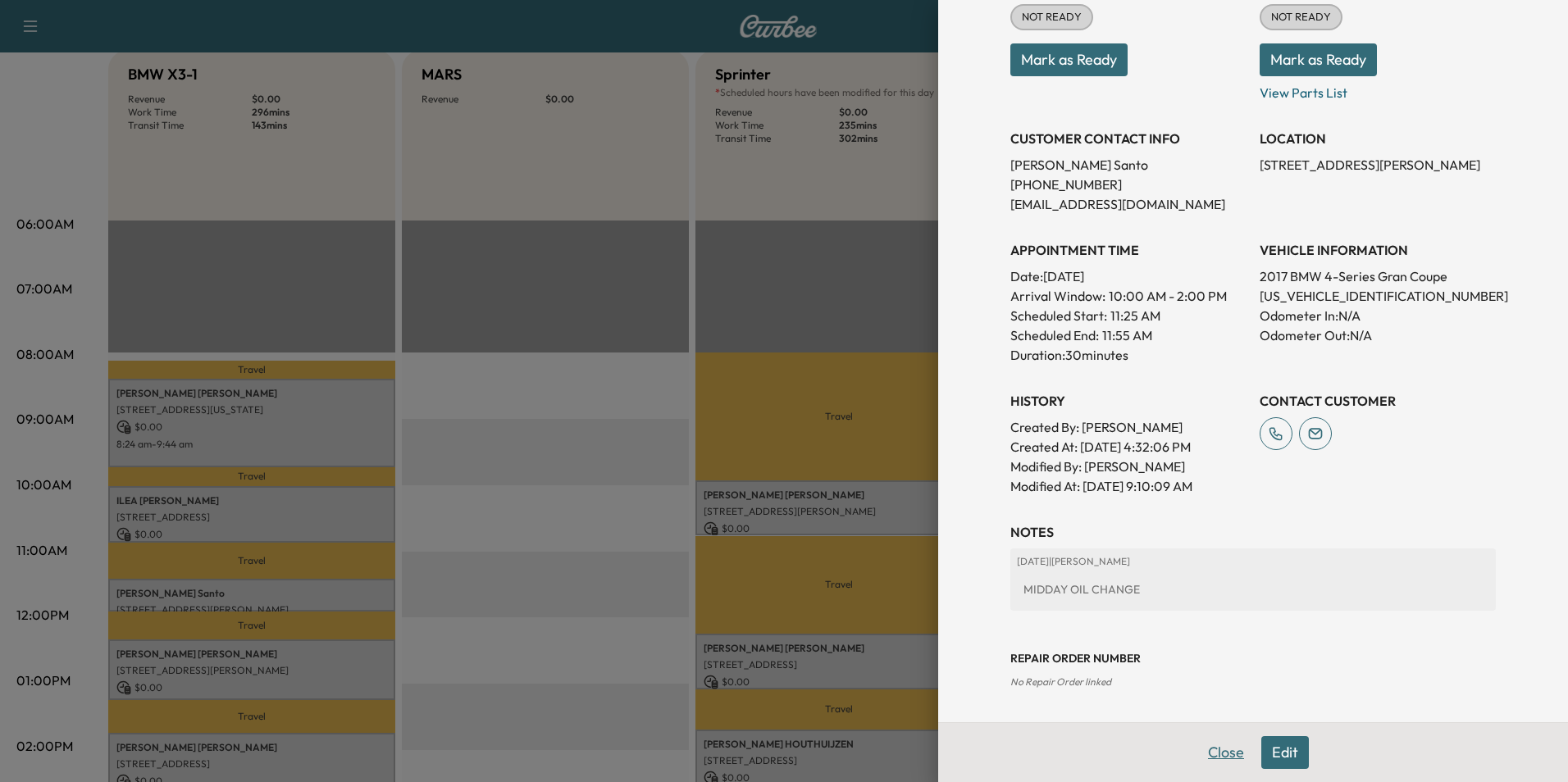
click at [1211, 752] on button "Close" at bounding box center [1225, 753] width 57 height 33
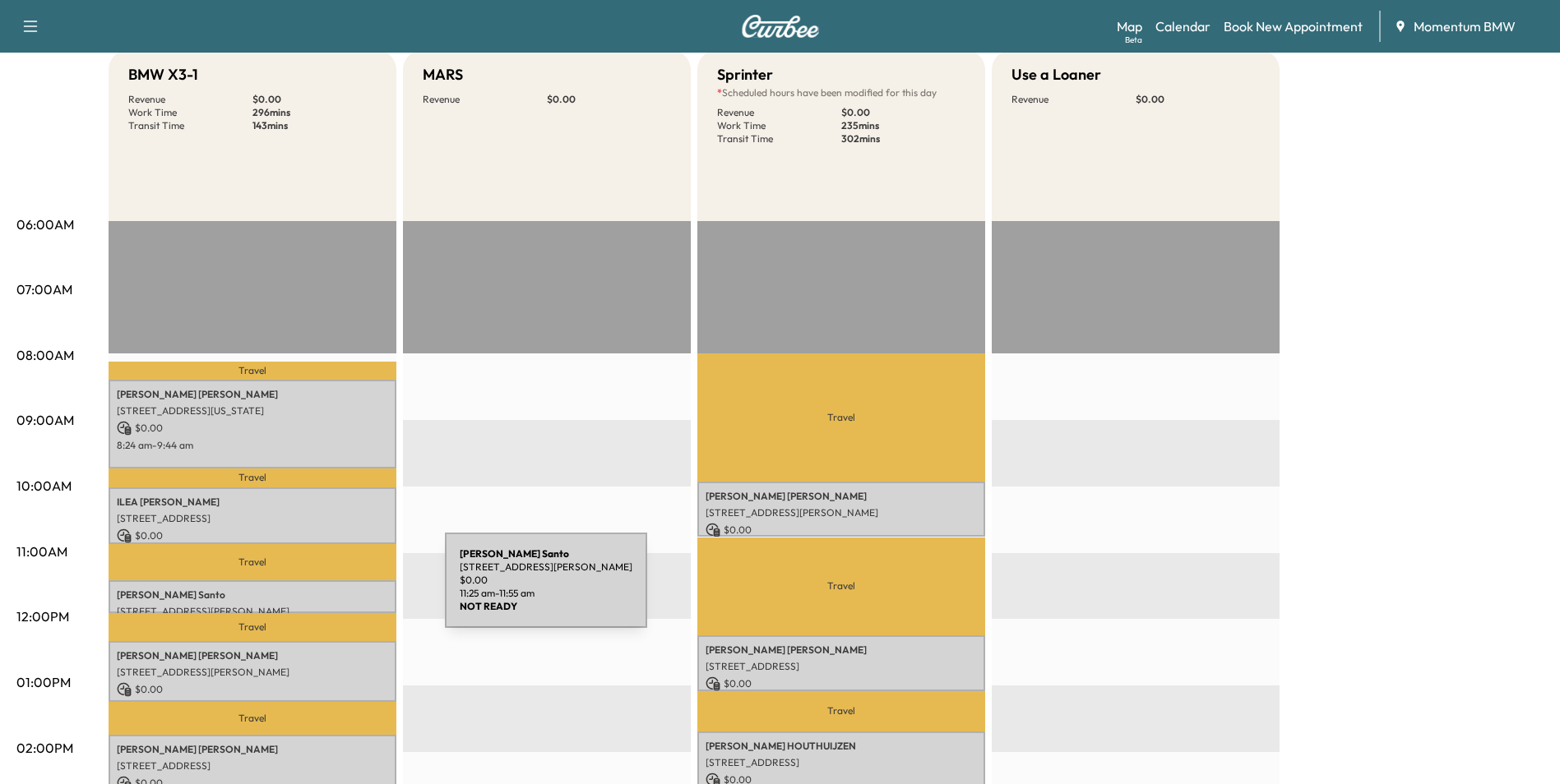
click at [322, 590] on p "[PERSON_NAME]" at bounding box center [253, 595] width 272 height 13
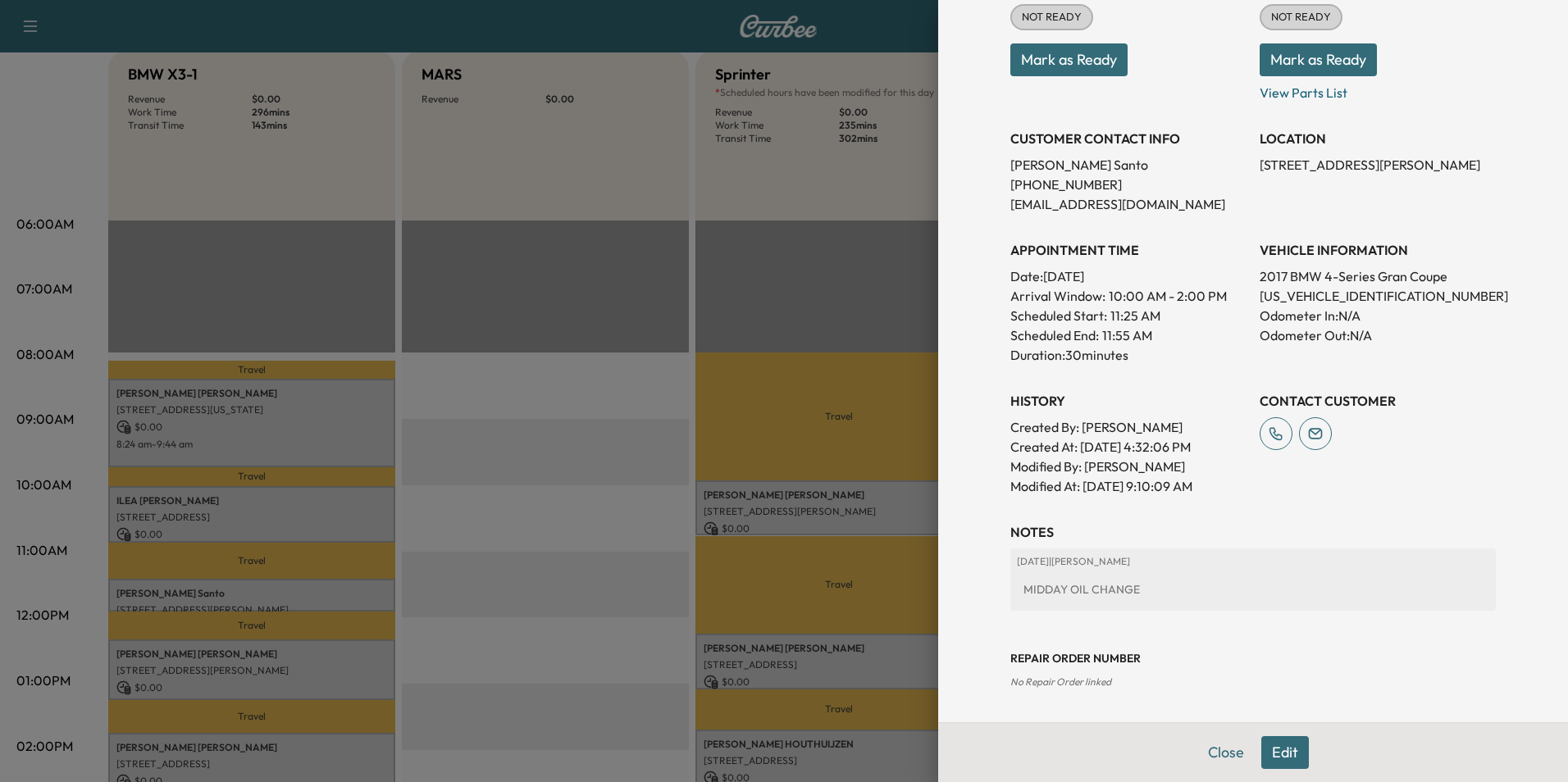
click at [1211, 747] on button "Close" at bounding box center [1225, 753] width 57 height 33
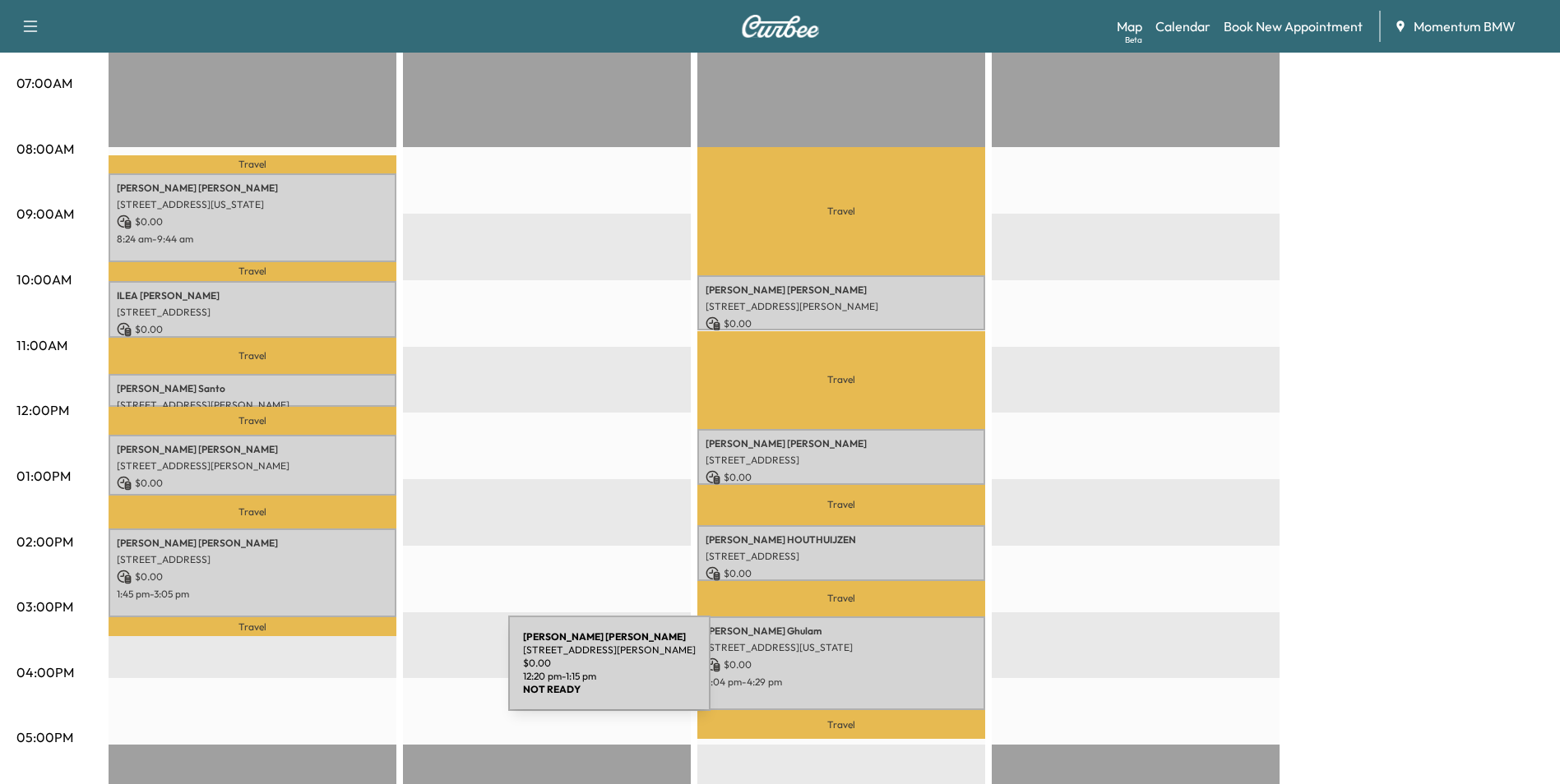
scroll to position [411, 0]
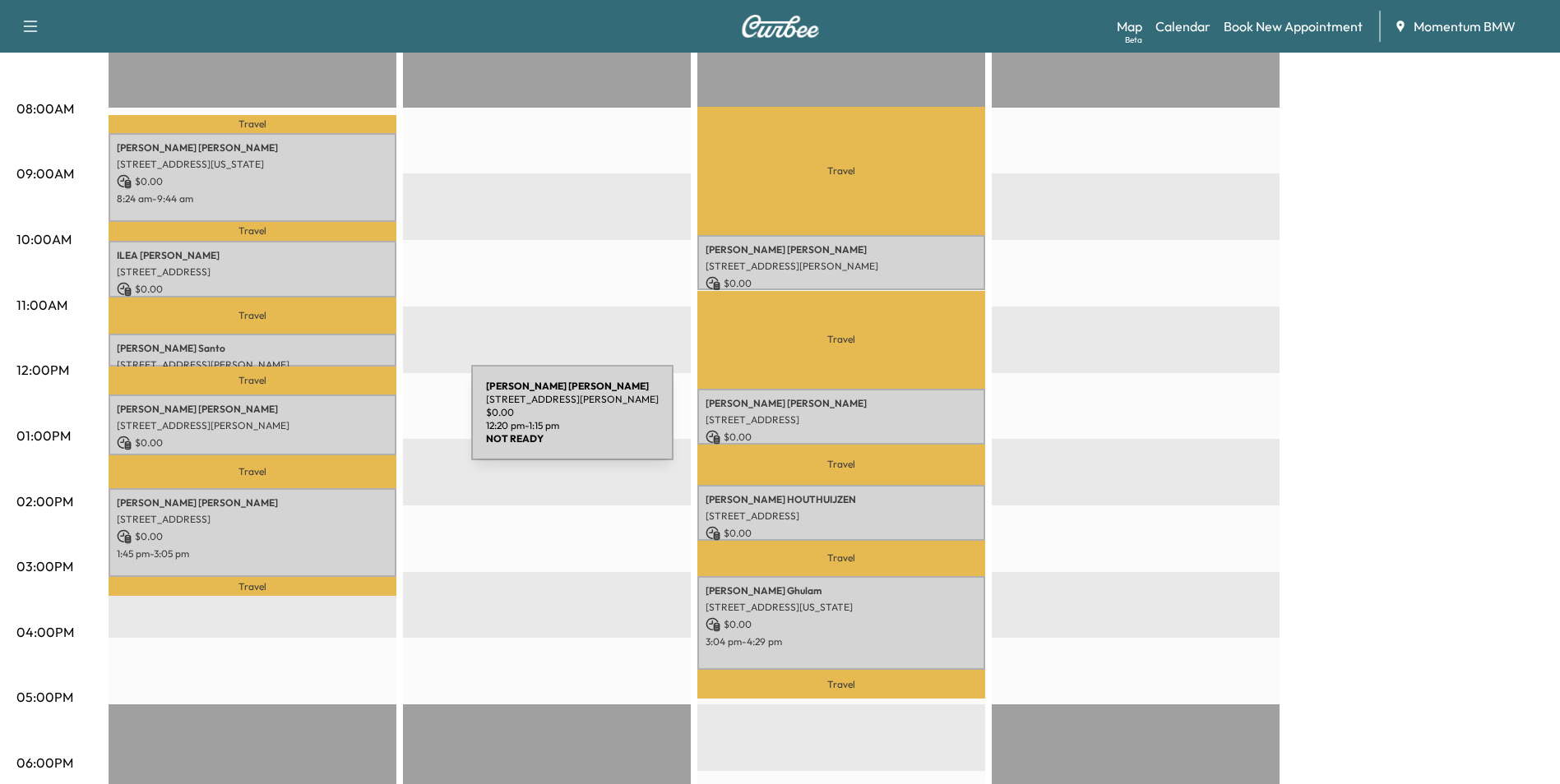
click at [348, 422] on p "[STREET_ADDRESS][PERSON_NAME]" at bounding box center [253, 426] width 272 height 13
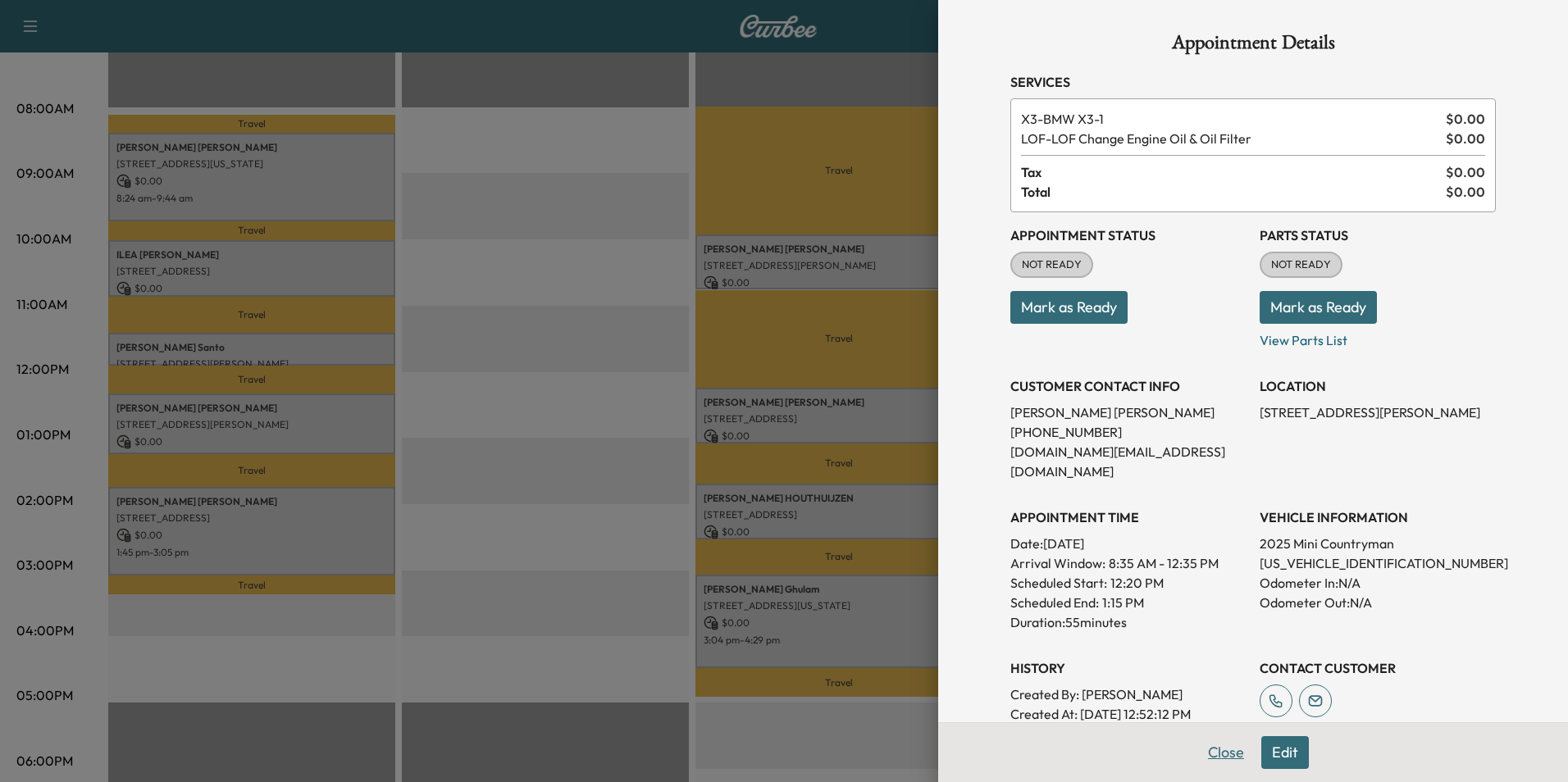
drag, startPoint x: 1215, startPoint y: 755, endPoint x: 837, endPoint y: 662, distance: 389.3
click at [1215, 755] on button "Close" at bounding box center [1225, 753] width 57 height 33
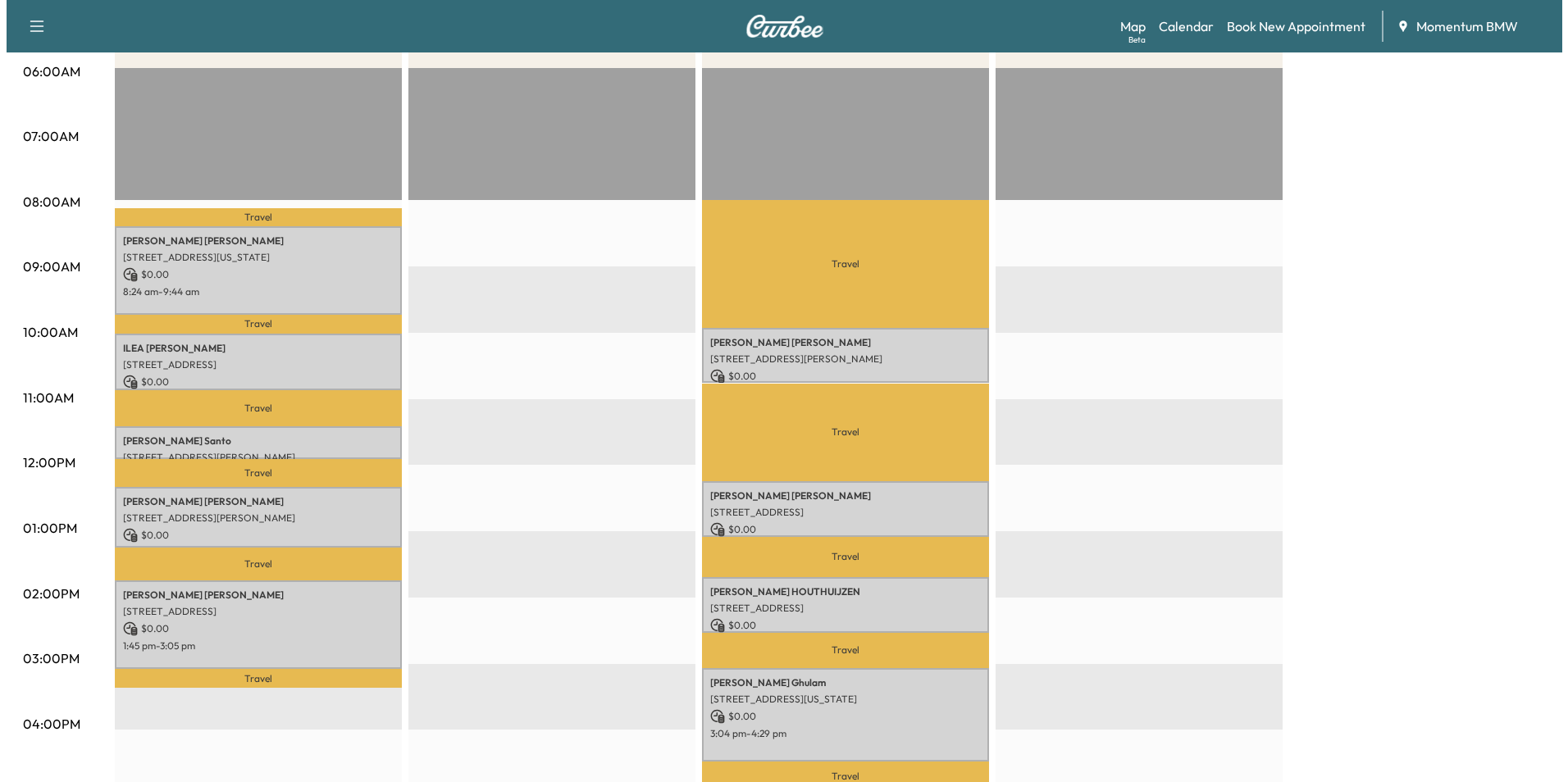
scroll to position [328, 0]
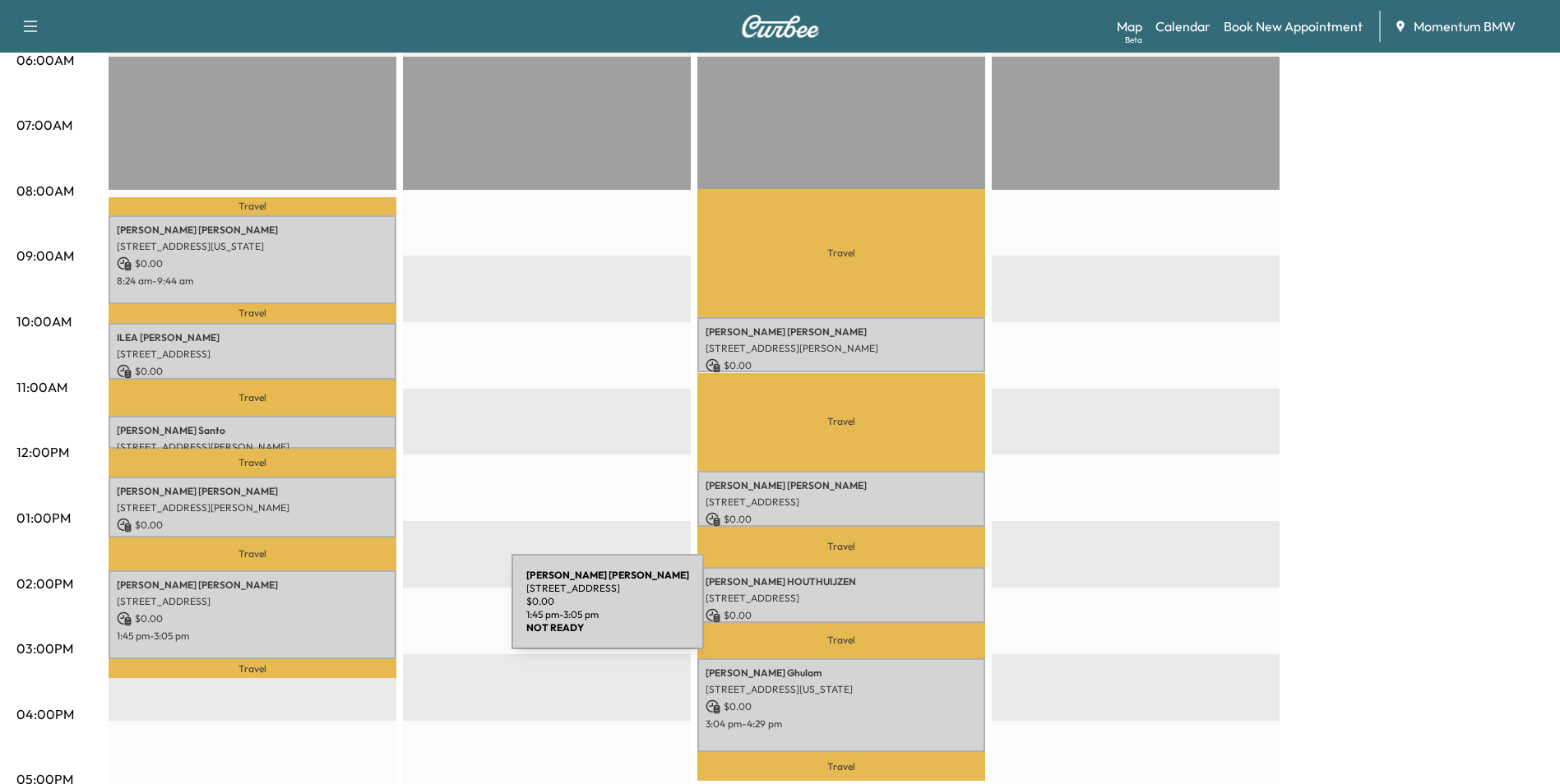
click at [388, 611] on div "[PERSON_NAME] [STREET_ADDRESS] $ 0.00 1:45 pm - 3:05 pm" at bounding box center [252, 615] width 288 height 89
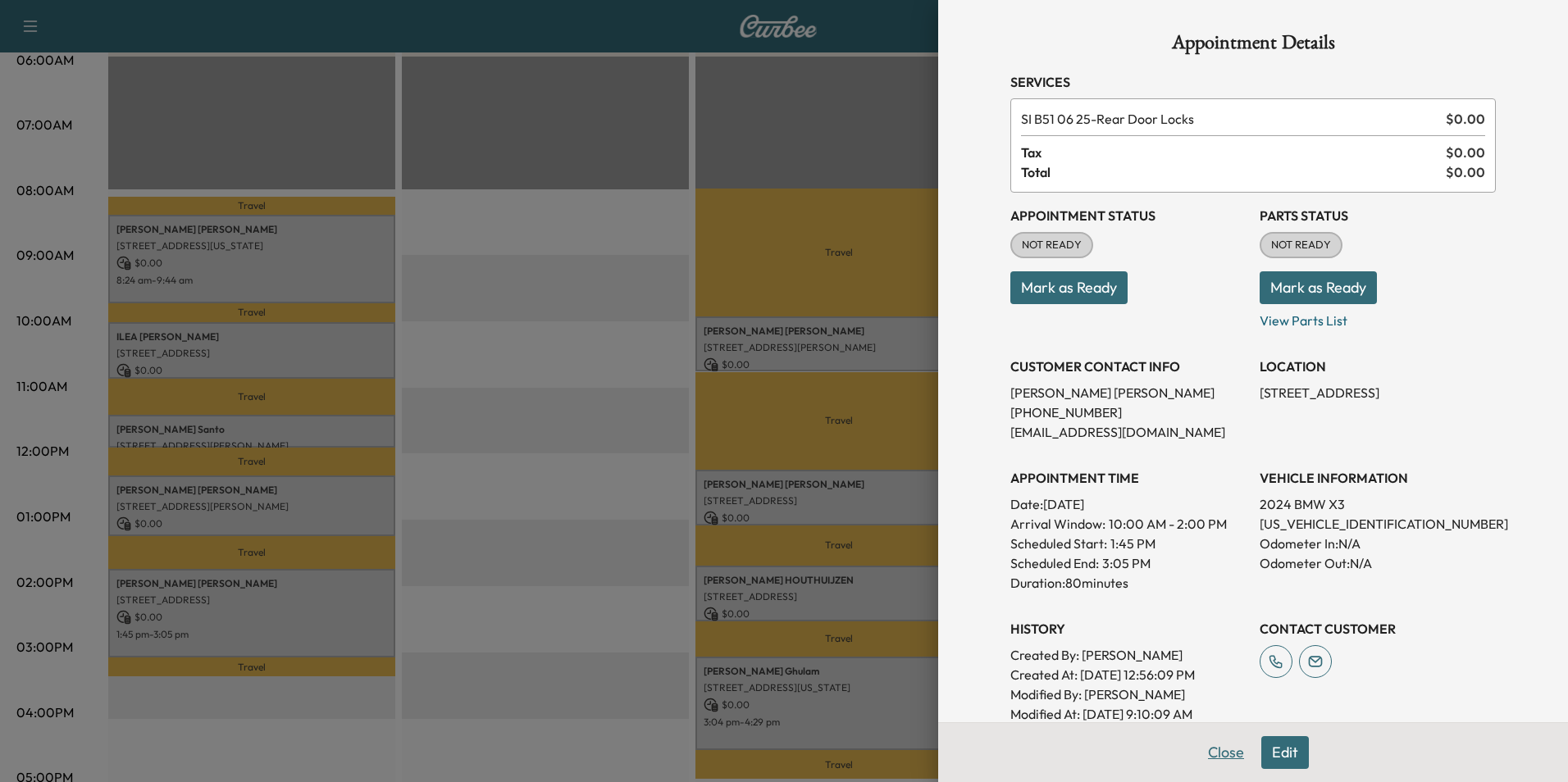
click at [1207, 748] on button "Close" at bounding box center [1225, 753] width 57 height 33
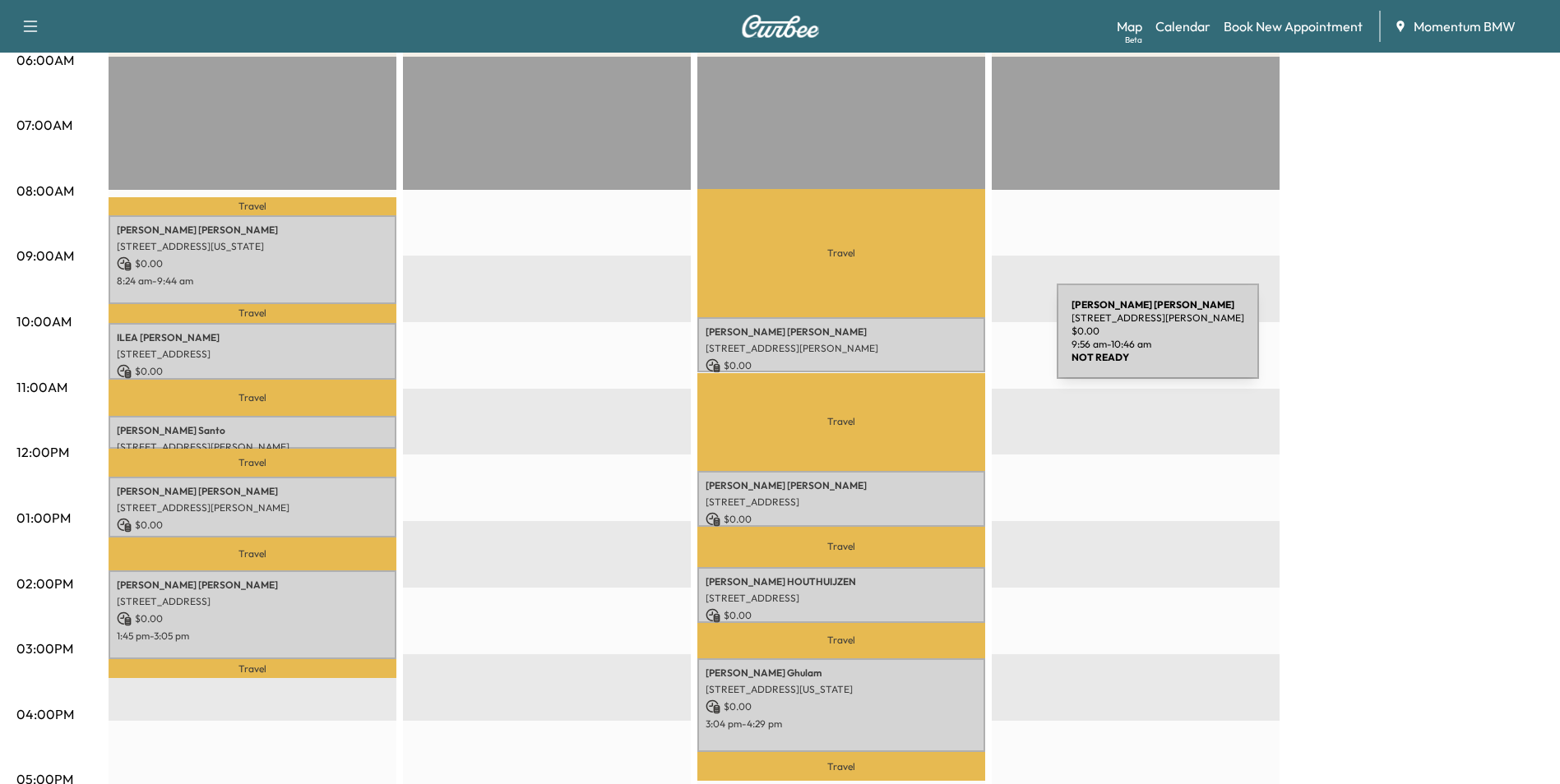
click at [933, 342] on p "[STREET_ADDRESS][PERSON_NAME]" at bounding box center [840, 348] width 272 height 13
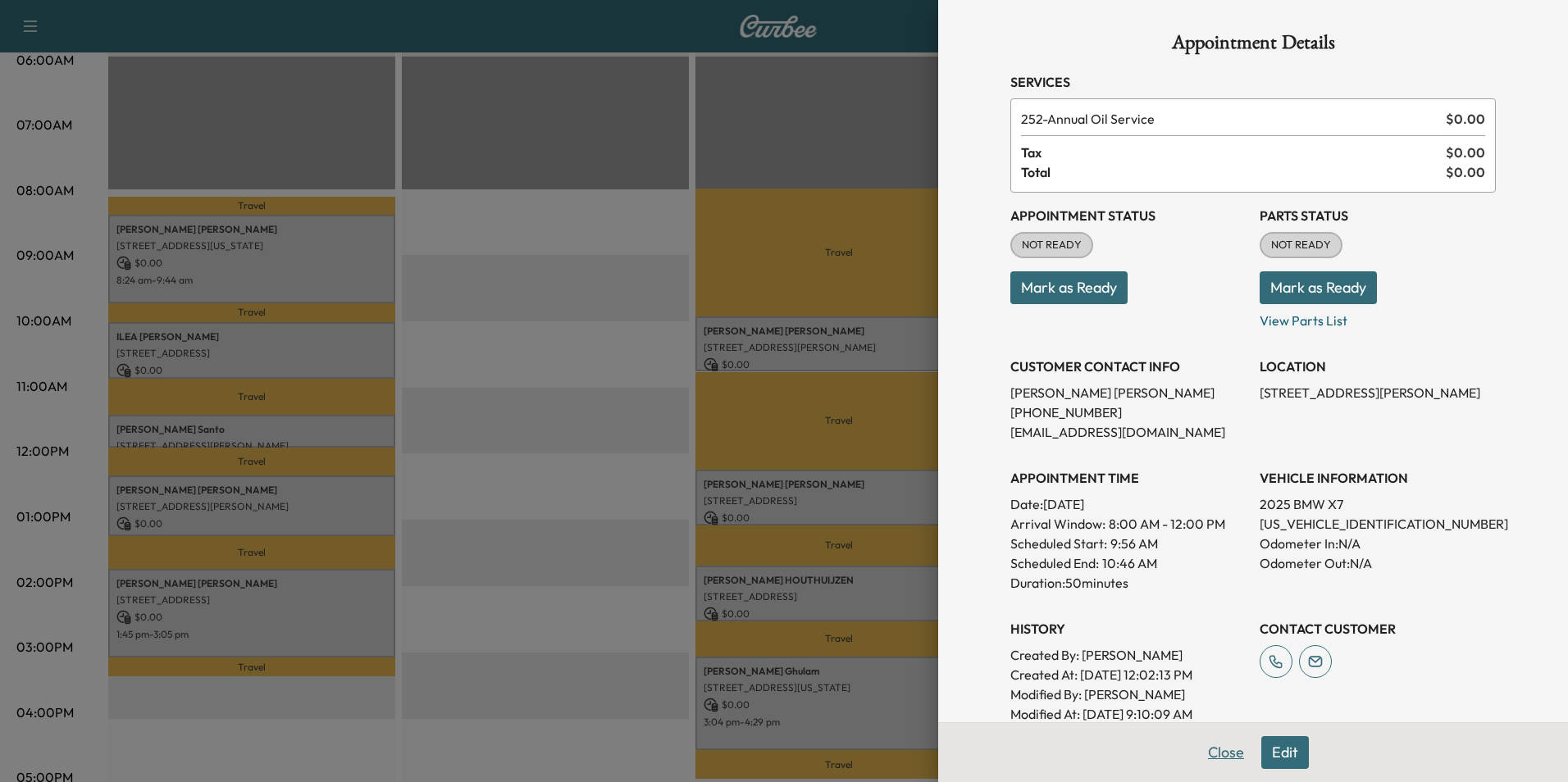
click at [1224, 755] on button "Close" at bounding box center [1225, 753] width 57 height 33
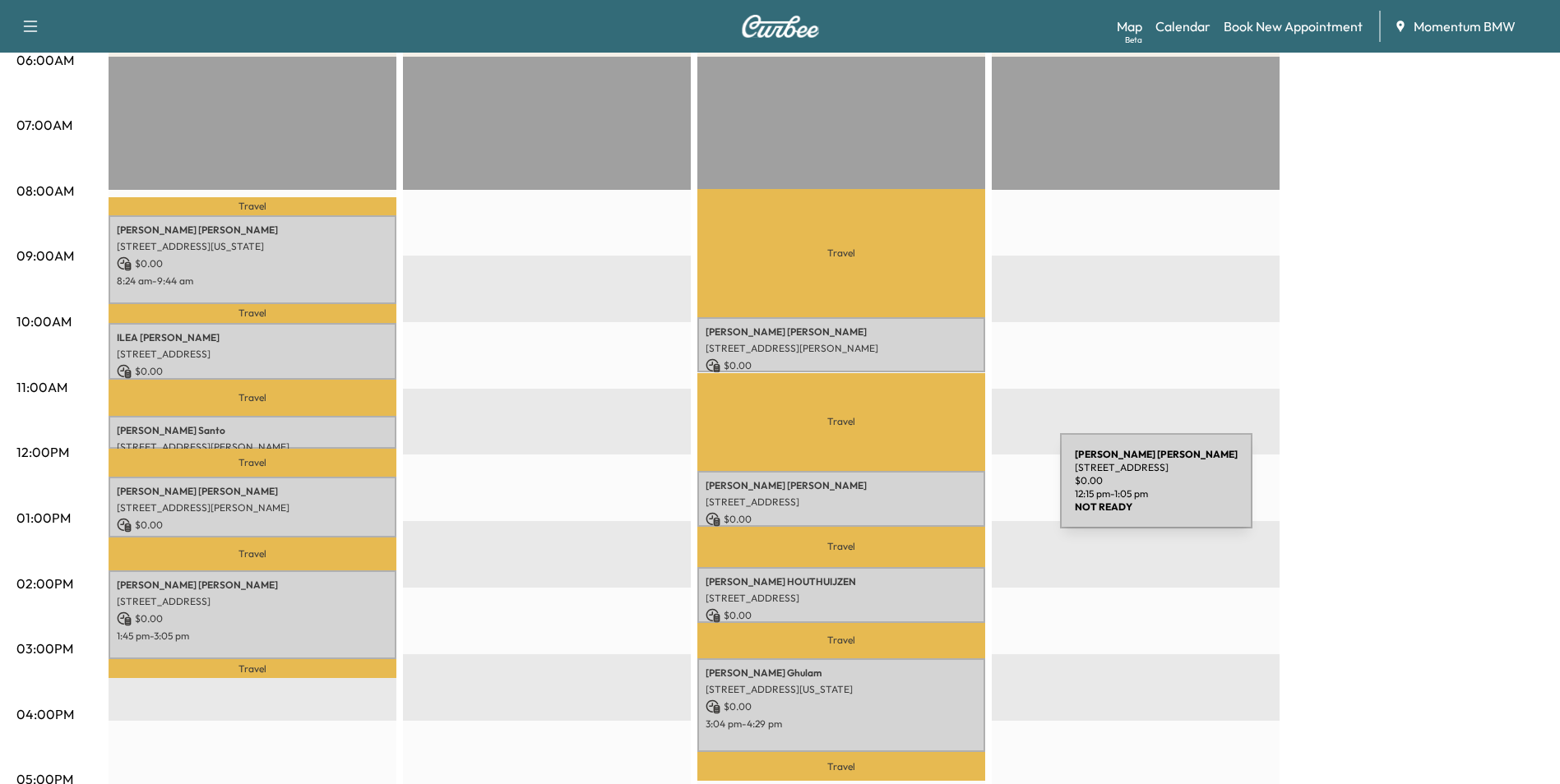
click at [937, 496] on p "[STREET_ADDRESS]" at bounding box center [840, 502] width 272 height 13
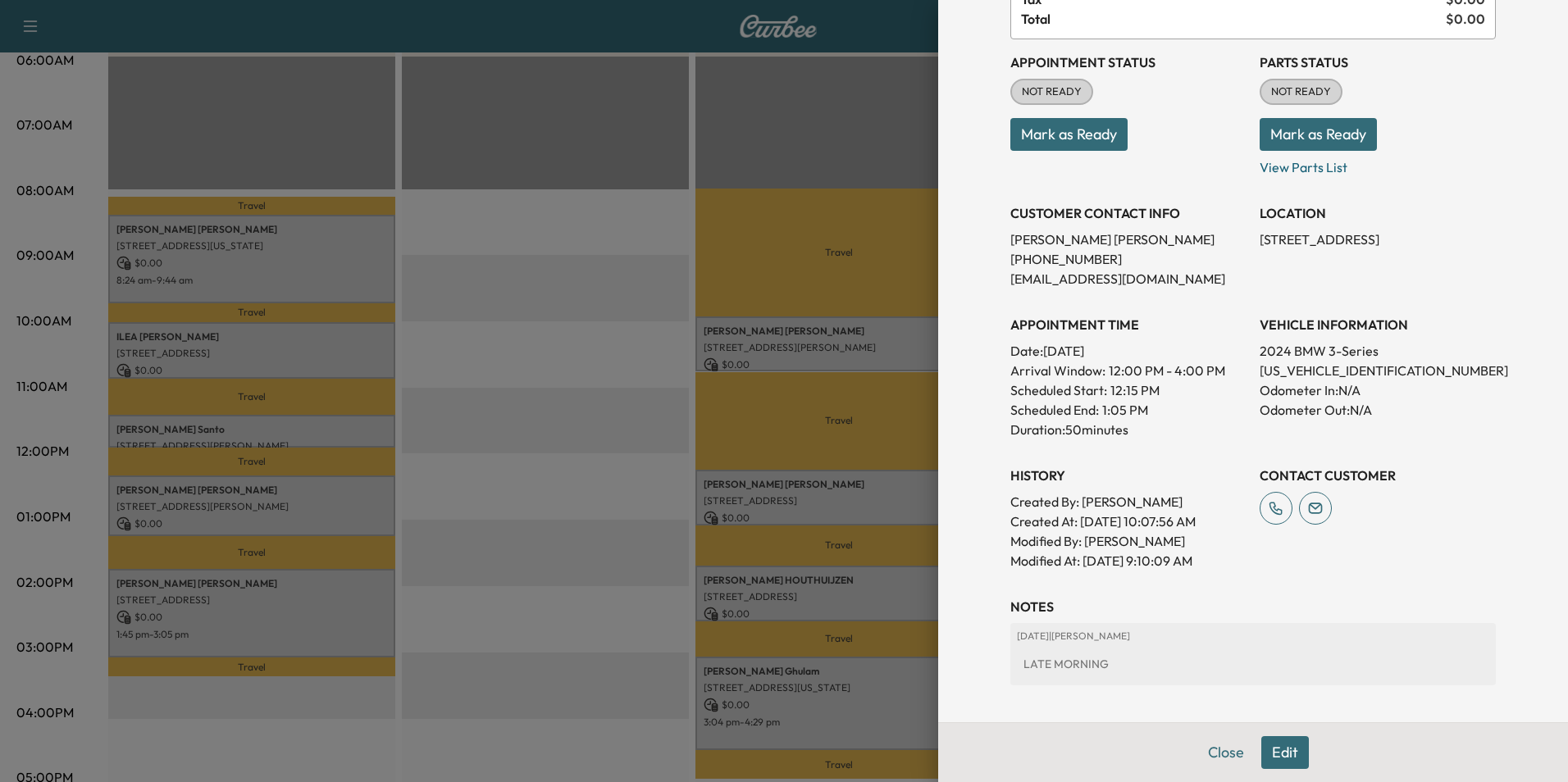
scroll to position [164, 0]
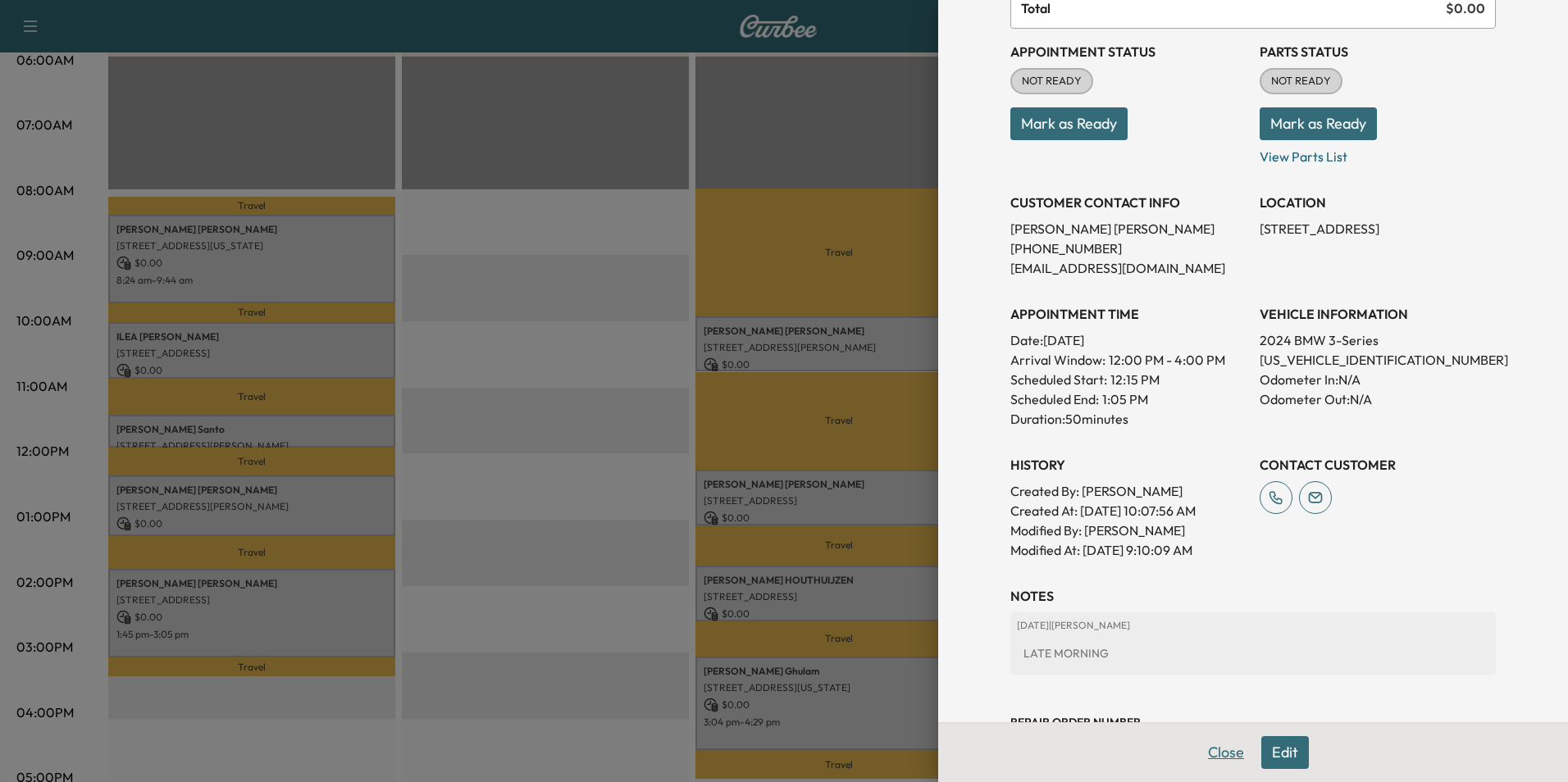
click at [1221, 742] on button "Close" at bounding box center [1225, 753] width 57 height 33
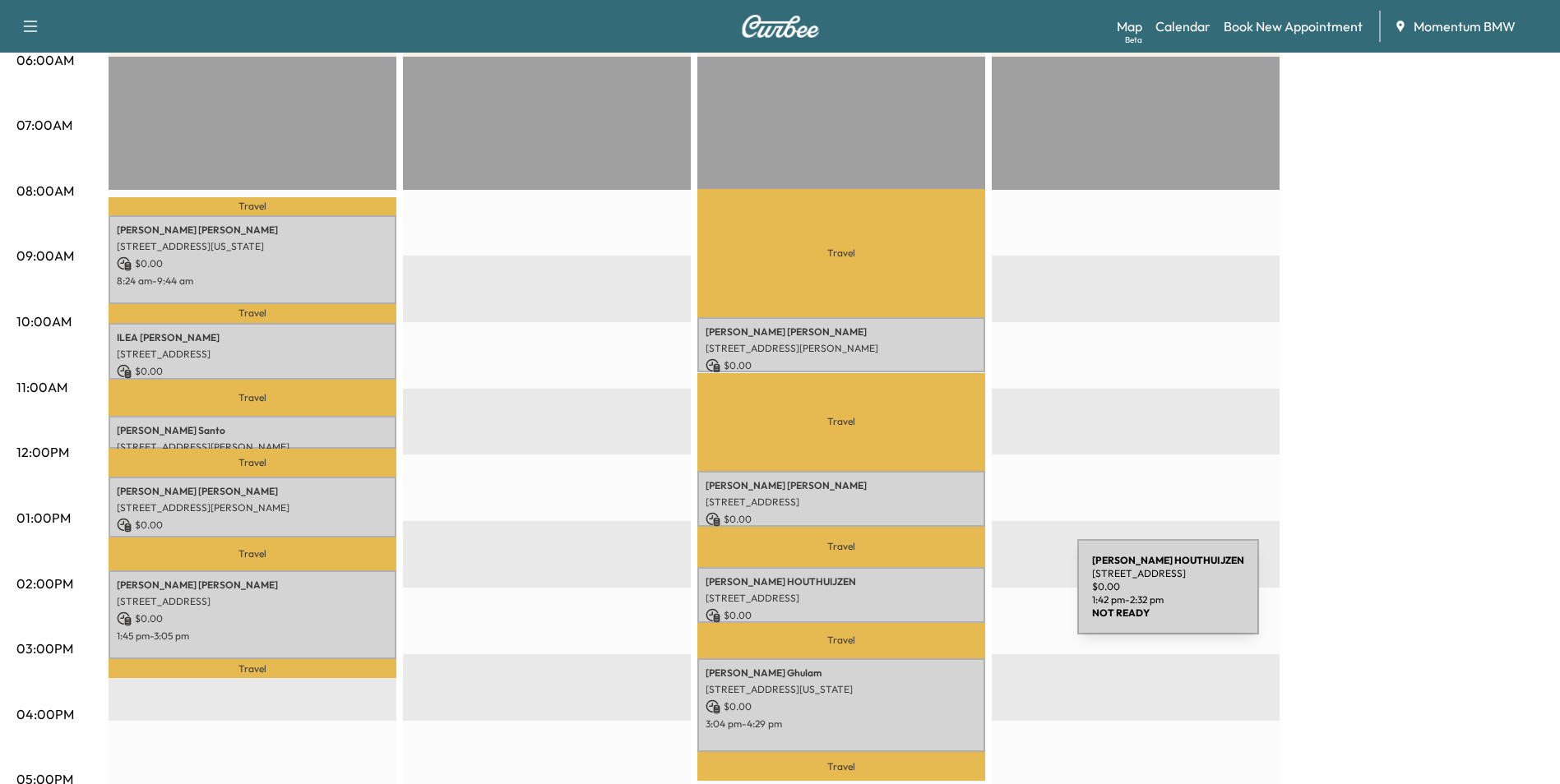
click at [954, 597] on p "[STREET_ADDRESS]" at bounding box center [840, 599] width 272 height 13
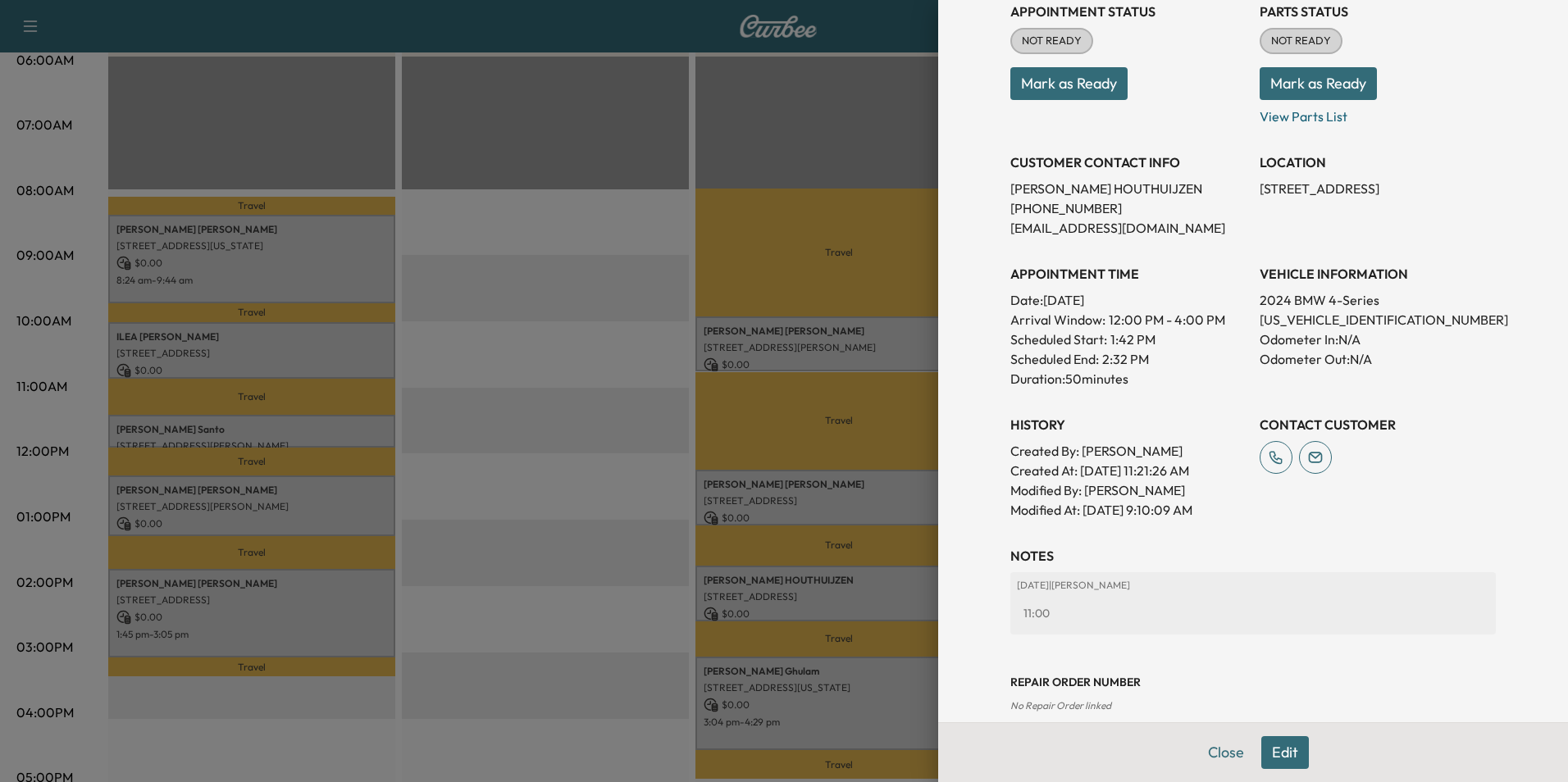
scroll to position [228, 0]
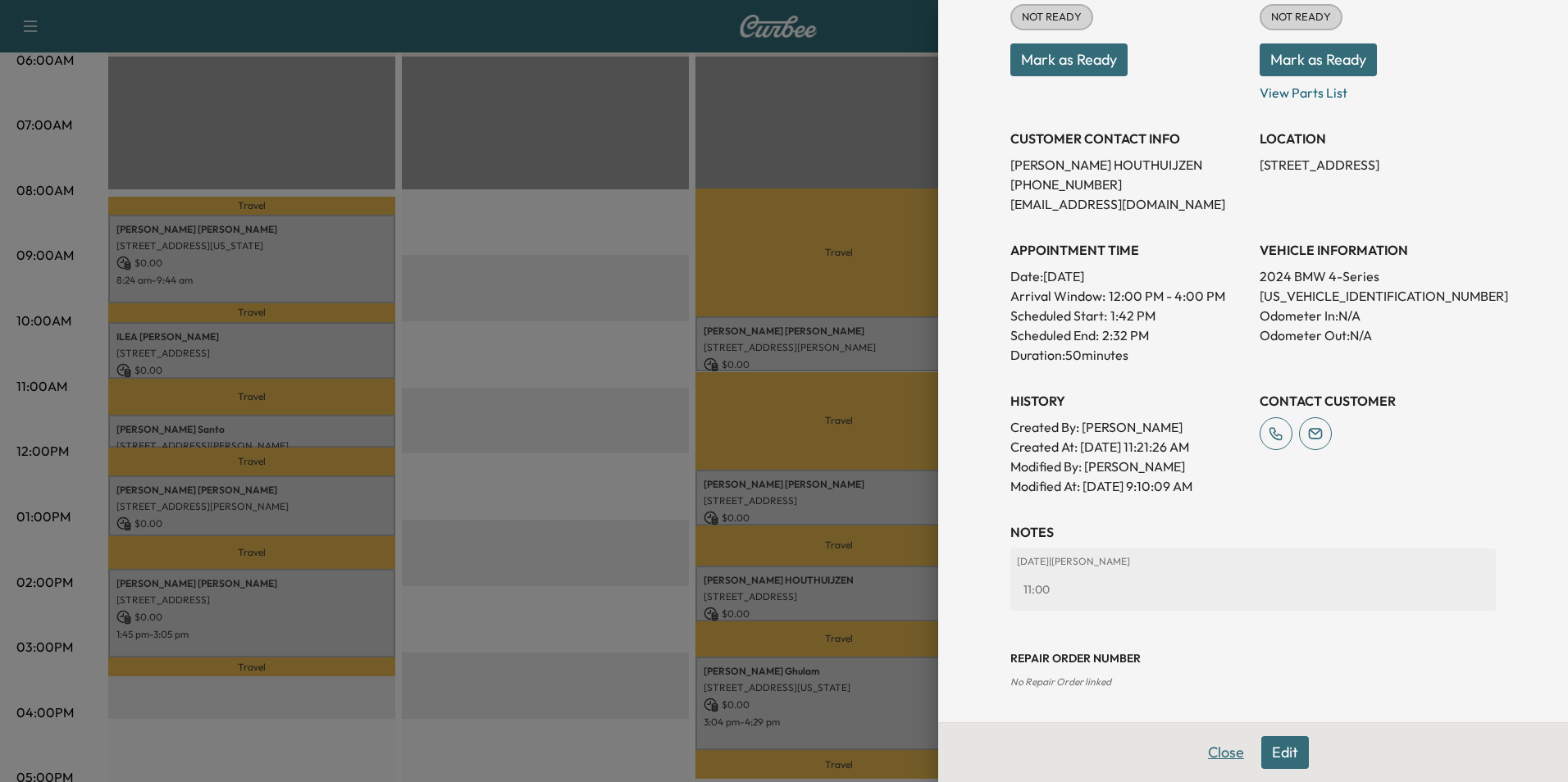
click at [1215, 750] on button "Close" at bounding box center [1225, 753] width 57 height 33
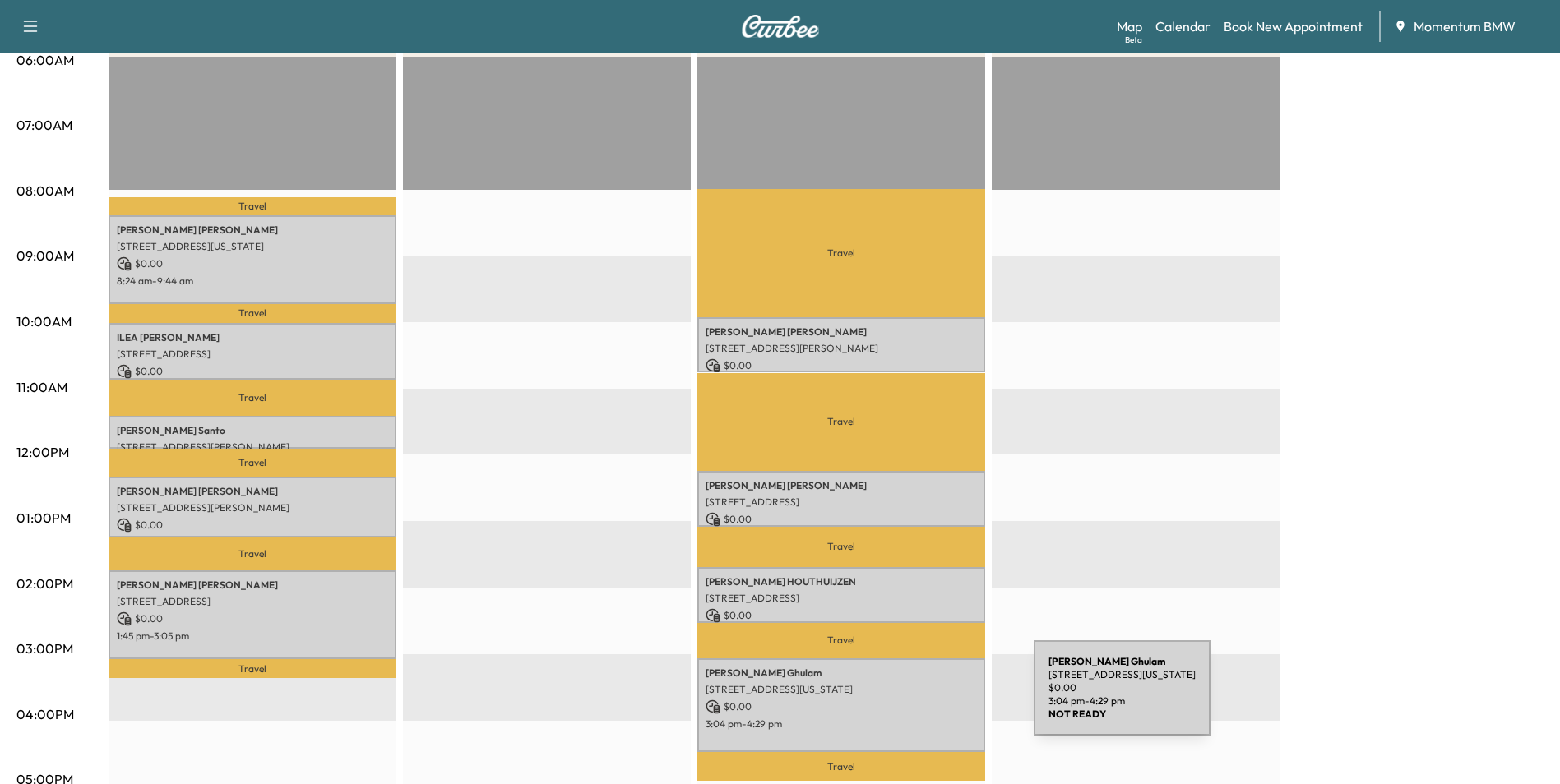
click at [913, 700] on p "$ 0.00" at bounding box center [840, 707] width 272 height 15
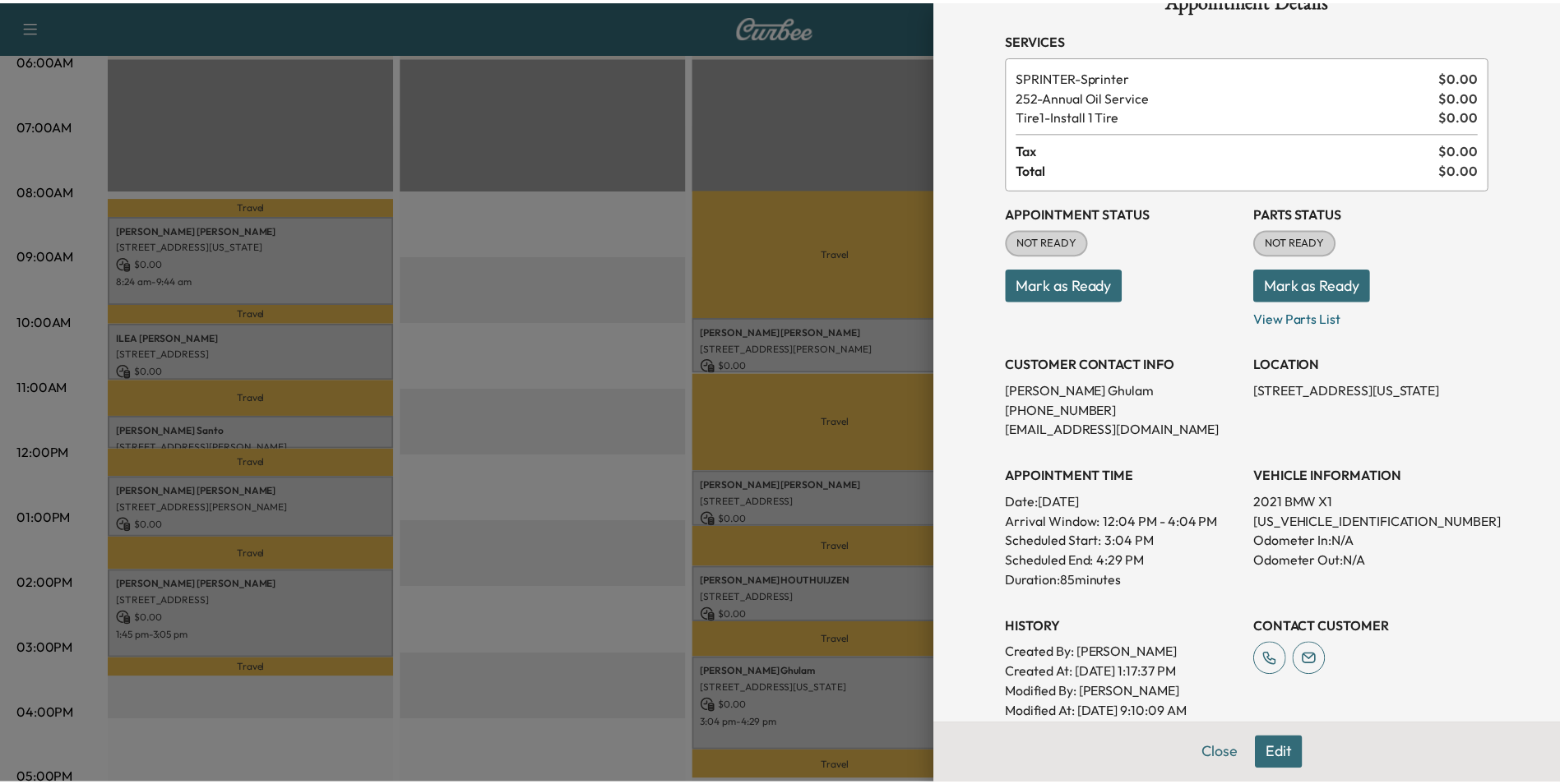
scroll to position [82, 0]
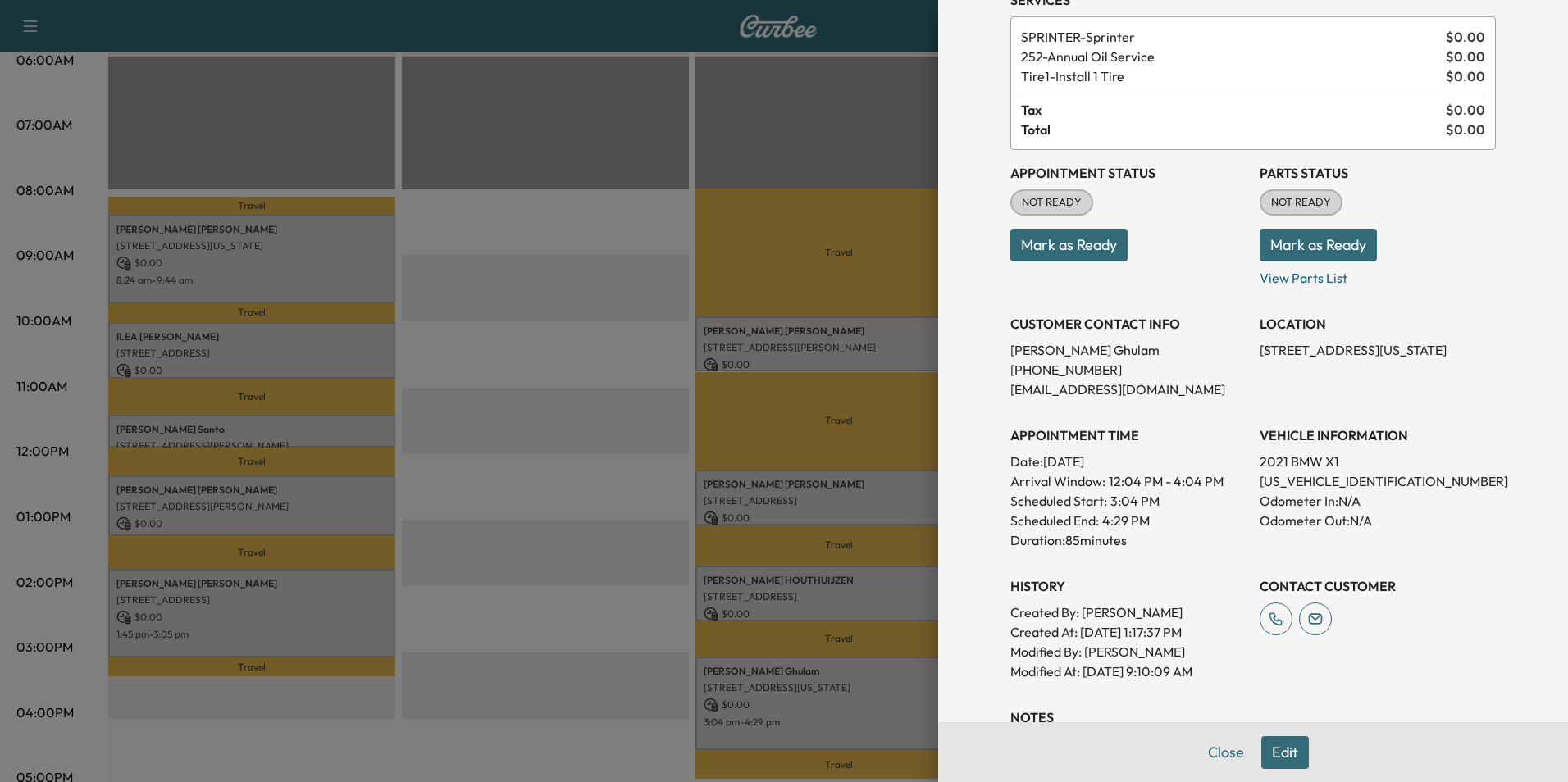
drag, startPoint x: 1205, startPoint y: 745, endPoint x: 1204, endPoint y: 734, distance: 11.0
click at [1205, 738] on button "Close" at bounding box center [1225, 753] width 57 height 33
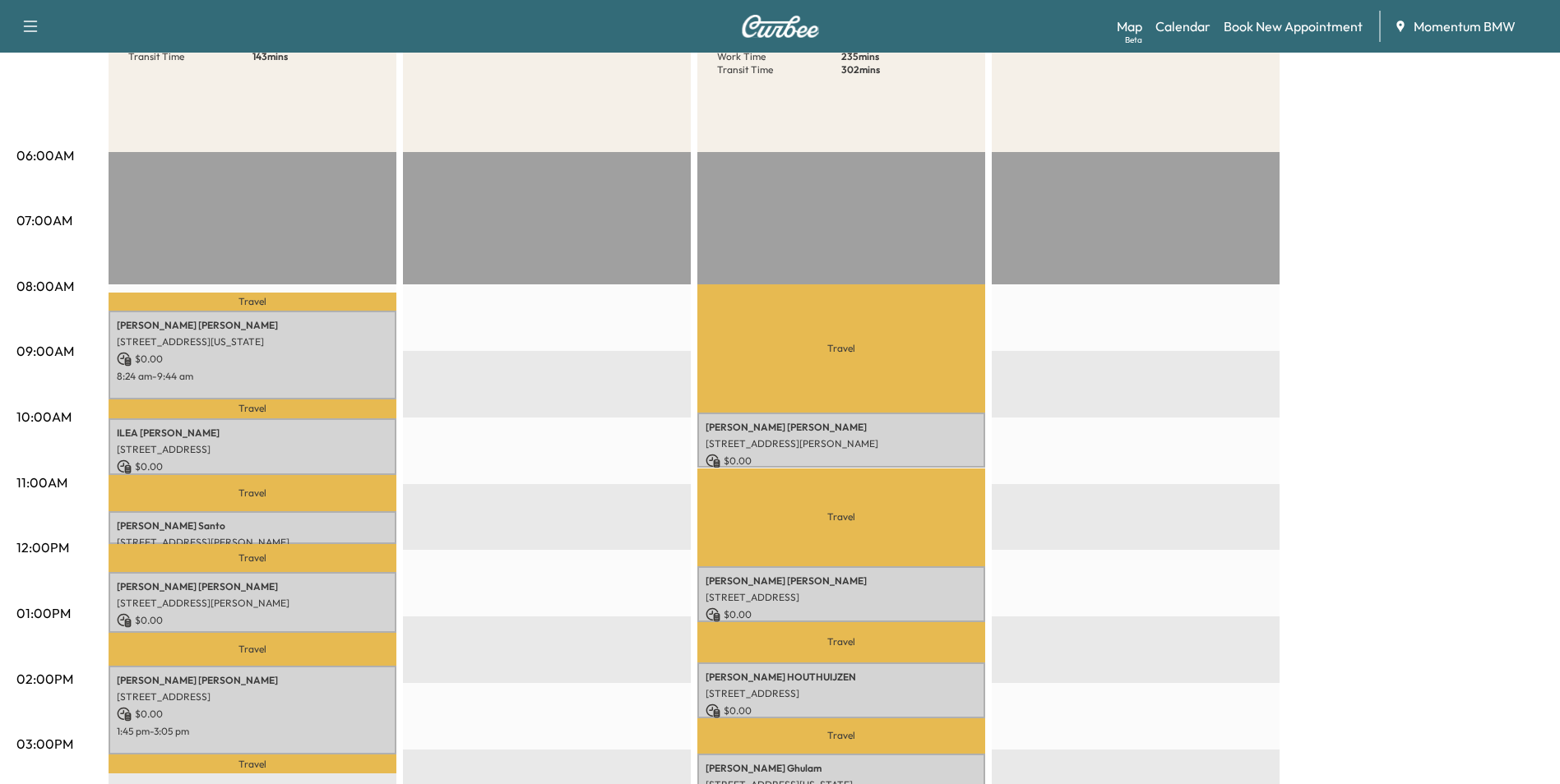
scroll to position [0, 0]
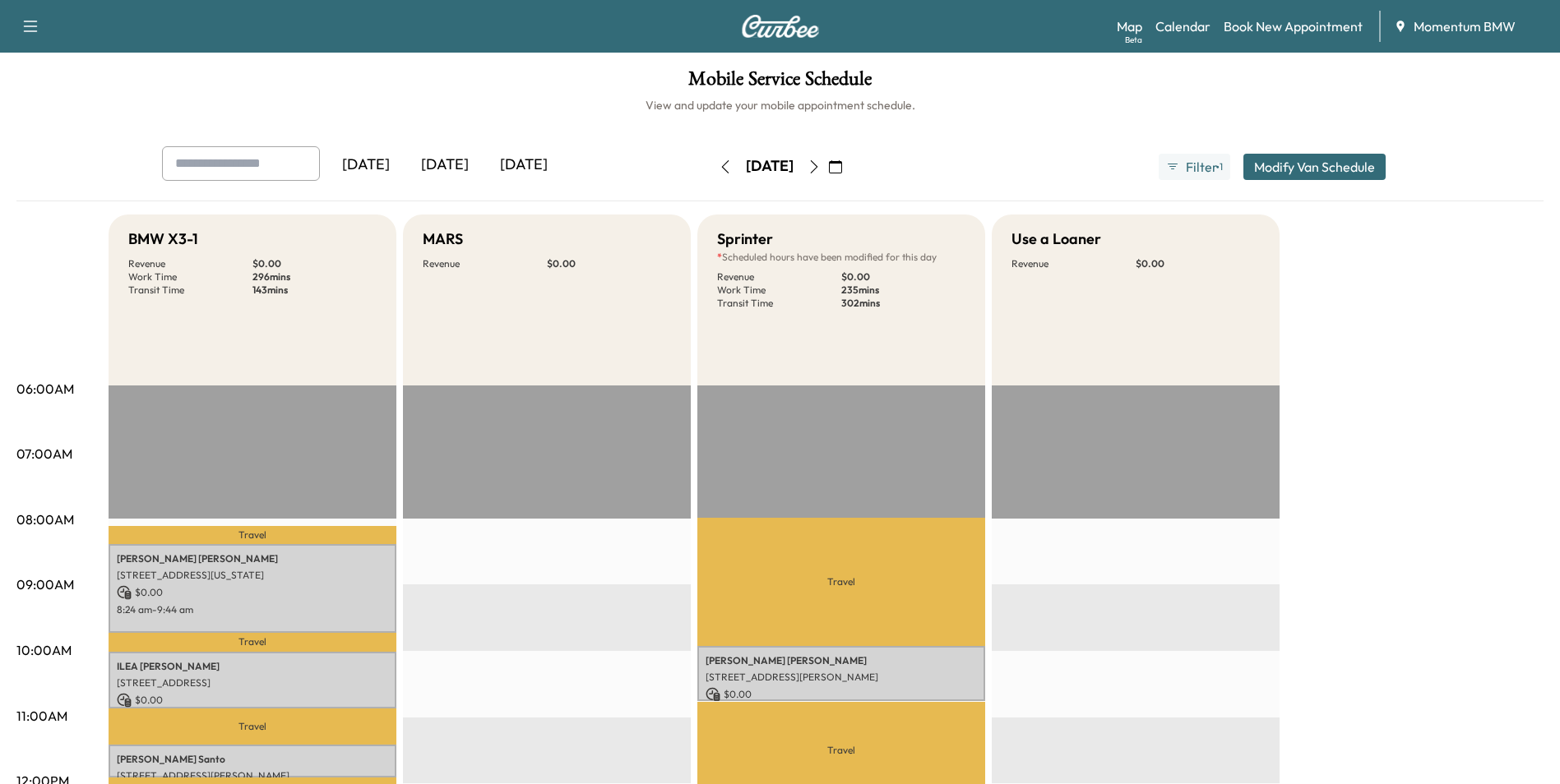
click at [842, 167] on icon "button" at bounding box center [835, 166] width 13 height 13
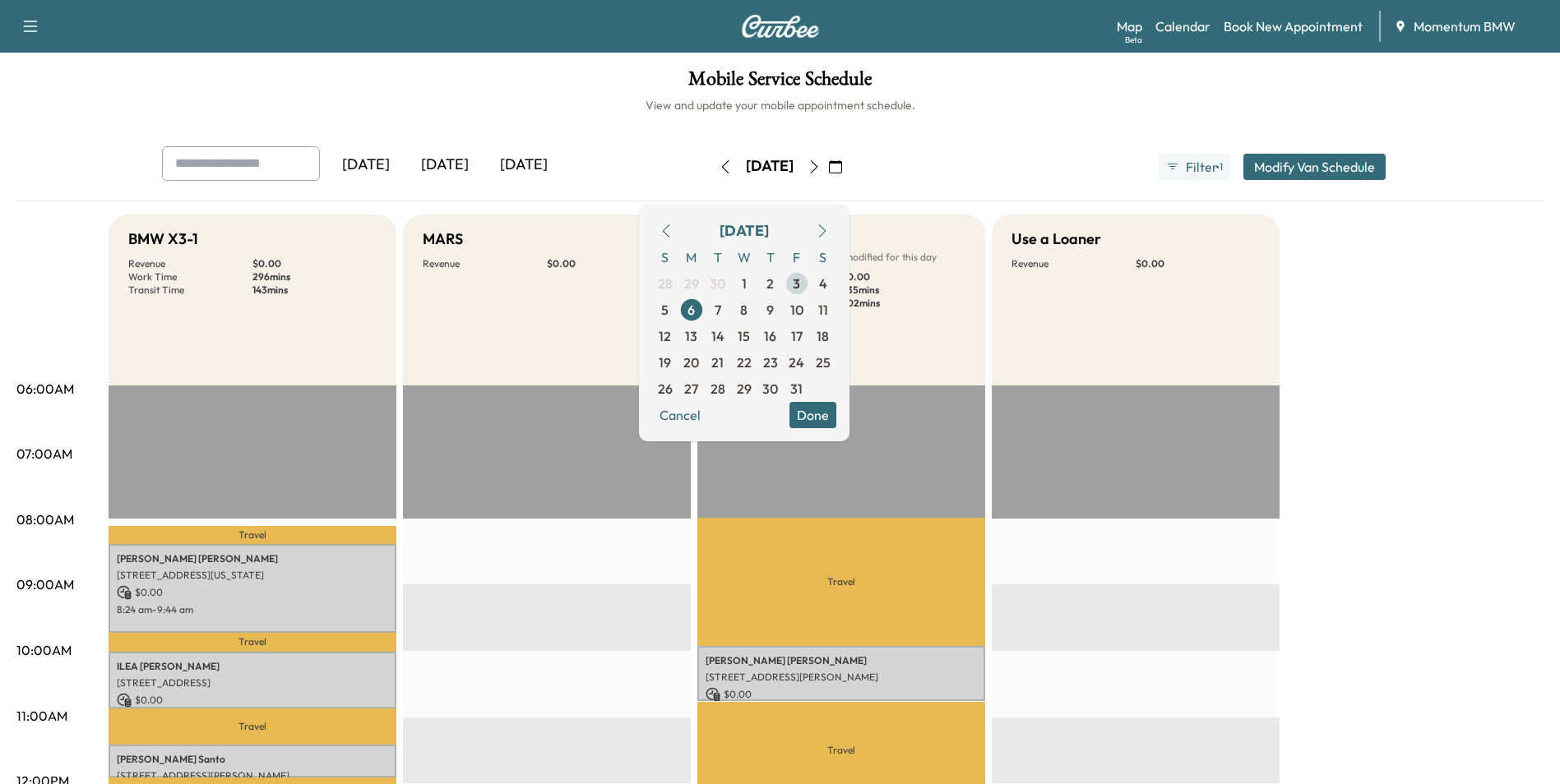
click at [800, 288] on span "3" at bounding box center [796, 283] width 7 height 20
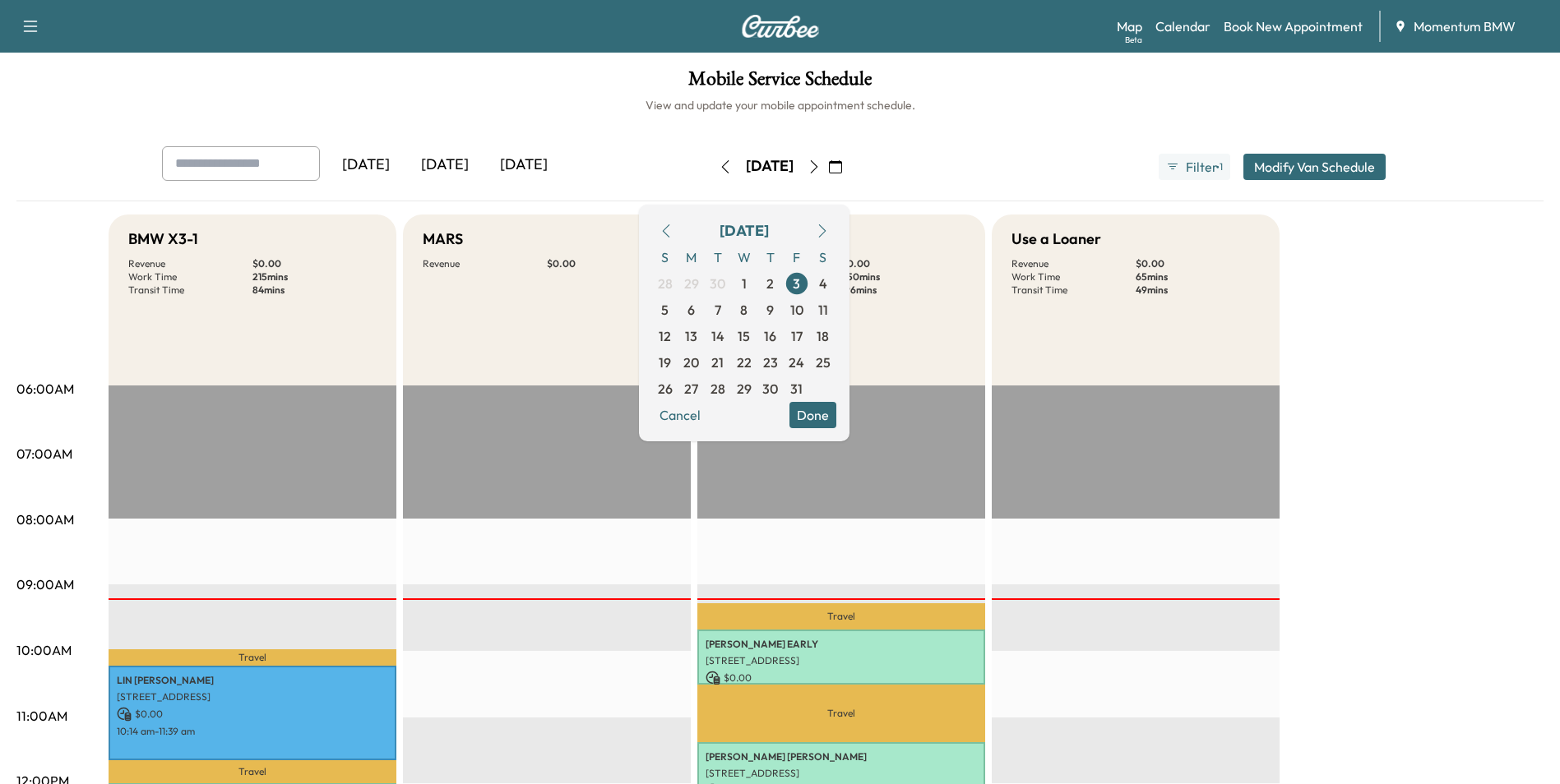
click at [836, 417] on button "Done" at bounding box center [813, 415] width 47 height 26
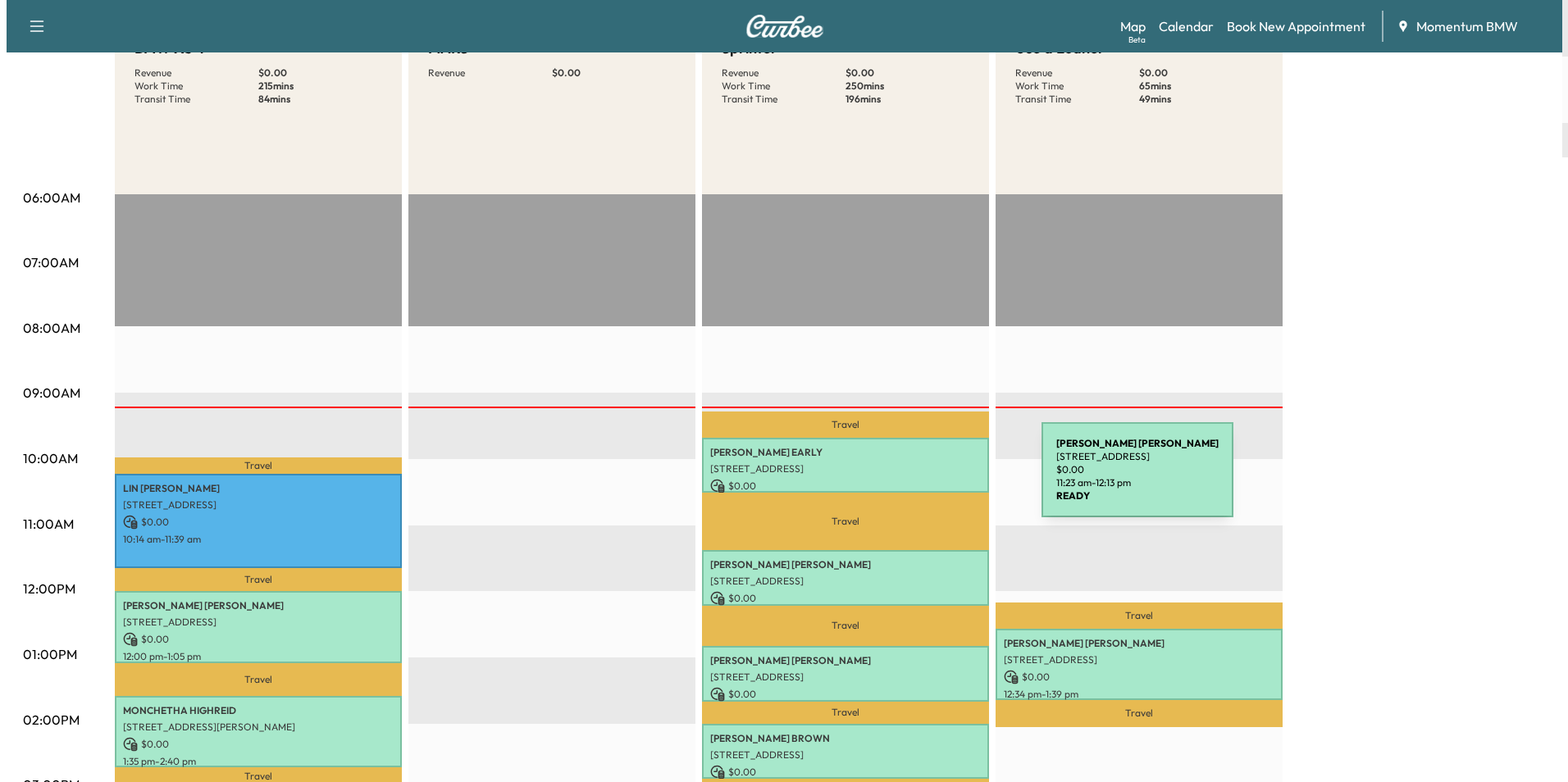
scroll to position [410, 0]
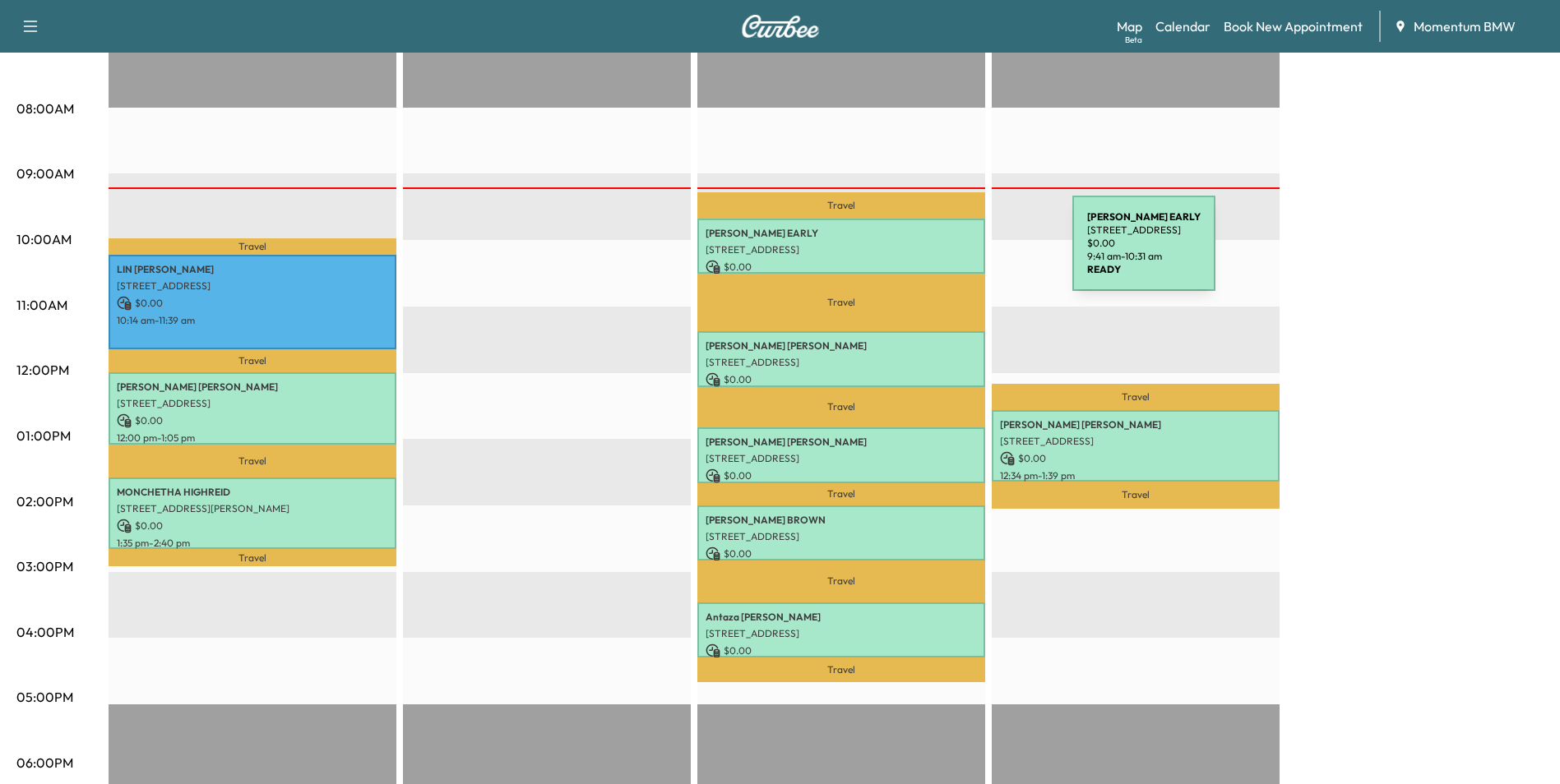
click at [949, 253] on p "[STREET_ADDRESS]" at bounding box center [840, 250] width 272 height 13
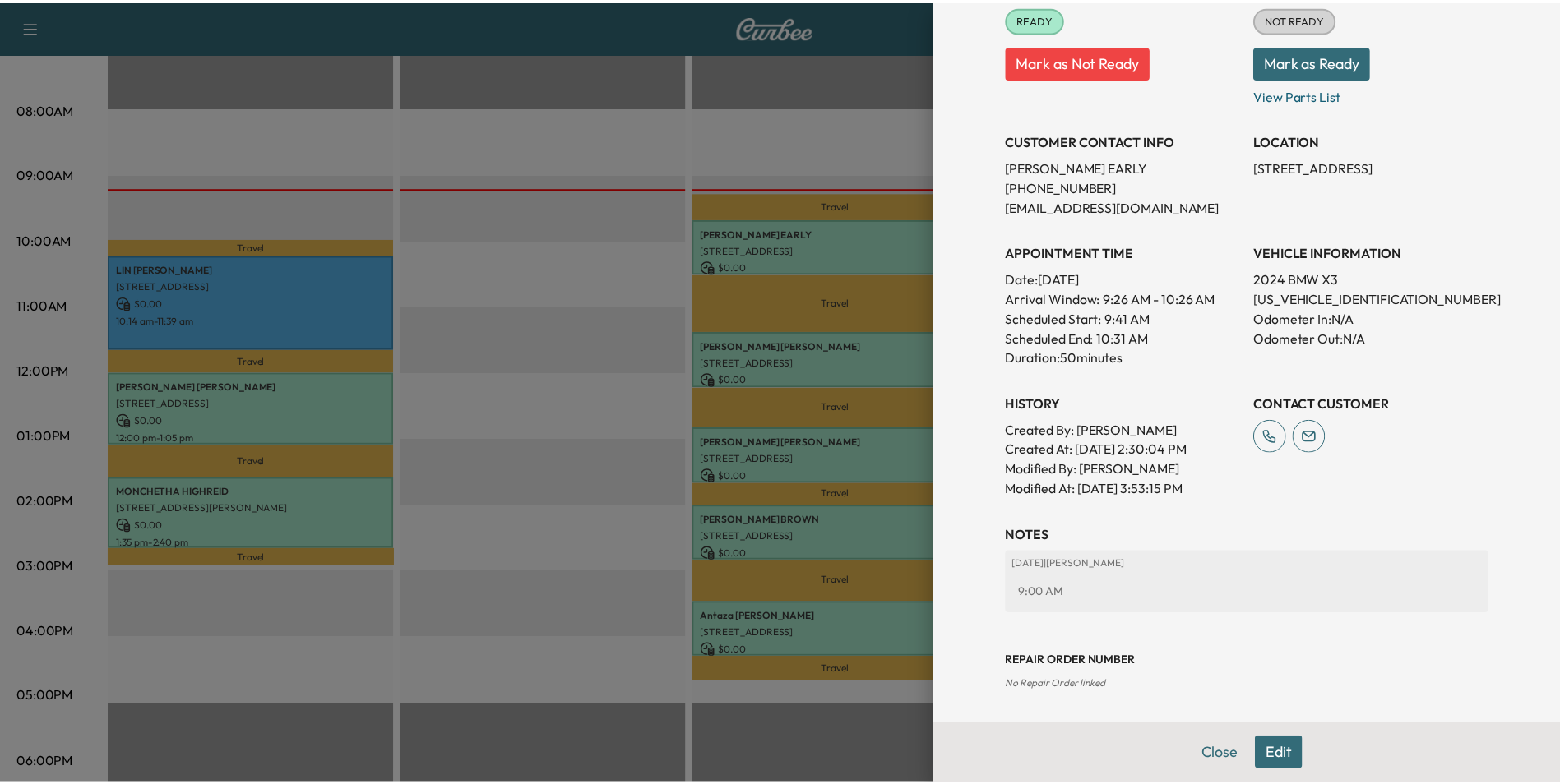
scroll to position [229, 0]
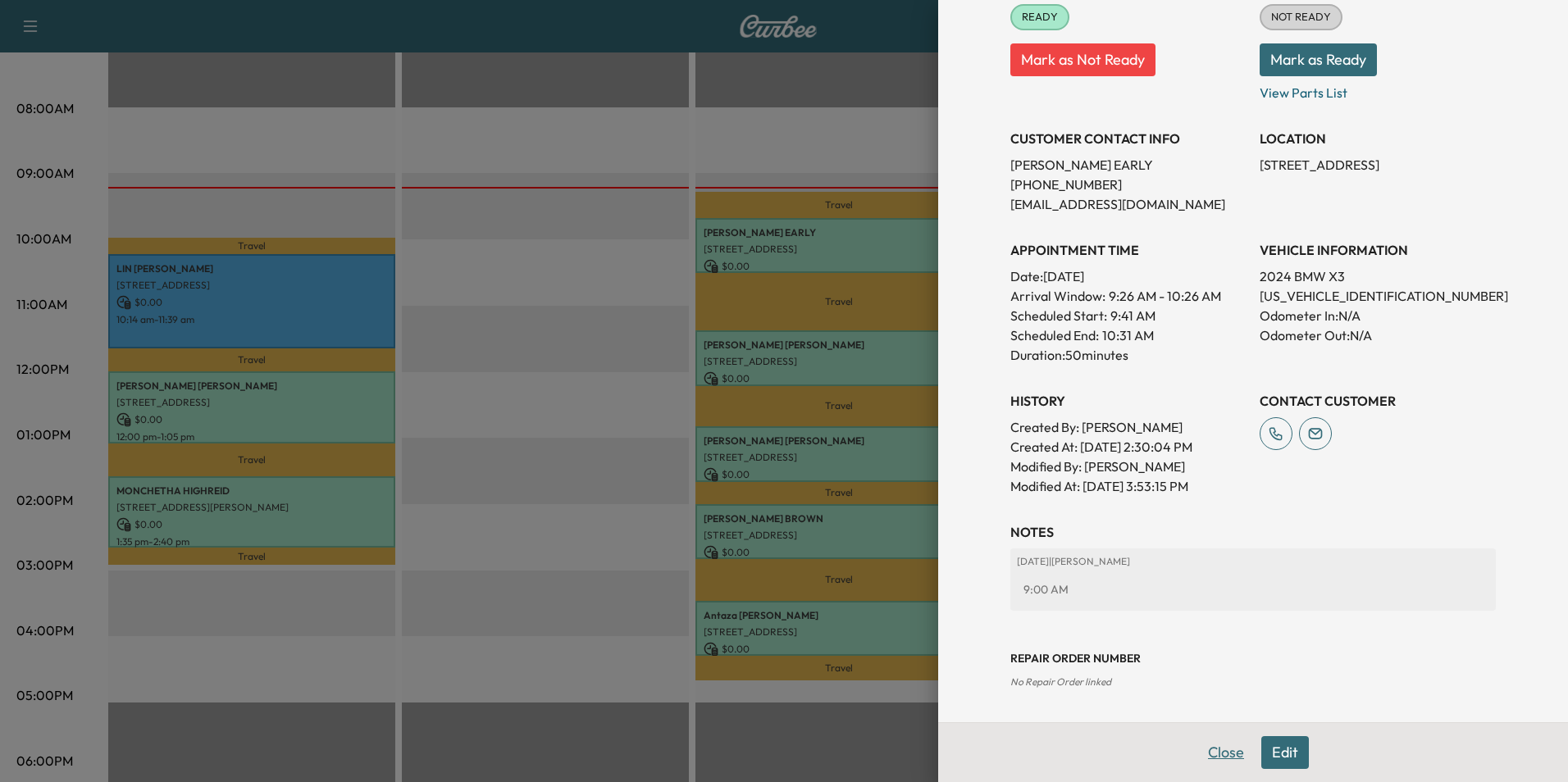
click at [1213, 748] on button "Close" at bounding box center [1225, 753] width 57 height 33
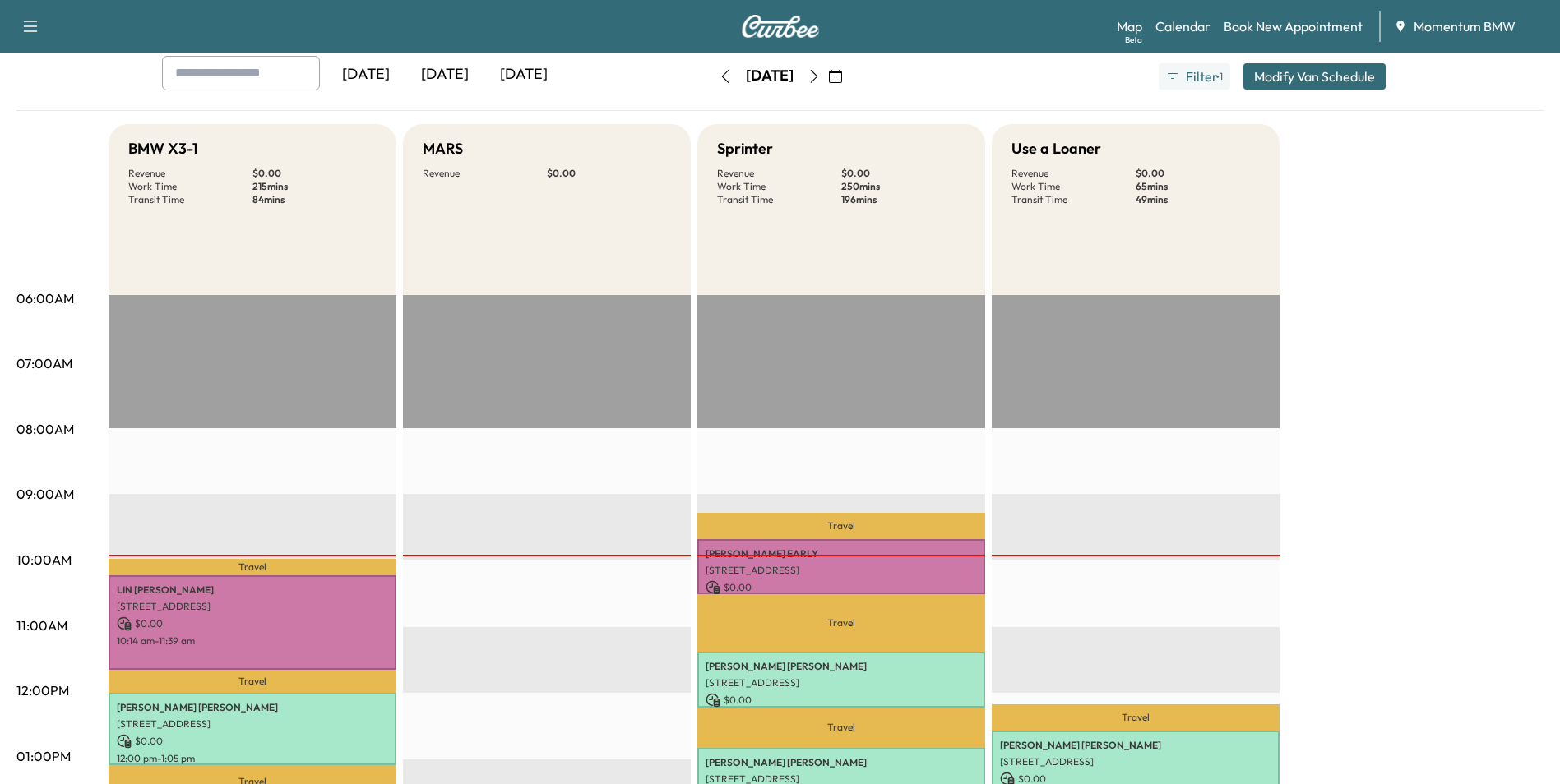
scroll to position [0, 0]
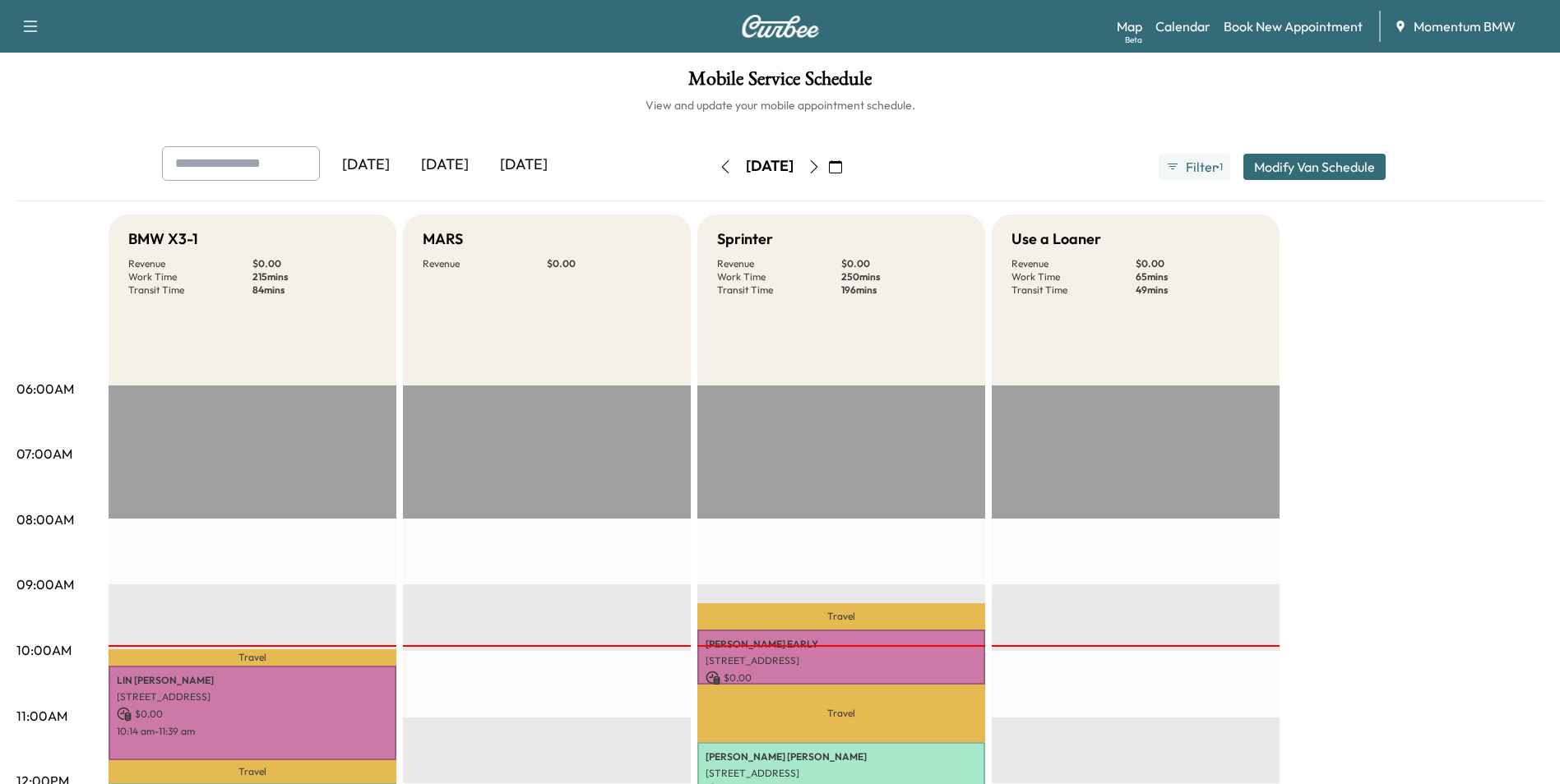
click at [842, 164] on icon "button" at bounding box center [835, 166] width 13 height 13
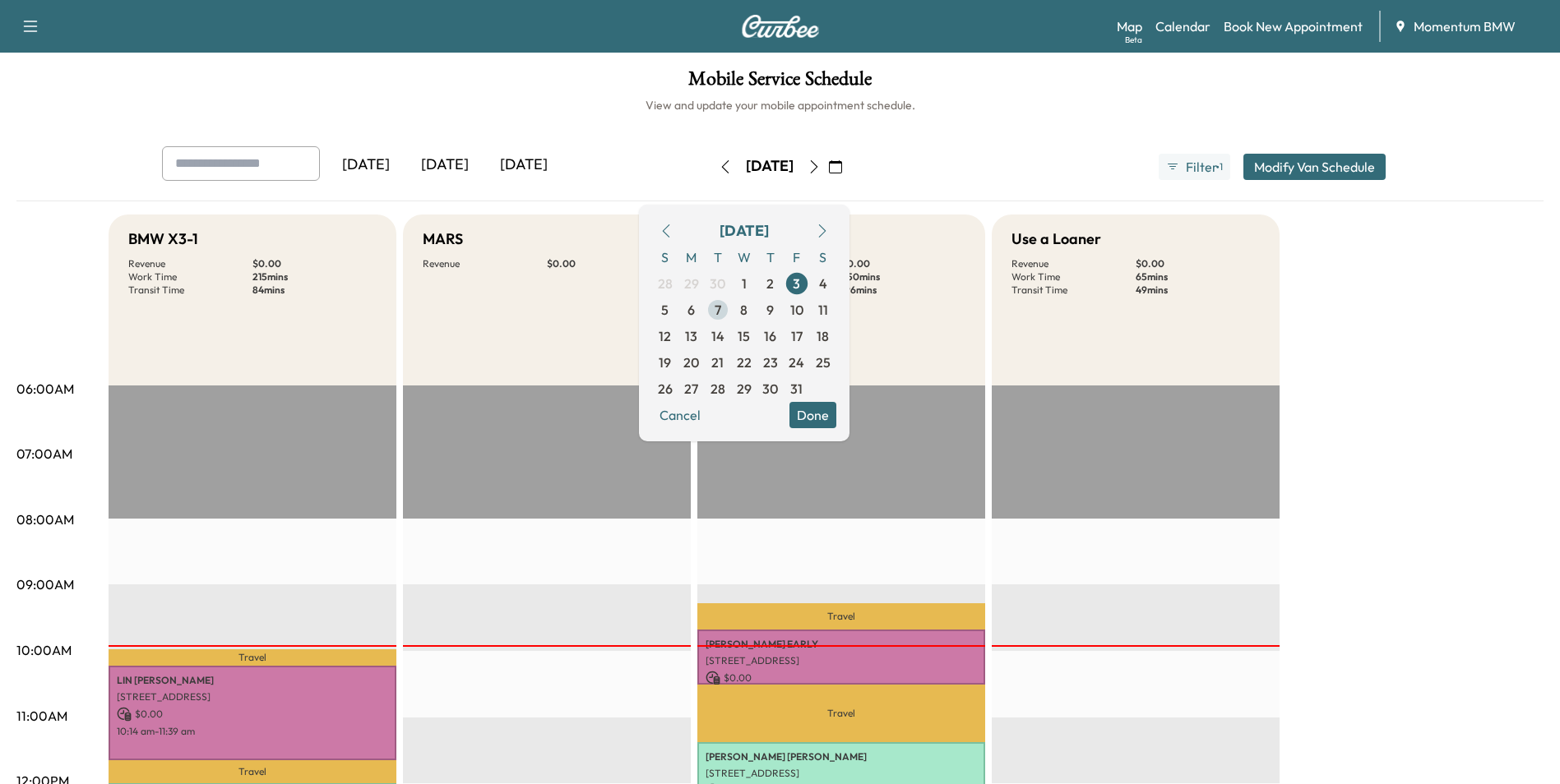
click at [721, 313] on span "7" at bounding box center [717, 310] width 6 height 20
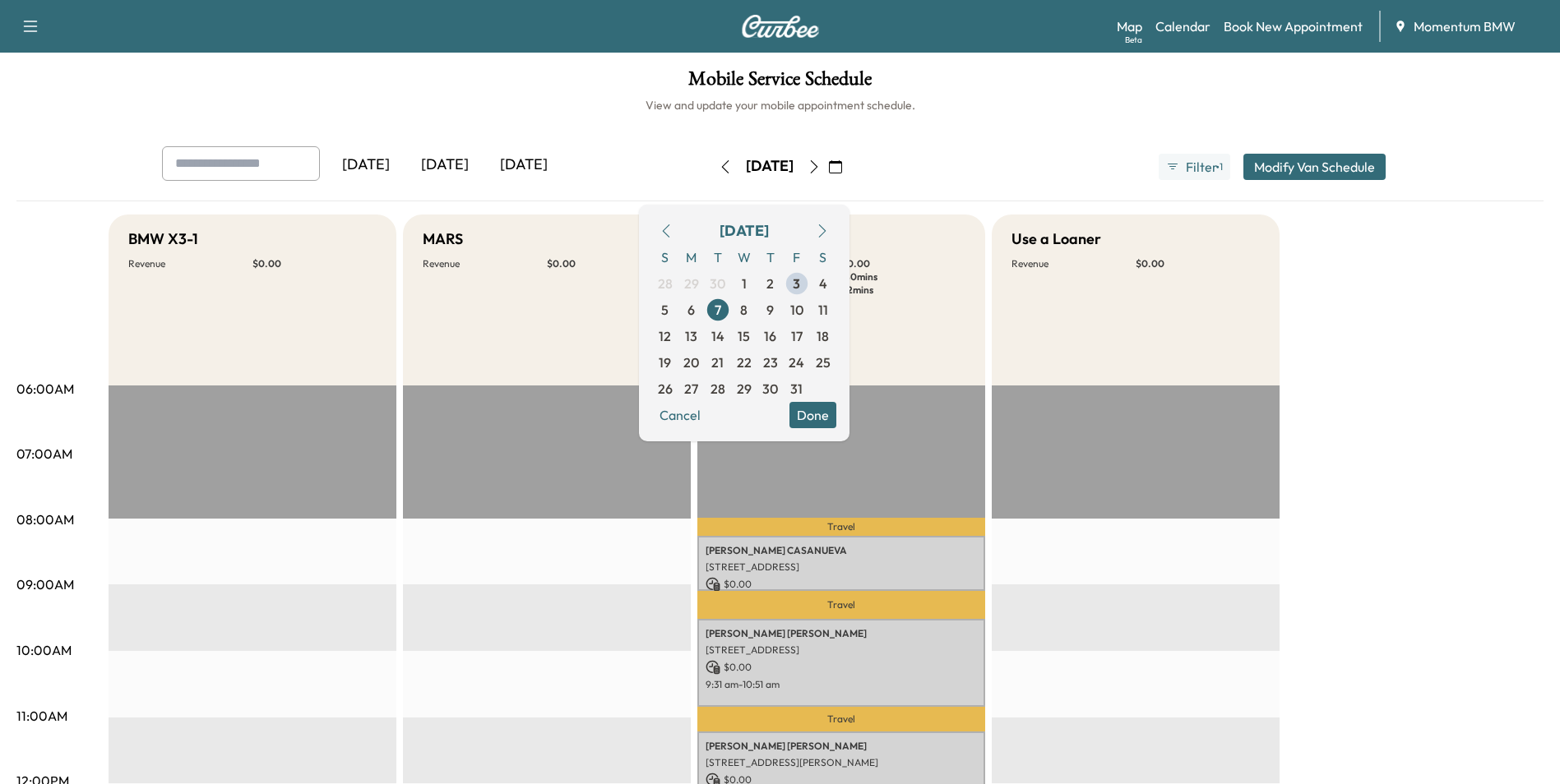
click at [836, 422] on button "Done" at bounding box center [813, 415] width 47 height 26
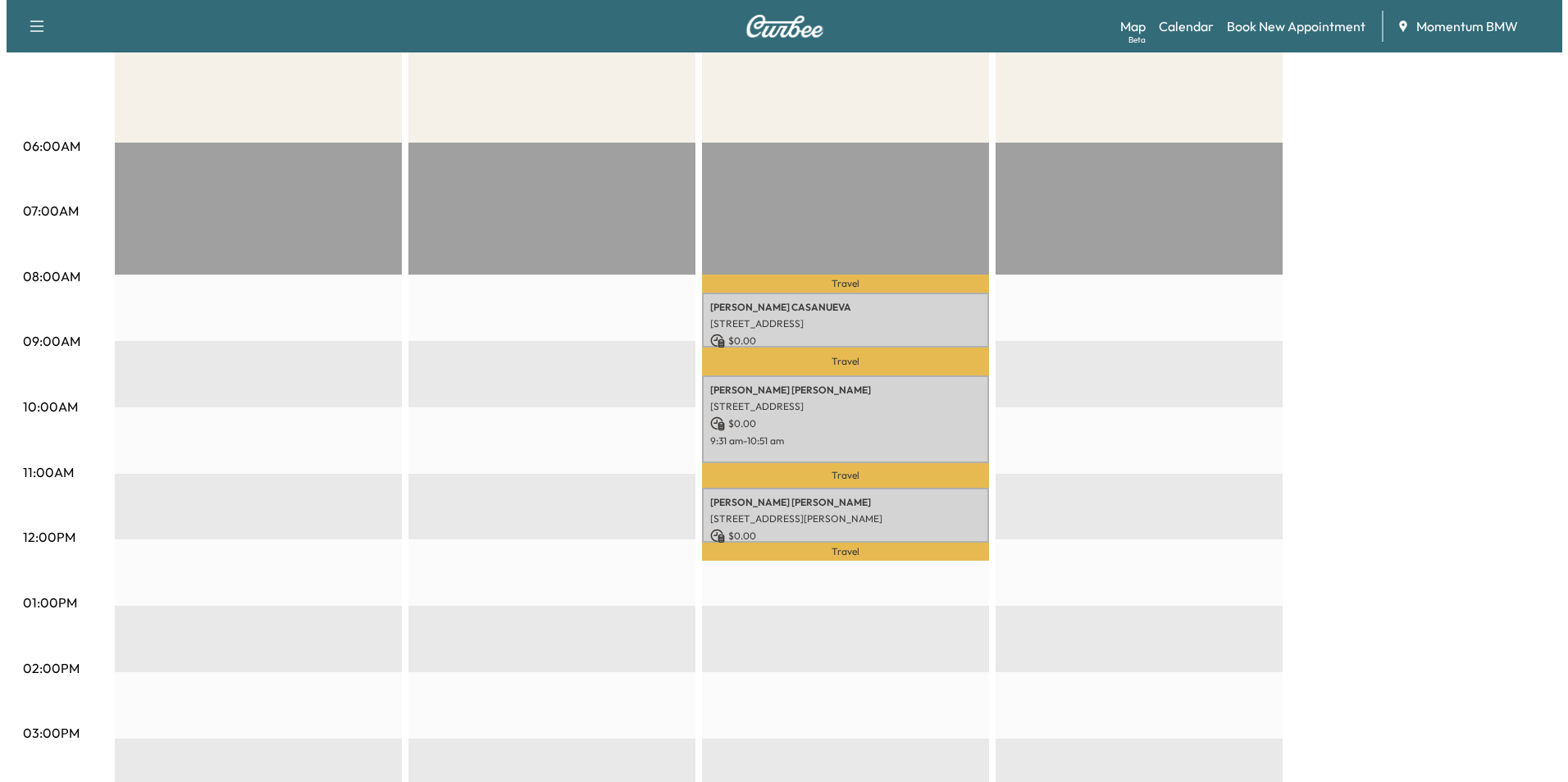
scroll to position [246, 0]
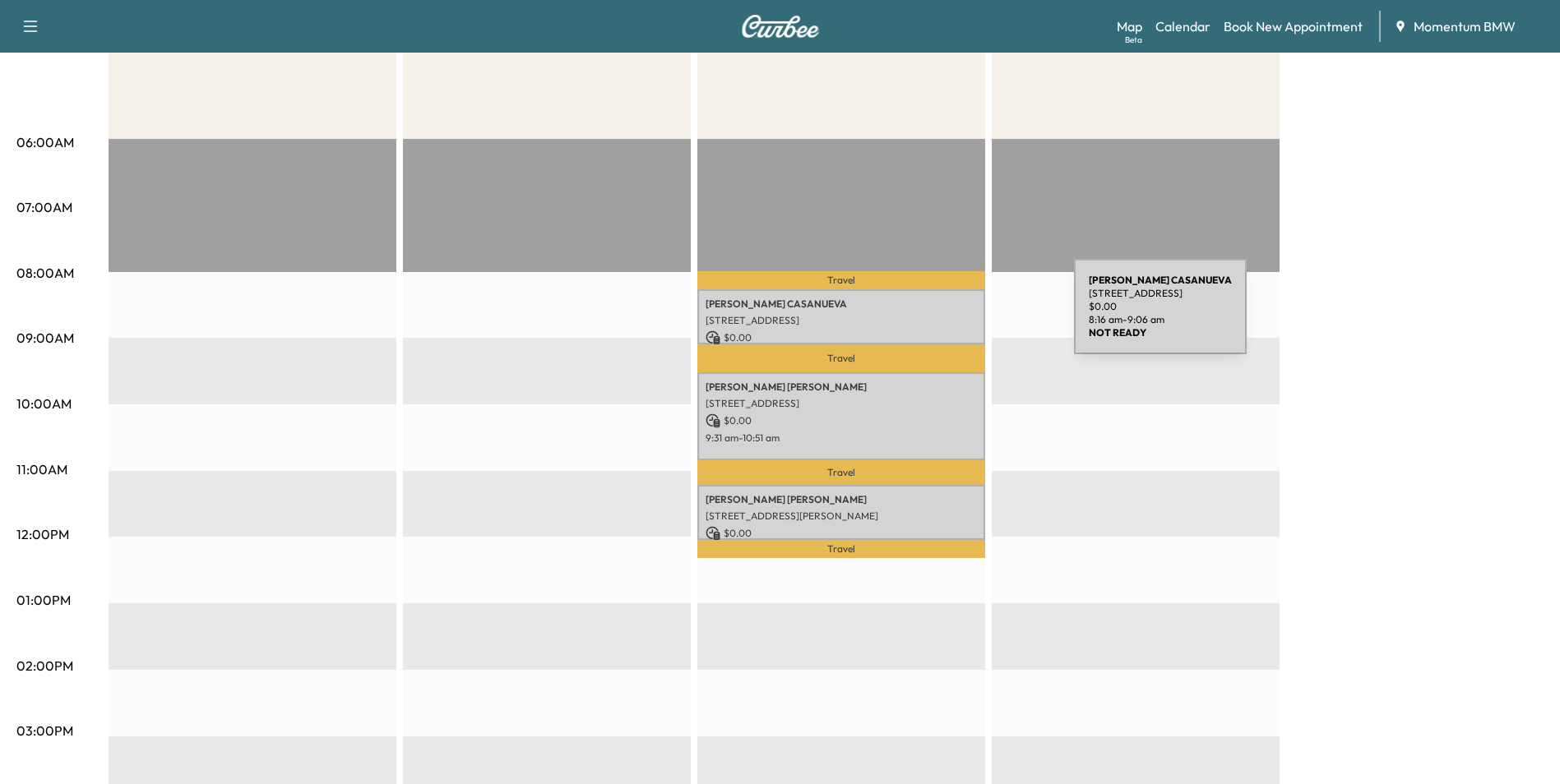
click at [950, 316] on p "[STREET_ADDRESS]" at bounding box center [840, 321] width 272 height 13
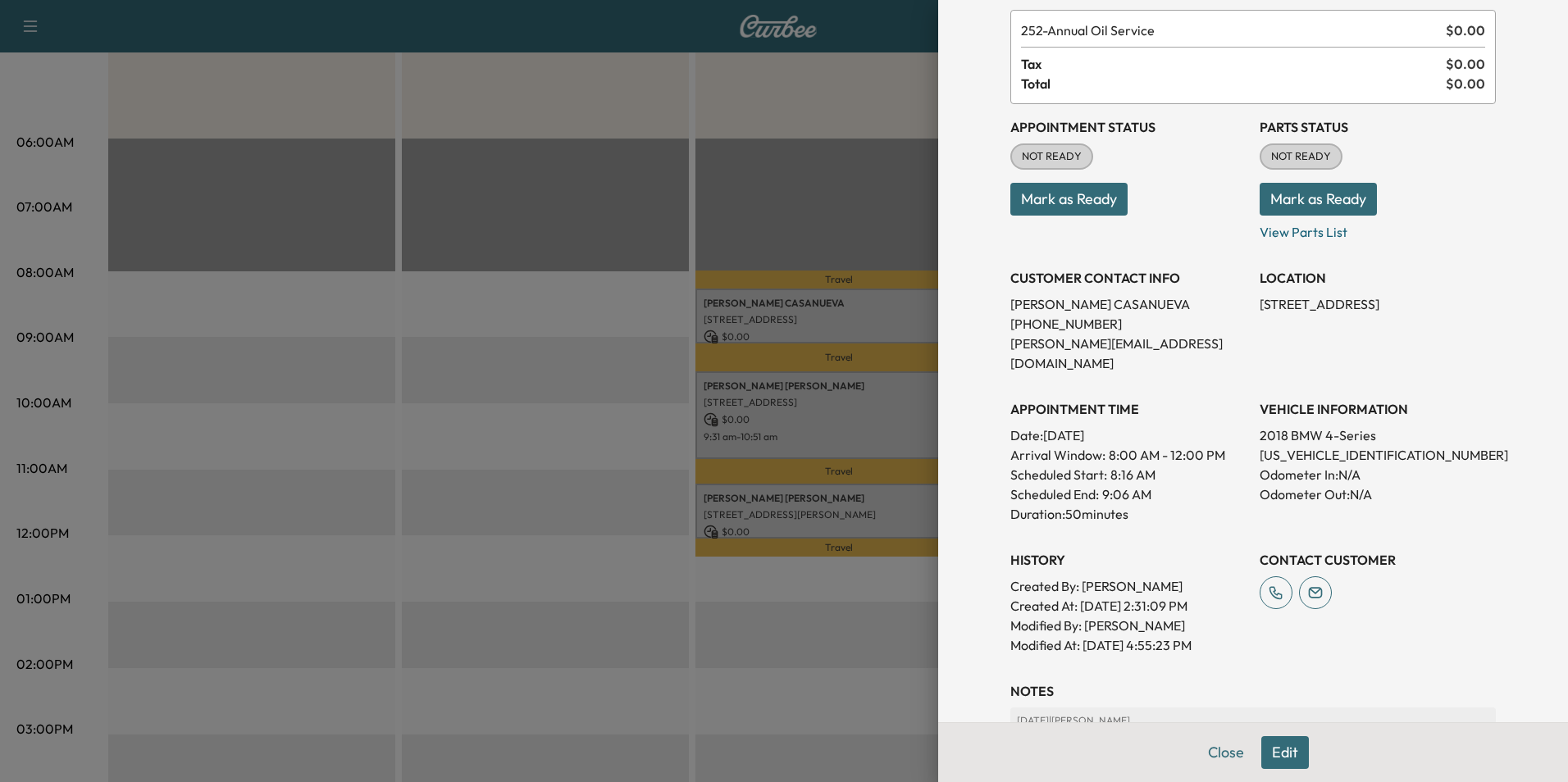
scroll to position [228, 0]
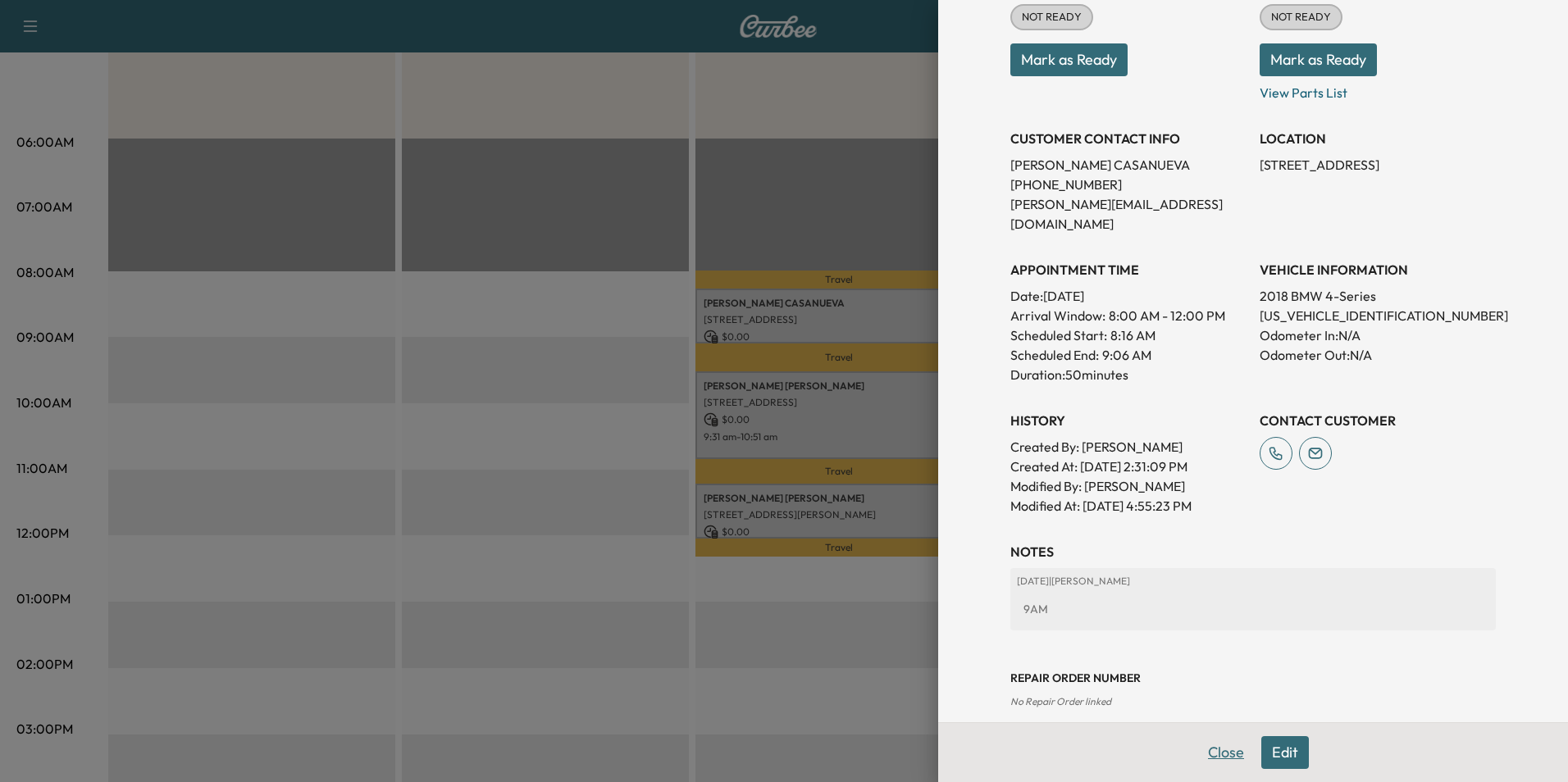
click at [1219, 755] on button "Close" at bounding box center [1225, 753] width 57 height 33
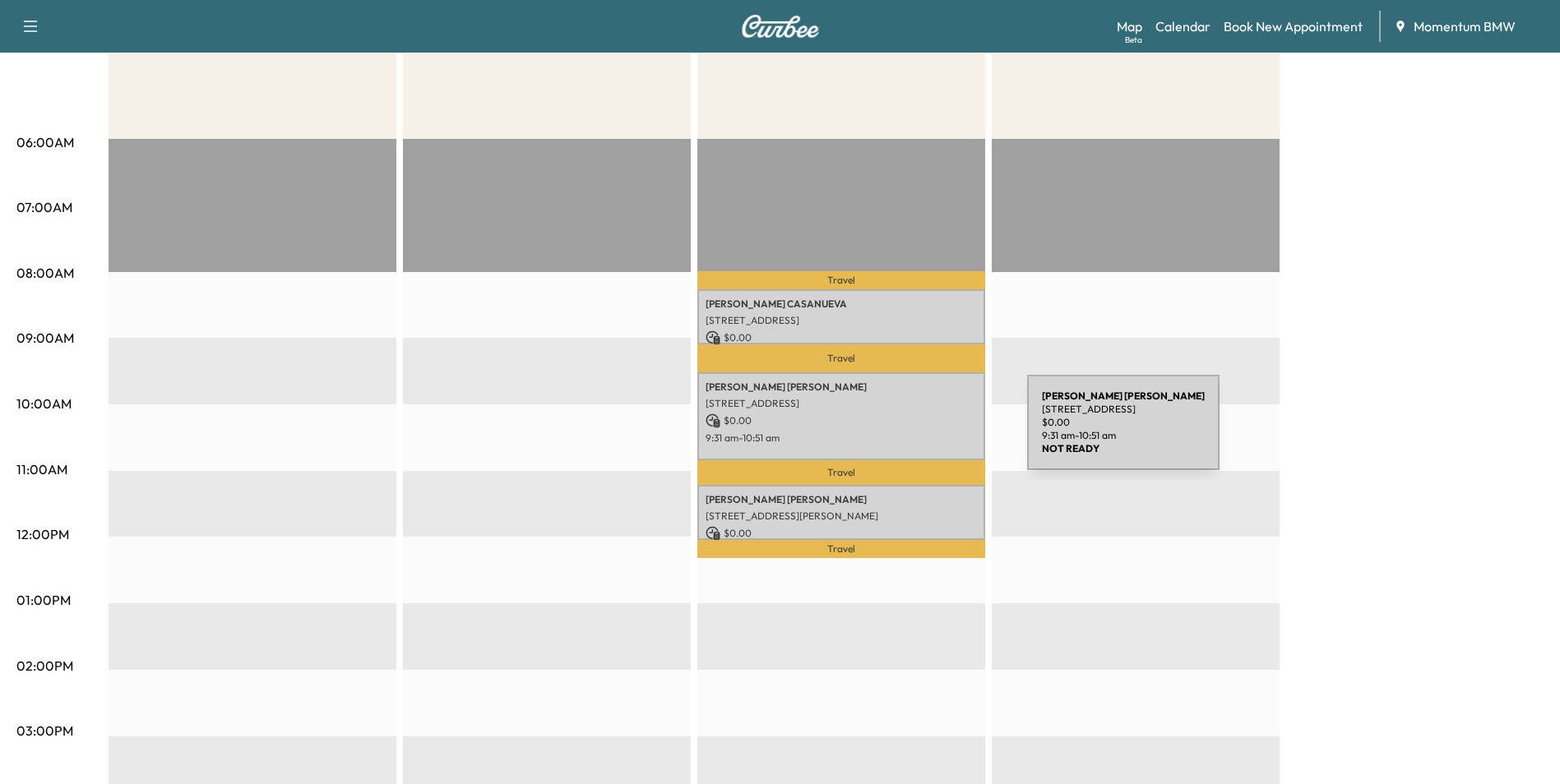
click at [904, 432] on p "9:31 am - 10:51 am" at bounding box center [840, 438] width 272 height 13
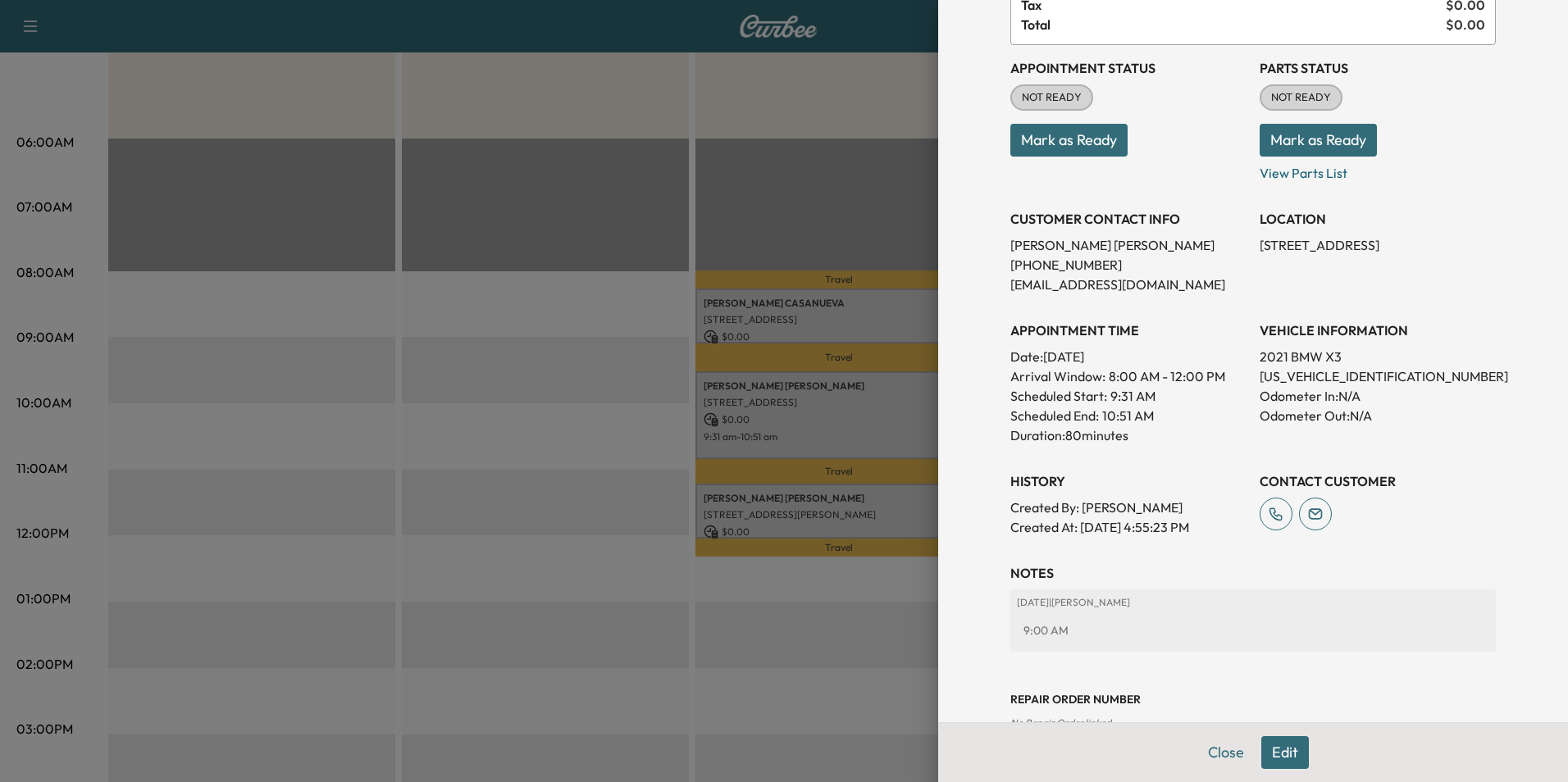
scroll to position [208, 0]
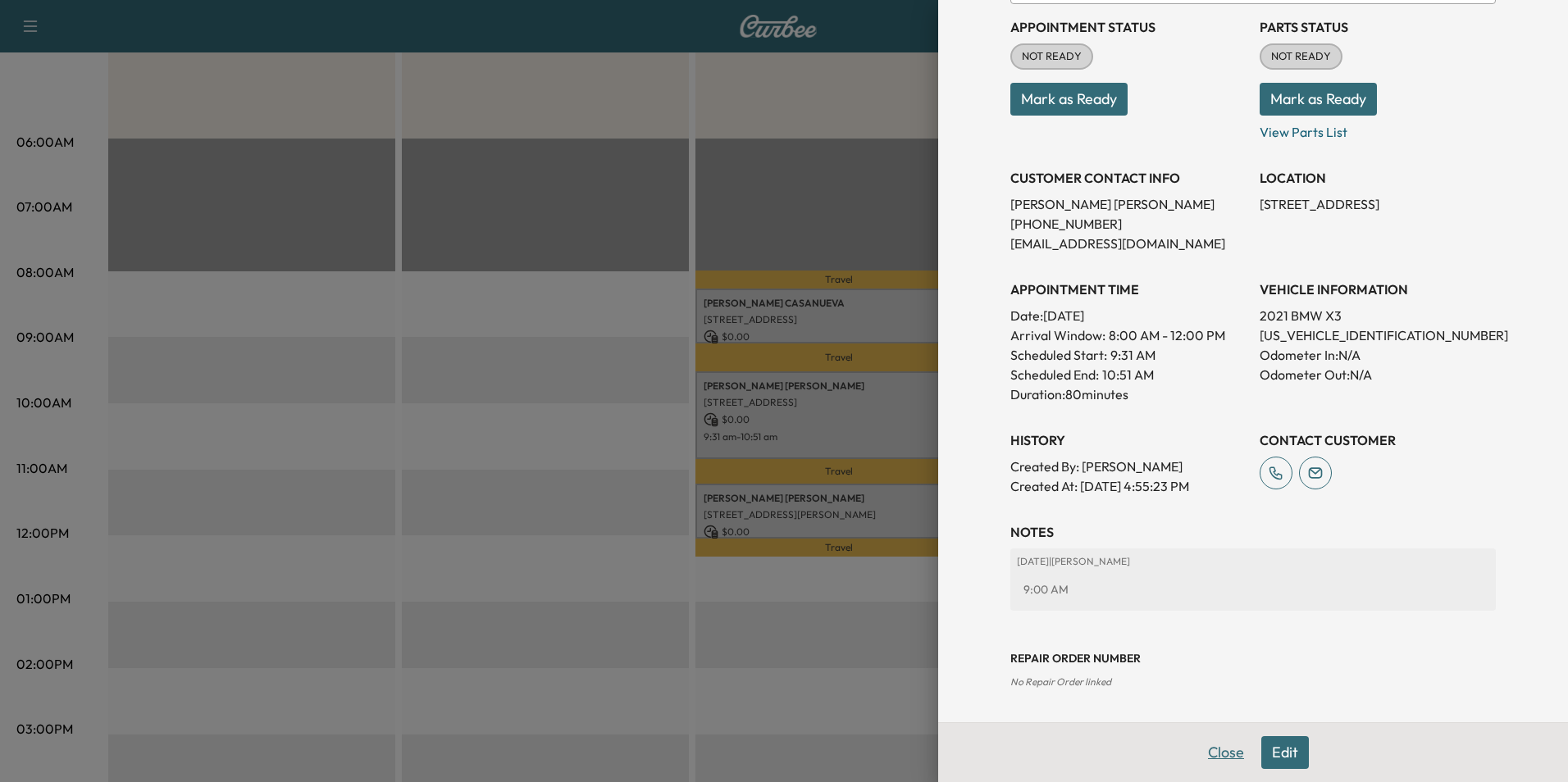
click at [1213, 747] on button "Close" at bounding box center [1225, 753] width 57 height 33
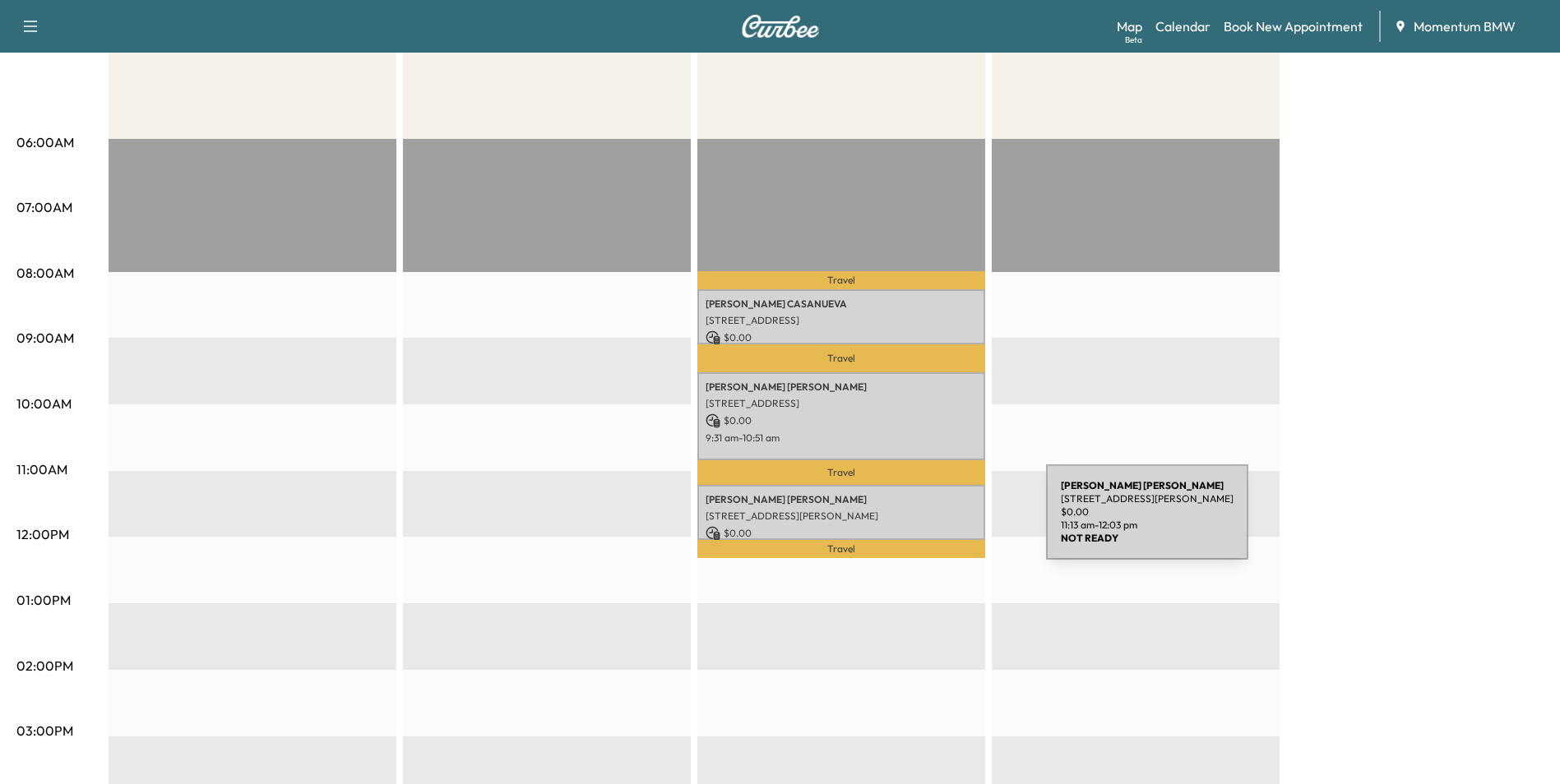
click at [922, 526] on p "$ 0.00" at bounding box center [840, 533] width 272 height 15
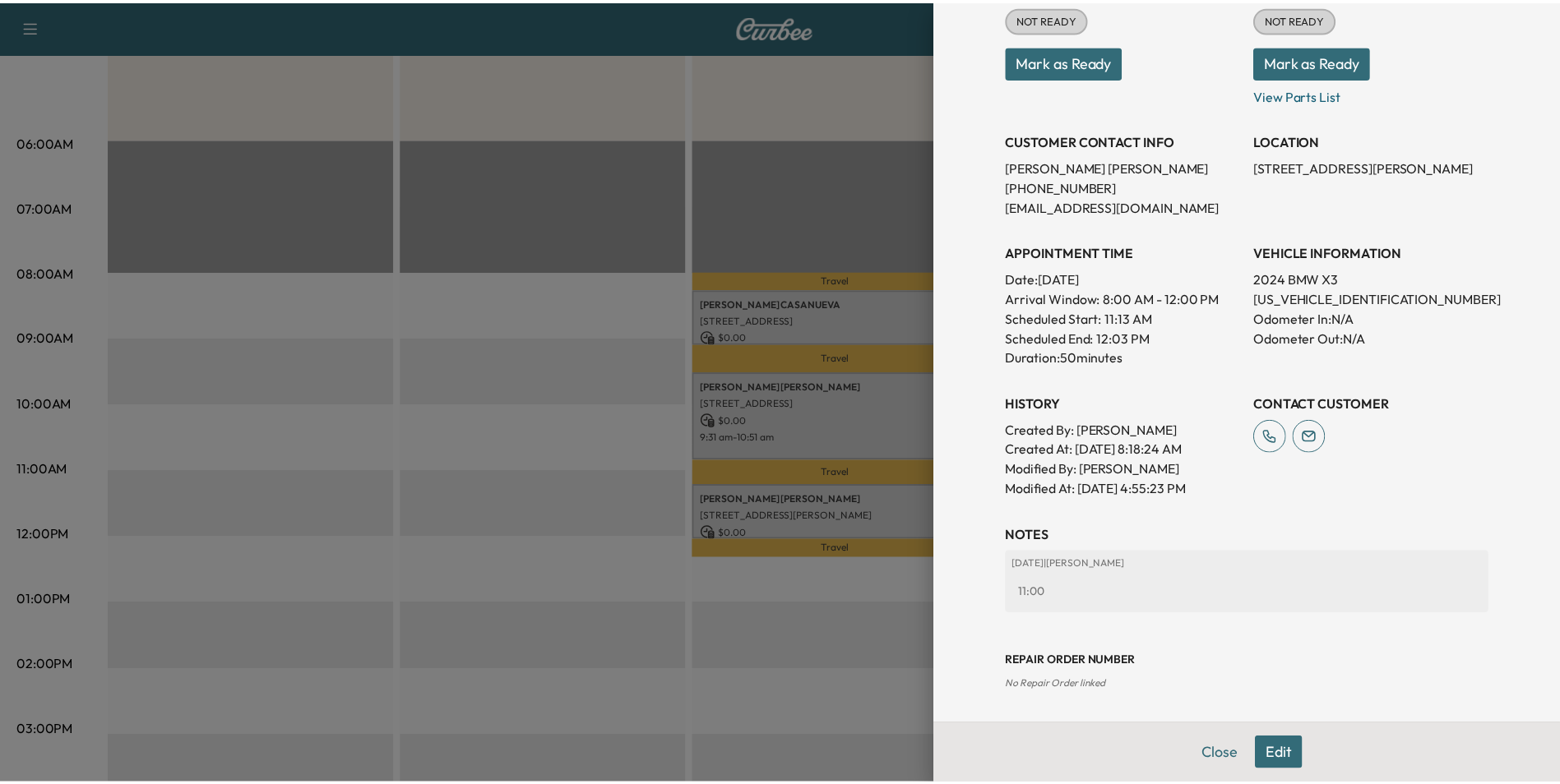
scroll to position [229, 0]
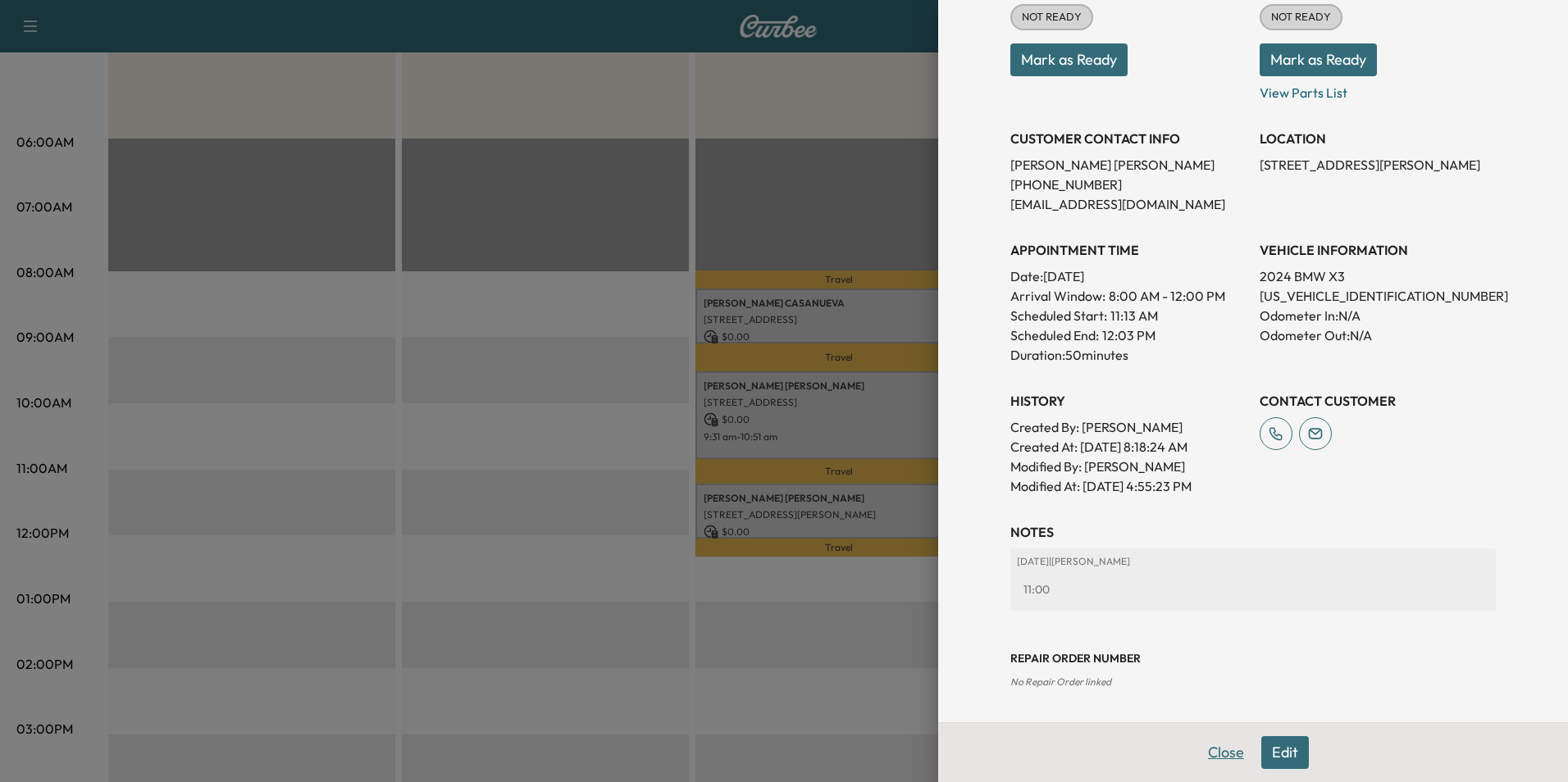
click at [1213, 755] on button "Close" at bounding box center [1225, 753] width 57 height 33
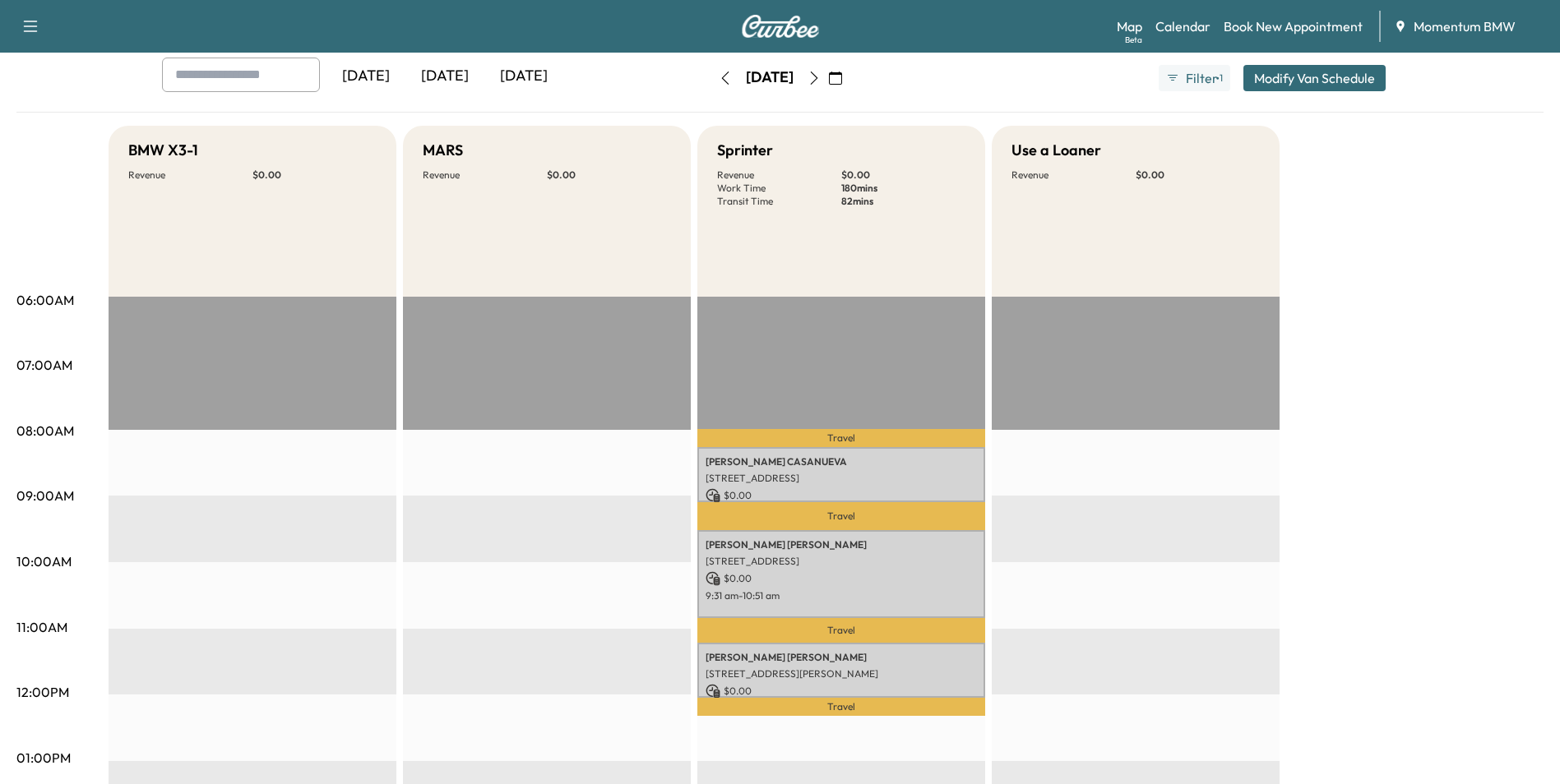
scroll to position [0, 0]
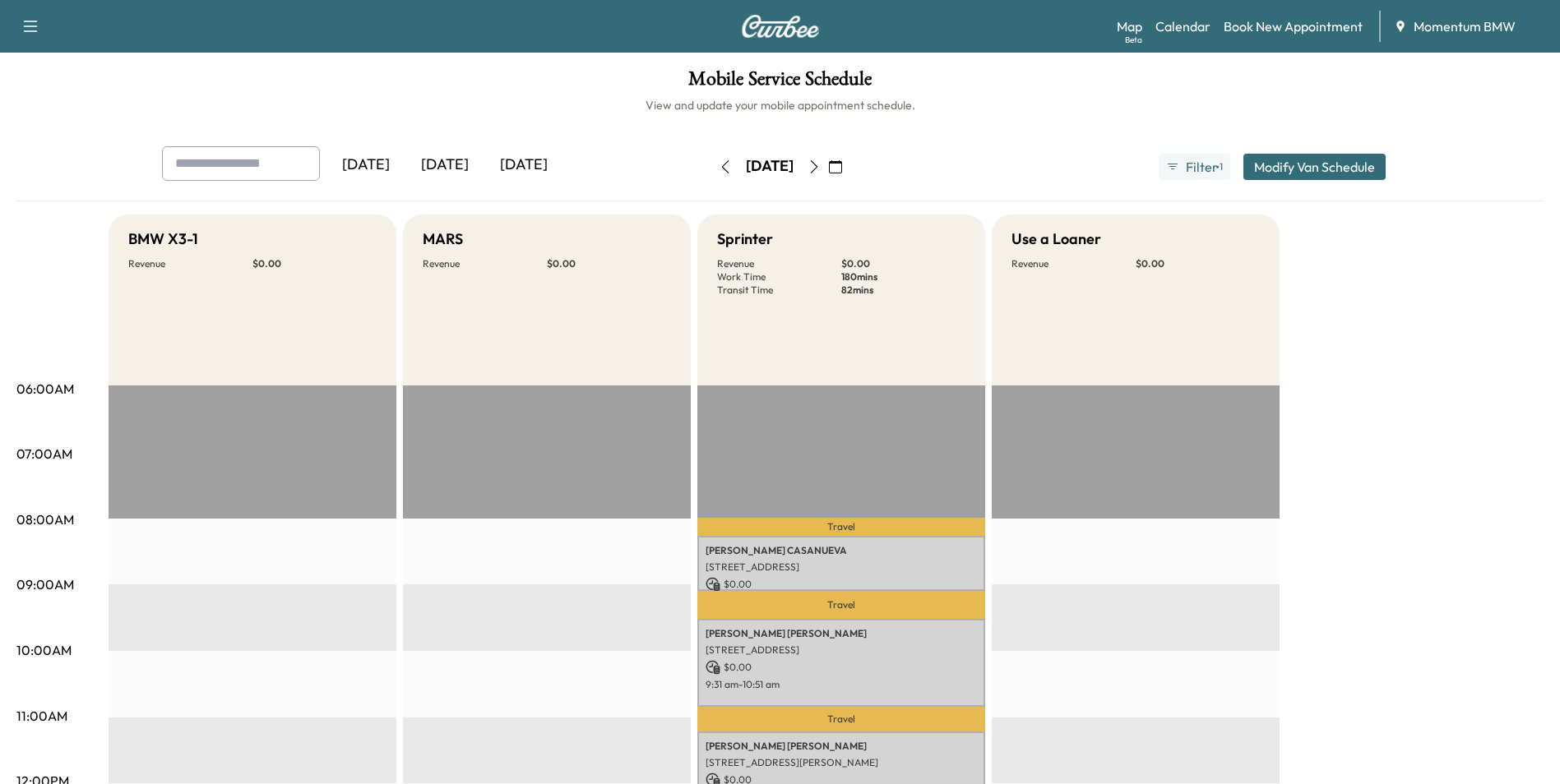
click at [721, 166] on icon "button" at bounding box center [725, 166] width 7 height 13
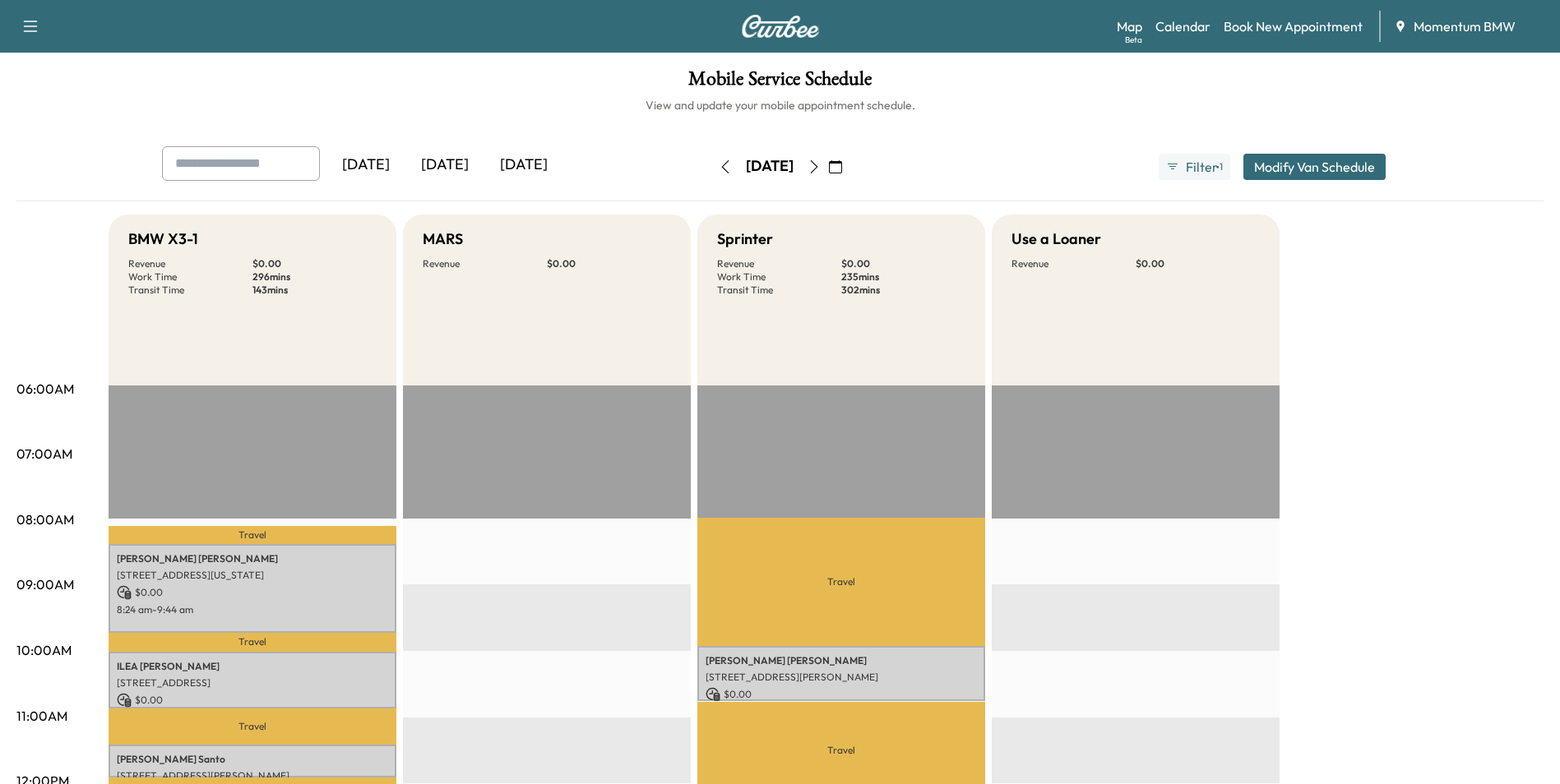
click at [721, 166] on icon "button" at bounding box center [725, 166] width 7 height 13
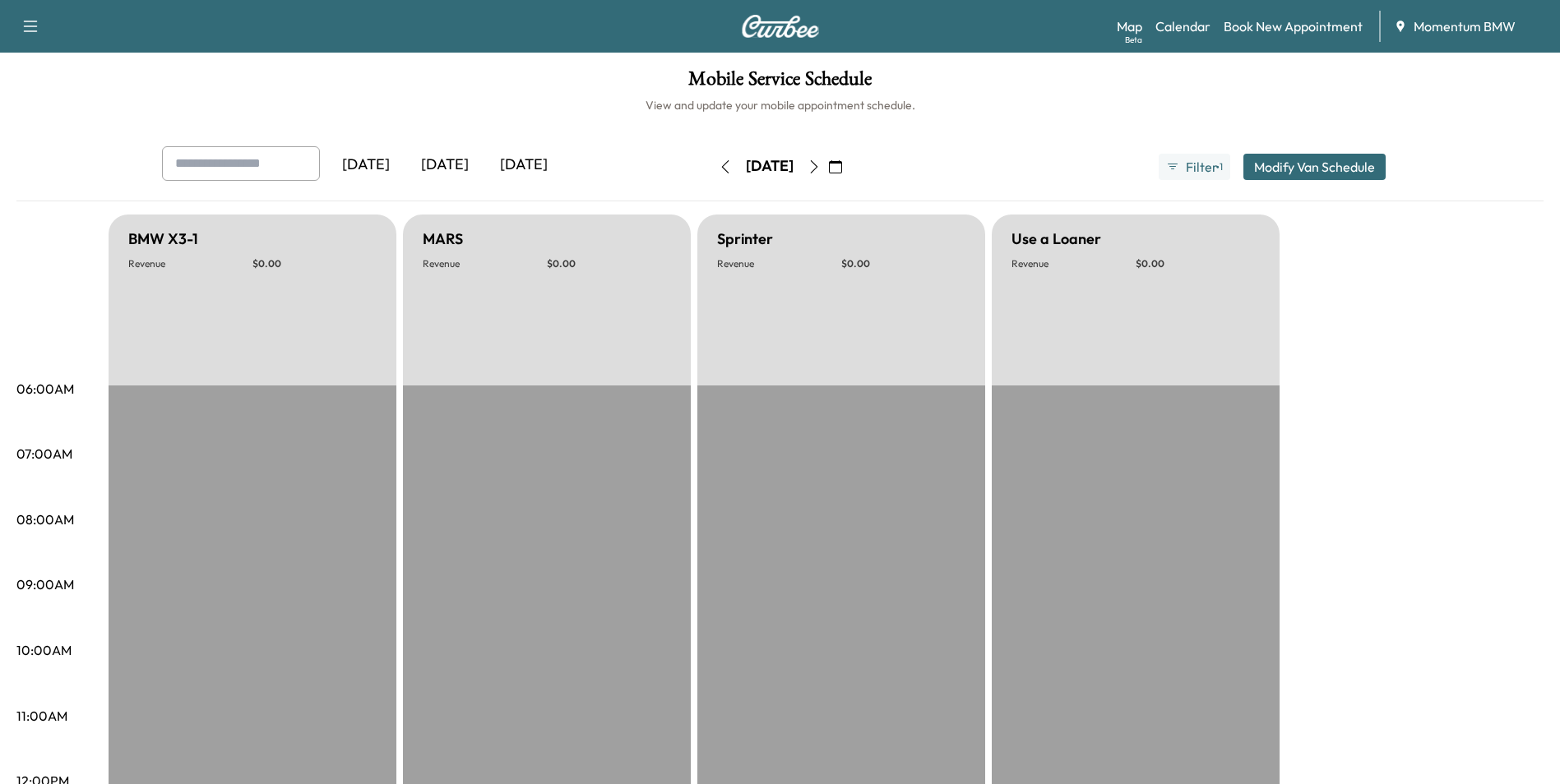
click at [719, 164] on icon "button" at bounding box center [725, 166] width 13 height 13
click at [711, 164] on button "button" at bounding box center [725, 166] width 28 height 26
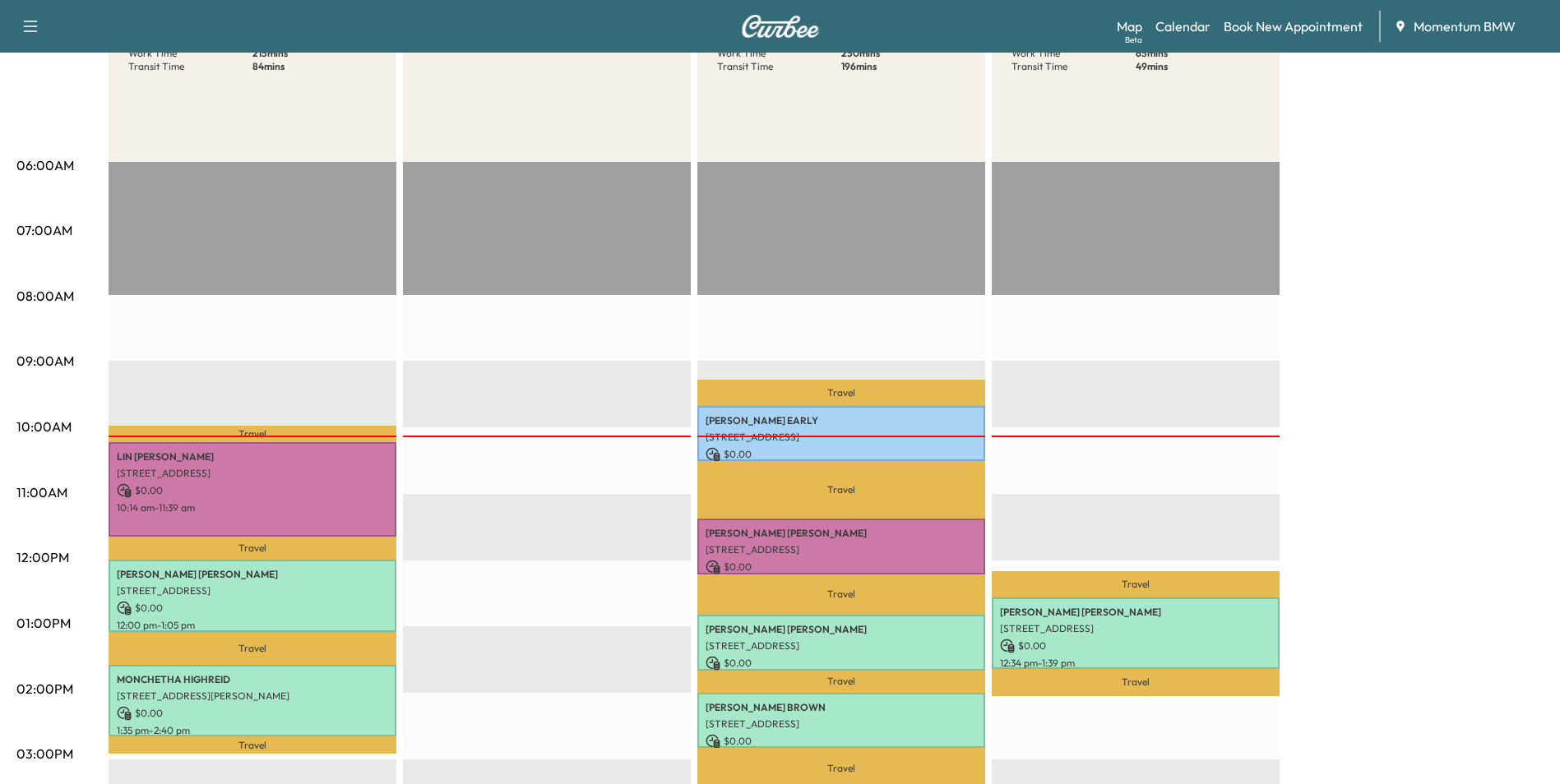
scroll to position [246, 0]
